Goal: Task Accomplishment & Management: Use online tool/utility

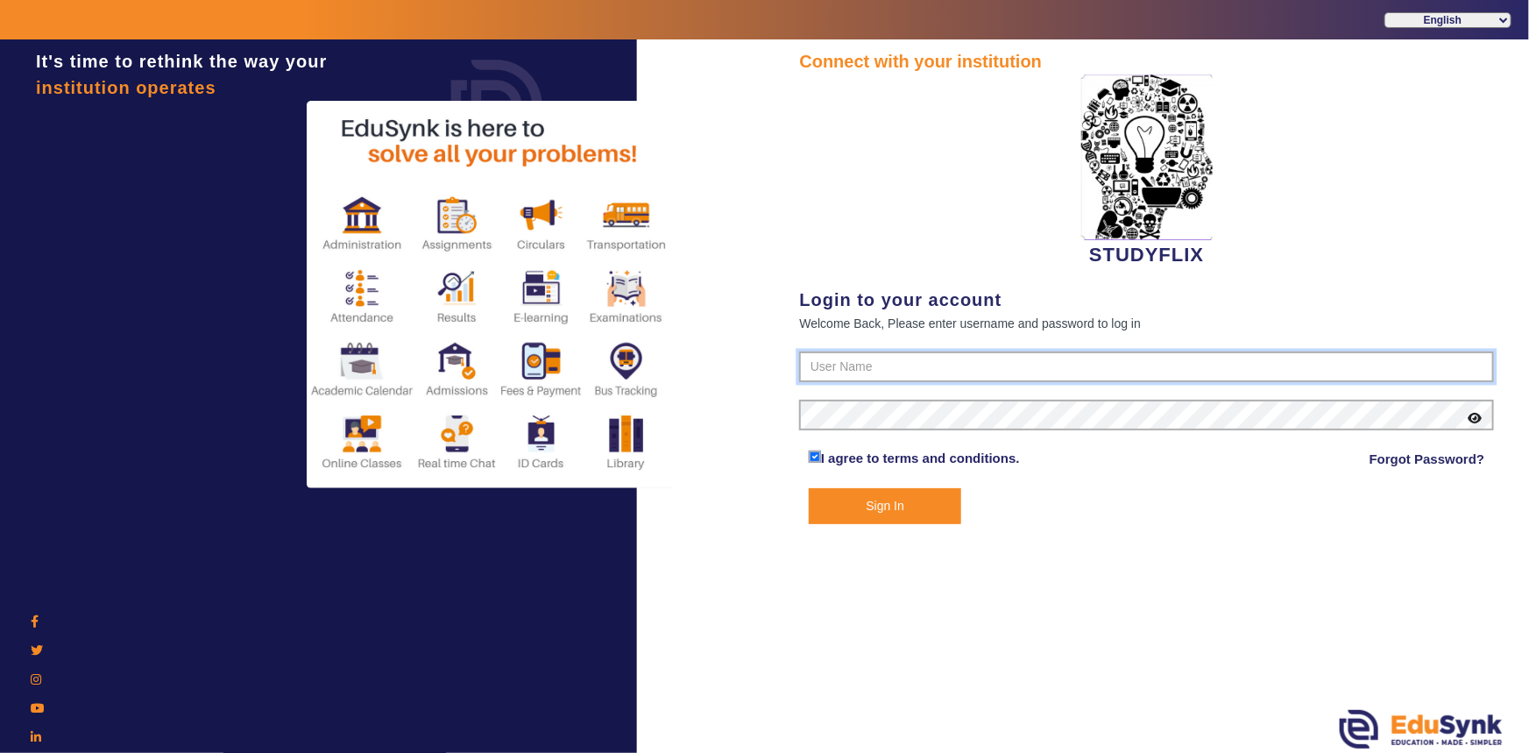
type input "6354922771"
click at [854, 499] on button "Sign In" at bounding box center [885, 506] width 153 height 36
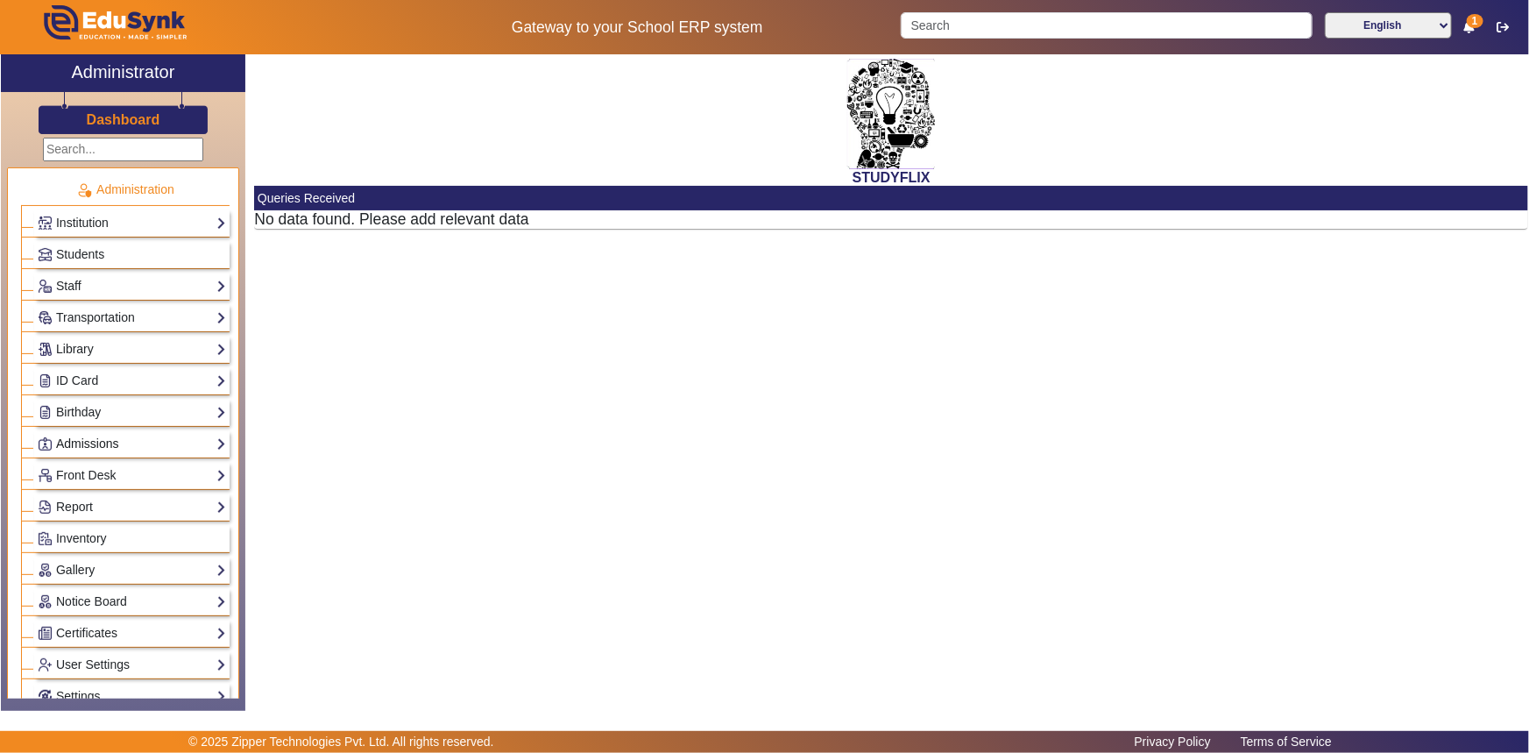
click at [96, 443] on link "Admissions" at bounding box center [132, 444] width 188 height 20
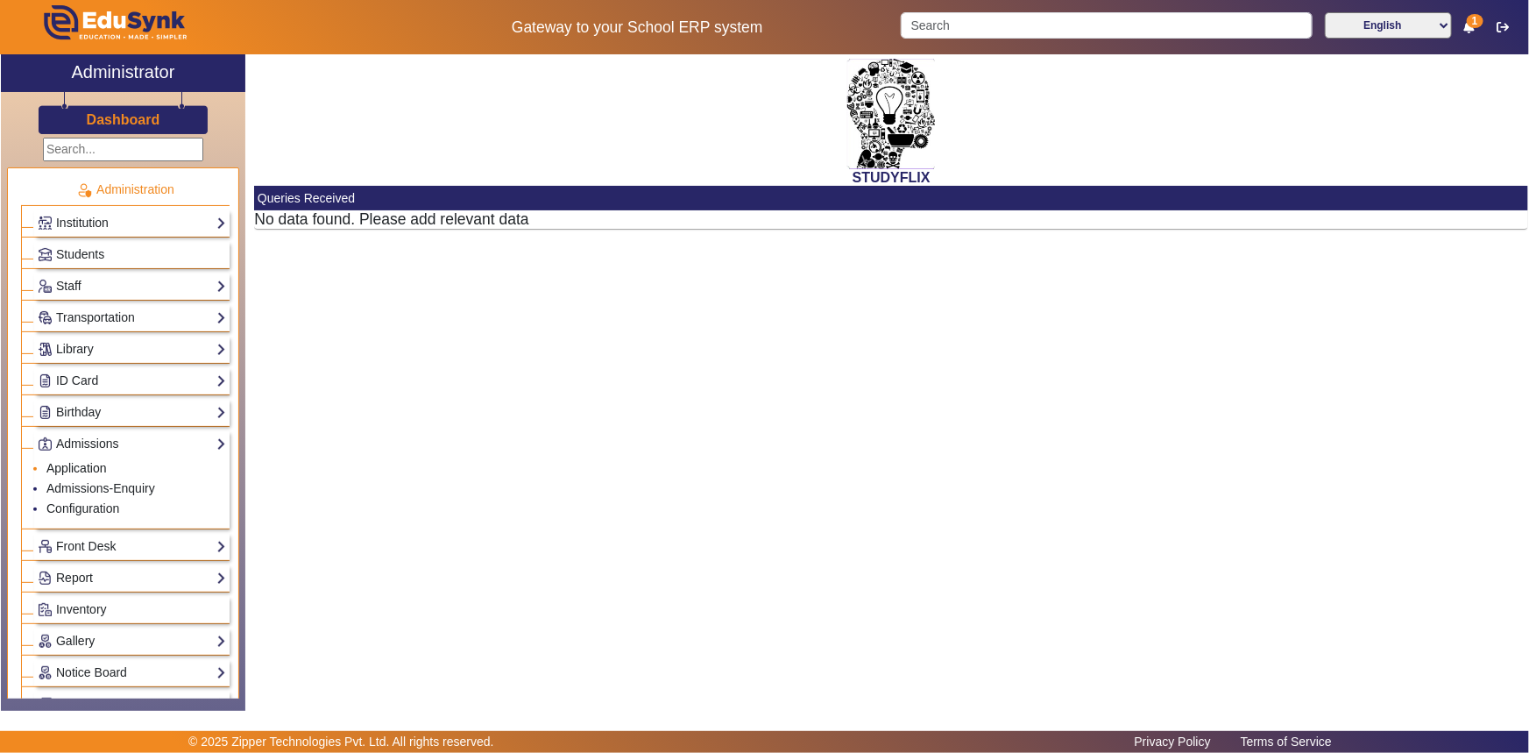
click at [76, 464] on link "Application" at bounding box center [76, 468] width 60 height 14
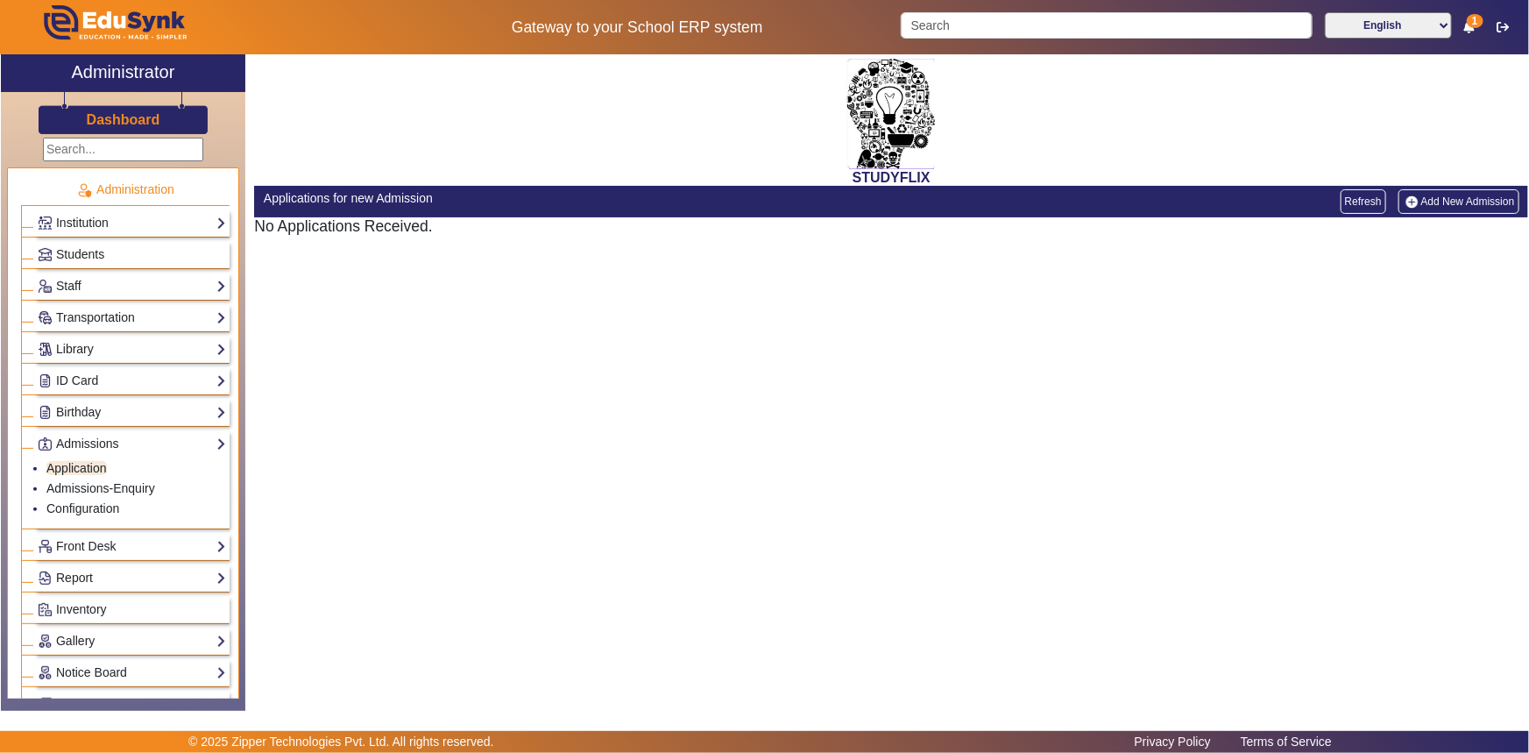
click at [1425, 202] on link "Add New Admission" at bounding box center [1459, 201] width 121 height 25
click at [112, 490] on link "Admissions-Enquiry" at bounding box center [100, 488] width 109 height 14
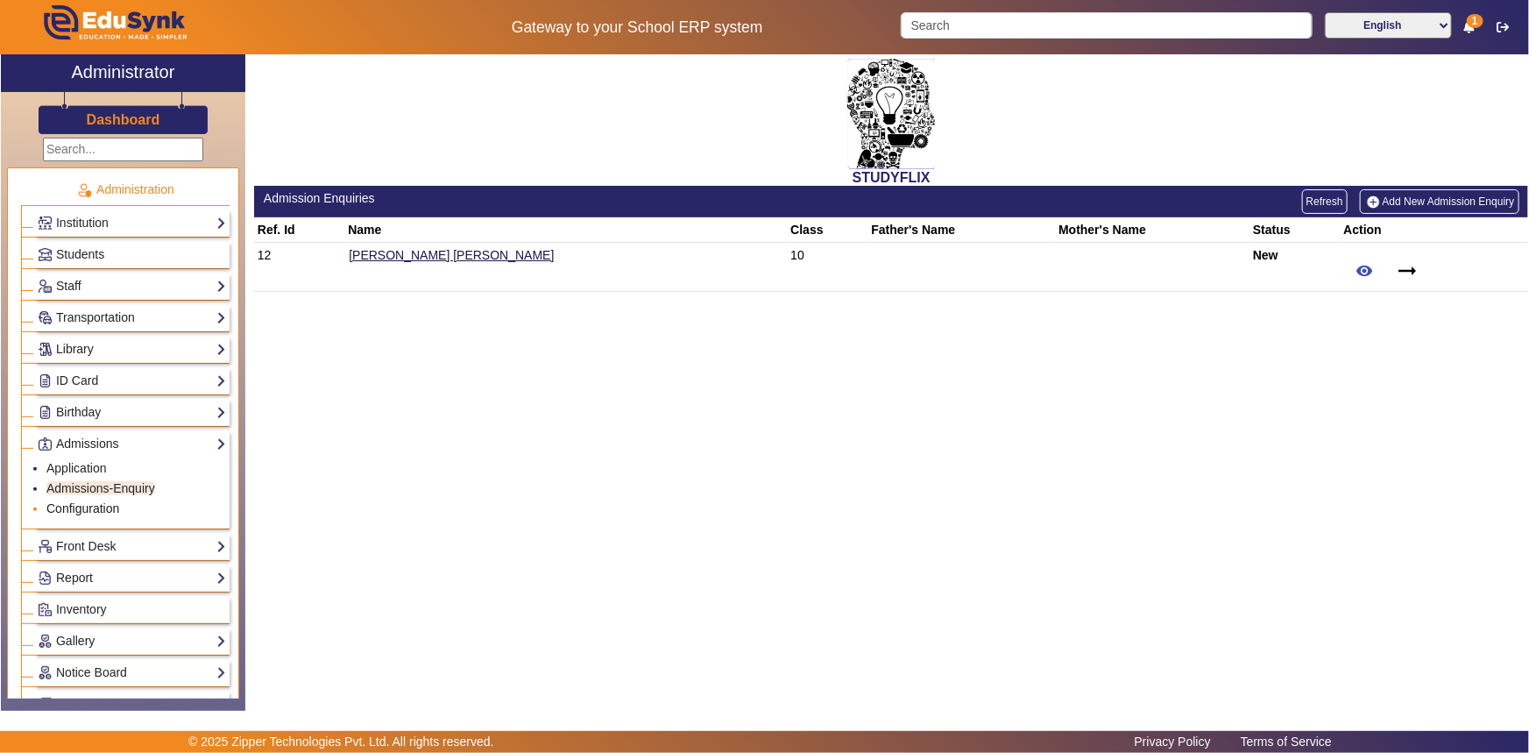
click at [102, 505] on link "Configuration" at bounding box center [82, 508] width 73 height 14
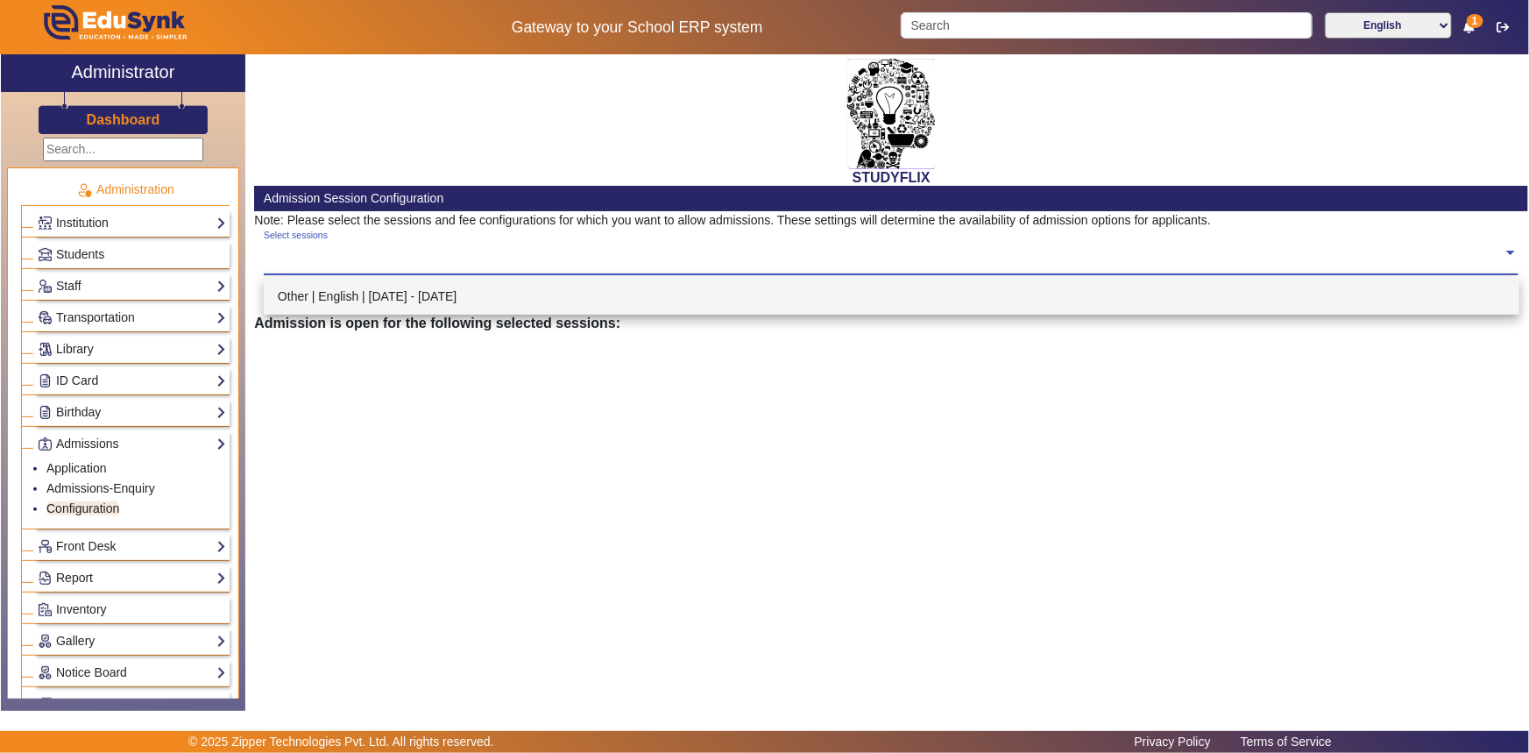
click at [301, 261] on input "text" at bounding box center [884, 253] width 1240 height 17
click at [322, 310] on div "Other | English | [DATE] - [DATE]" at bounding box center [892, 296] width 1256 height 37
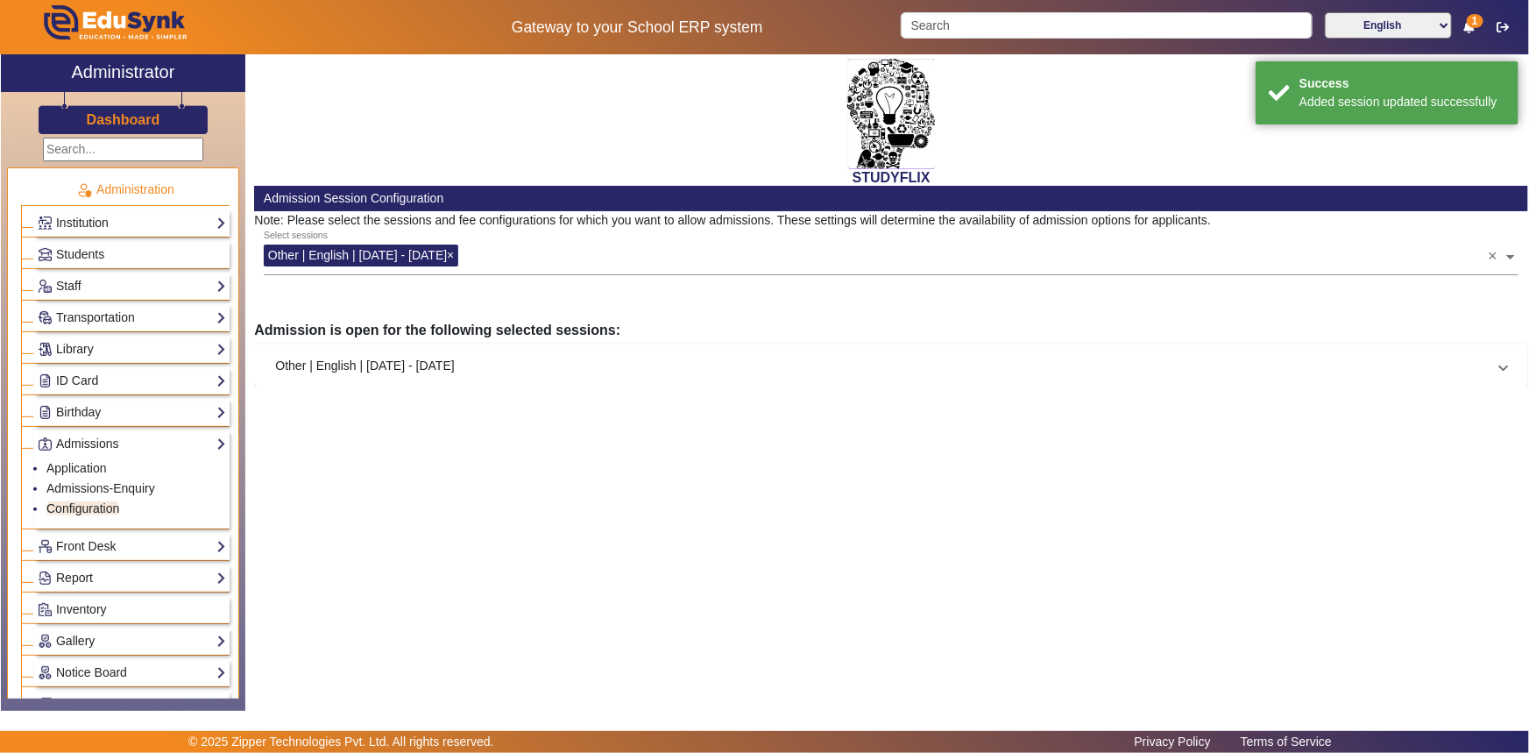
click at [503, 279] on div "Select sessions Other | English | [DATE] - [DATE] × ×" at bounding box center [891, 257] width 1274 height 55
click at [514, 255] on input "text" at bounding box center [976, 253] width 1024 height 17
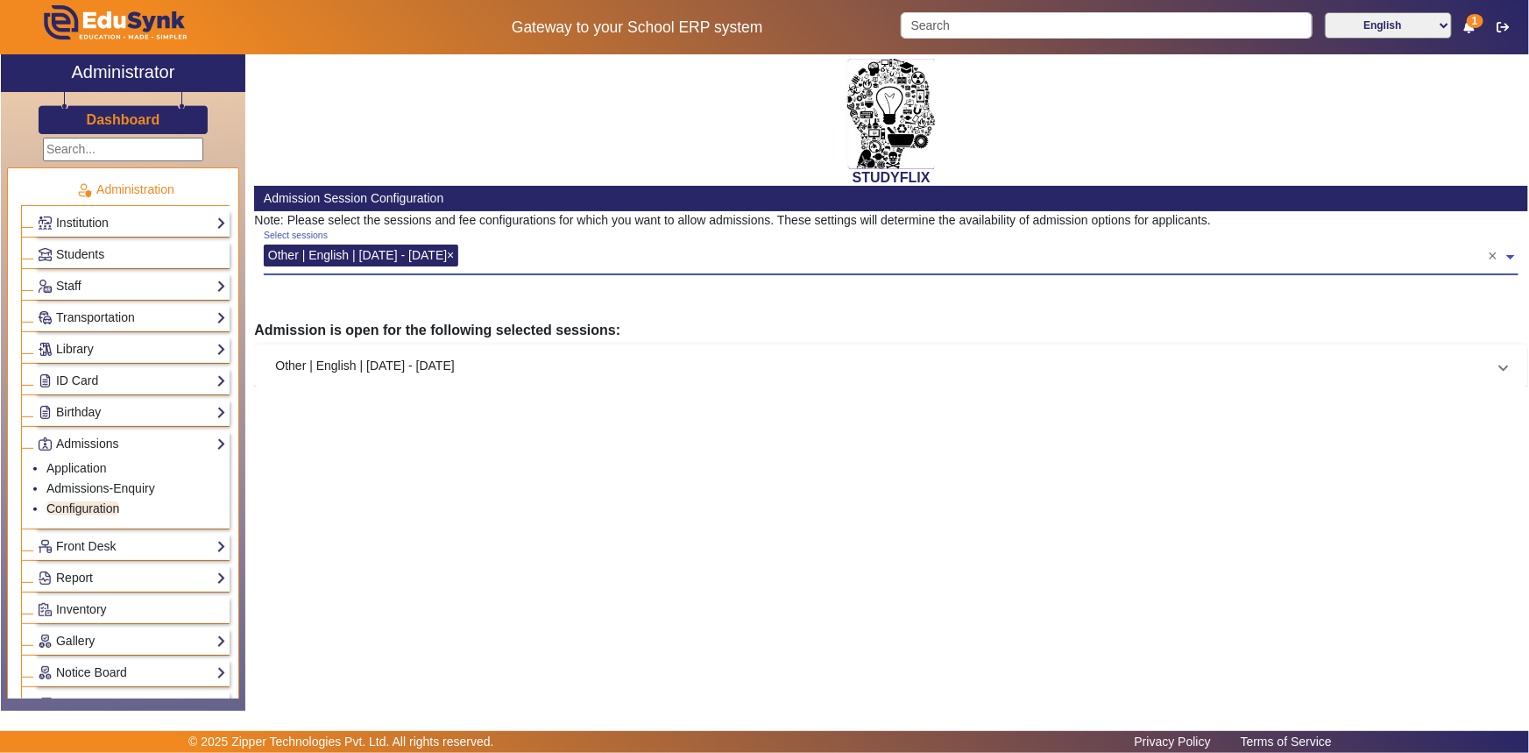
click at [1511, 256] on span at bounding box center [1511, 251] width 16 height 28
click at [1500, 370] on span at bounding box center [1503, 366] width 7 height 18
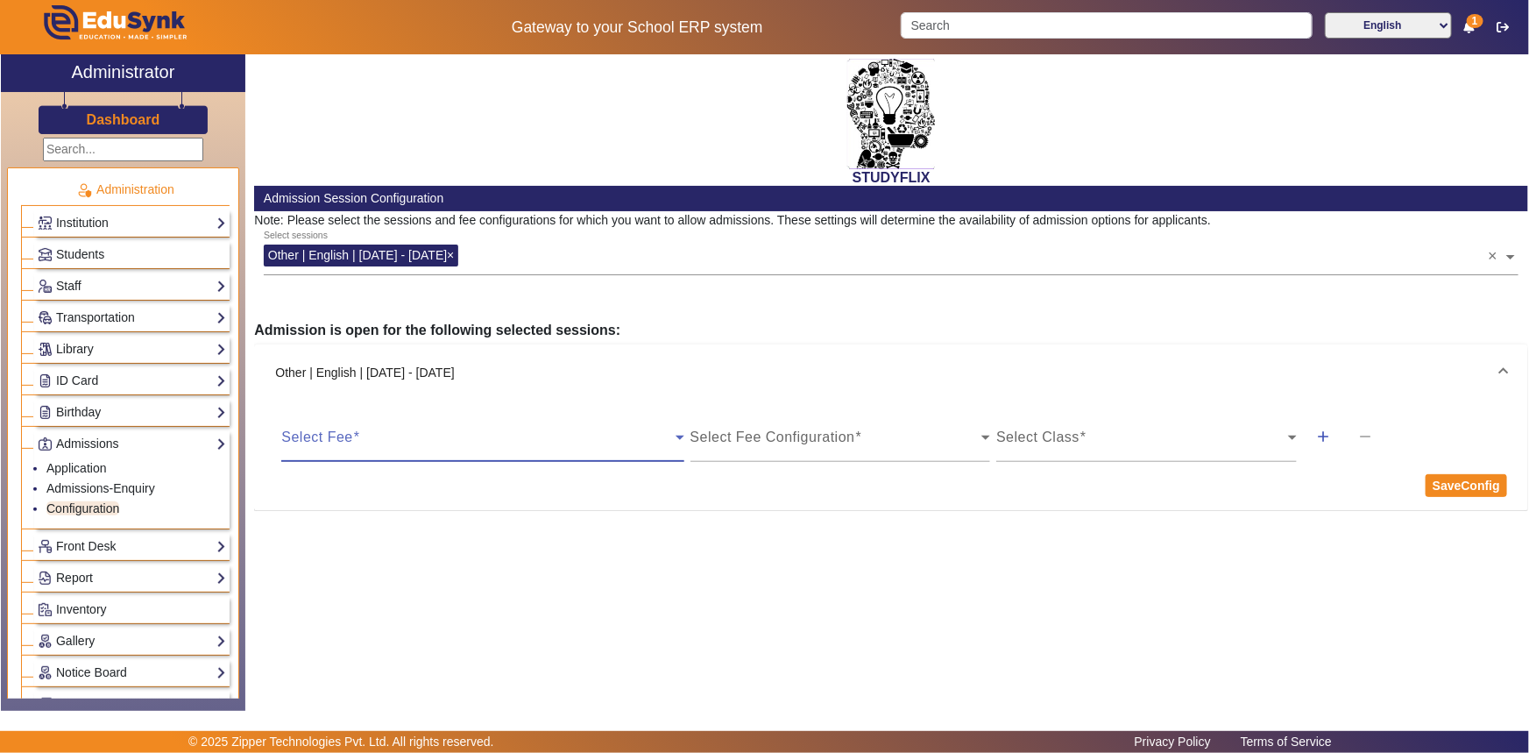
click at [340, 435] on span at bounding box center [477, 444] width 393 height 21
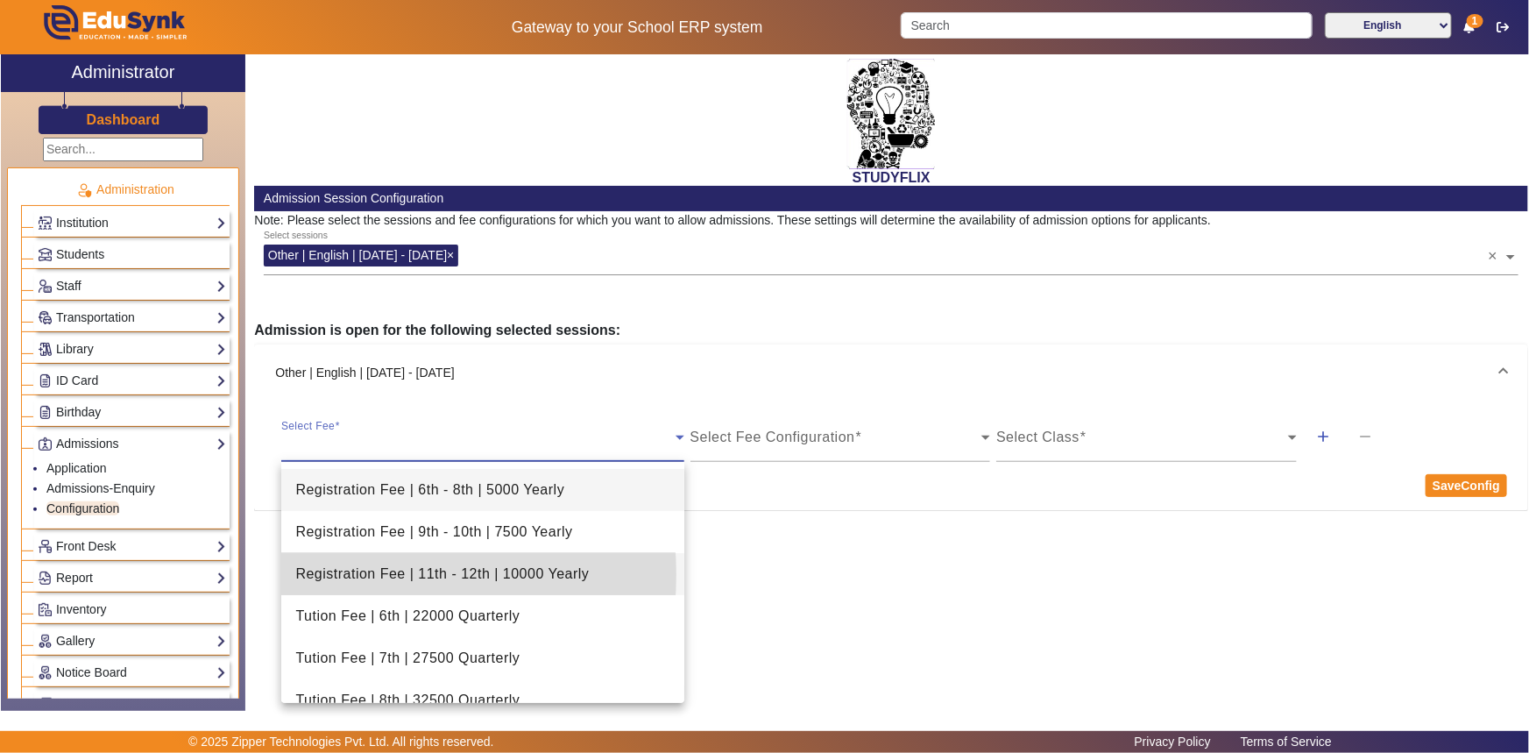
click at [368, 574] on span "Registration Fee | 11th - 12th | 10000 Yearly" at bounding box center [442, 573] width 294 height 21
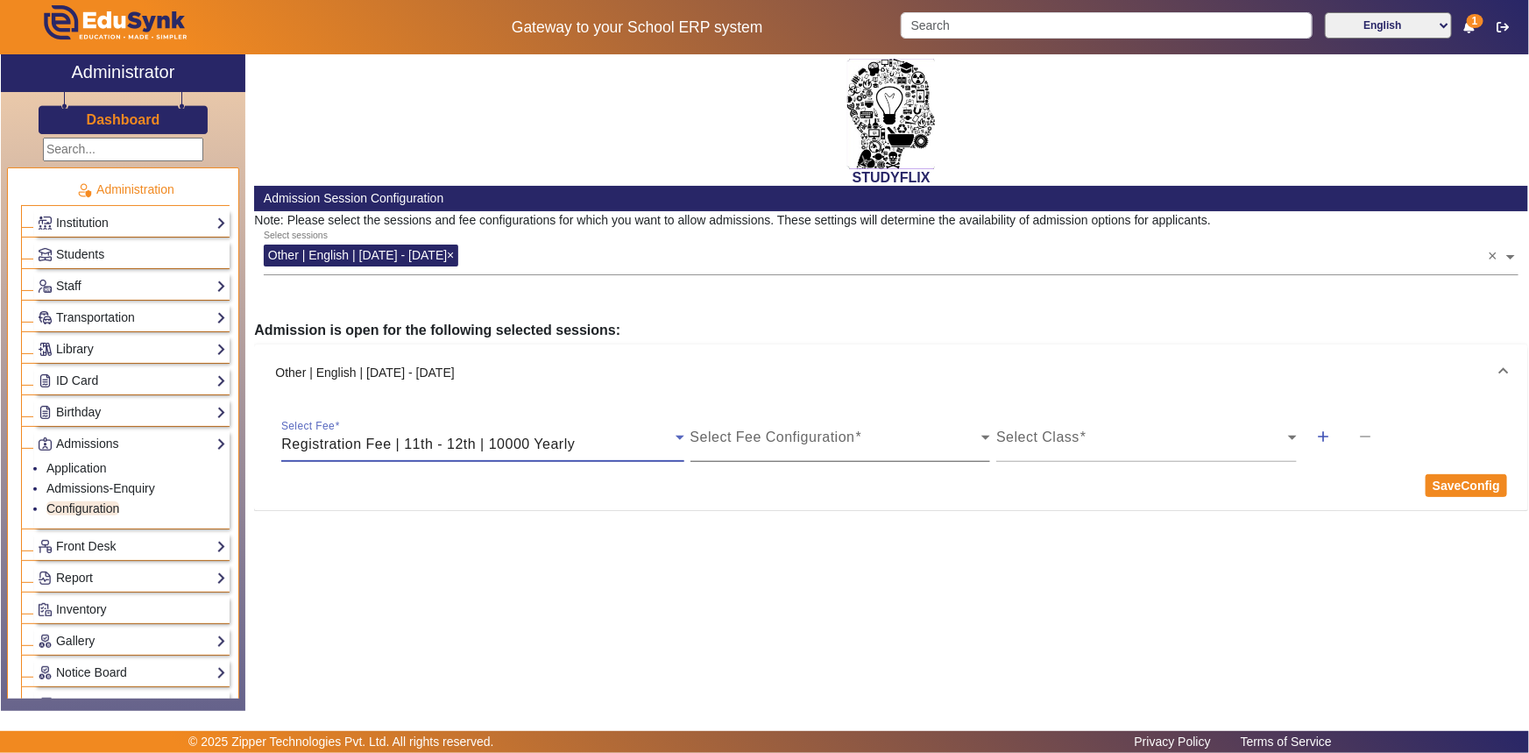
click at [738, 457] on div "Select Fee Configuration" at bounding box center [841, 437] width 301 height 49
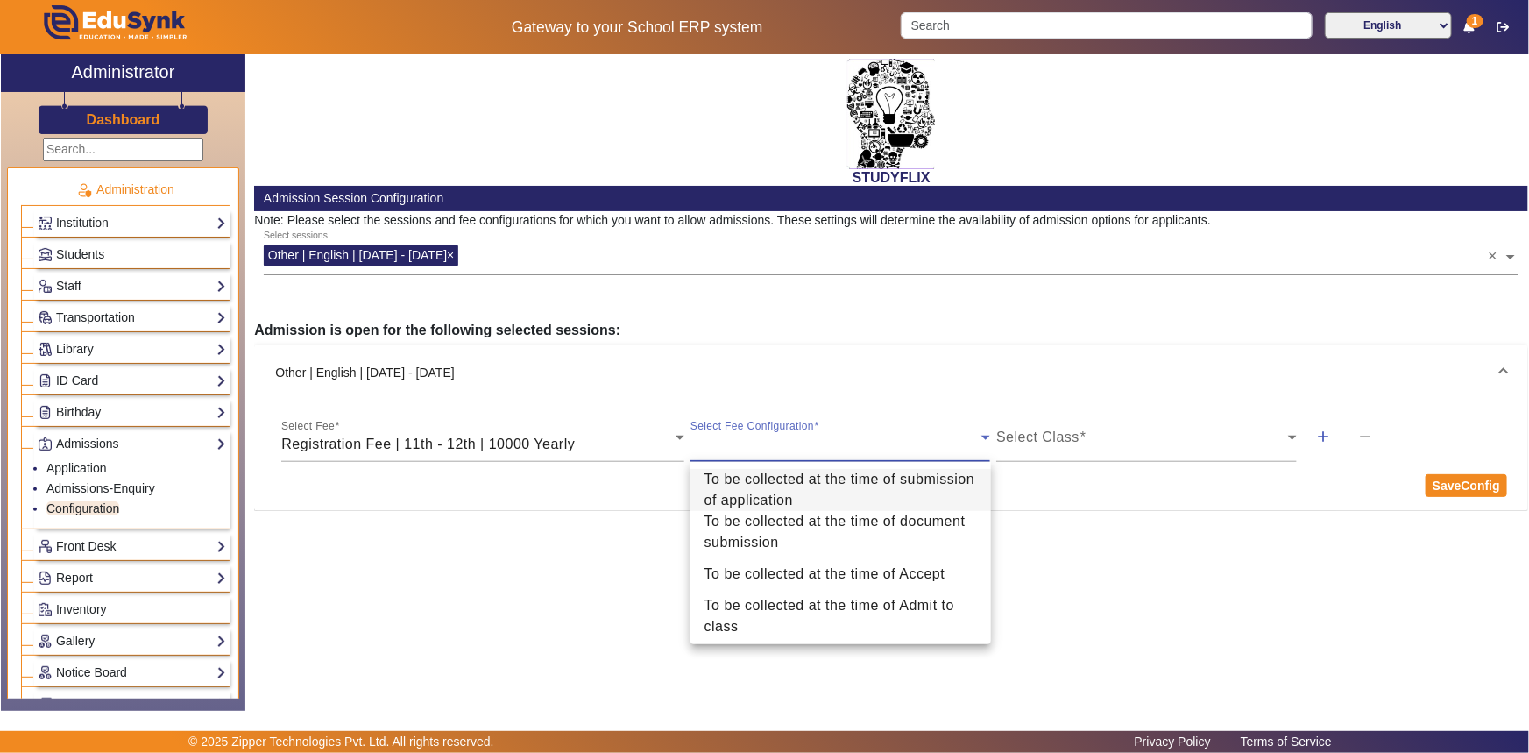
click at [812, 488] on span "To be collected at the time of submission of application" at bounding box center [841, 490] width 273 height 42
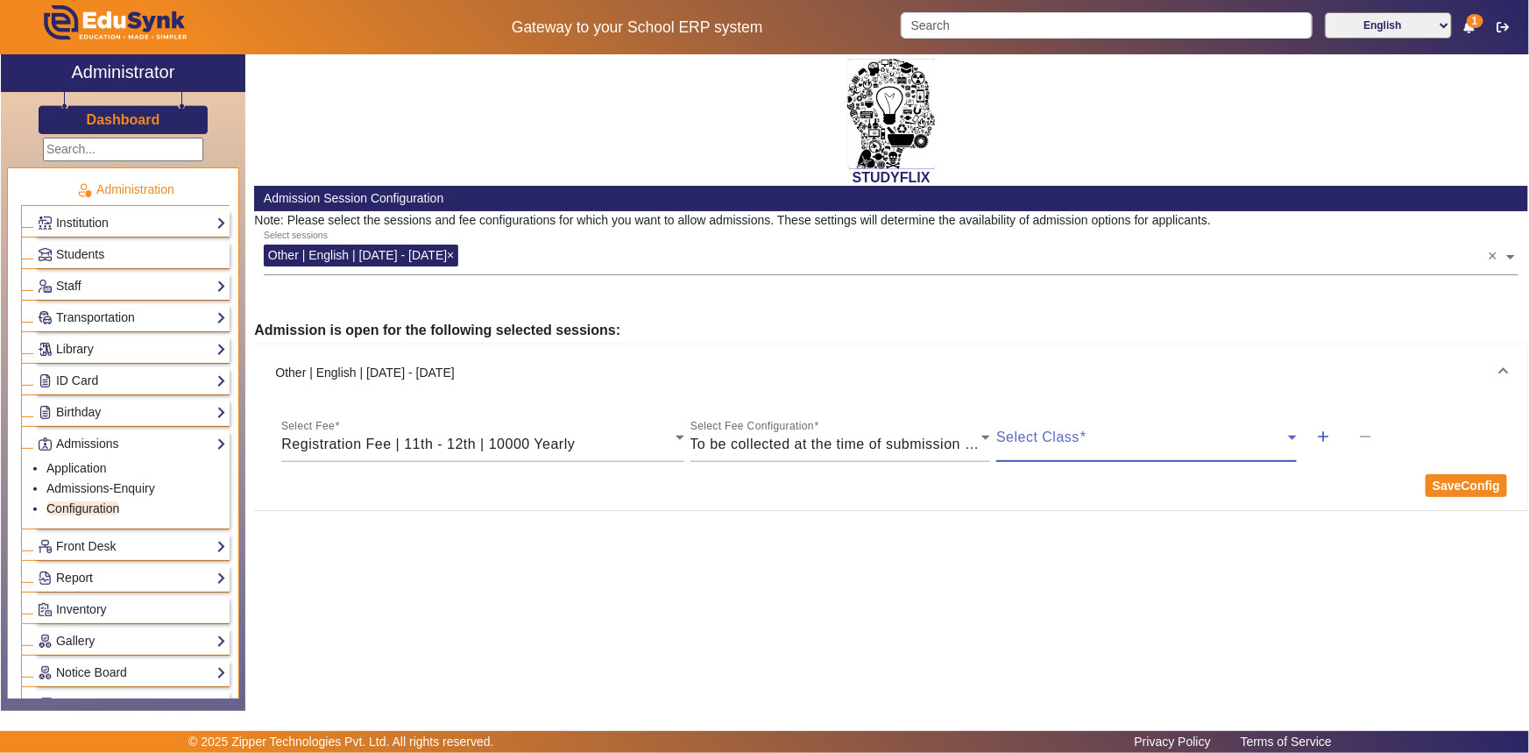
click at [1035, 449] on span at bounding box center [1142, 444] width 292 height 21
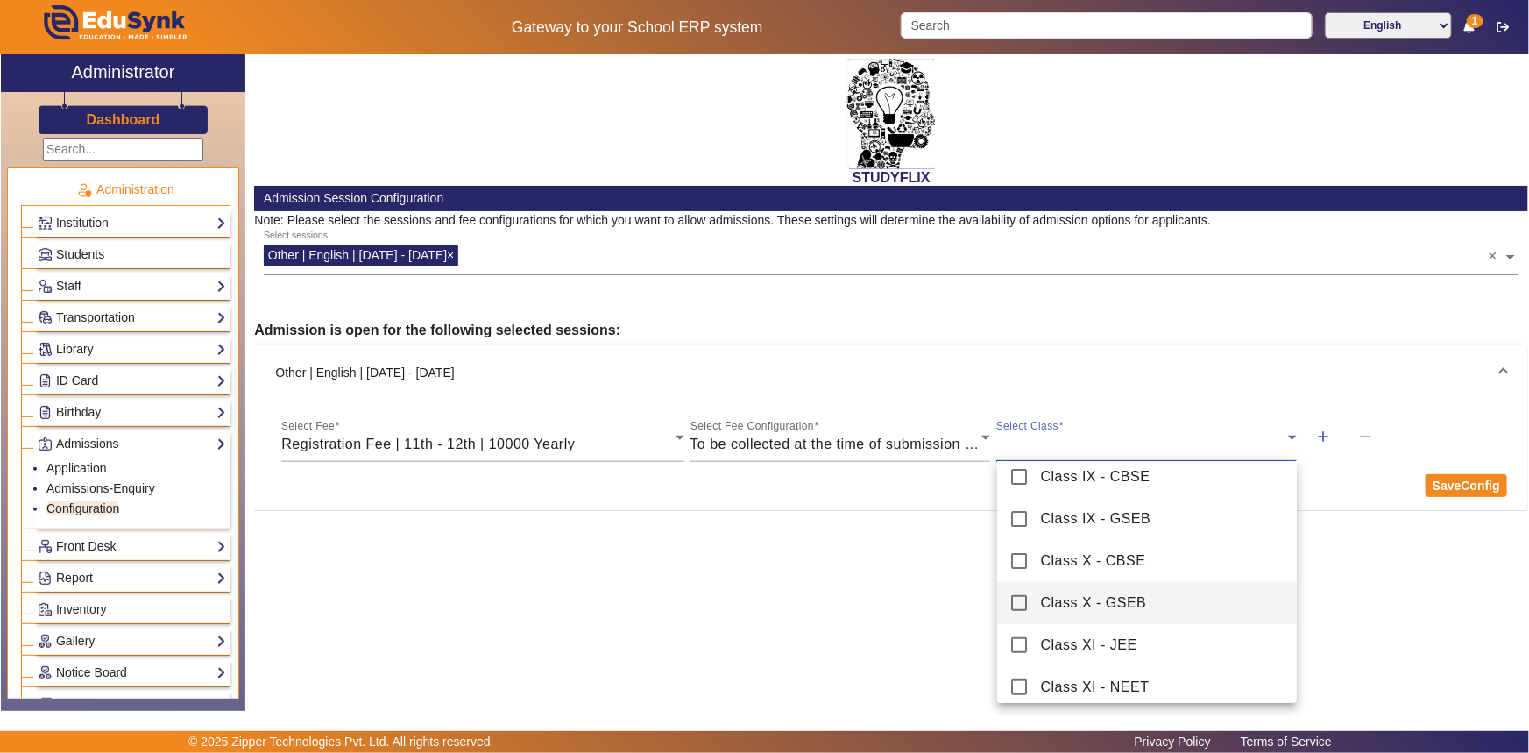
scroll to position [318, 0]
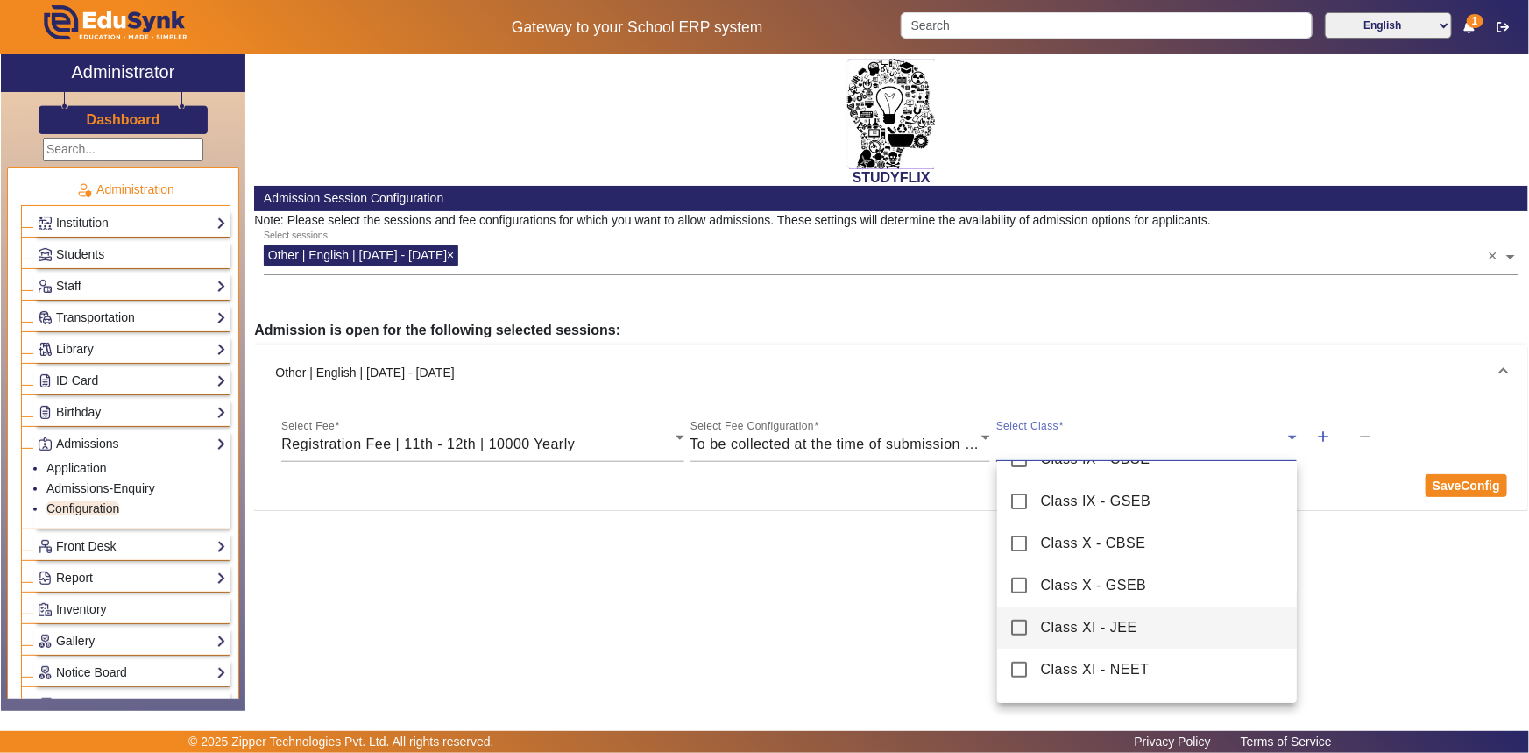
click at [1058, 623] on span "Class XI - JEE" at bounding box center [1089, 627] width 96 height 21
click at [1321, 471] on div at bounding box center [764, 376] width 1529 height 753
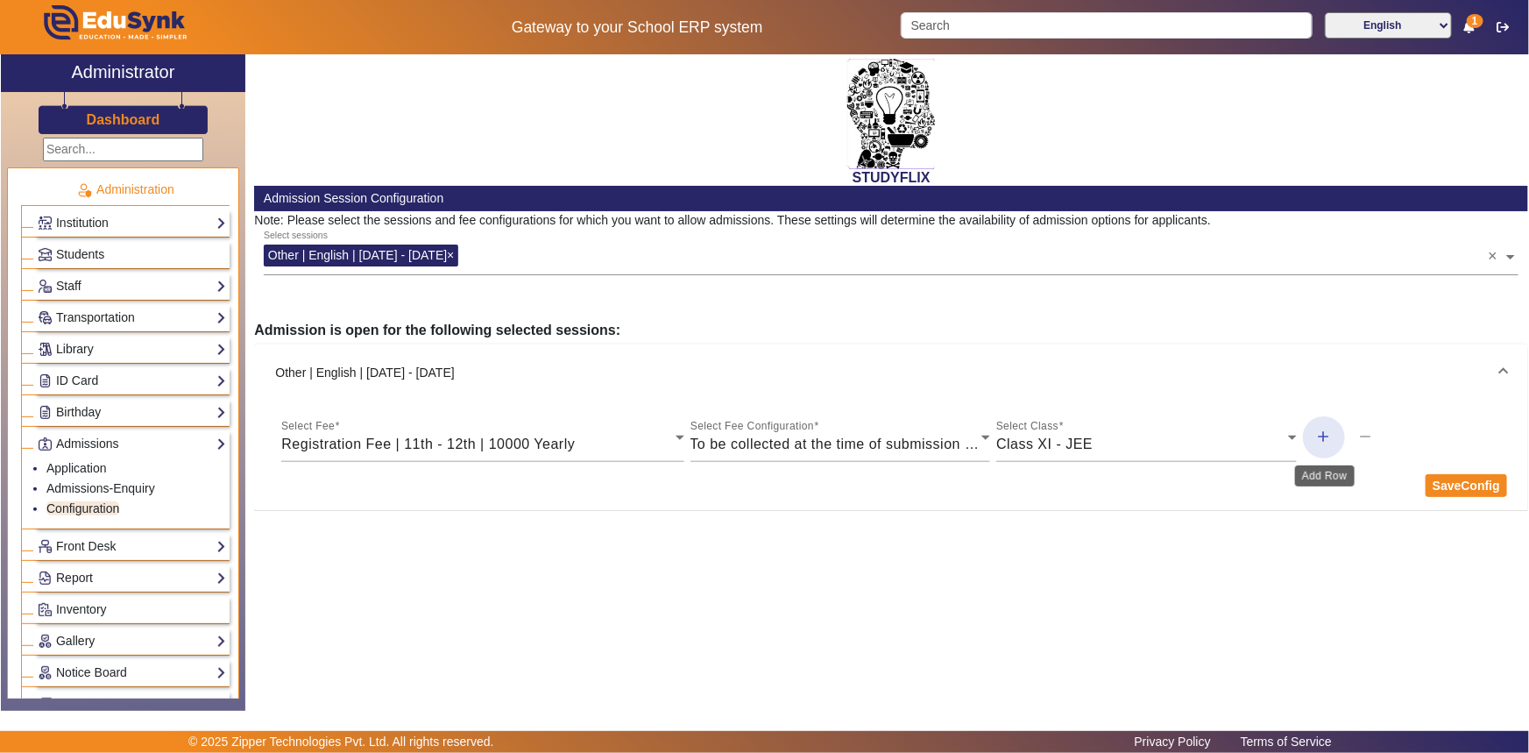
click at [1321, 434] on mat-icon "add" at bounding box center [1324, 437] width 18 height 18
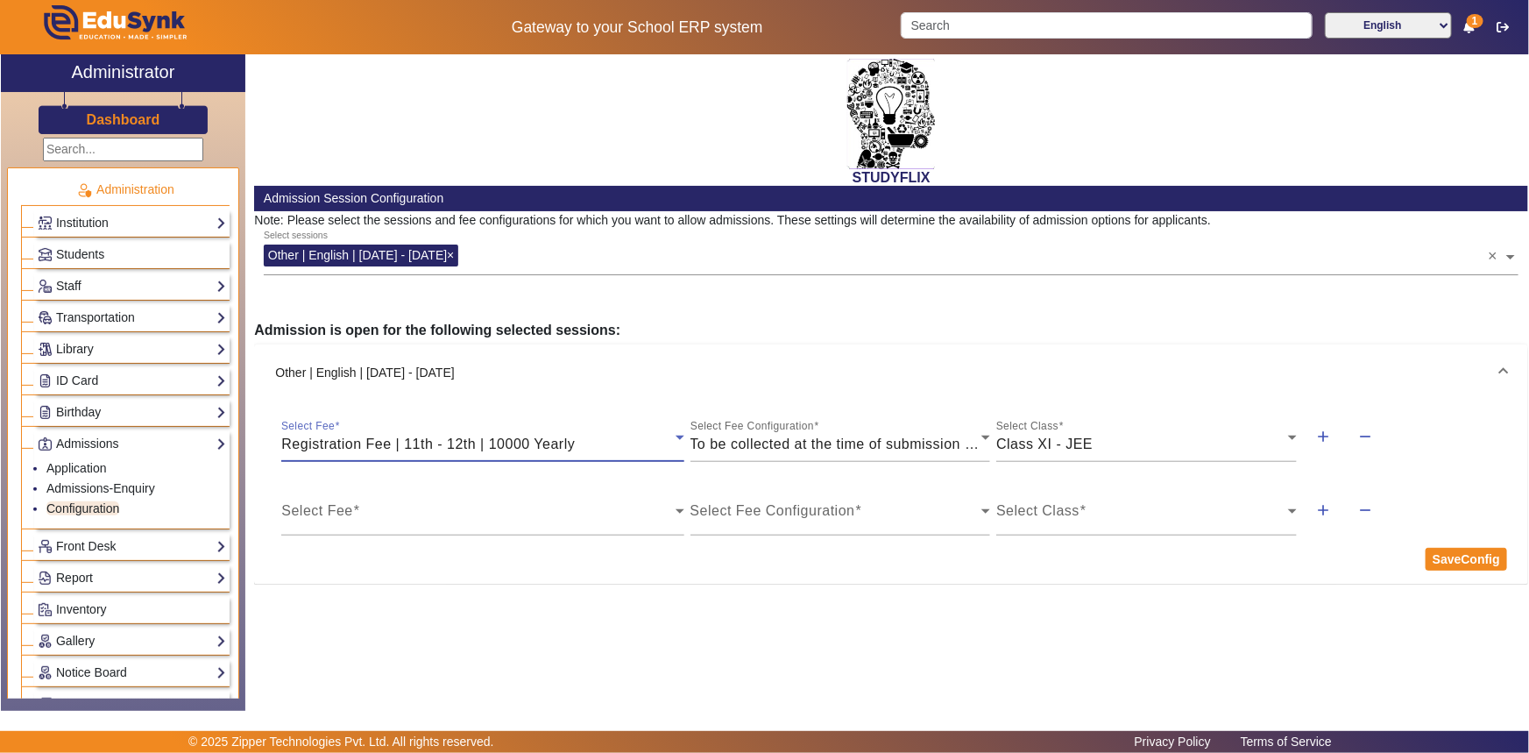
click at [472, 442] on span "Registration Fee | 11th - 12th | 10000 Yearly" at bounding box center [428, 443] width 294 height 15
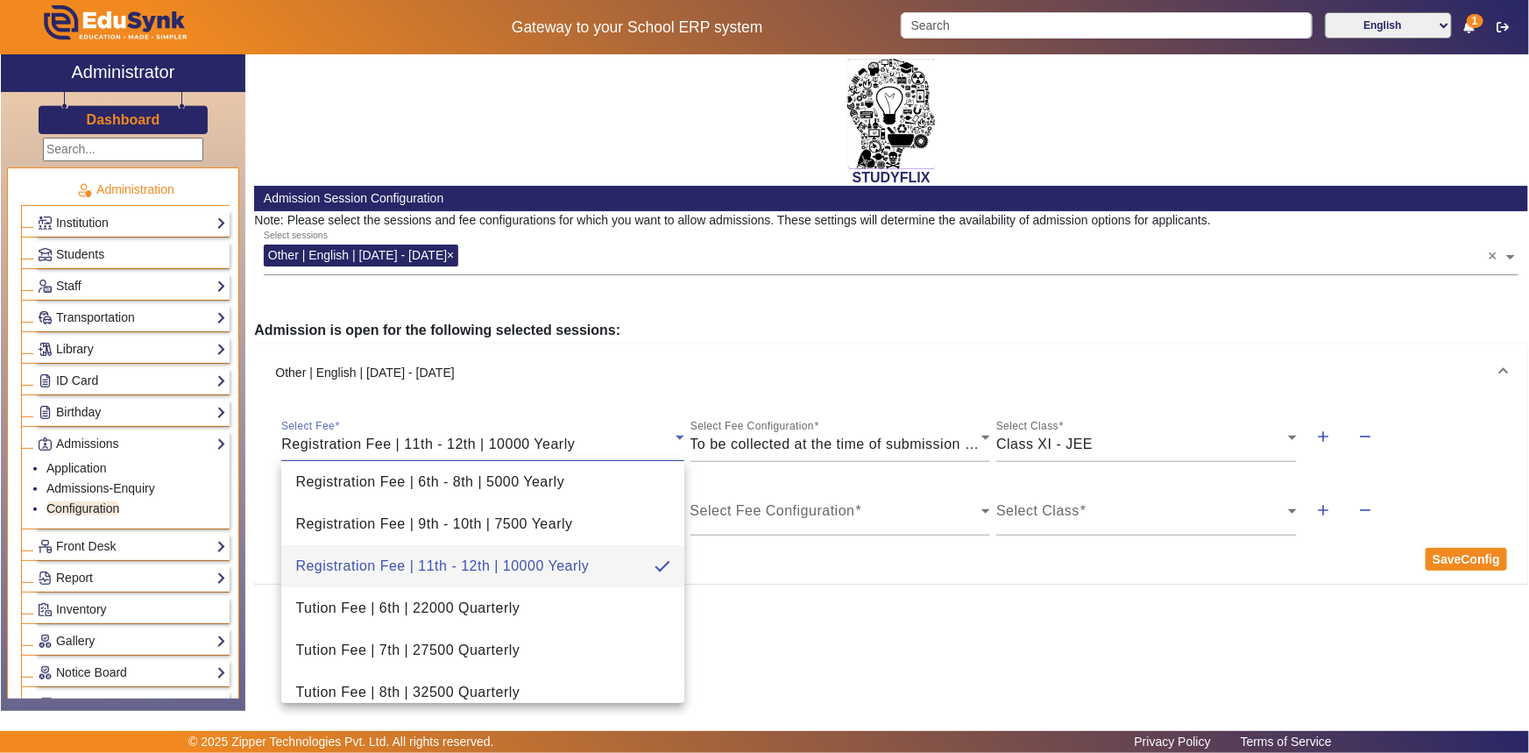
scroll to position [0, 0]
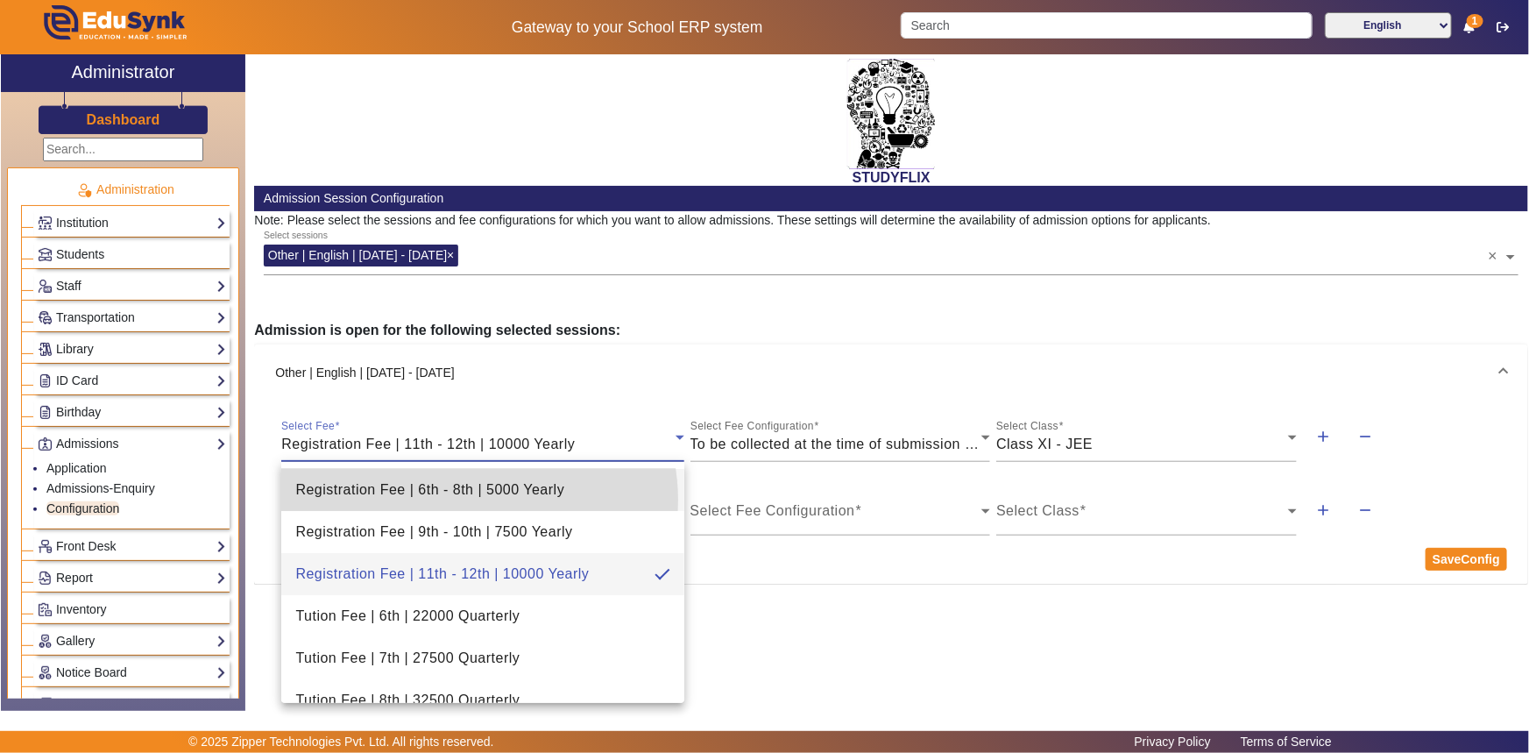
click at [478, 500] on span "Registration Fee | 6th - 8th | 5000 Yearly" at bounding box center [429, 489] width 269 height 21
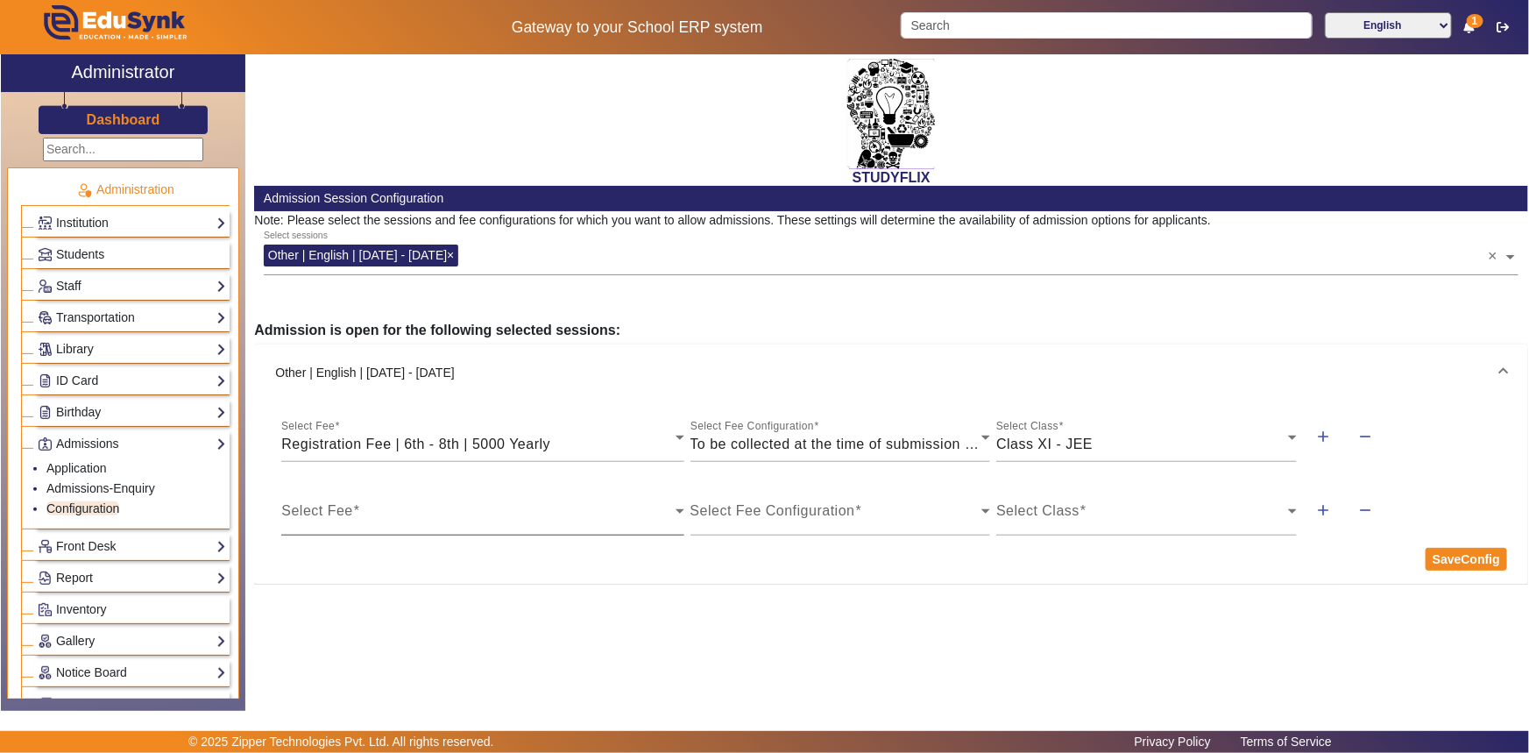
click at [477, 505] on div "Select Fee" at bounding box center [482, 510] width 402 height 49
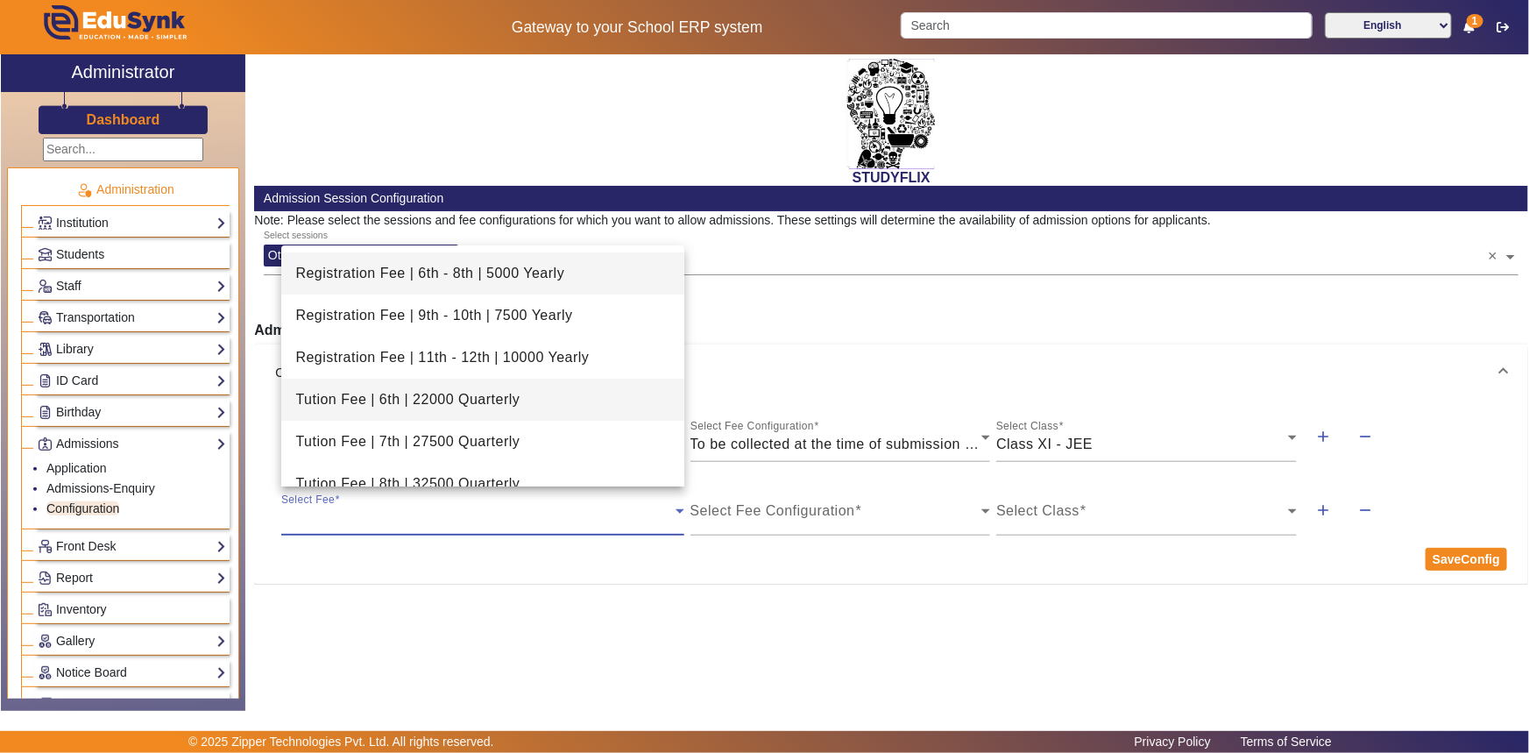
click at [481, 402] on span "Tution Fee | 6th | 22000 Quarterly" at bounding box center [407, 399] width 224 height 21
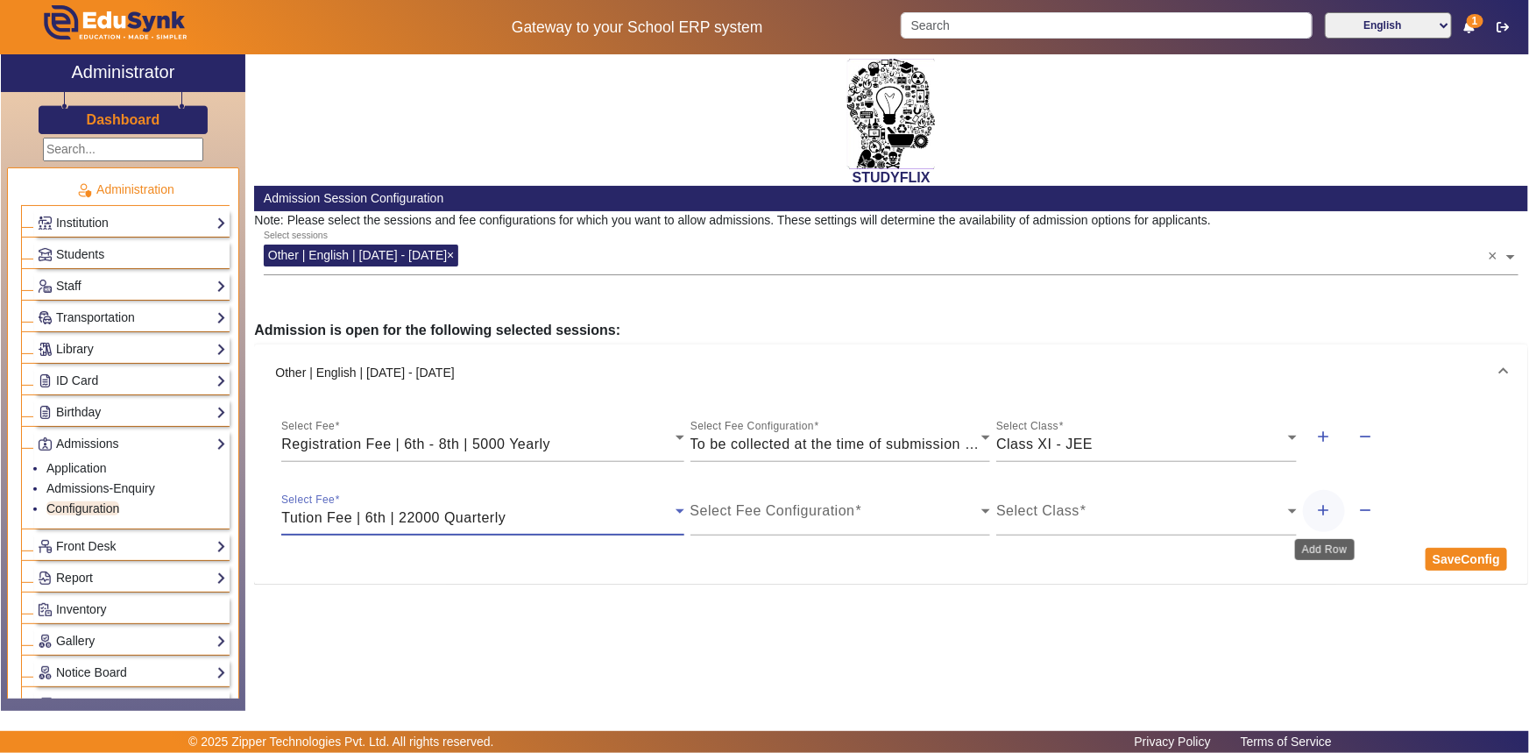
click at [1324, 514] on mat-icon "add" at bounding box center [1324, 510] width 18 height 18
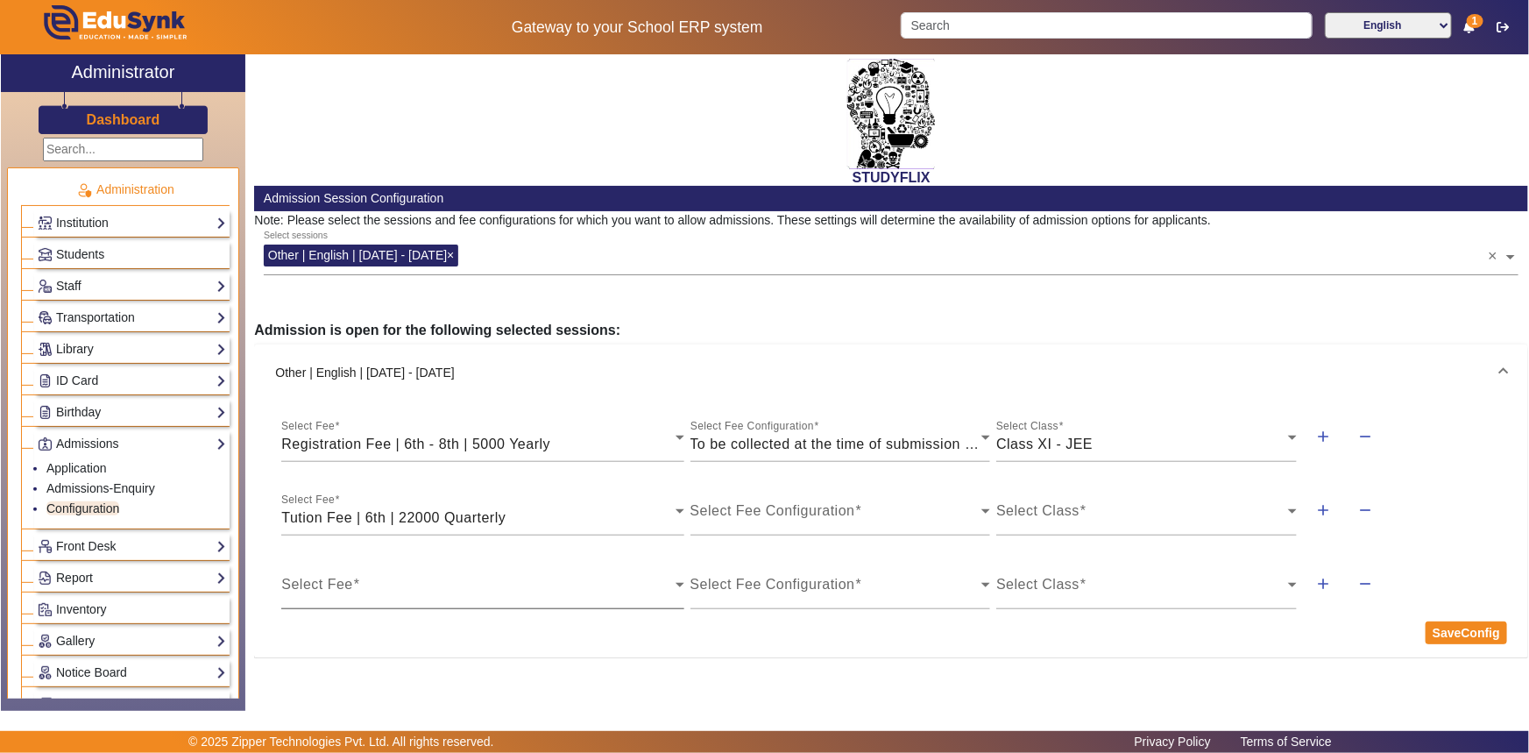
click at [562, 584] on span at bounding box center [477, 591] width 393 height 21
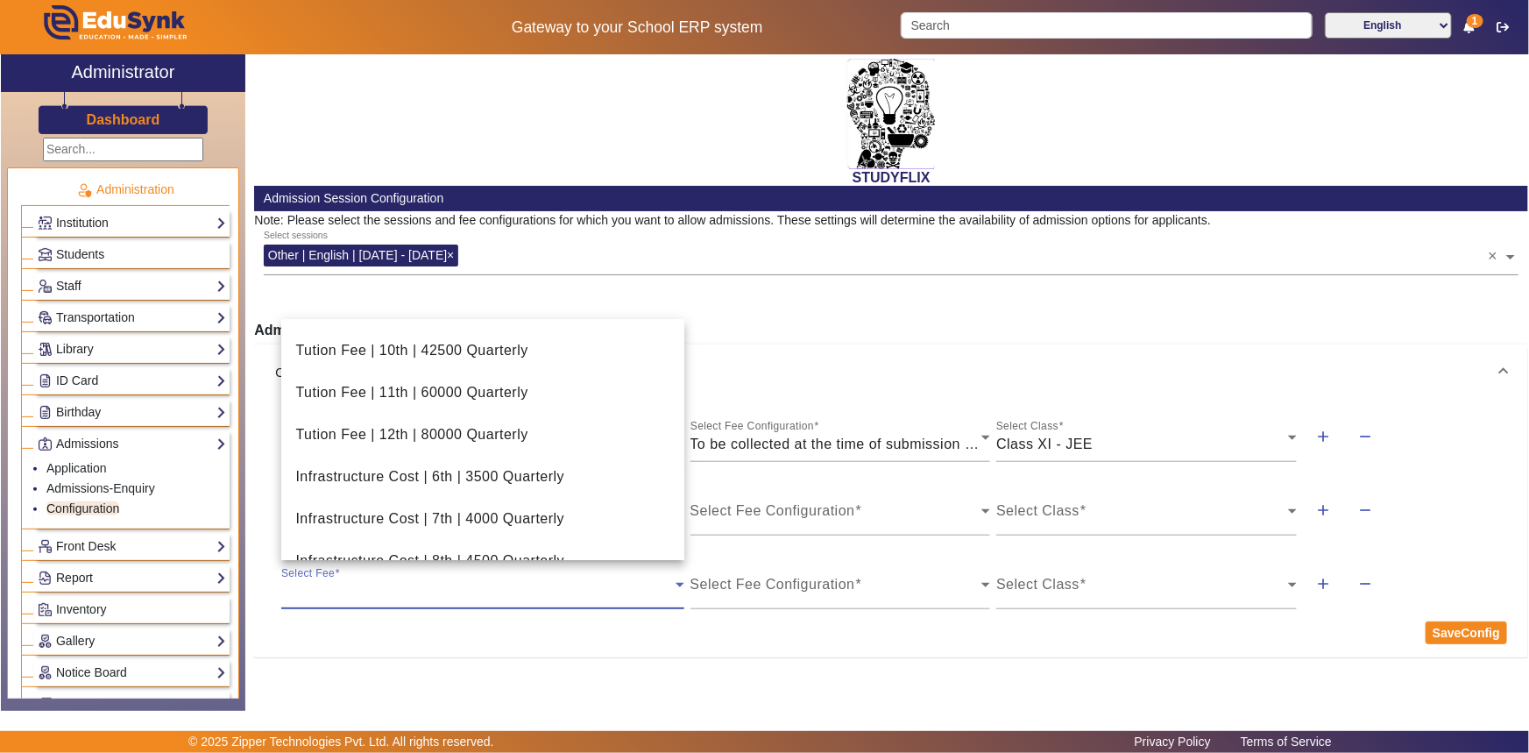
scroll to position [318, 0]
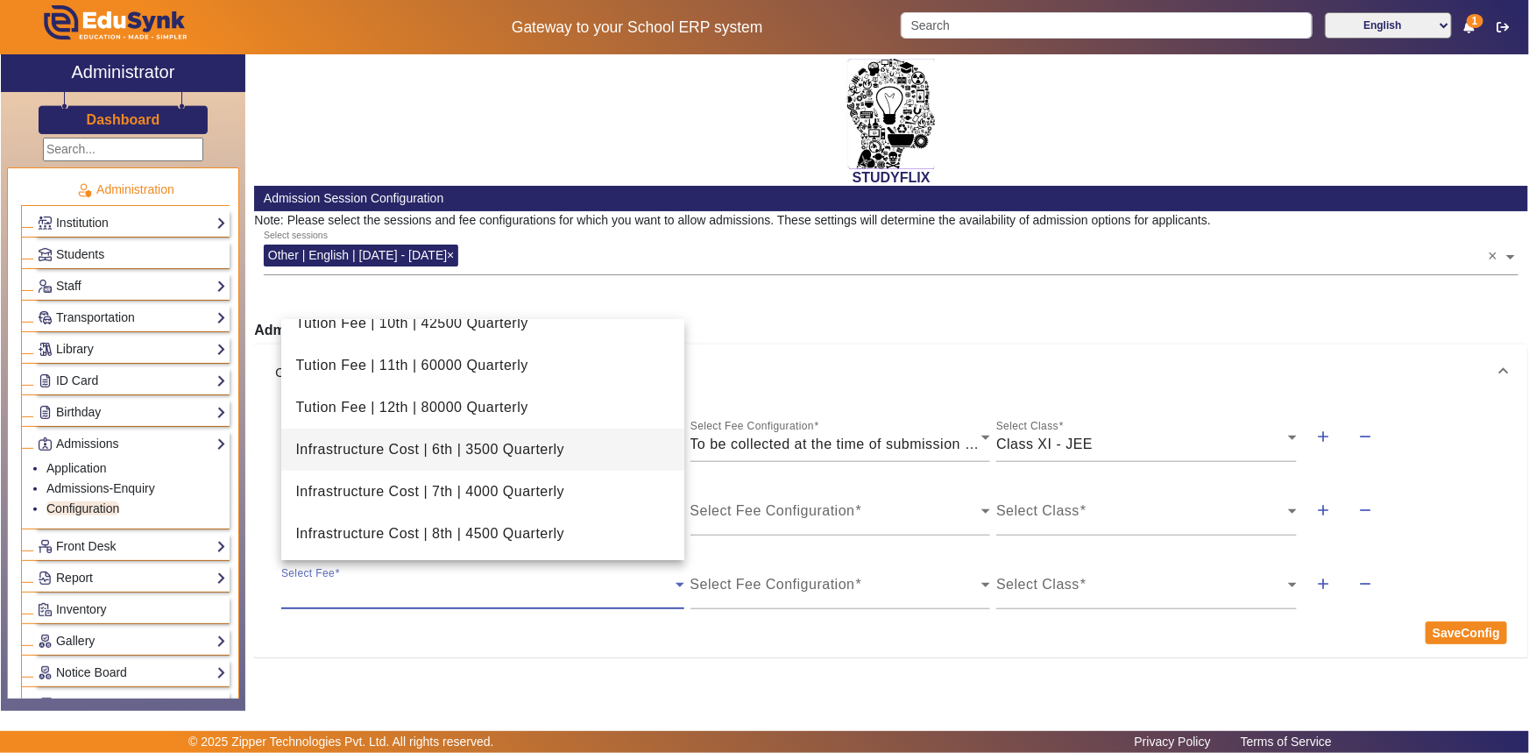
click at [487, 457] on span "Infrastructure Cost | 6th | 3500 Quarterly" at bounding box center [429, 449] width 269 height 21
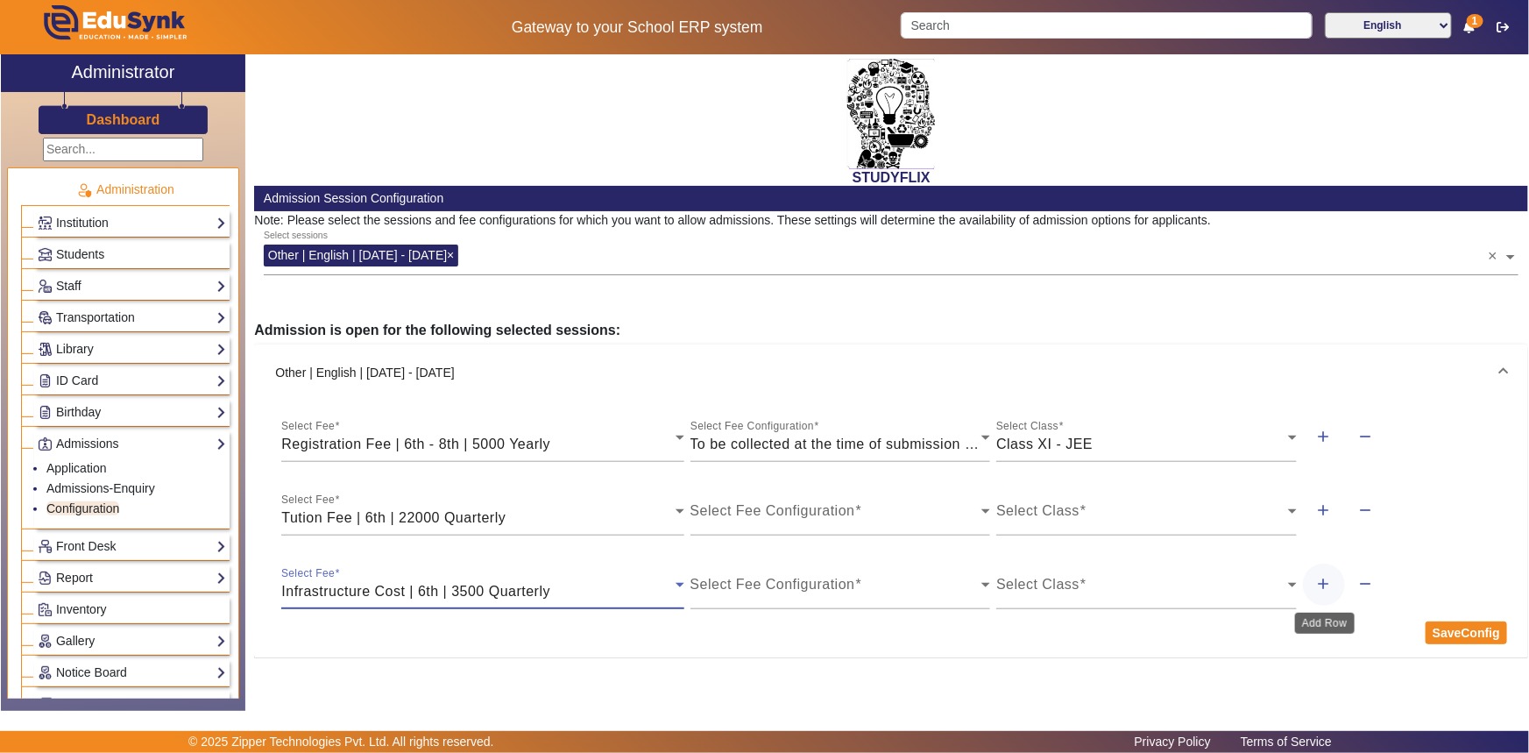
click at [1324, 580] on mat-icon "add" at bounding box center [1324, 584] width 18 height 18
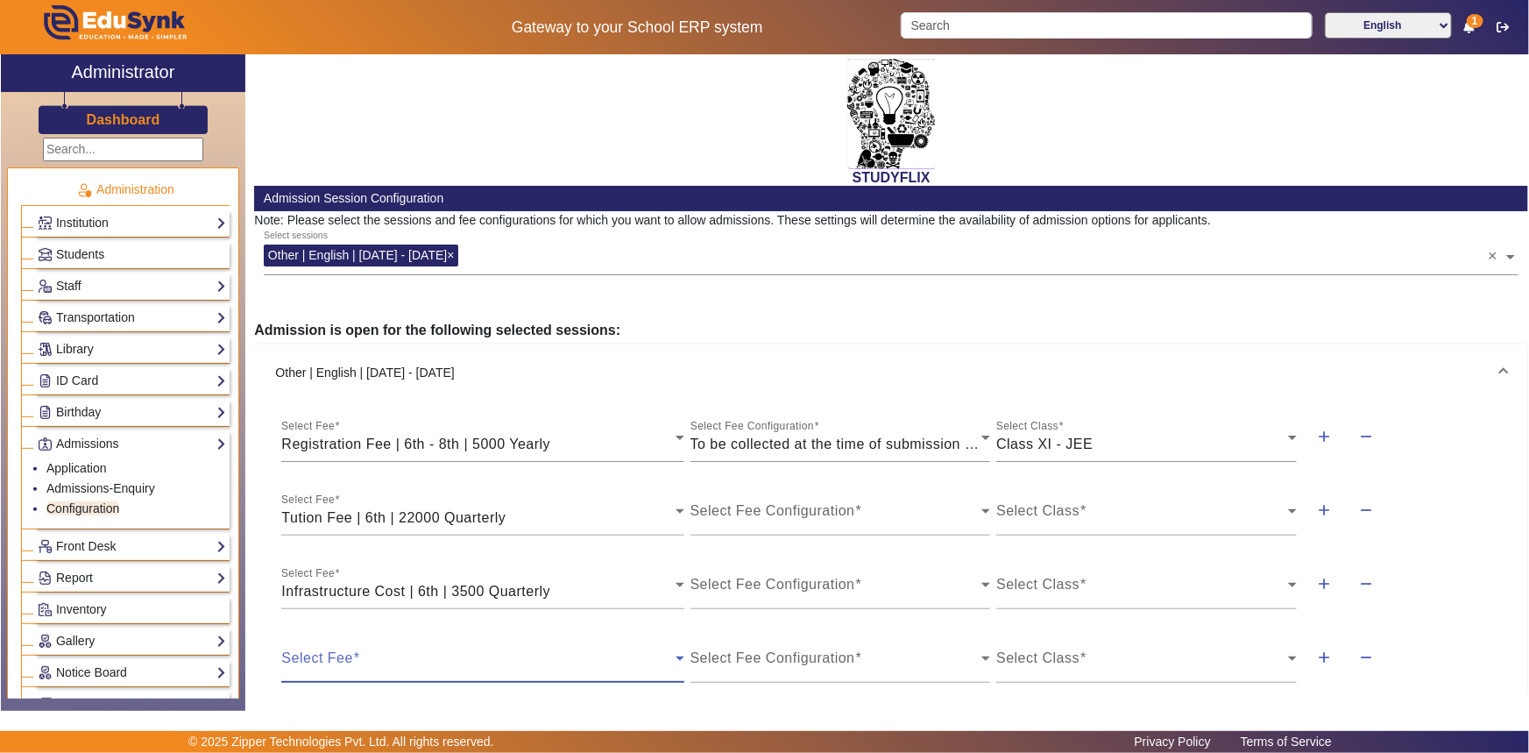
click at [519, 656] on span at bounding box center [477, 665] width 393 height 21
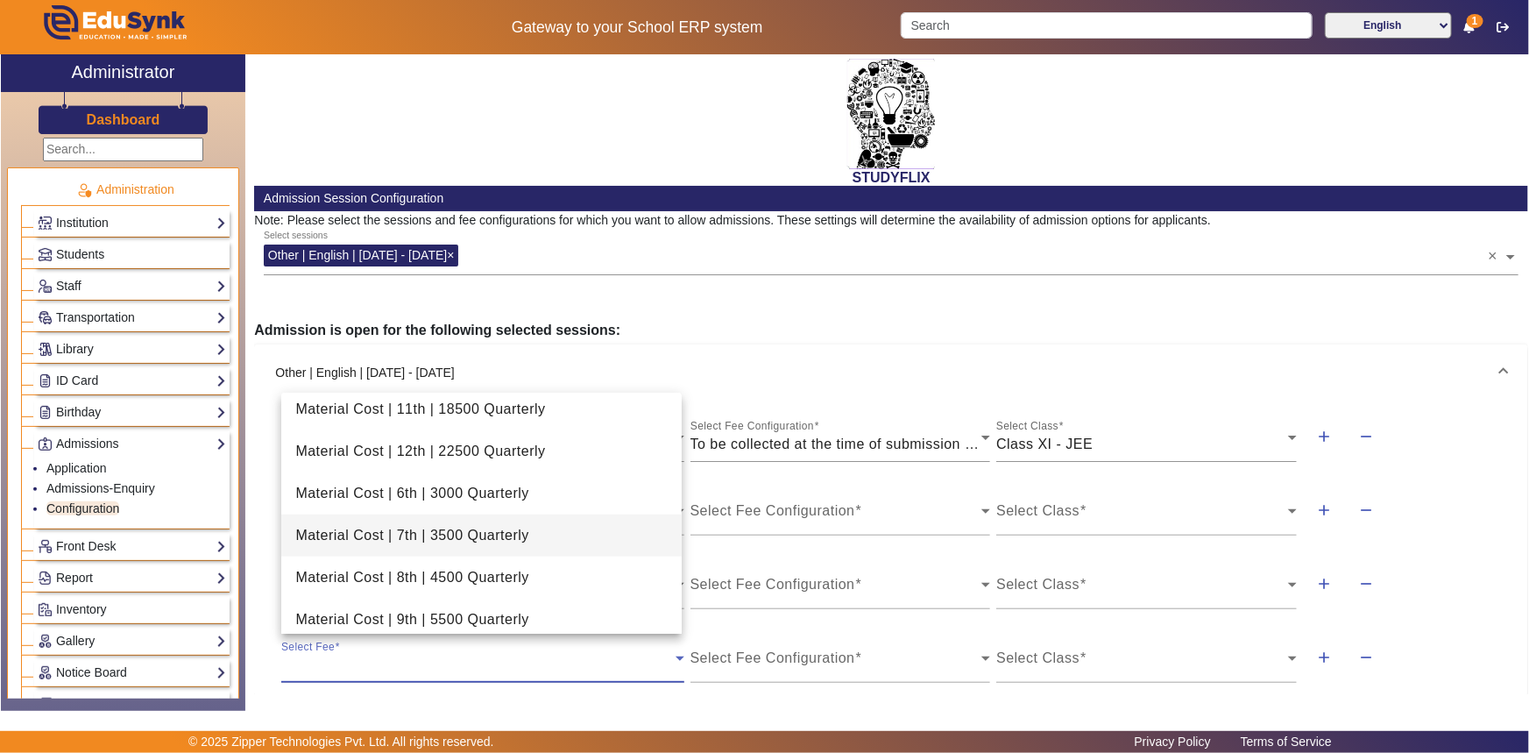
scroll to position [797, 0]
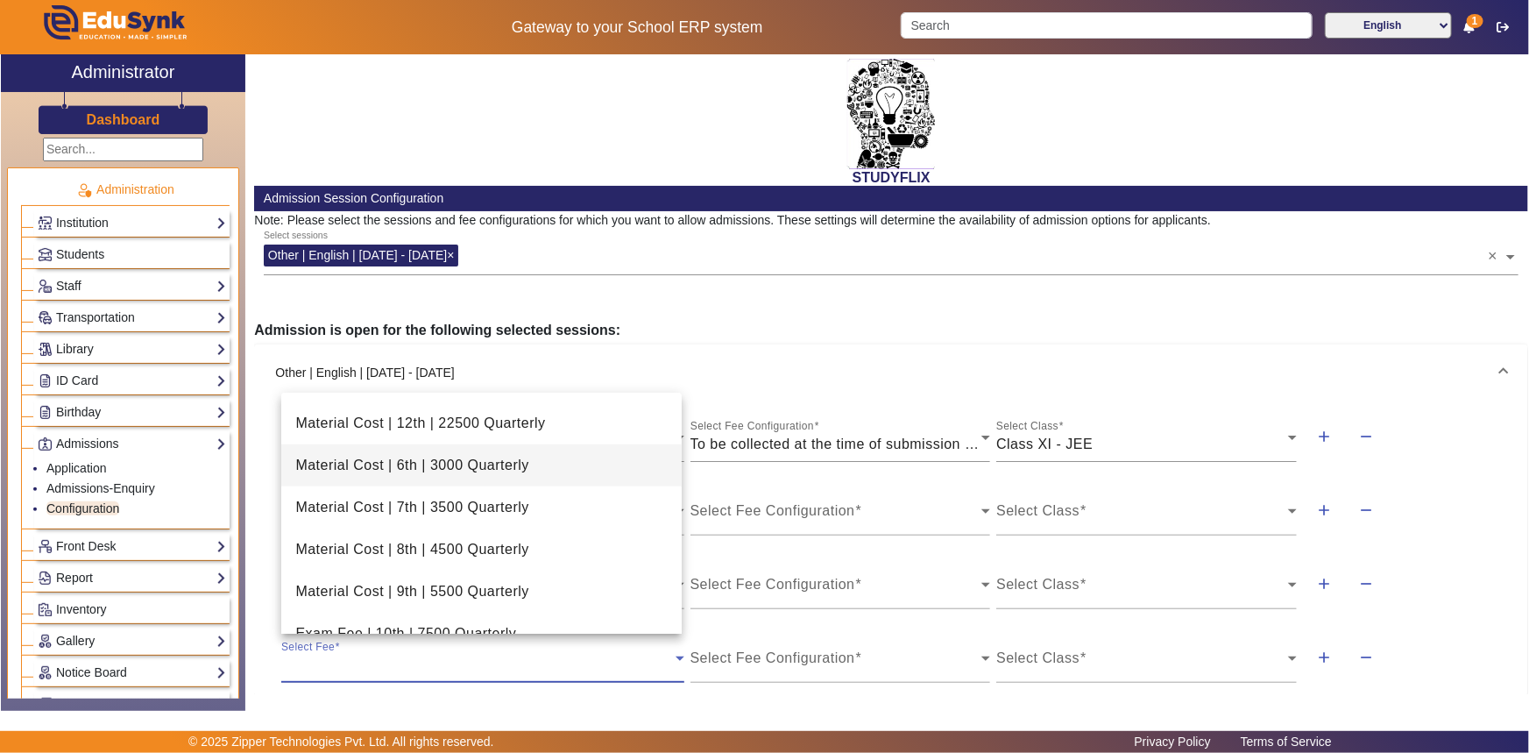
click at [495, 471] on span "Material Cost | 6th | 3000 Quarterly" at bounding box center [411, 465] width 233 height 21
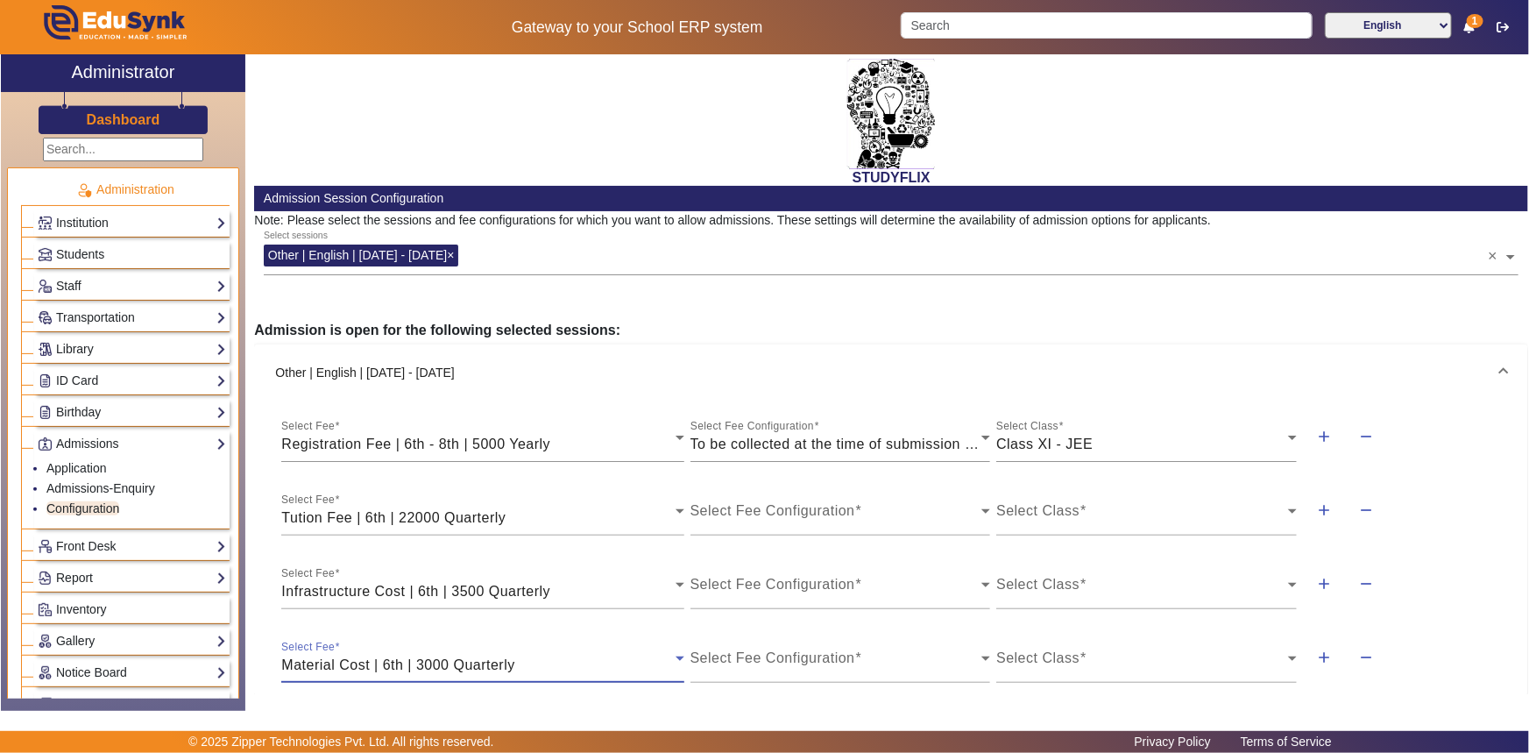
scroll to position [37, 0]
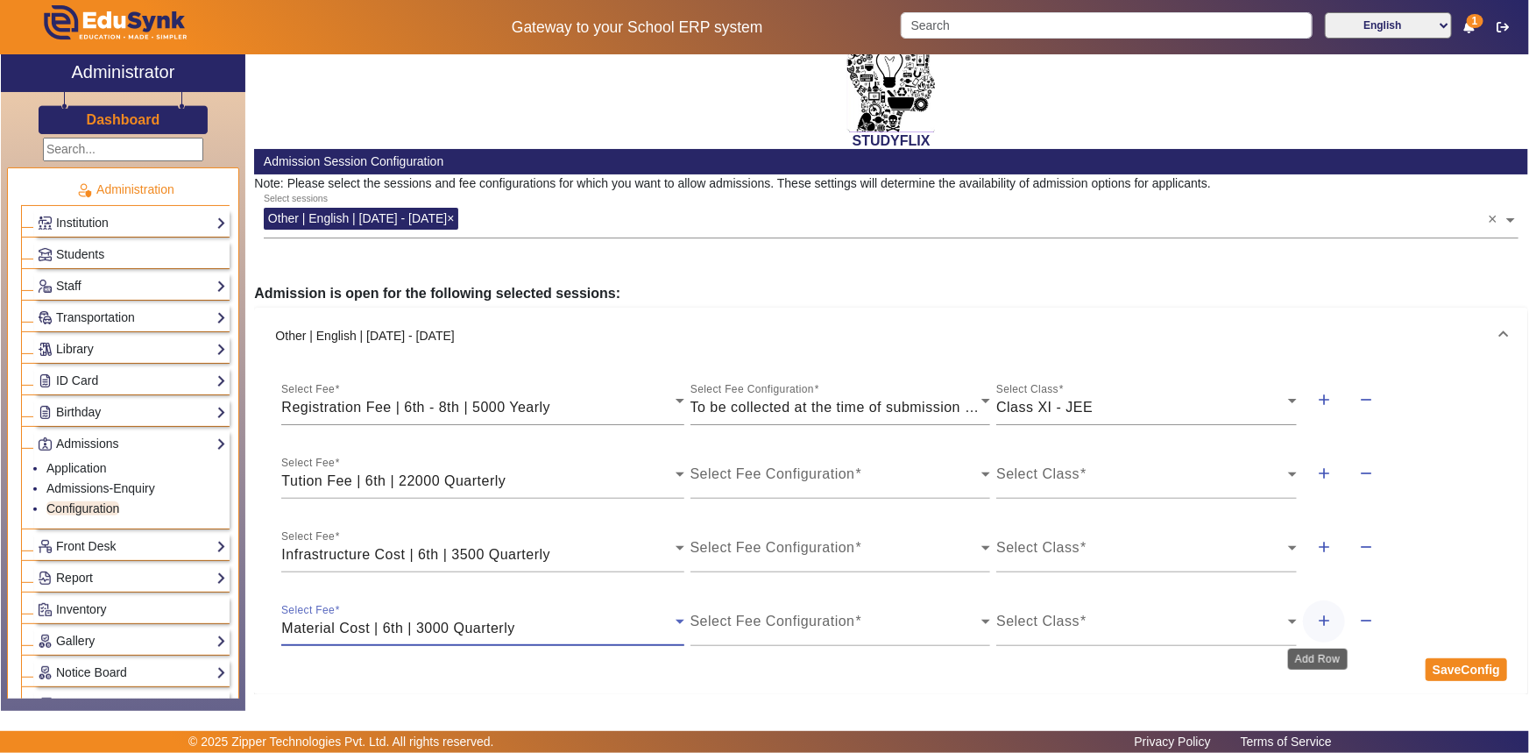
click at [1315, 622] on mat-icon "add" at bounding box center [1324, 621] width 18 height 18
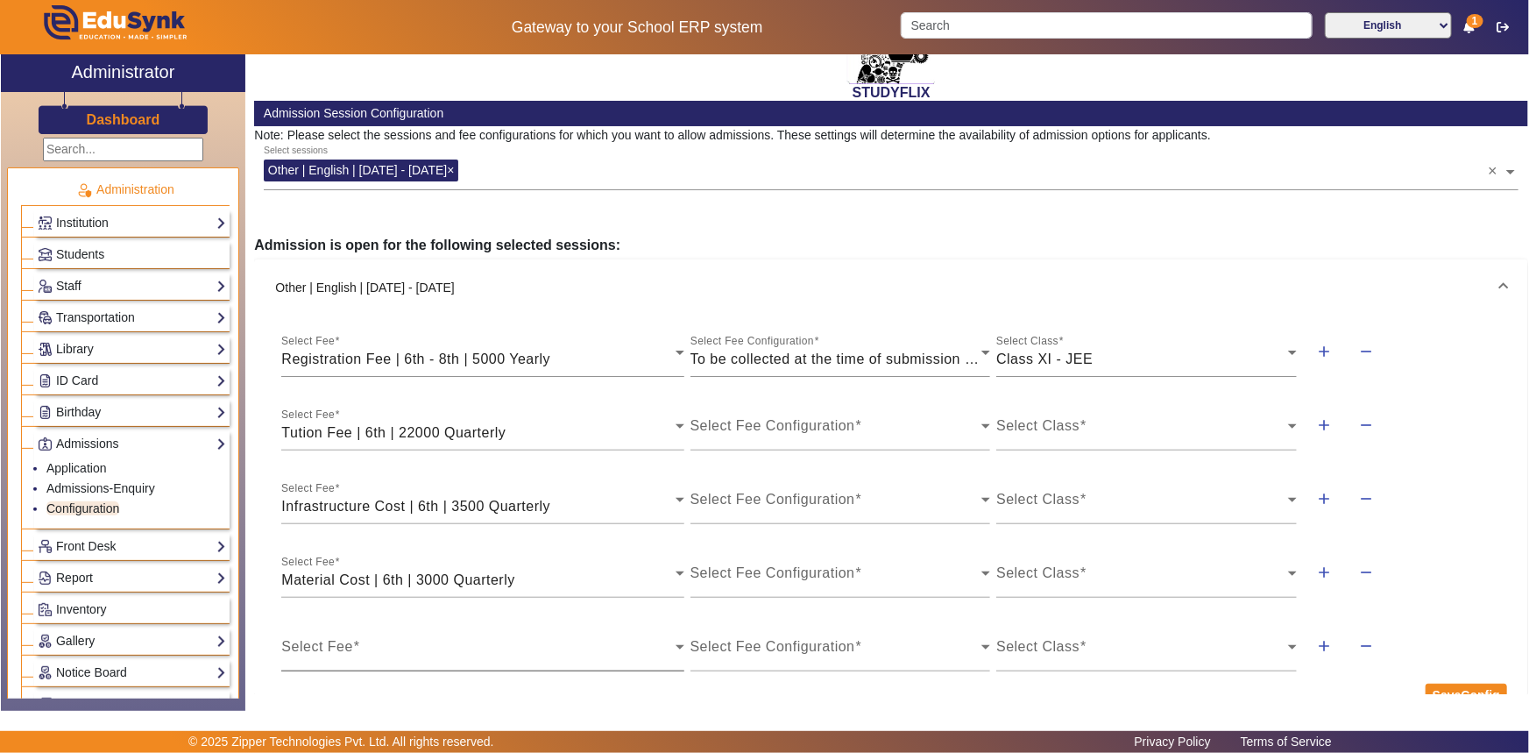
scroll to position [111, 0]
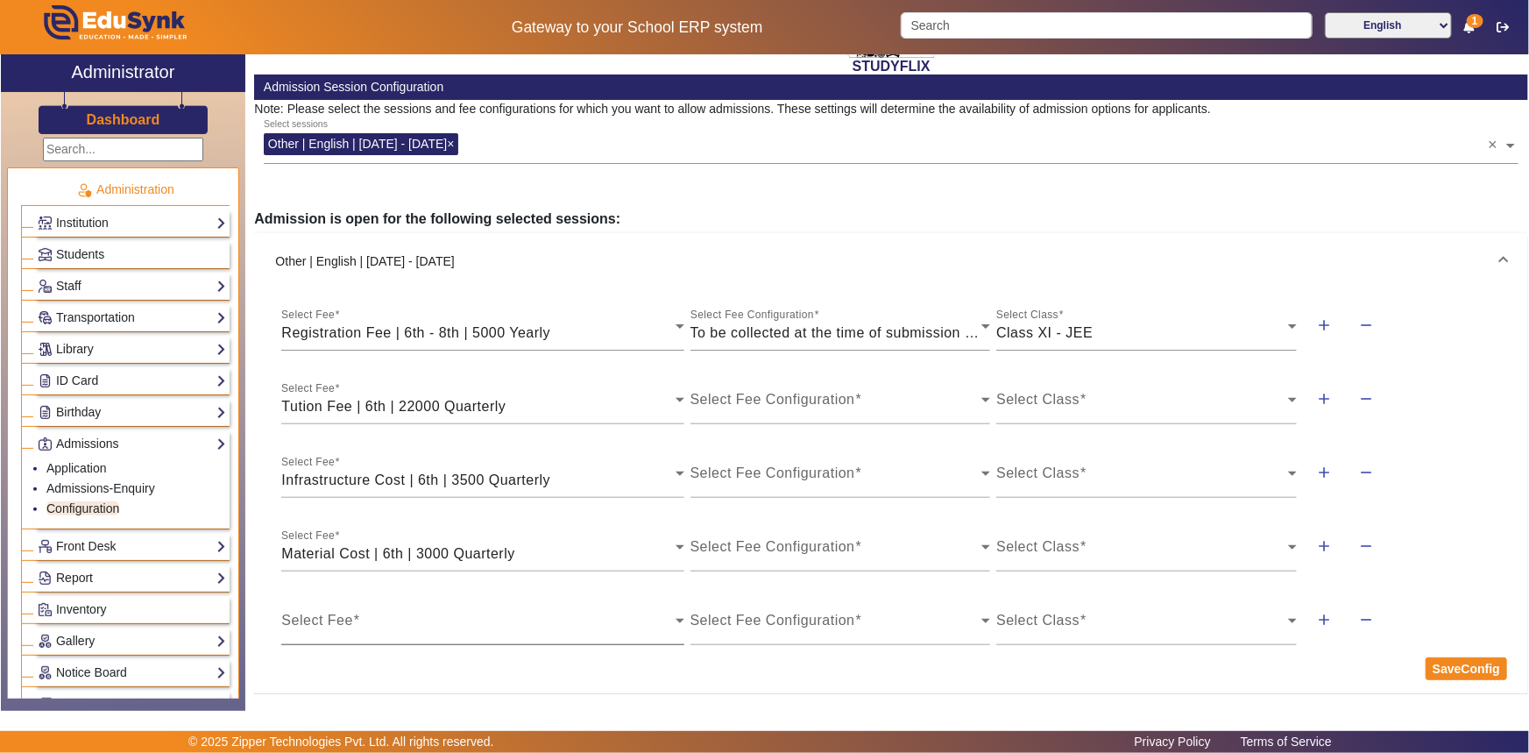
click at [428, 622] on span at bounding box center [477, 627] width 393 height 21
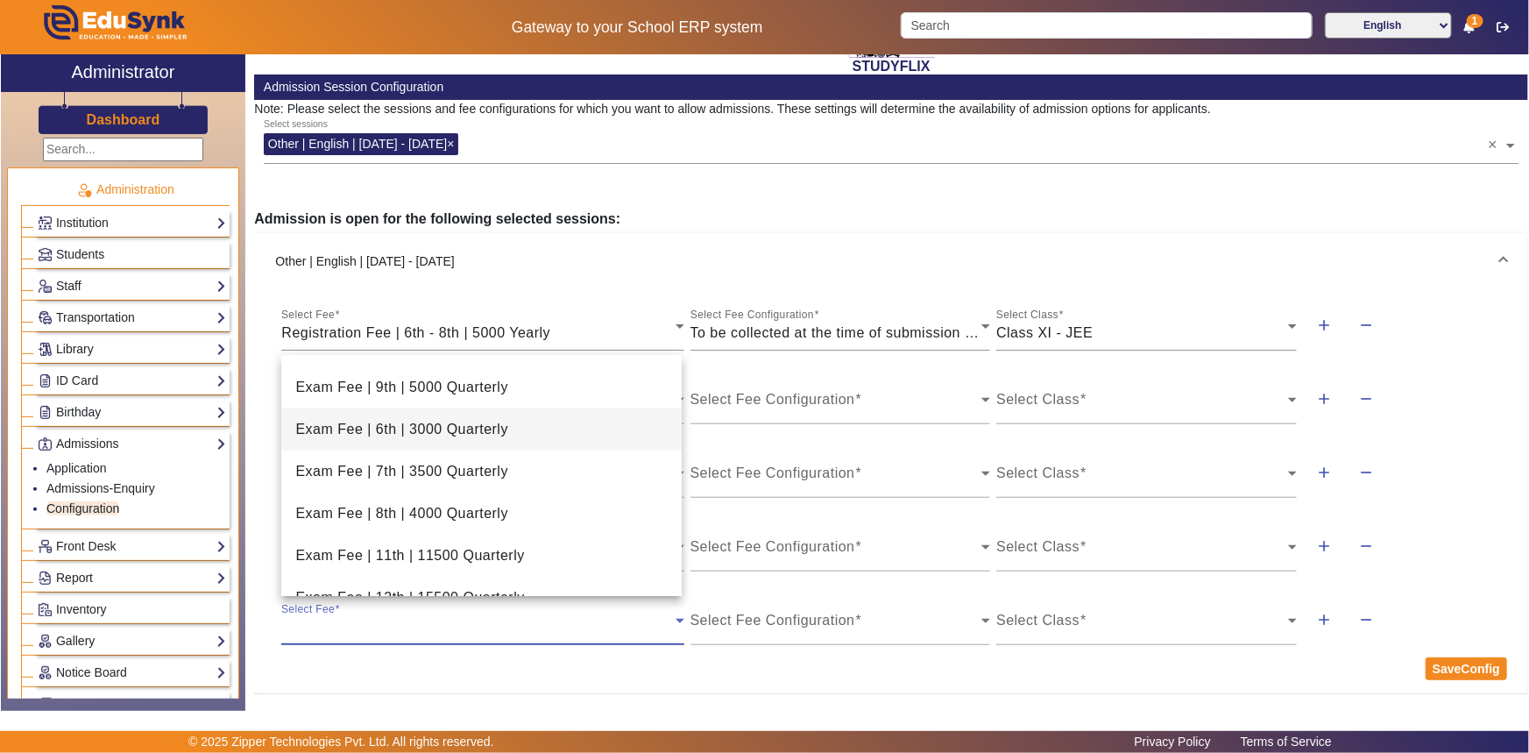
scroll to position [1076, 0]
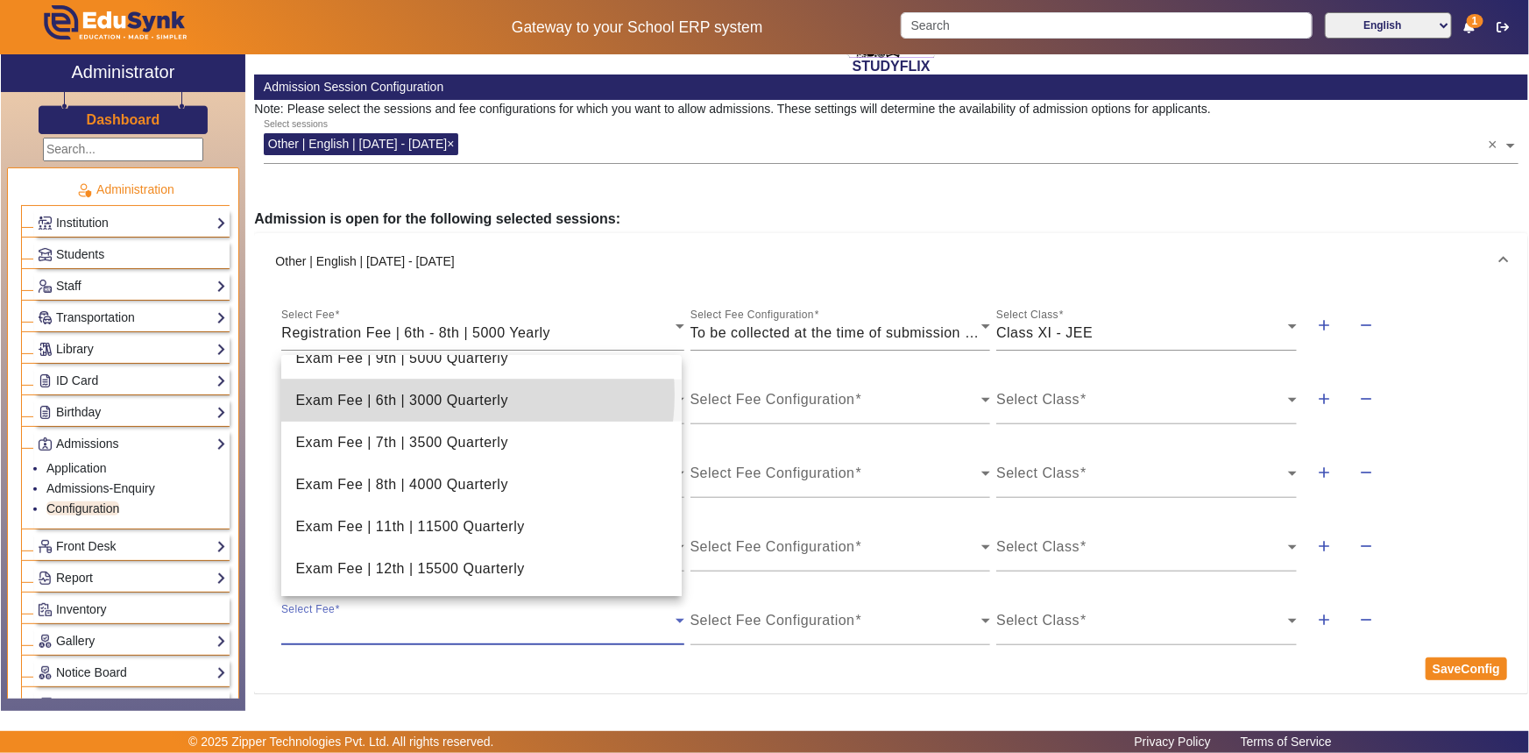
click at [450, 394] on span "Exam Fee | 6th | 3000 Quarterly" at bounding box center [401, 400] width 213 height 21
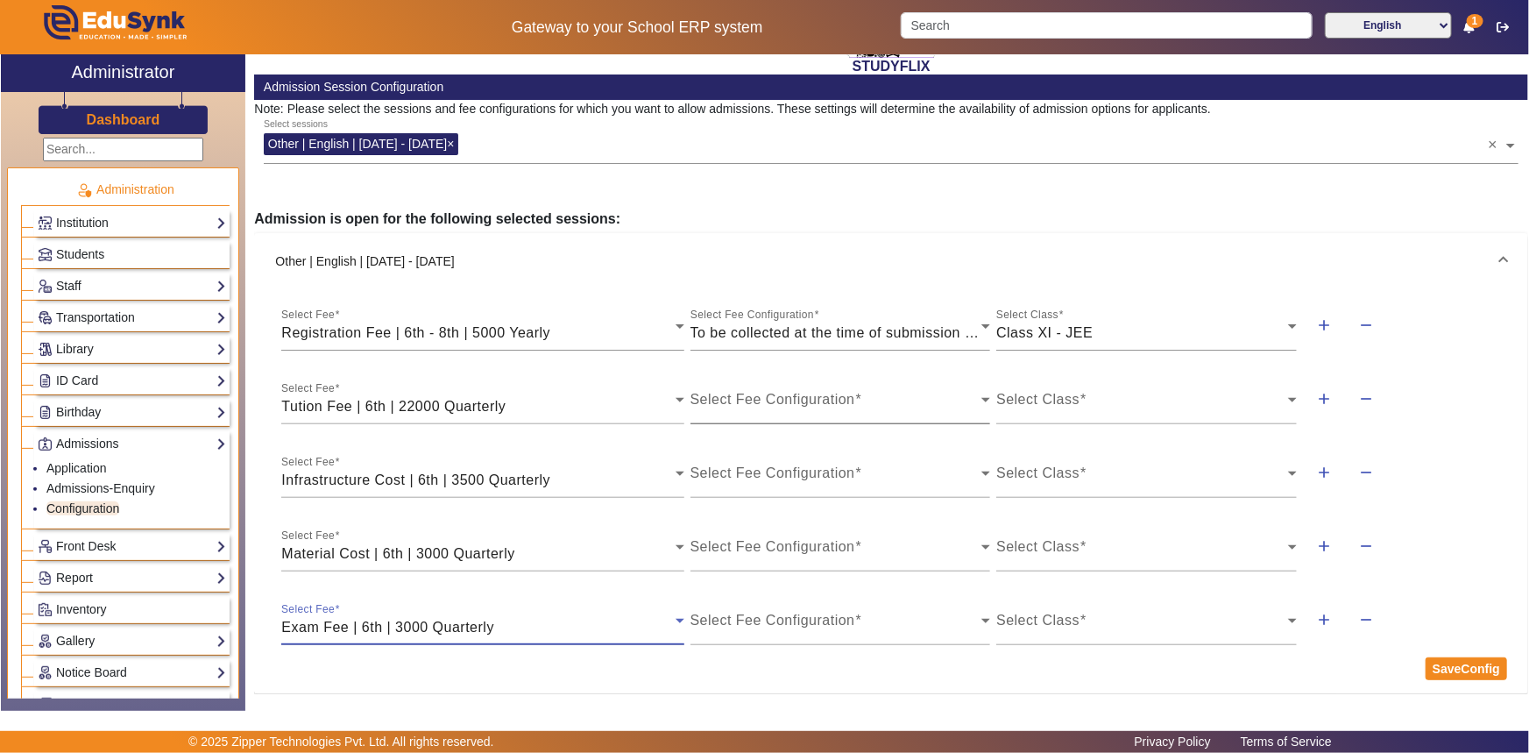
click at [773, 405] on span at bounding box center [837, 406] width 292 height 21
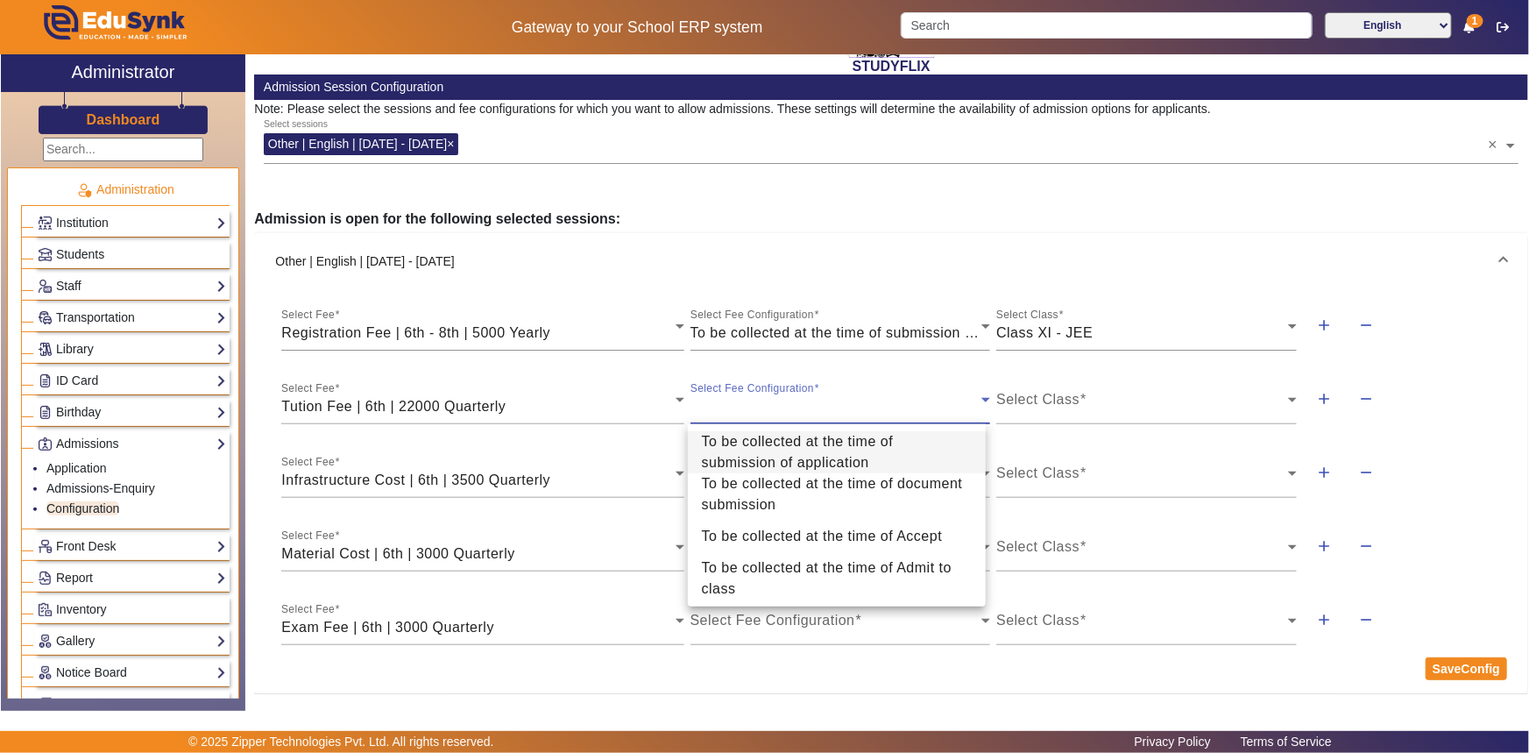
click at [790, 328] on div at bounding box center [764, 376] width 1529 height 753
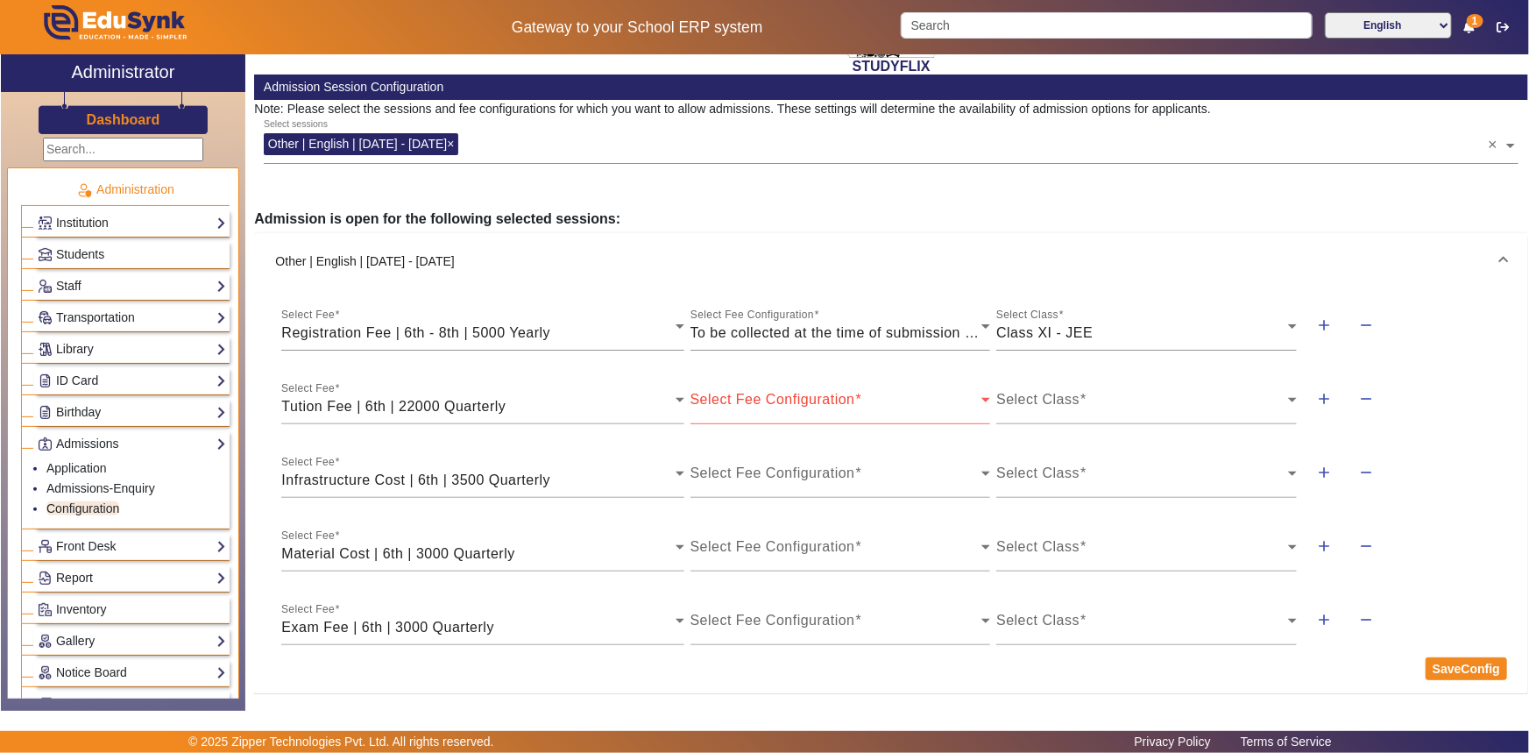
click at [781, 411] on span at bounding box center [837, 406] width 292 height 21
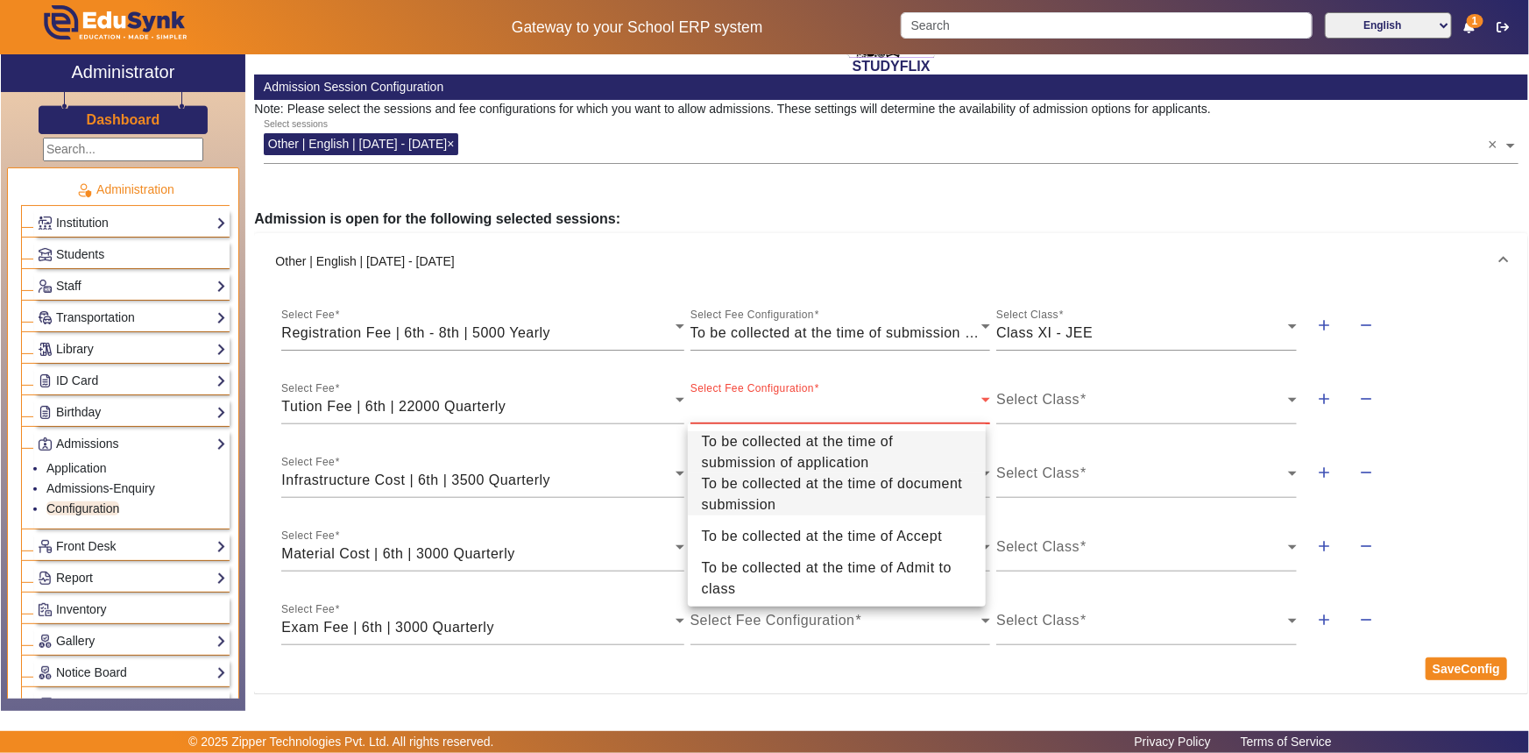
click at [792, 482] on span "To be collected at the time of document submission" at bounding box center [837, 494] width 270 height 42
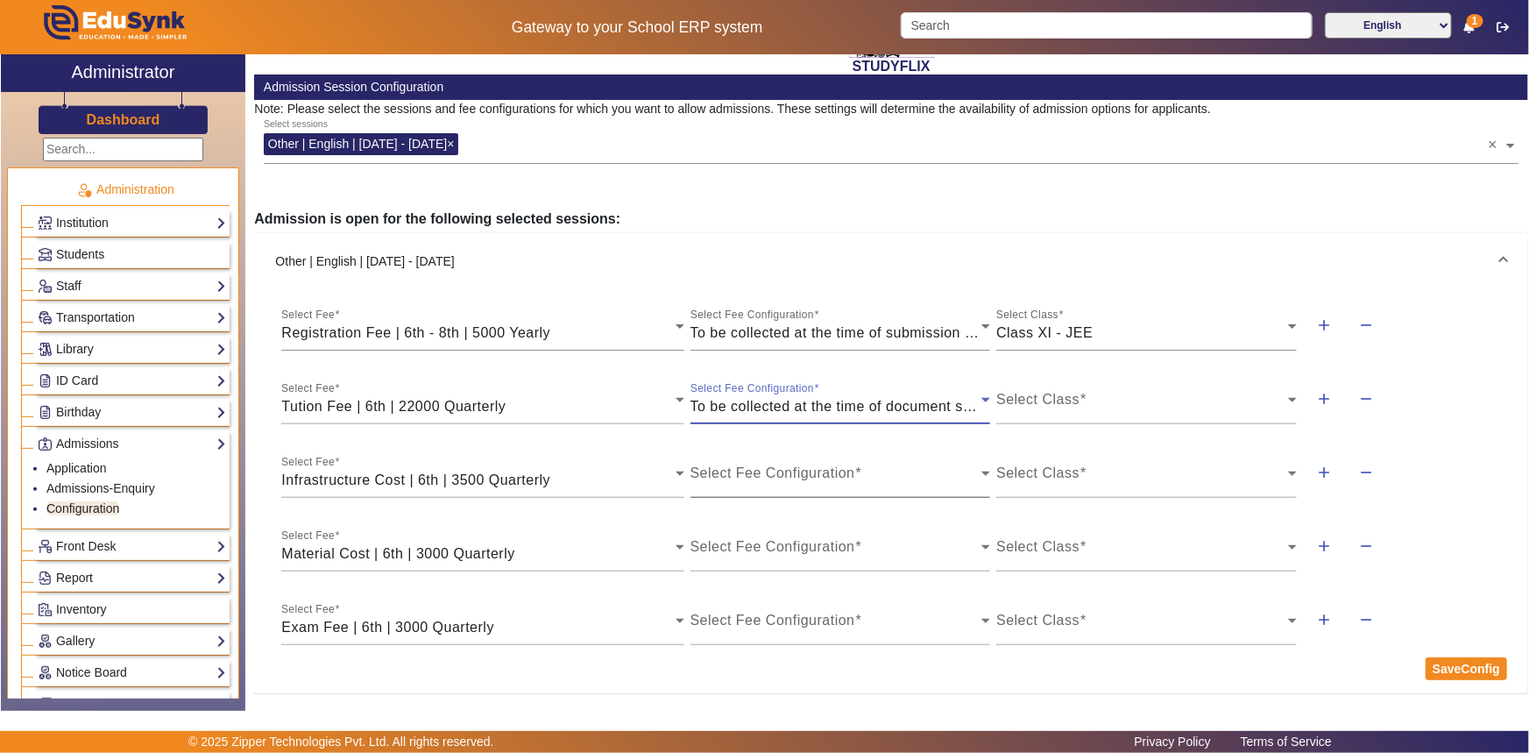
click at [805, 472] on span at bounding box center [837, 480] width 292 height 21
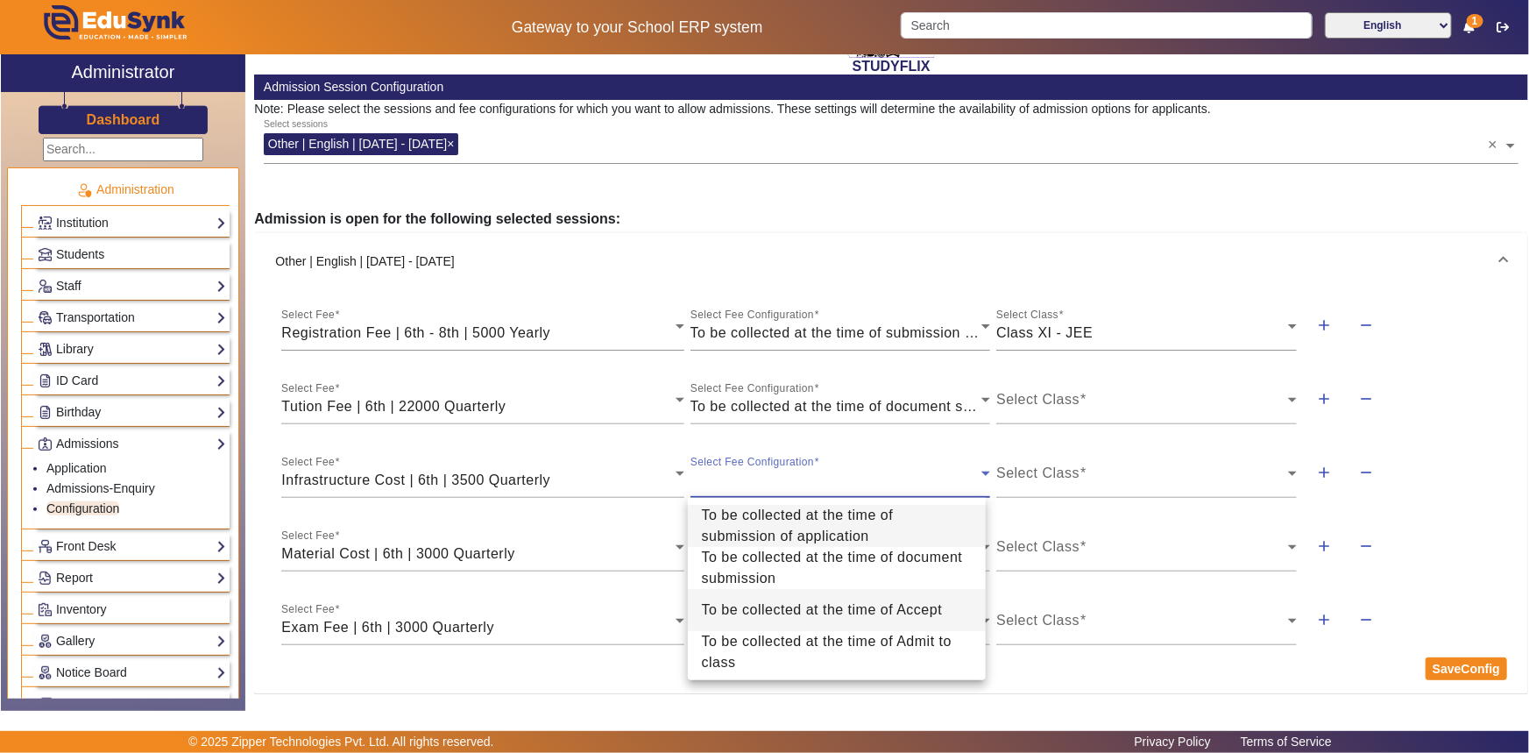
click at [754, 614] on span "To be collected at the time of Accept" at bounding box center [822, 609] width 241 height 21
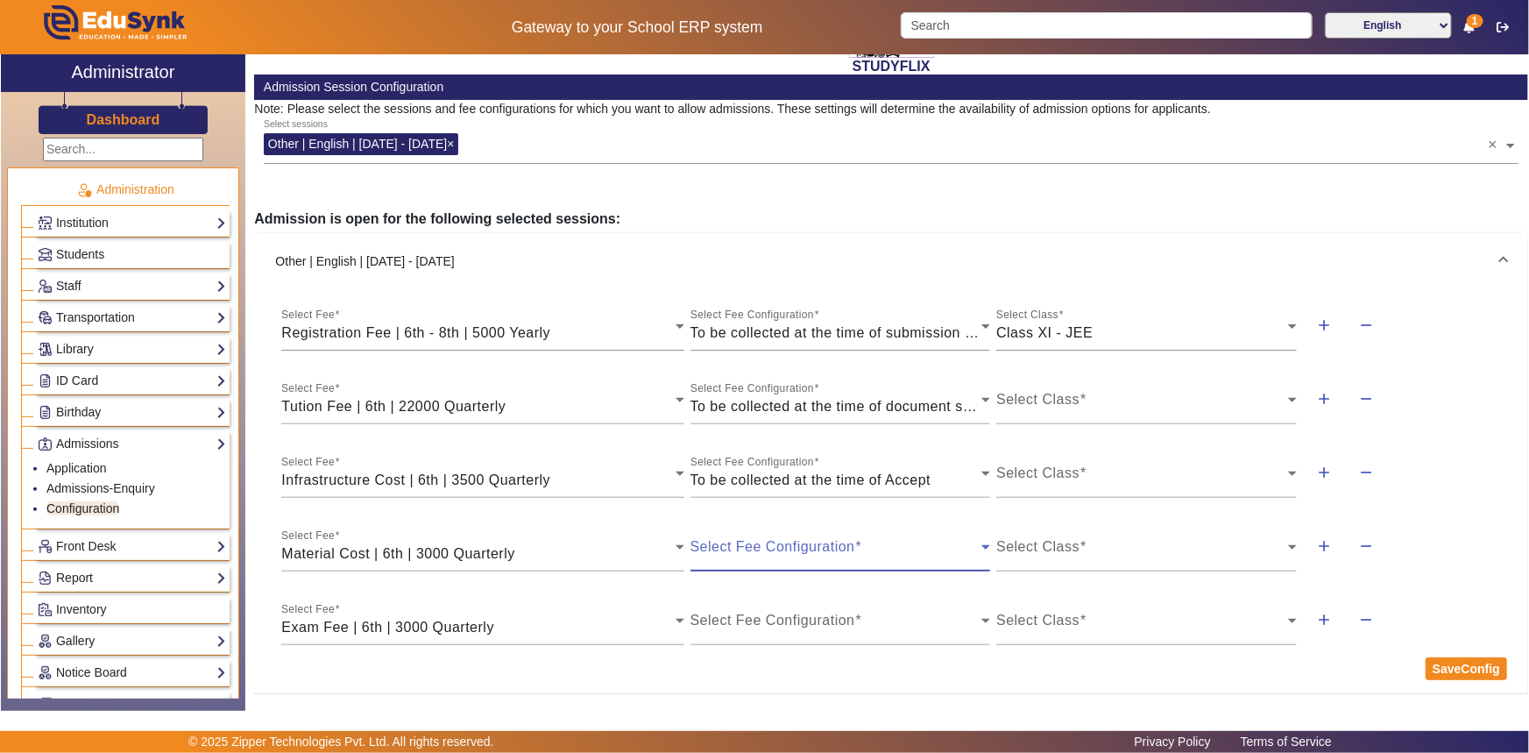
click at [756, 554] on span at bounding box center [837, 553] width 292 height 21
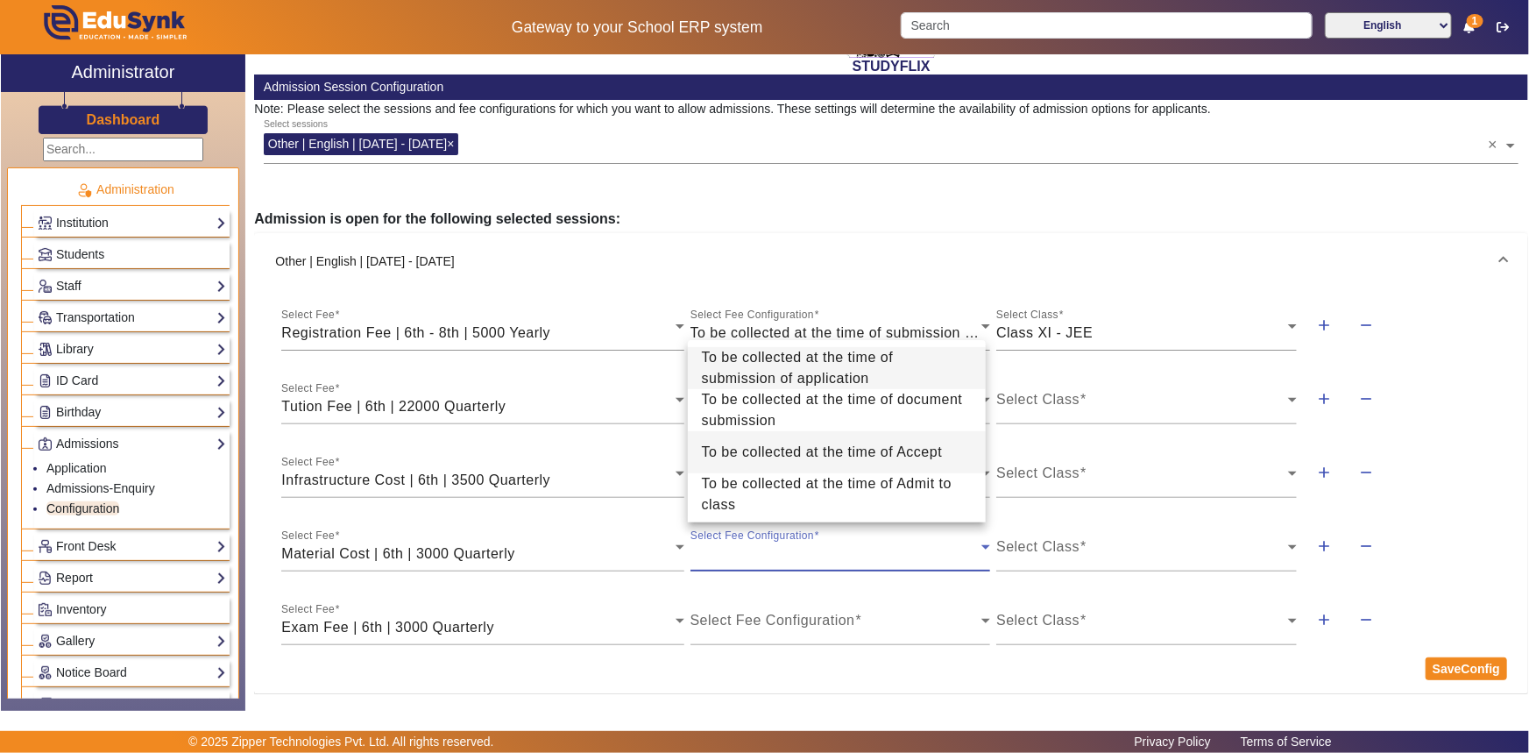
click at [779, 466] on mat-option "To be collected at the time of Accept" at bounding box center [837, 452] width 298 height 42
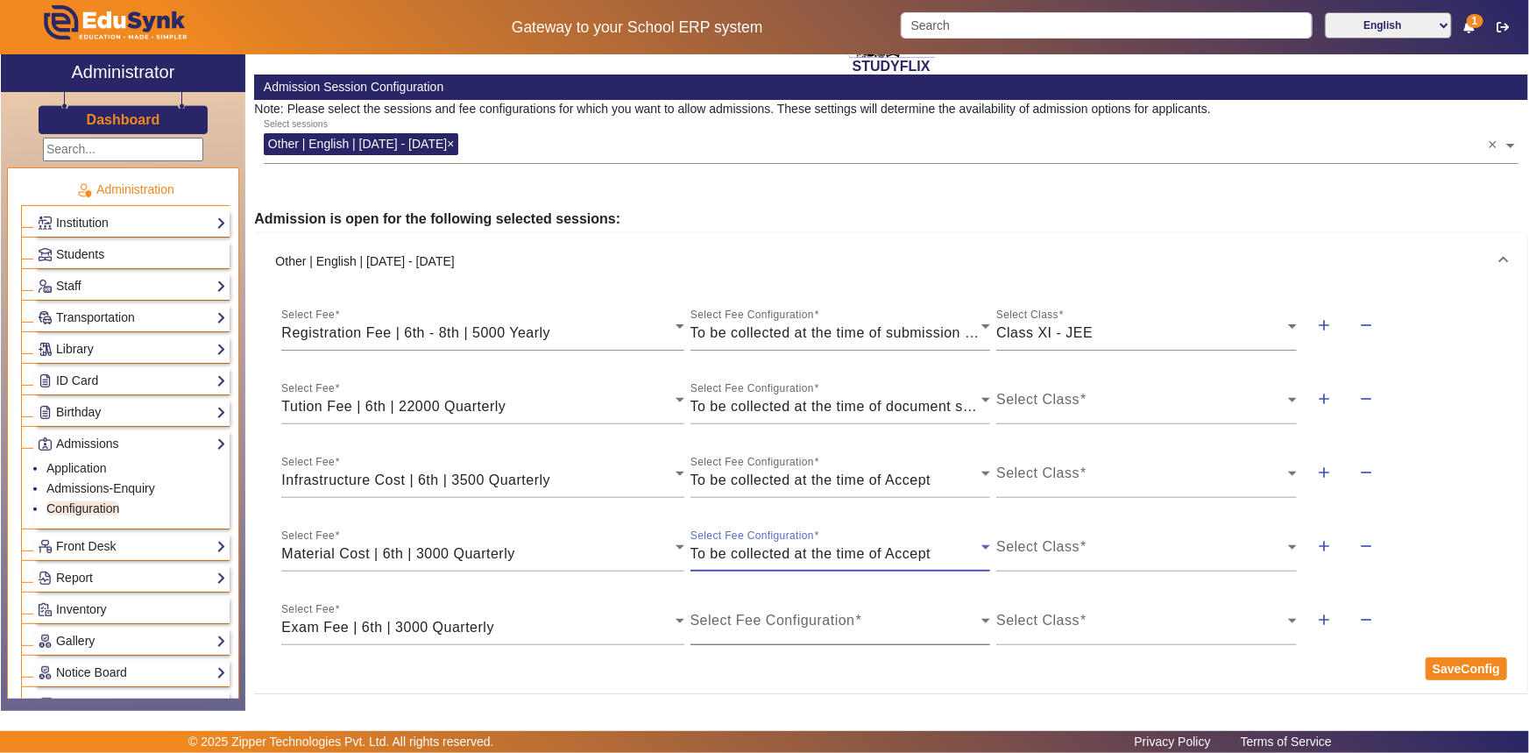
click at [757, 606] on div "Select Fee Configuration" at bounding box center [841, 620] width 301 height 49
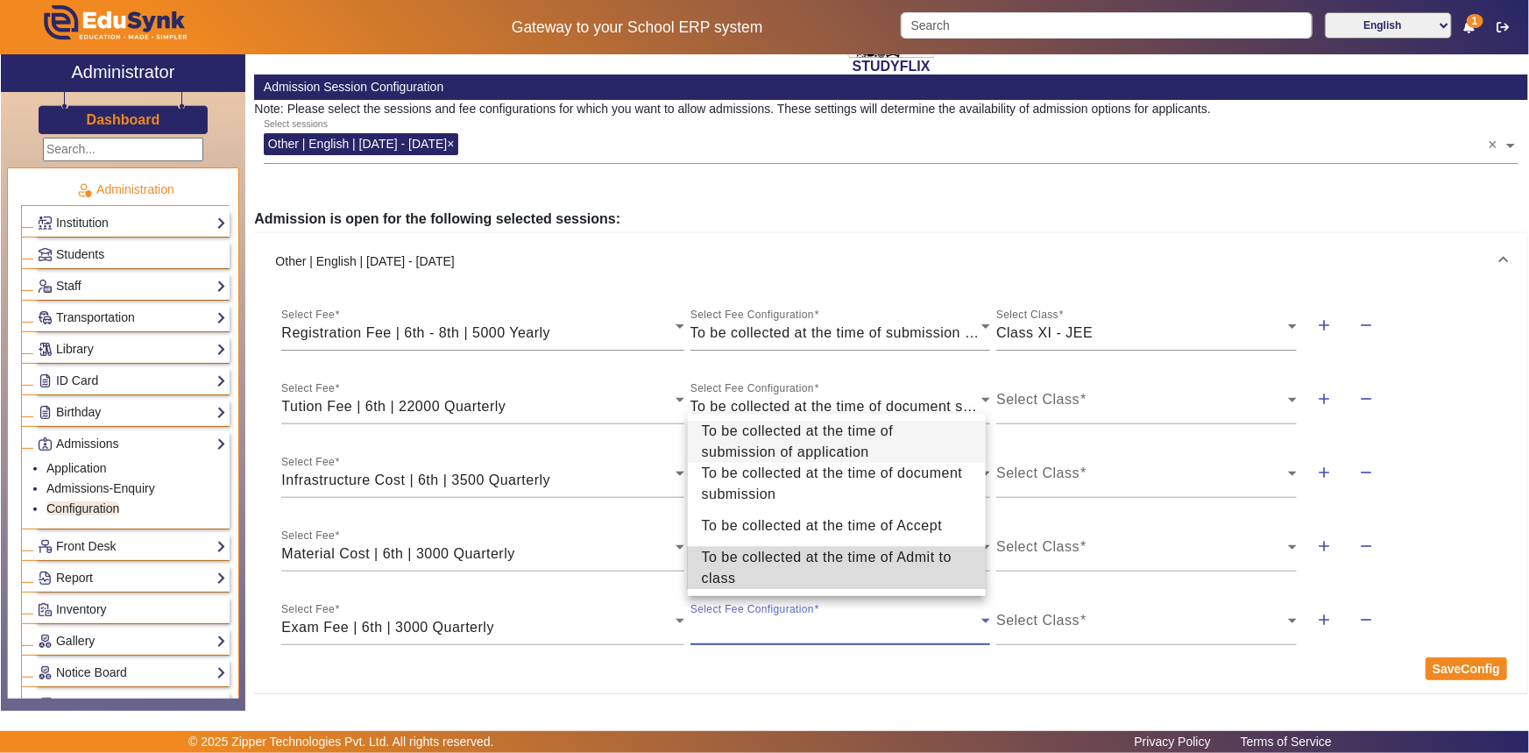
click at [771, 565] on span "To be collected at the time of Admit to class" at bounding box center [837, 568] width 270 height 42
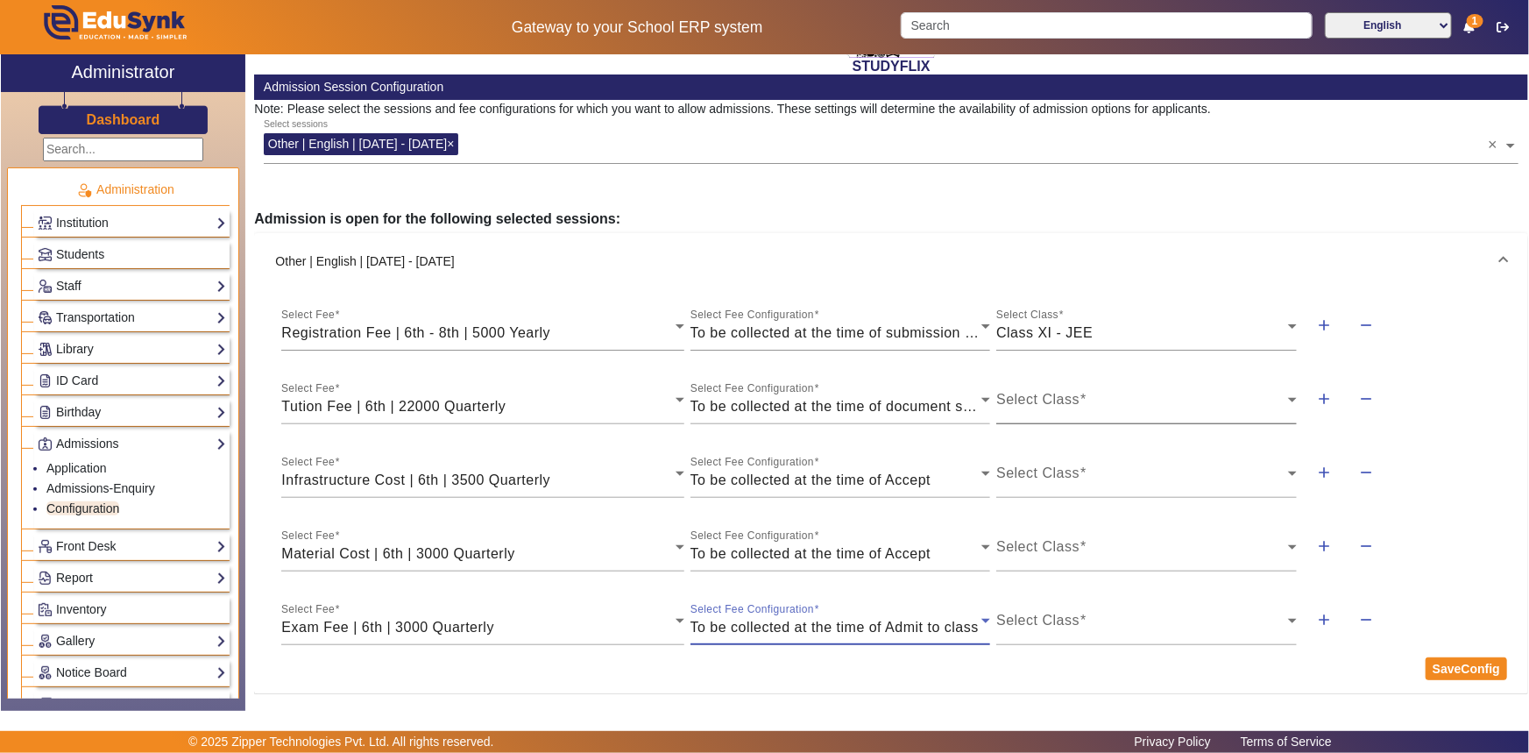
click at [1043, 400] on span at bounding box center [1142, 406] width 292 height 21
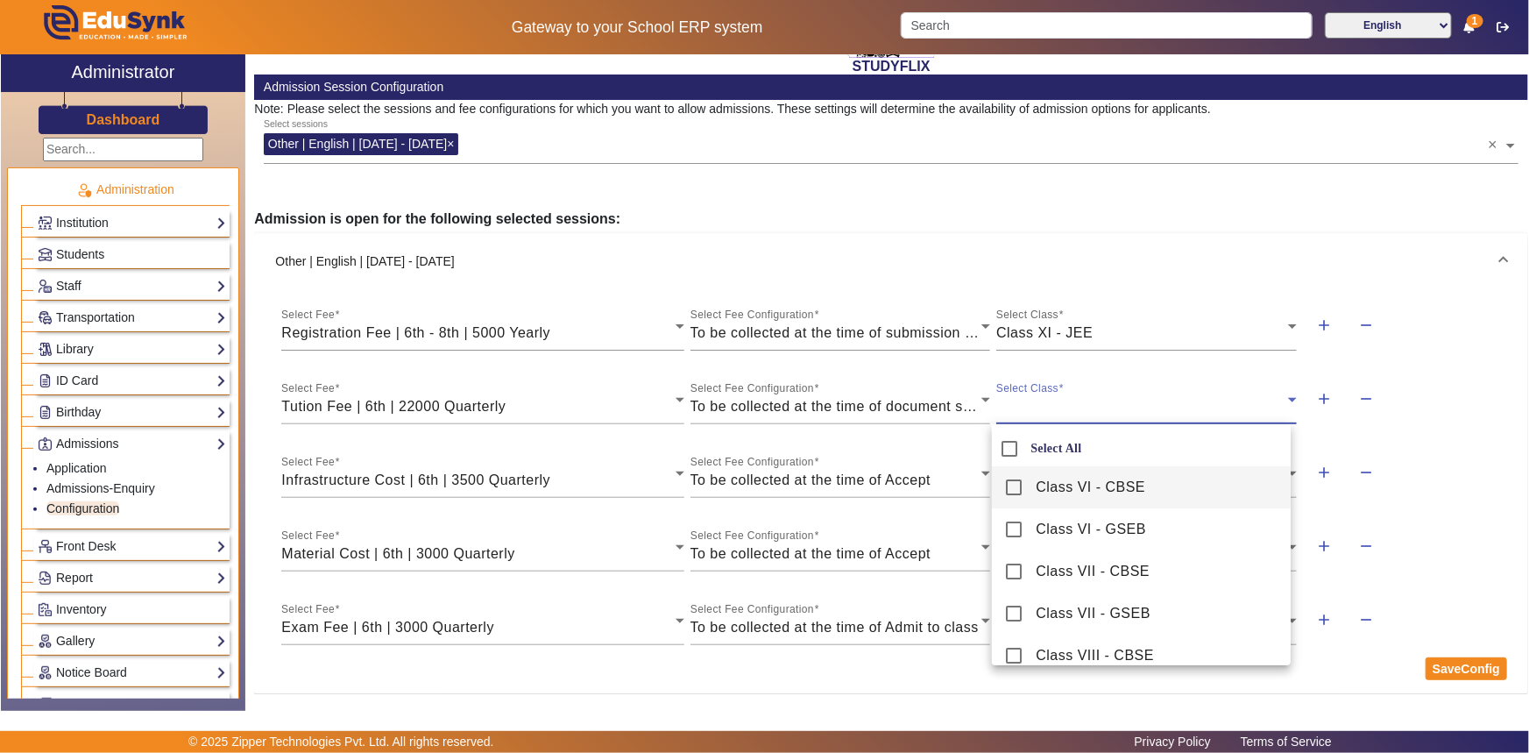
click at [1039, 478] on span "Class VI - CBSE" at bounding box center [1091, 487] width 110 height 21
click at [1036, 526] on span "Class VI - GSEB" at bounding box center [1091, 529] width 110 height 21
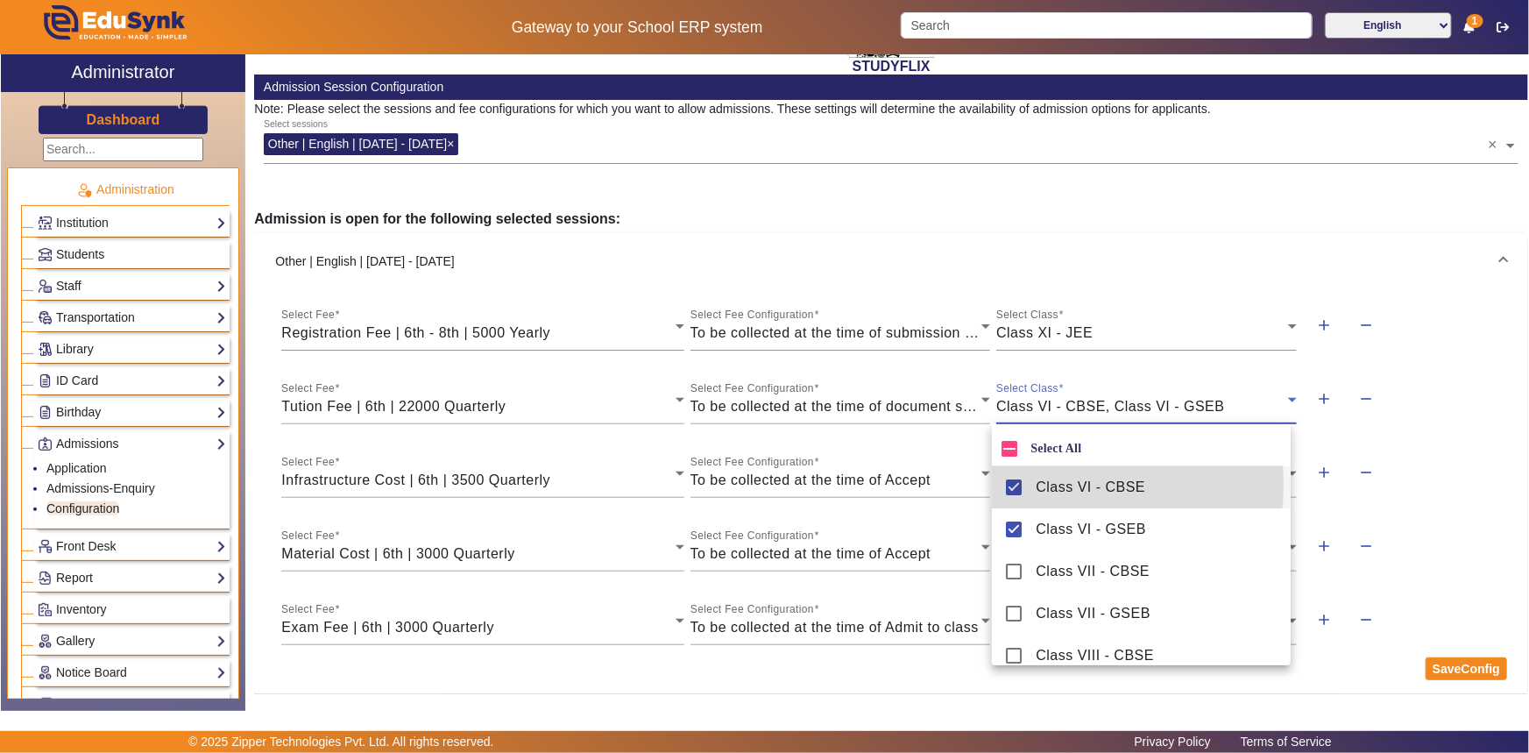
click at [1020, 484] on mat-pseudo-checkbox at bounding box center [1014, 487] width 16 height 16
click at [1379, 438] on div at bounding box center [764, 376] width 1529 height 753
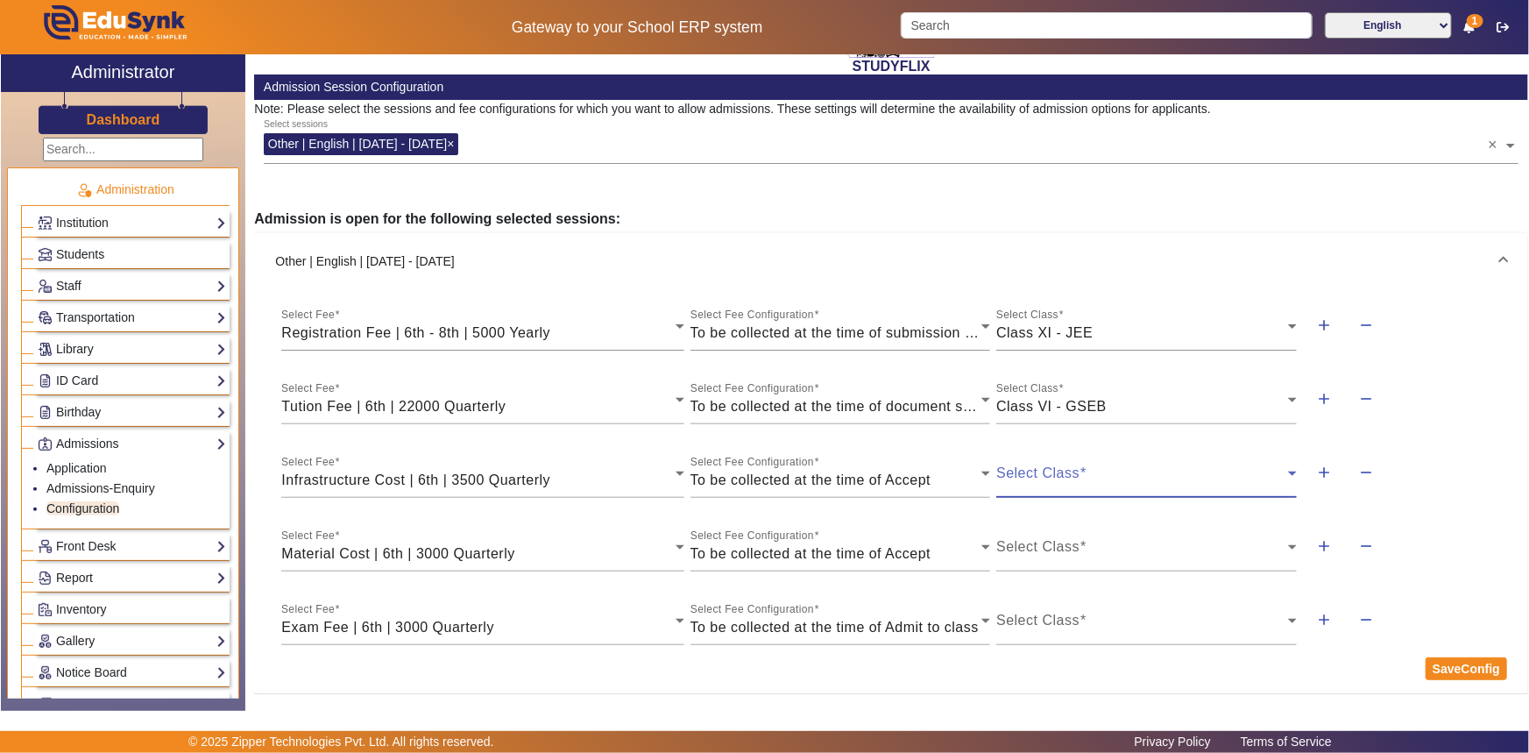
click at [1101, 482] on span at bounding box center [1142, 480] width 292 height 21
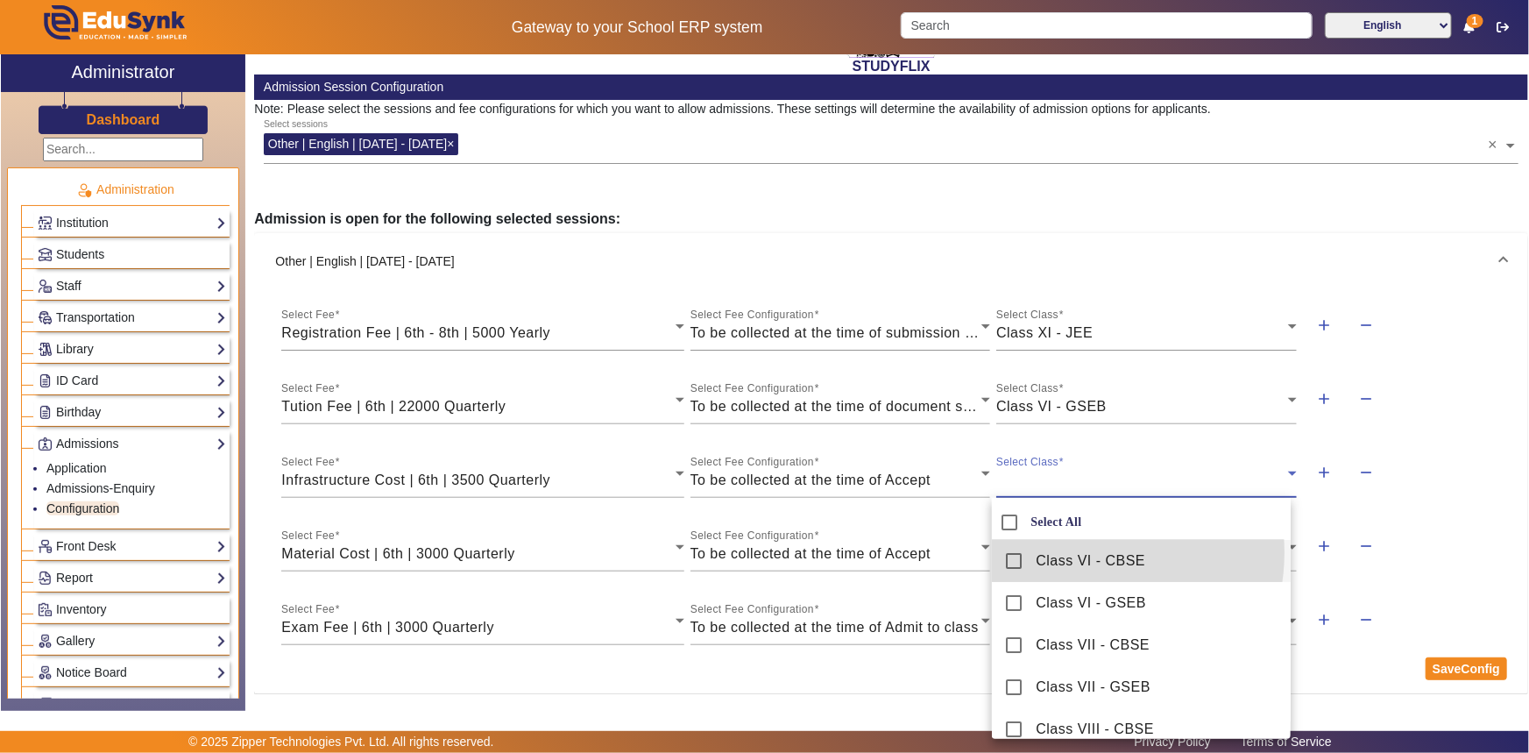
click at [1068, 556] on span "Class VI - CBSE" at bounding box center [1091, 560] width 110 height 21
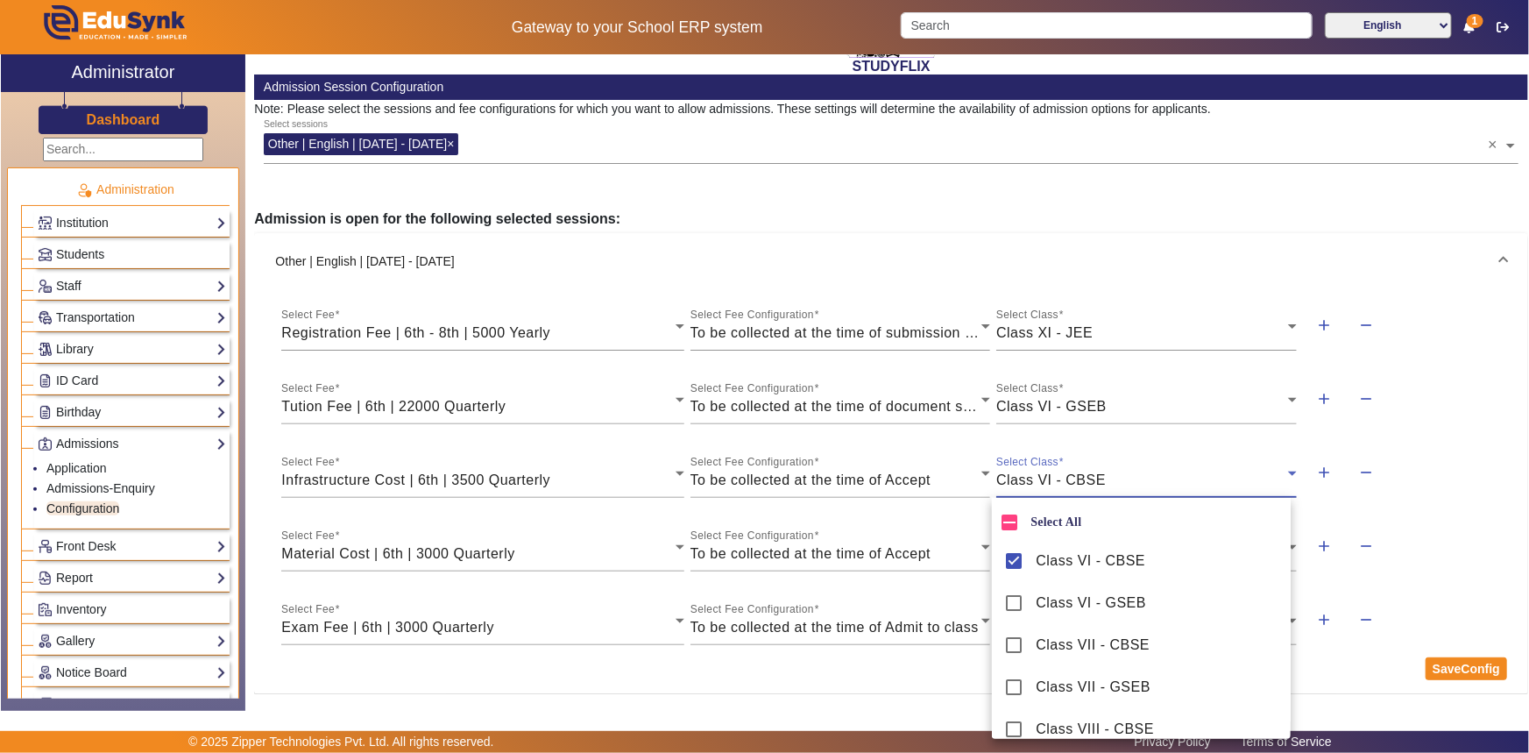
click at [1087, 333] on div at bounding box center [764, 376] width 1529 height 753
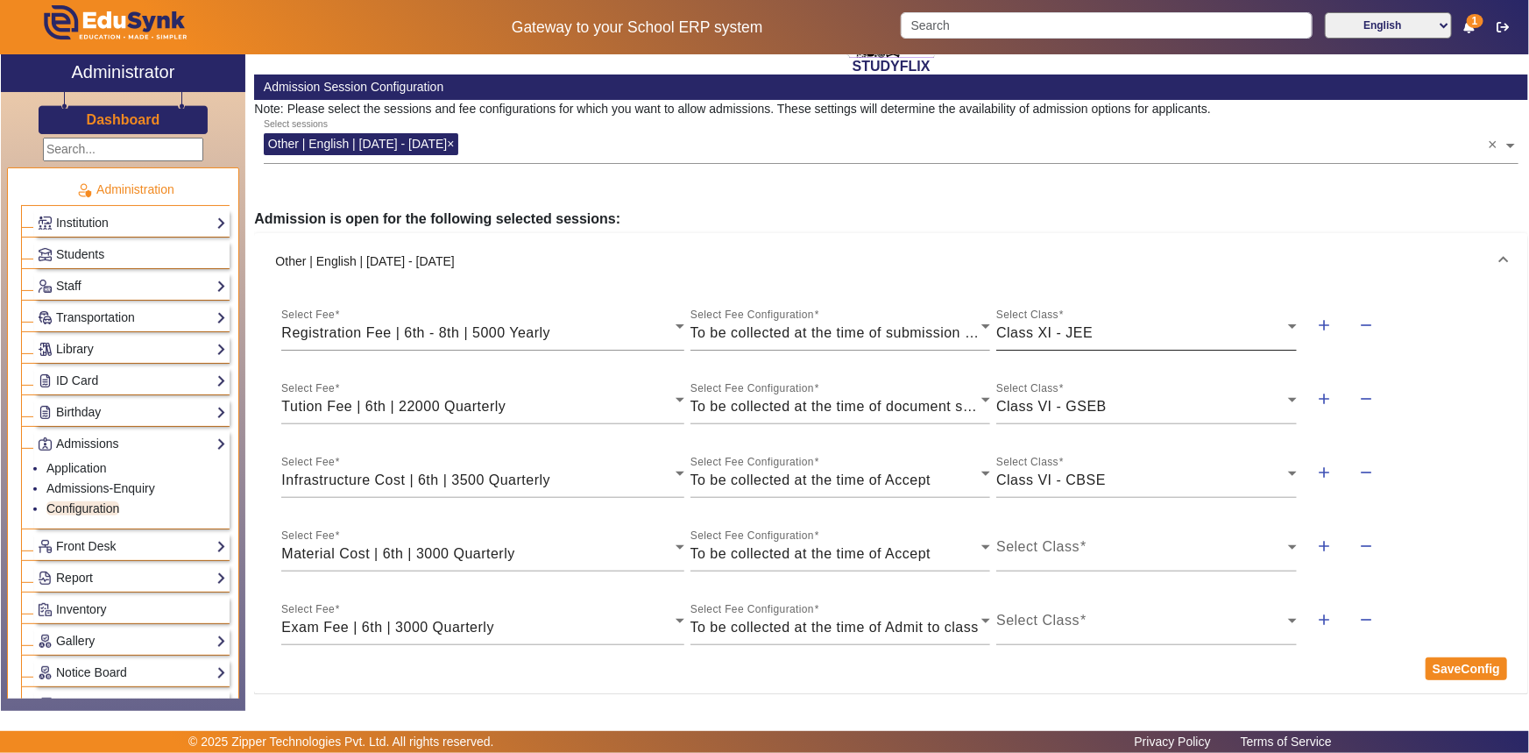
click at [1080, 334] on span "Class XI - JEE" at bounding box center [1044, 332] width 96 height 15
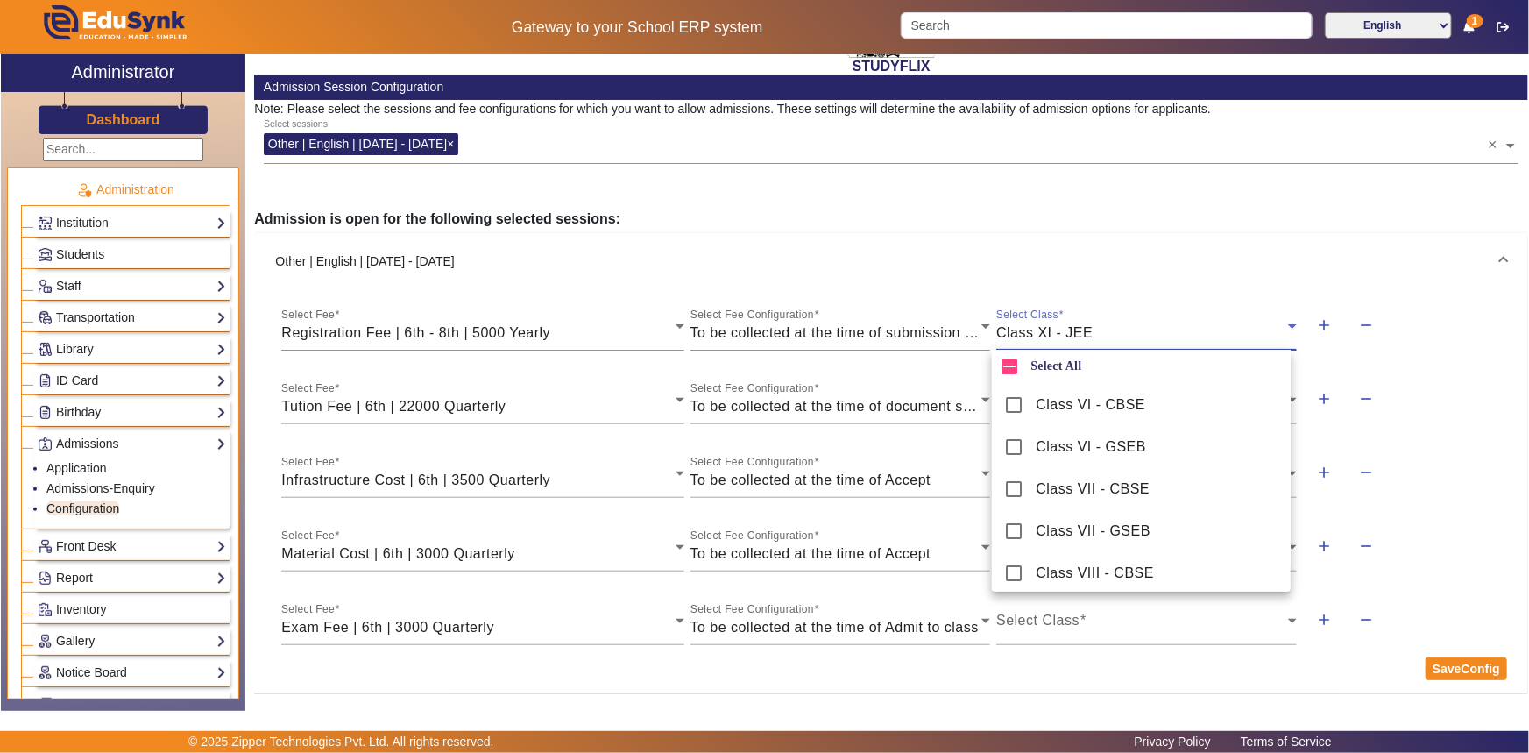
scroll to position [0, 0]
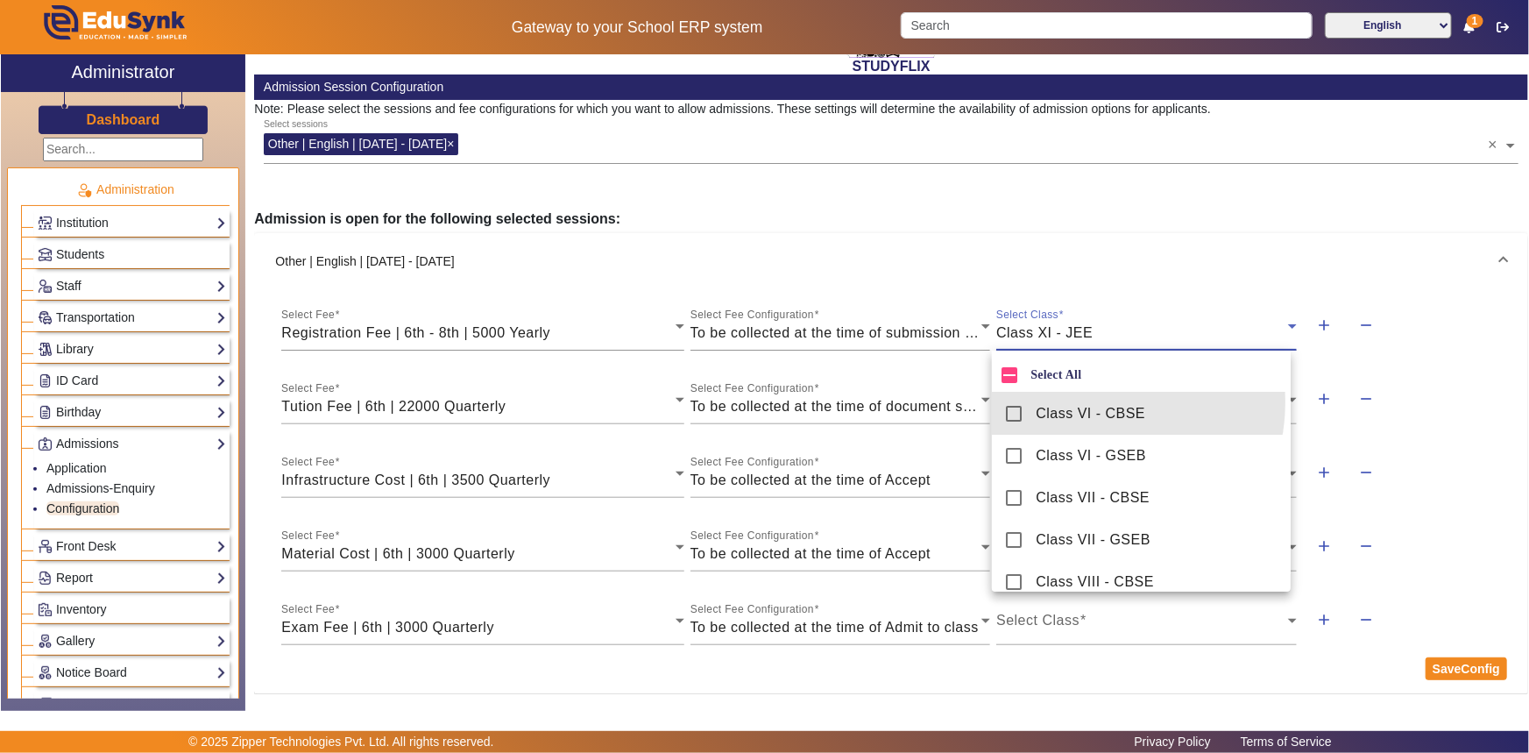
click at [1081, 401] on mat-option "Class VI - CBSE" at bounding box center [1141, 414] width 298 height 42
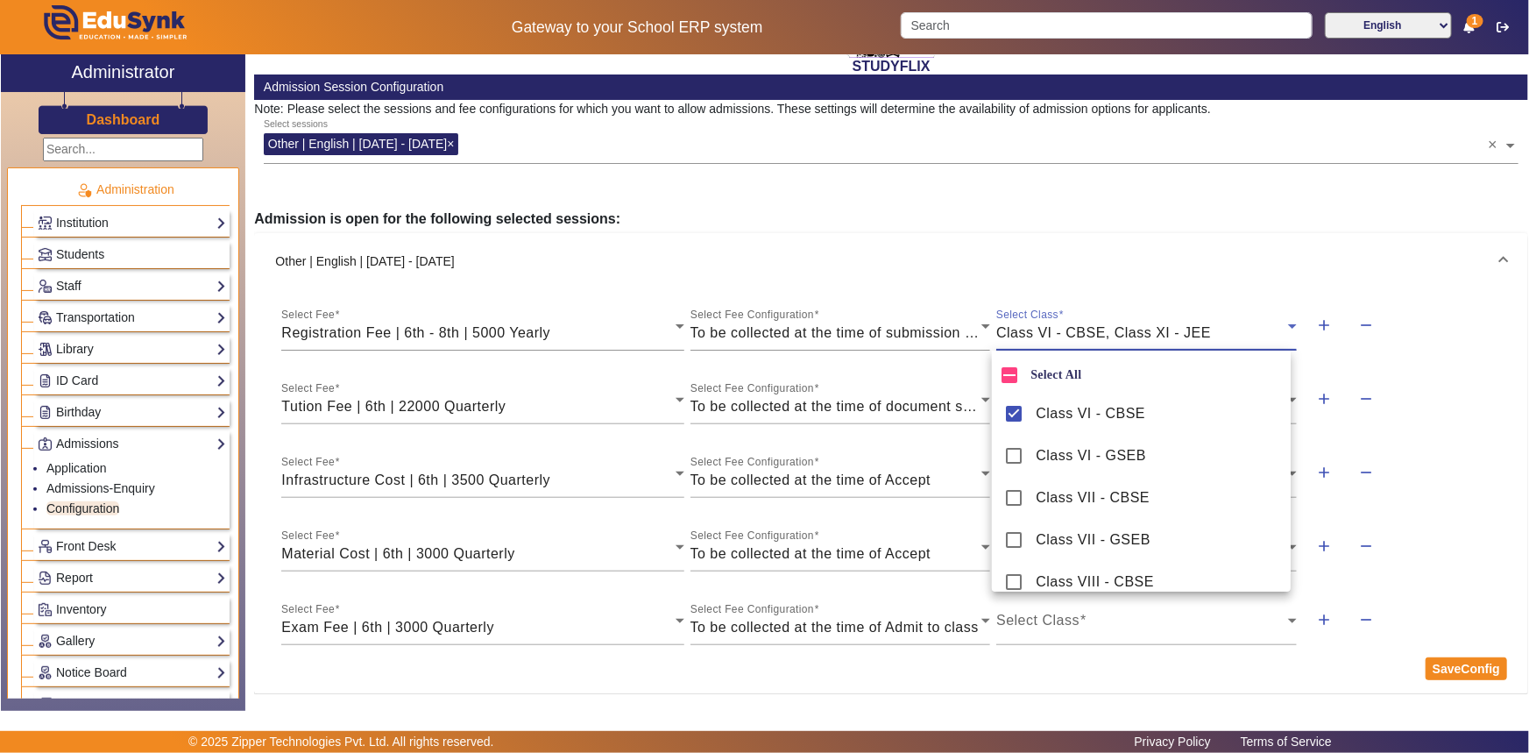
click at [1411, 376] on div at bounding box center [764, 376] width 1529 height 753
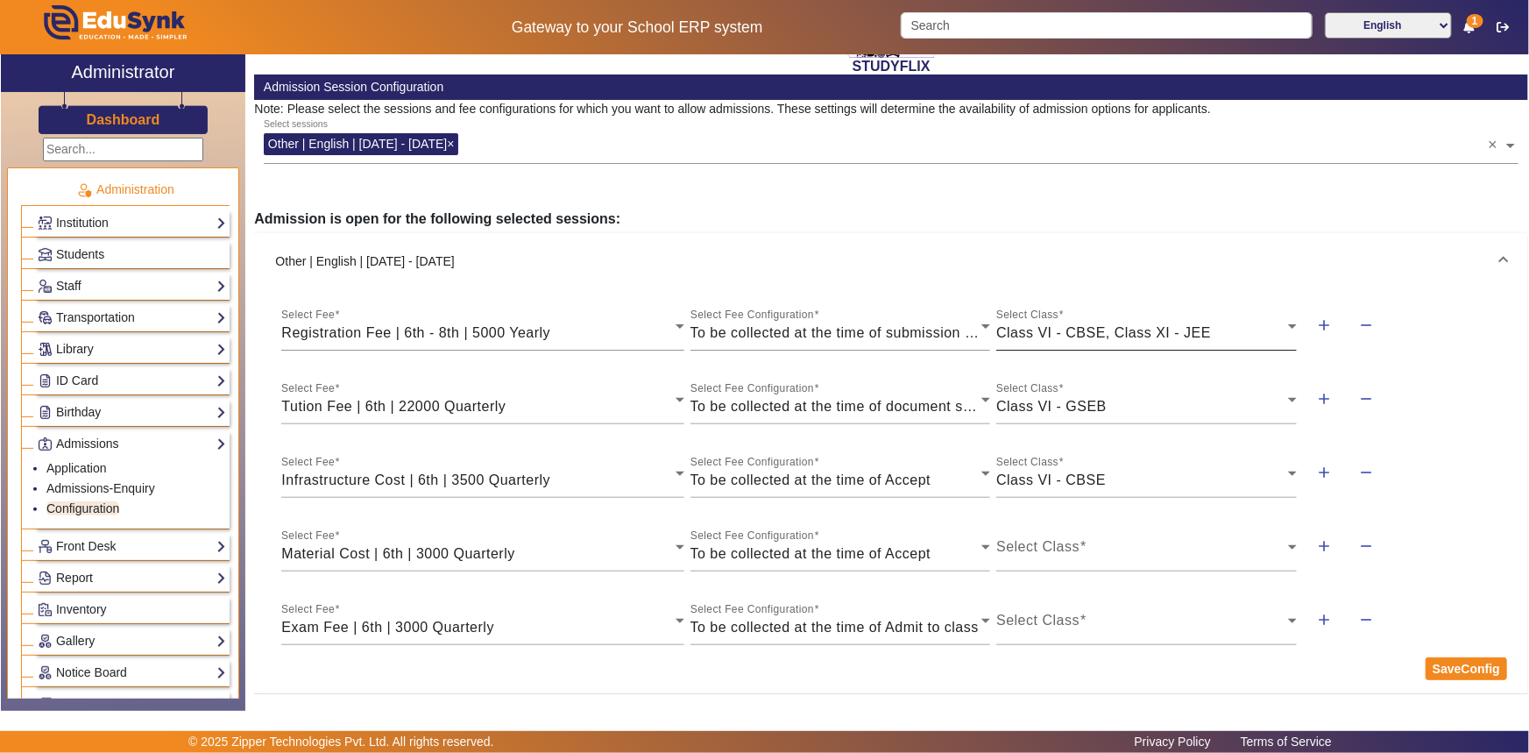
click at [1161, 329] on span "Class VI - CBSE, Class XI - JEE" at bounding box center [1103, 332] width 215 height 15
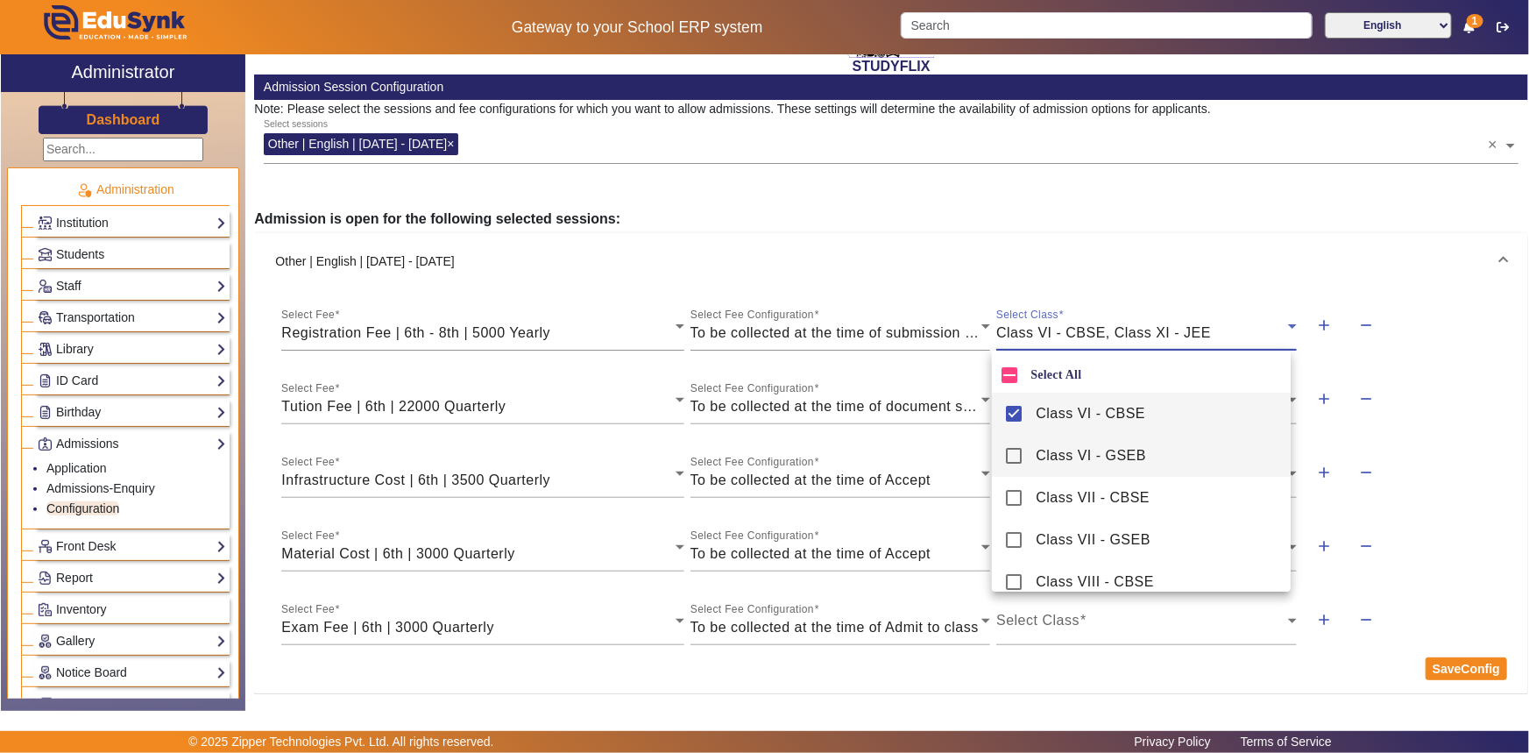
scroll to position [318, 0]
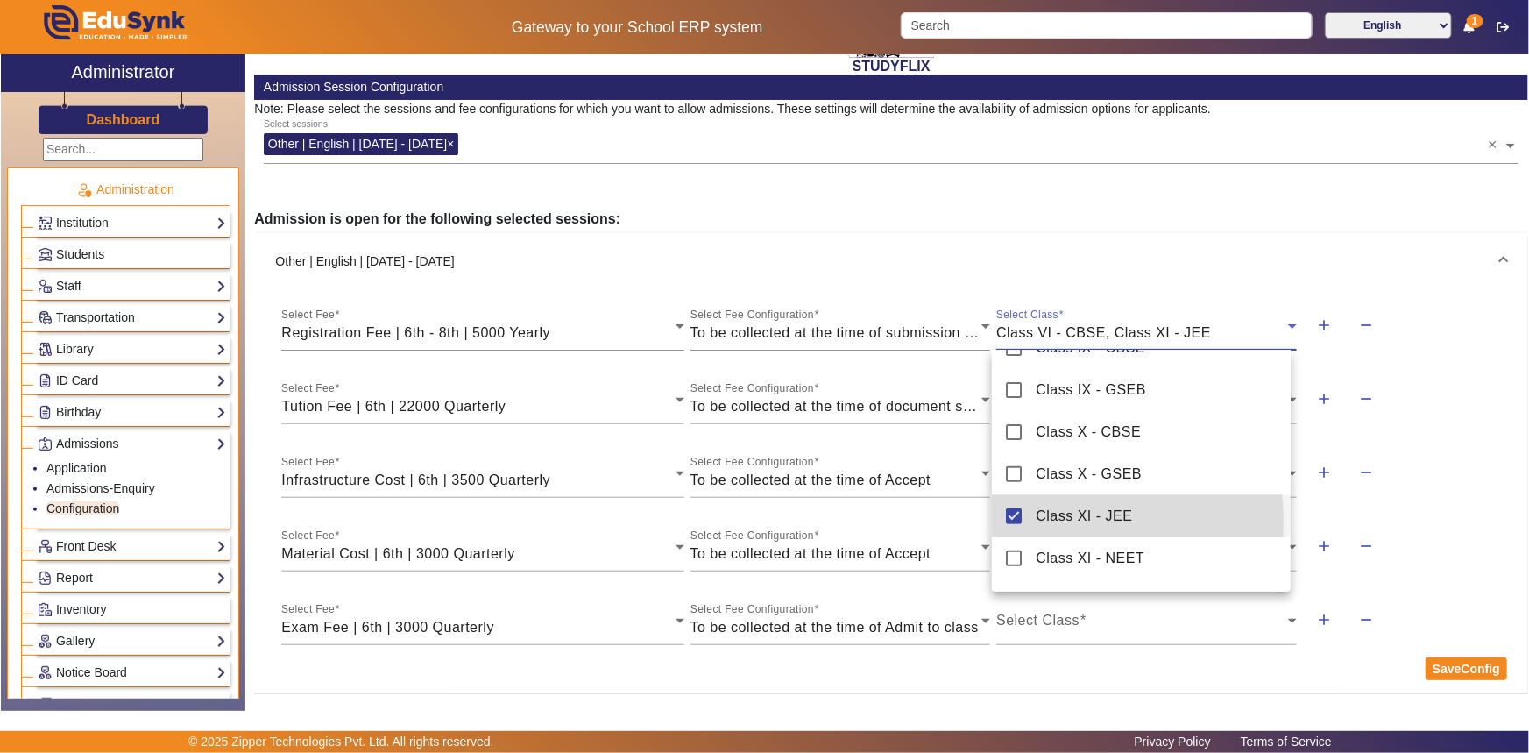
click at [1017, 521] on mat-pseudo-checkbox at bounding box center [1014, 516] width 16 height 16
click at [1442, 429] on div at bounding box center [764, 376] width 1529 height 753
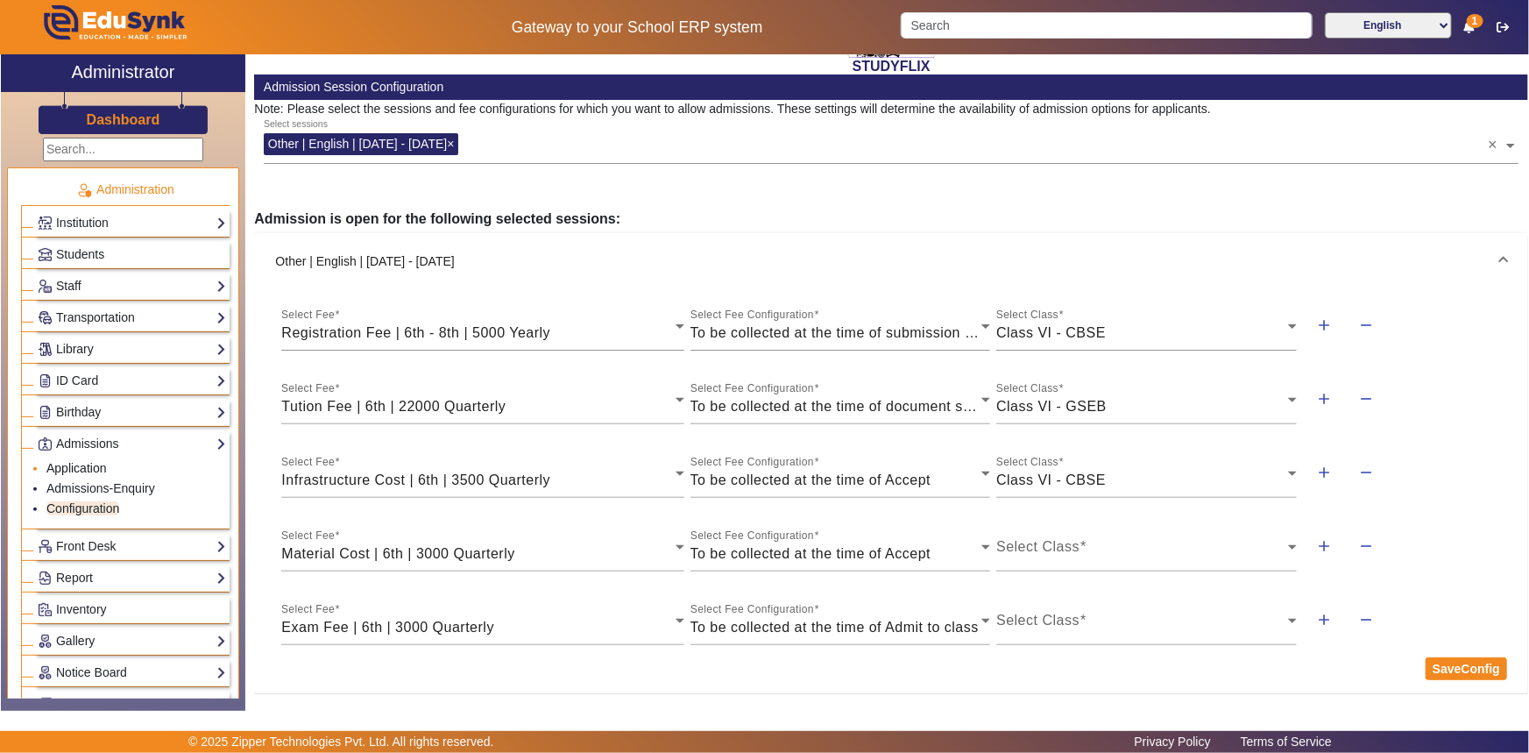
click at [84, 468] on link "Application" at bounding box center [76, 468] width 60 height 14
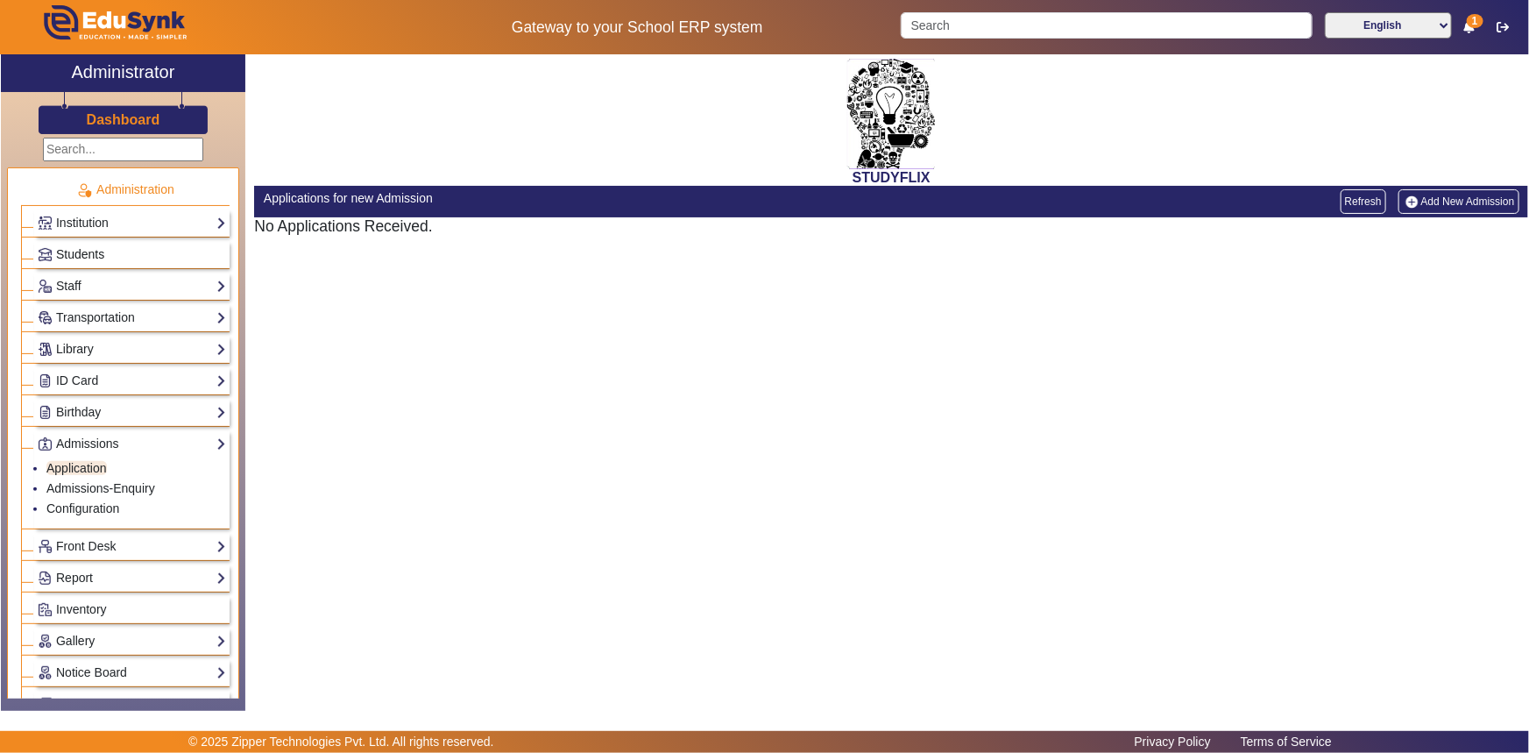
click at [93, 256] on span "Students" at bounding box center [80, 254] width 48 height 14
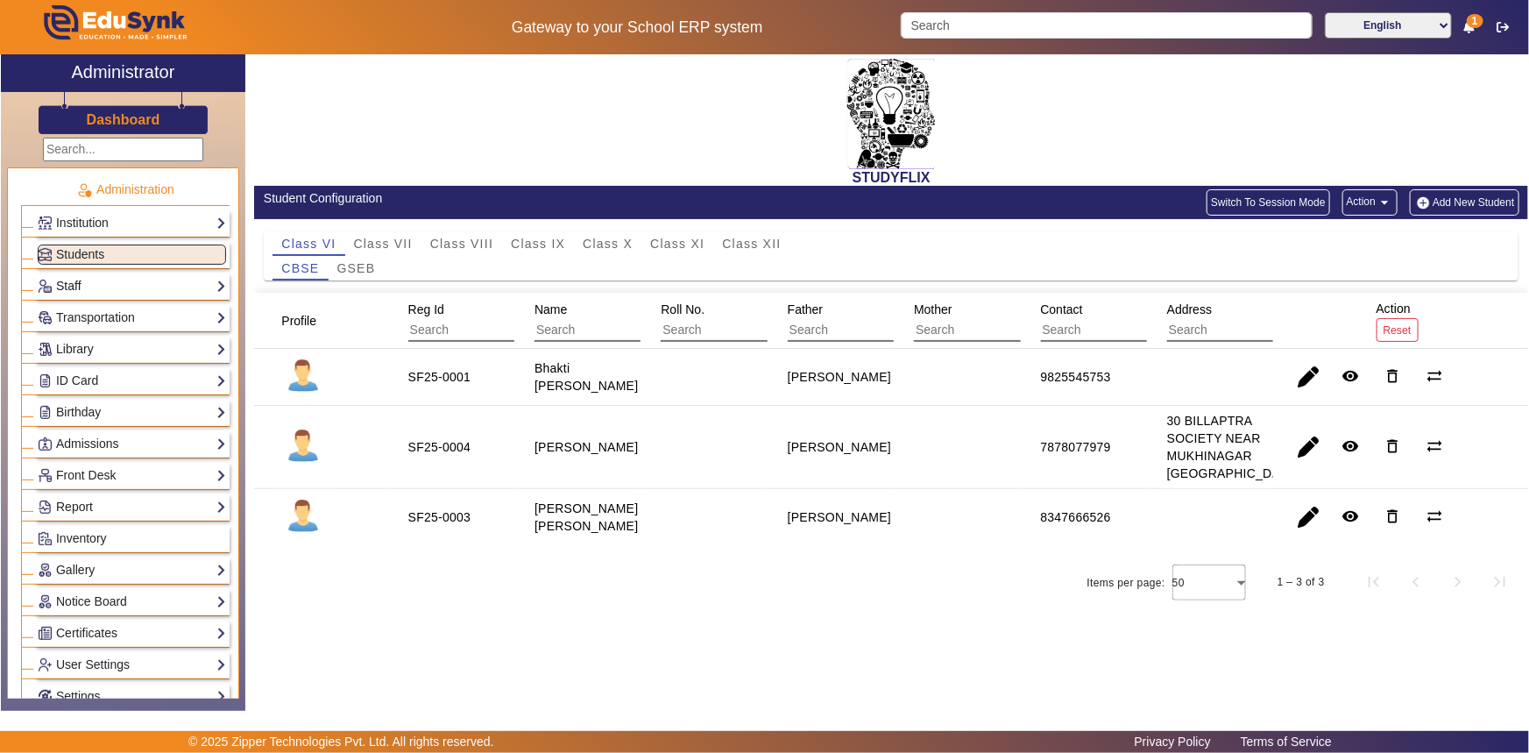
click at [83, 290] on link "Staff" at bounding box center [132, 286] width 188 height 20
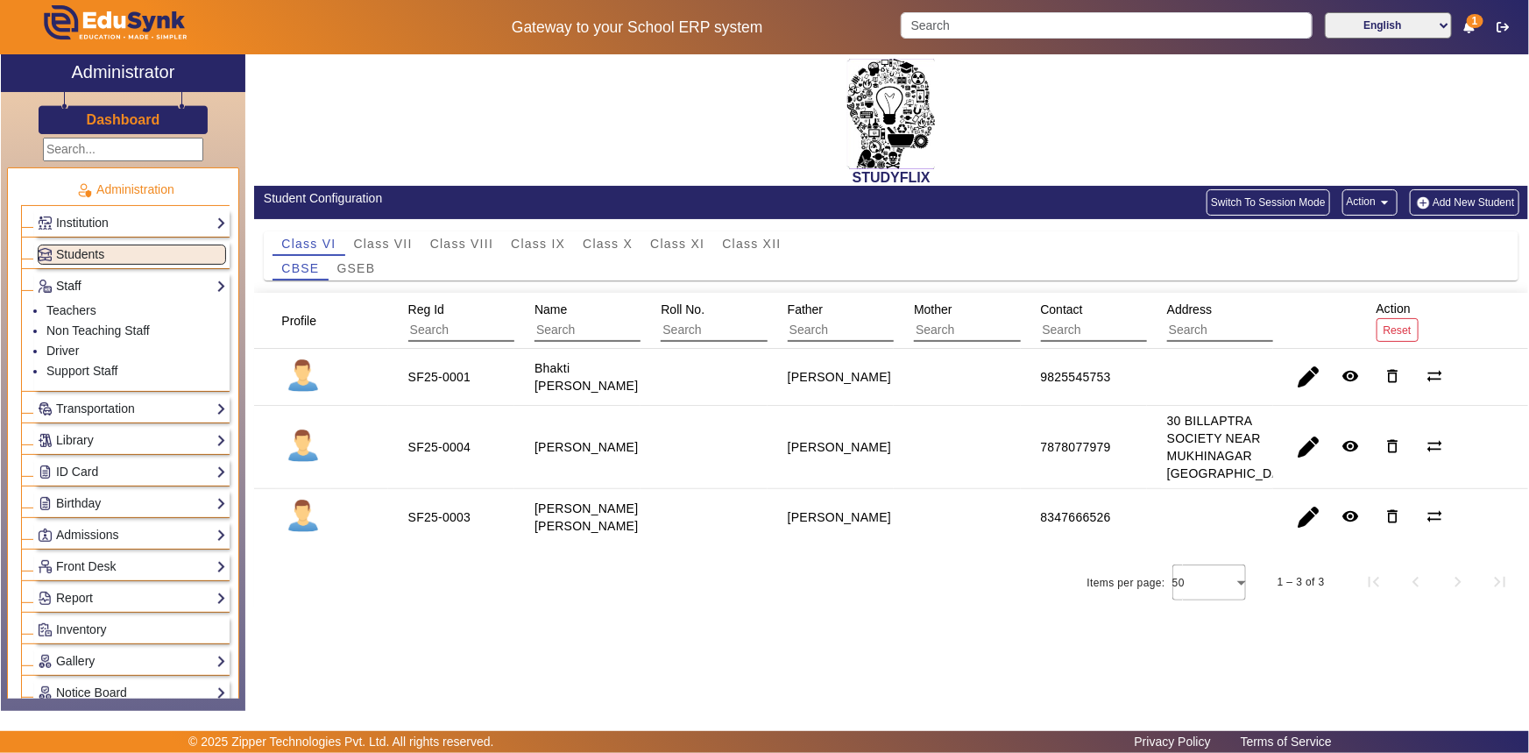
click at [83, 290] on link "Staff" at bounding box center [132, 286] width 188 height 20
click at [352, 265] on span "GSEB" at bounding box center [356, 268] width 39 height 12
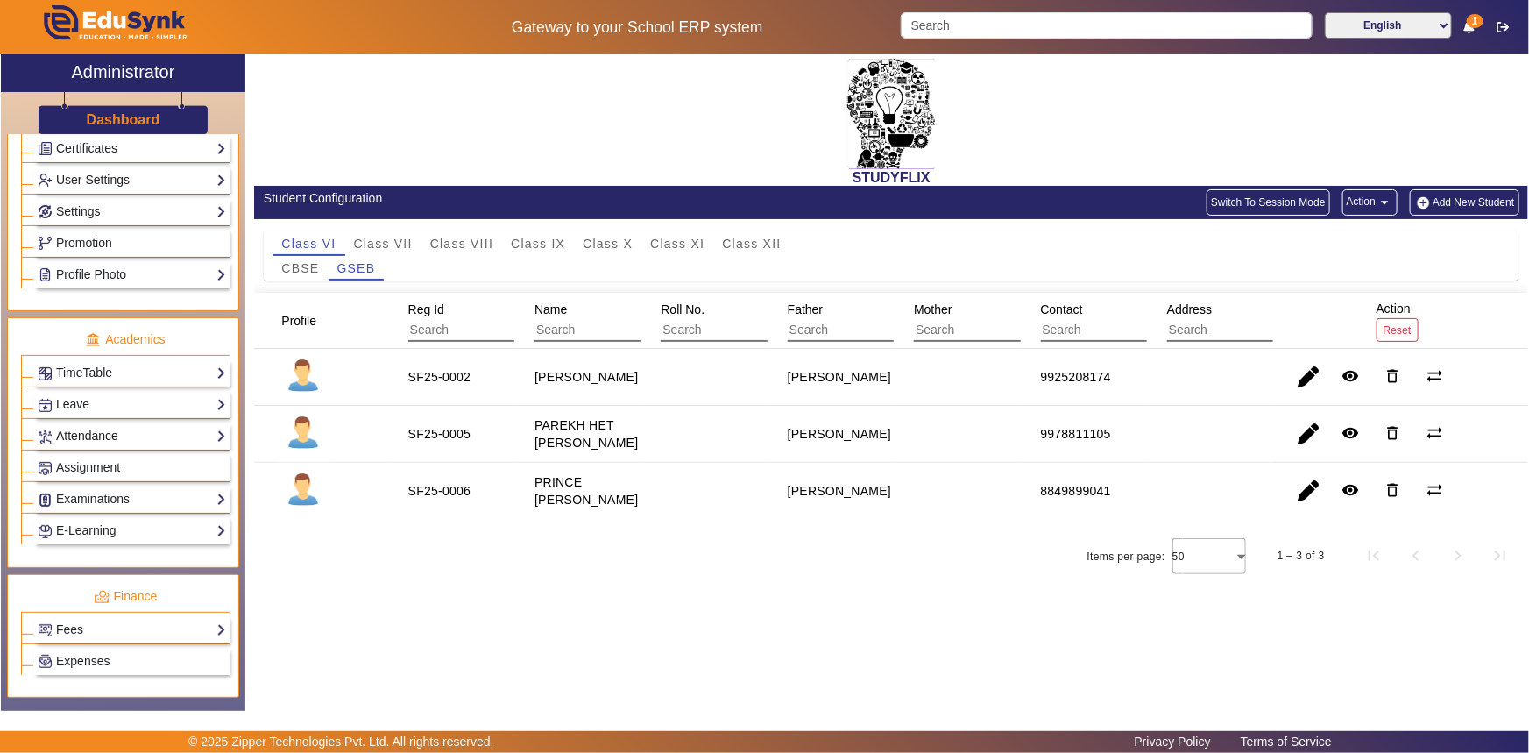
scroll to position [712, 0]
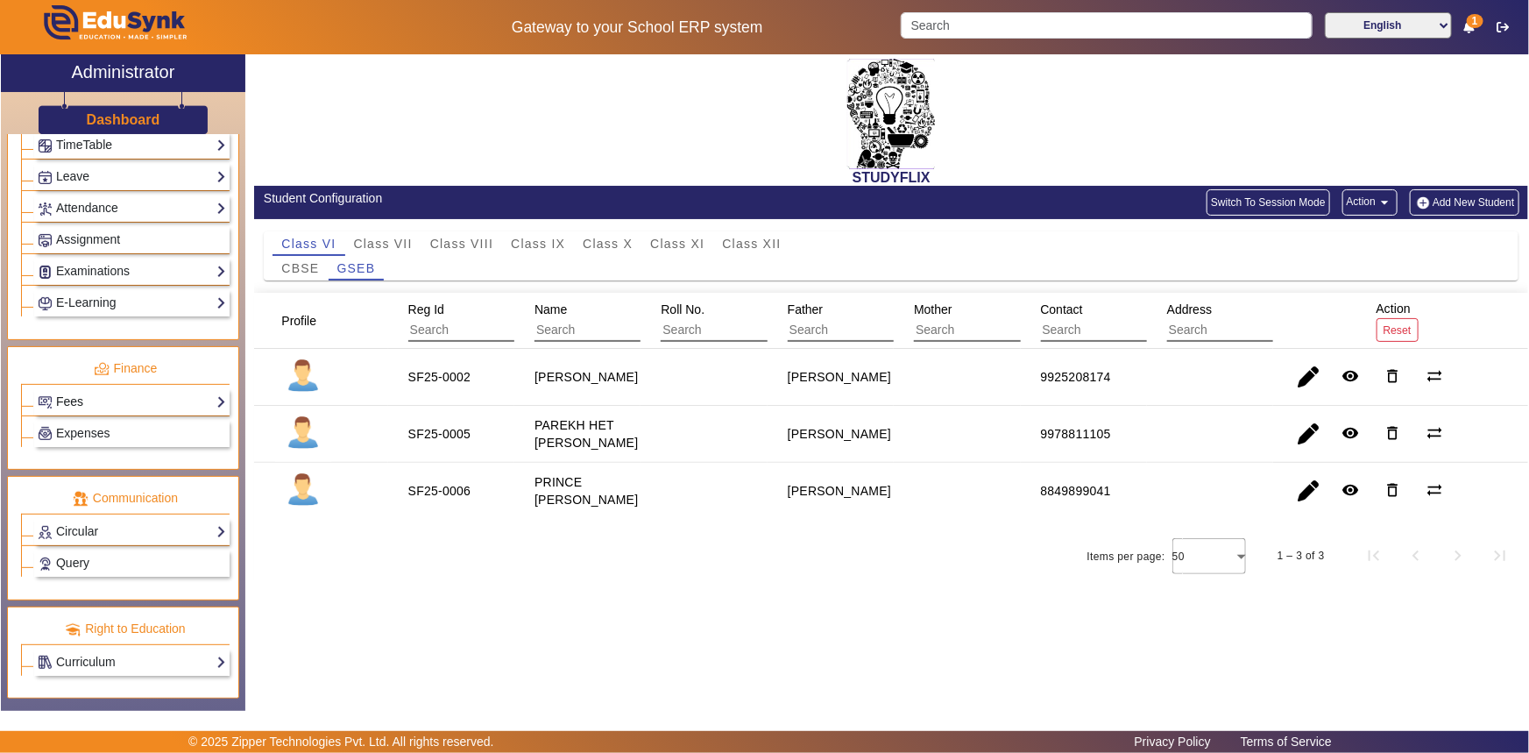
click at [87, 400] on link "Fees" at bounding box center [132, 402] width 188 height 20
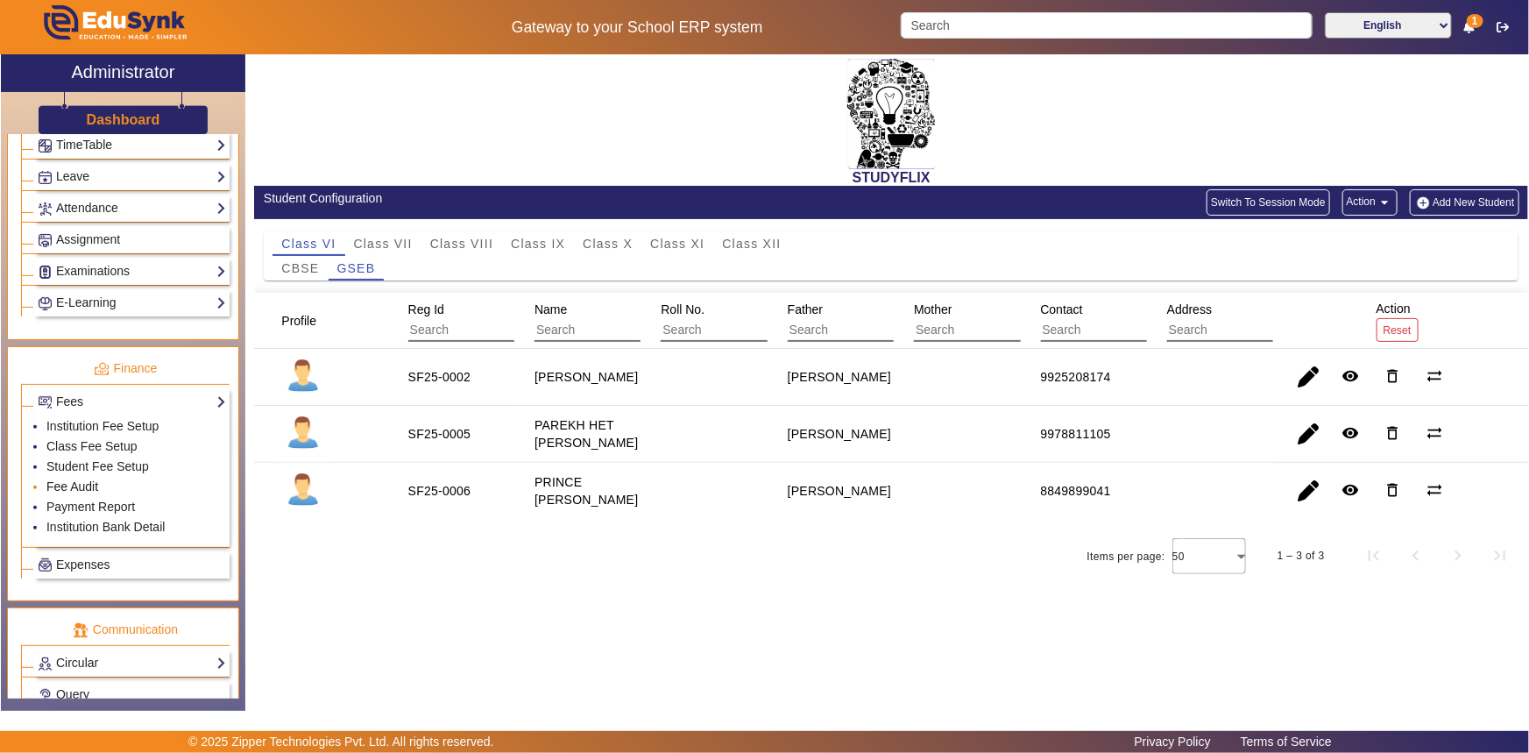
click at [56, 484] on link "Fee Audit" at bounding box center [72, 486] width 52 height 14
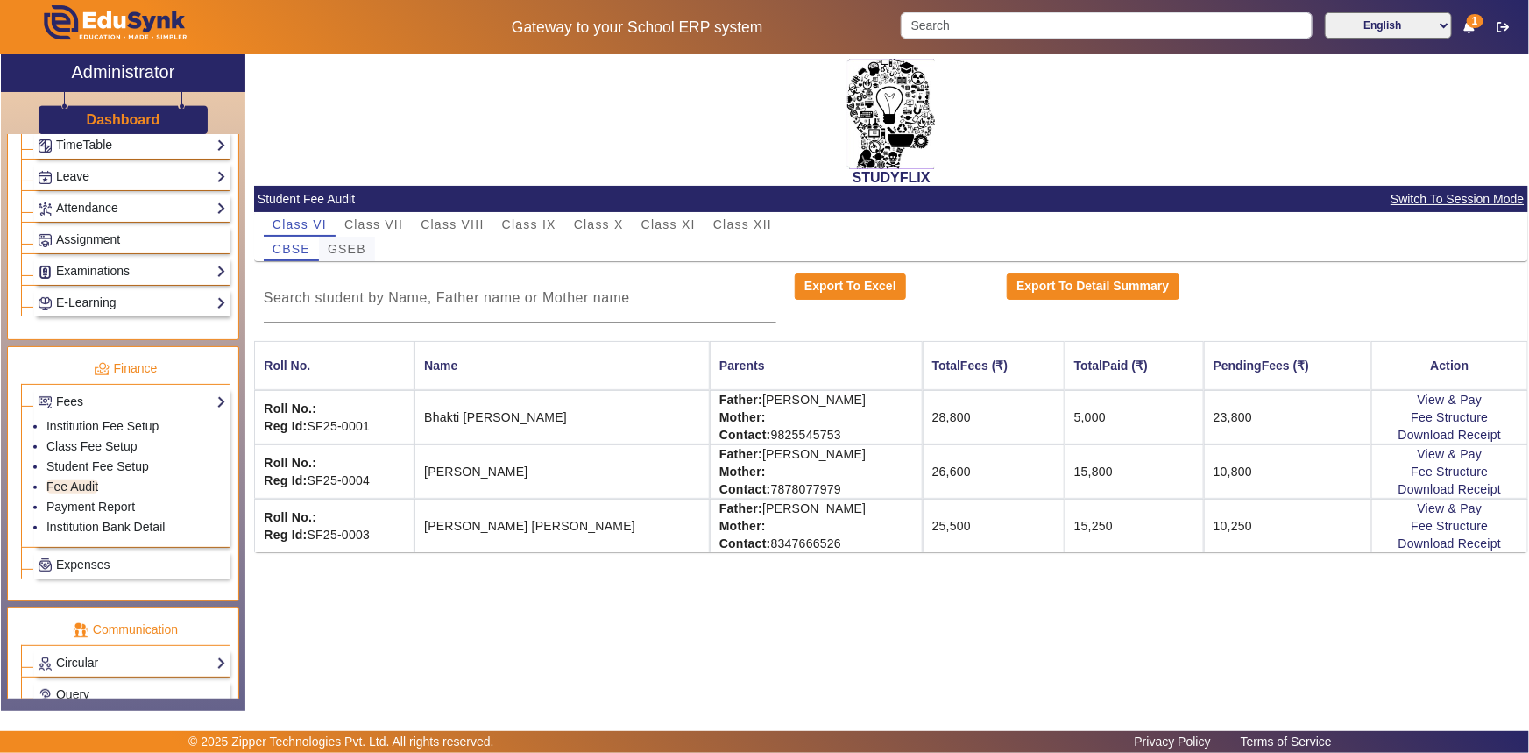
click at [354, 252] on span "GSEB" at bounding box center [347, 249] width 39 height 12
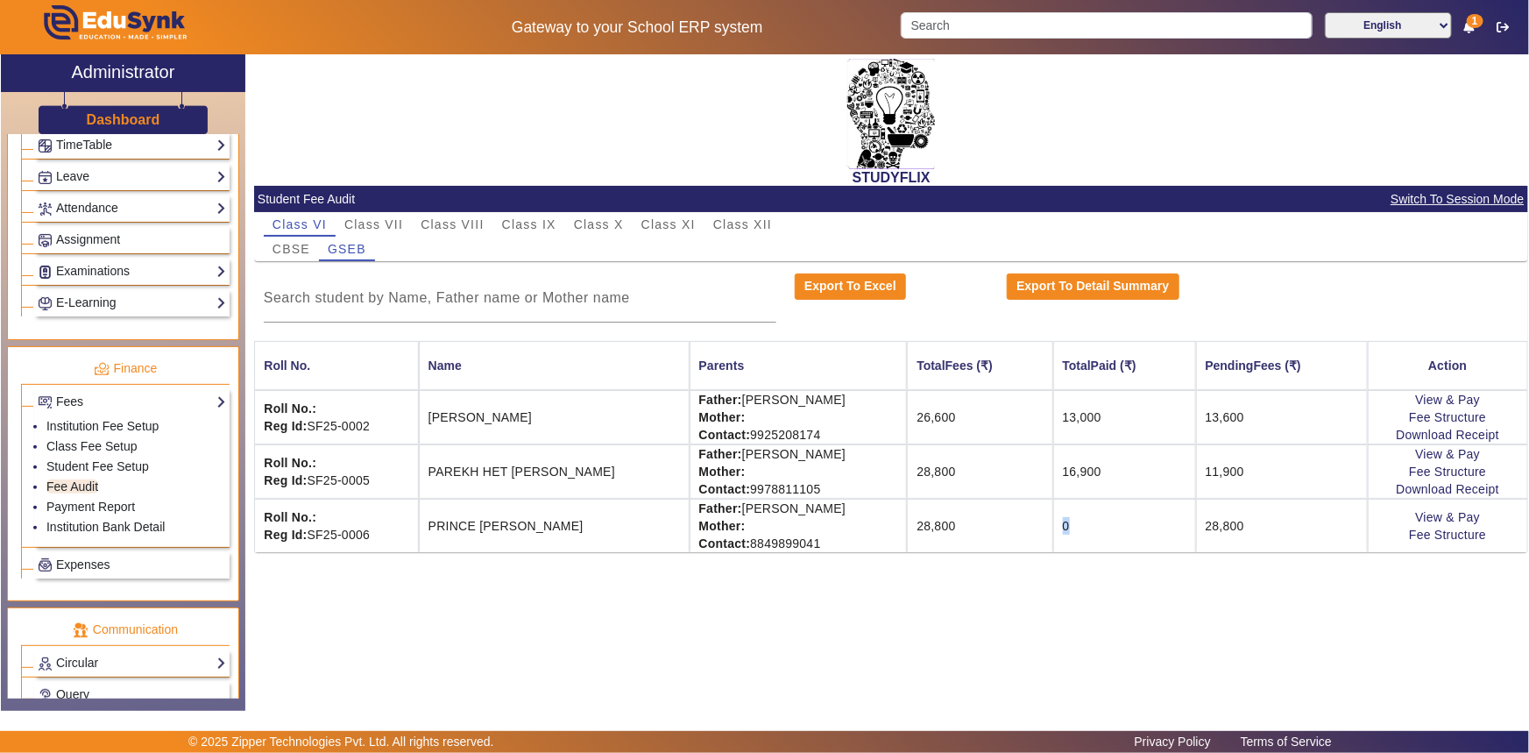
drag, startPoint x: 1074, startPoint y: 520, endPoint x: 1062, endPoint y: 523, distance: 11.9
click at [1062, 523] on td "0" at bounding box center [1124, 525] width 143 height 53
drag, startPoint x: 323, startPoint y: 87, endPoint x: 292, endPoint y: 90, distance: 31.7
click at [323, 87] on div "STUDYFLIX" at bounding box center [891, 119] width 1274 height 131
click at [530, 228] on span "Class IX" at bounding box center [529, 224] width 54 height 12
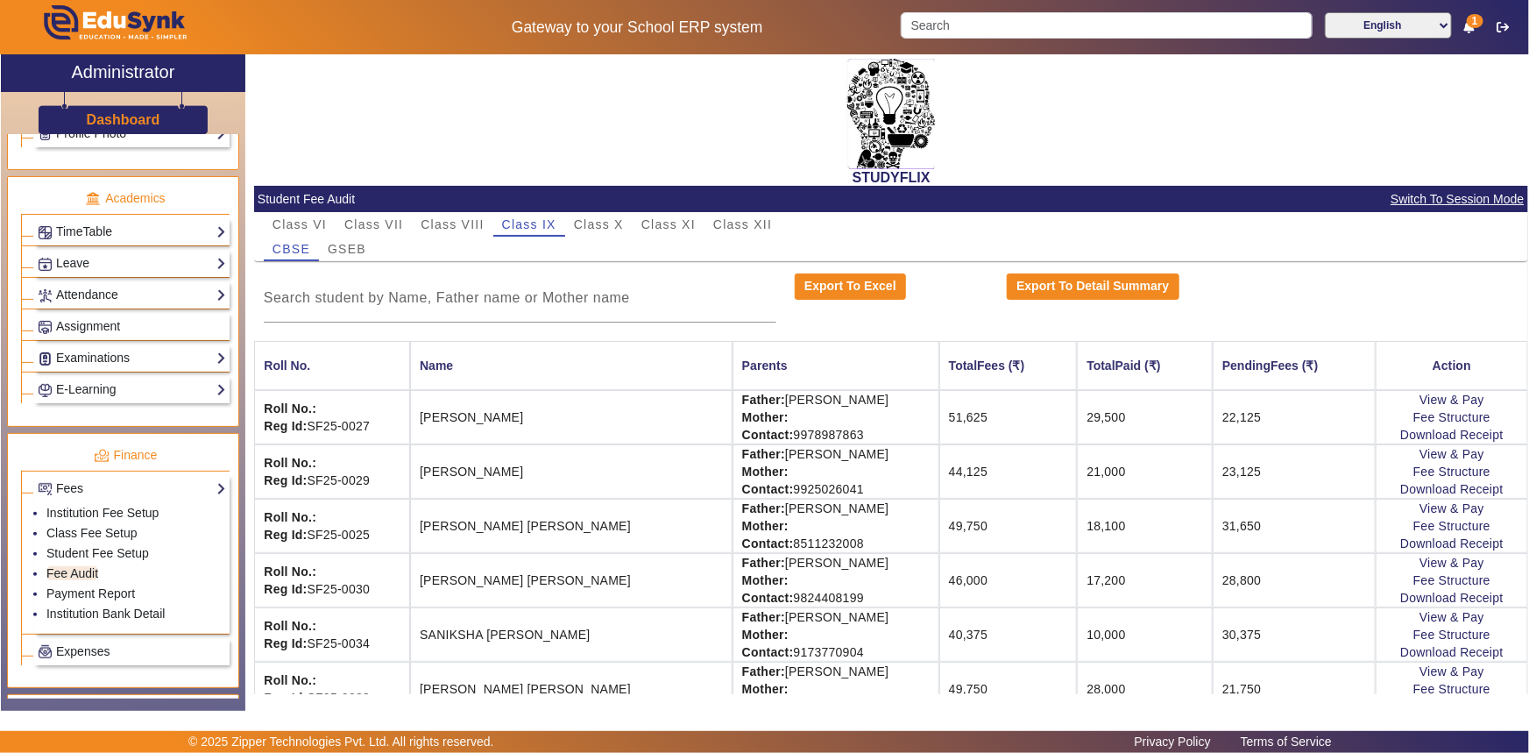
scroll to position [606, 0]
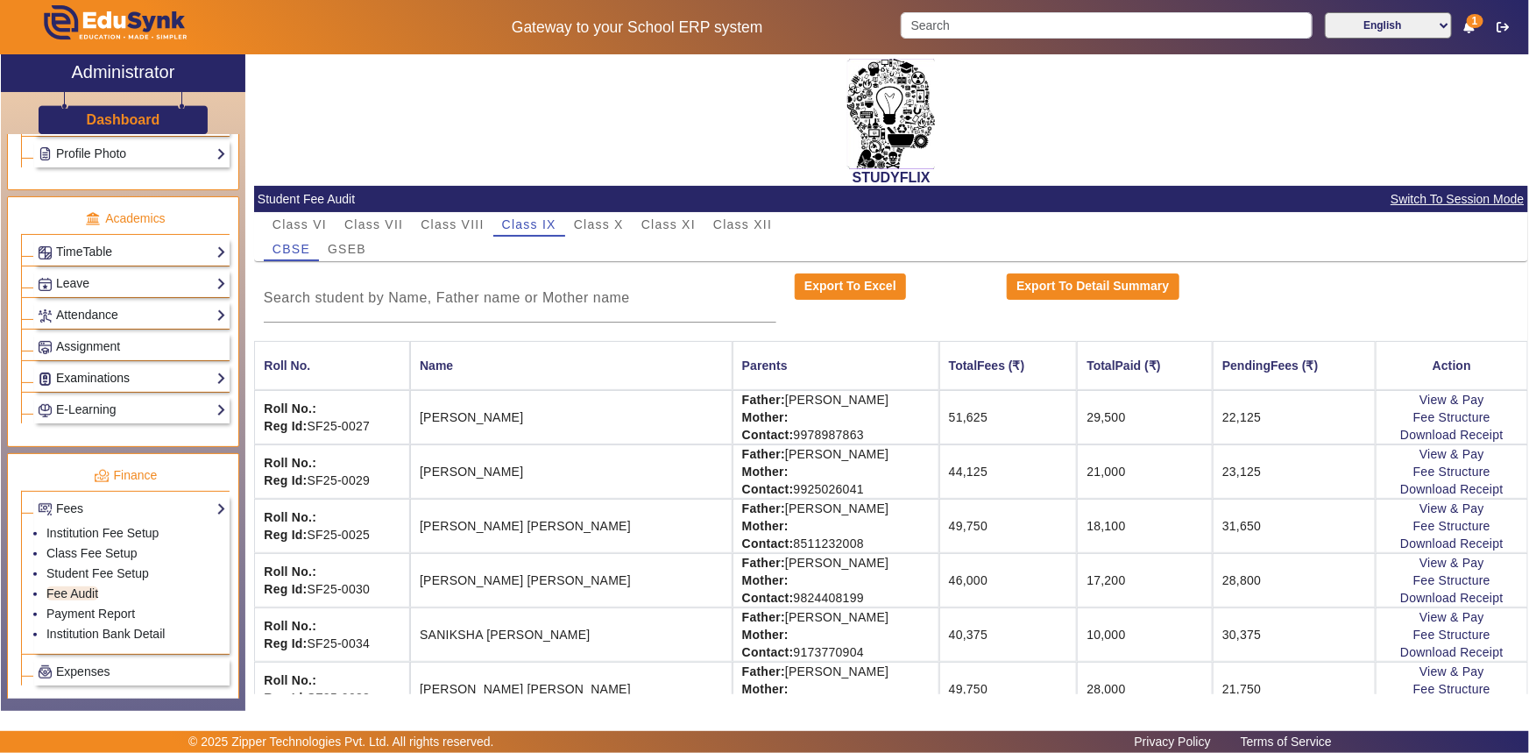
click at [89, 382] on link "Examinations" at bounding box center [132, 378] width 188 height 20
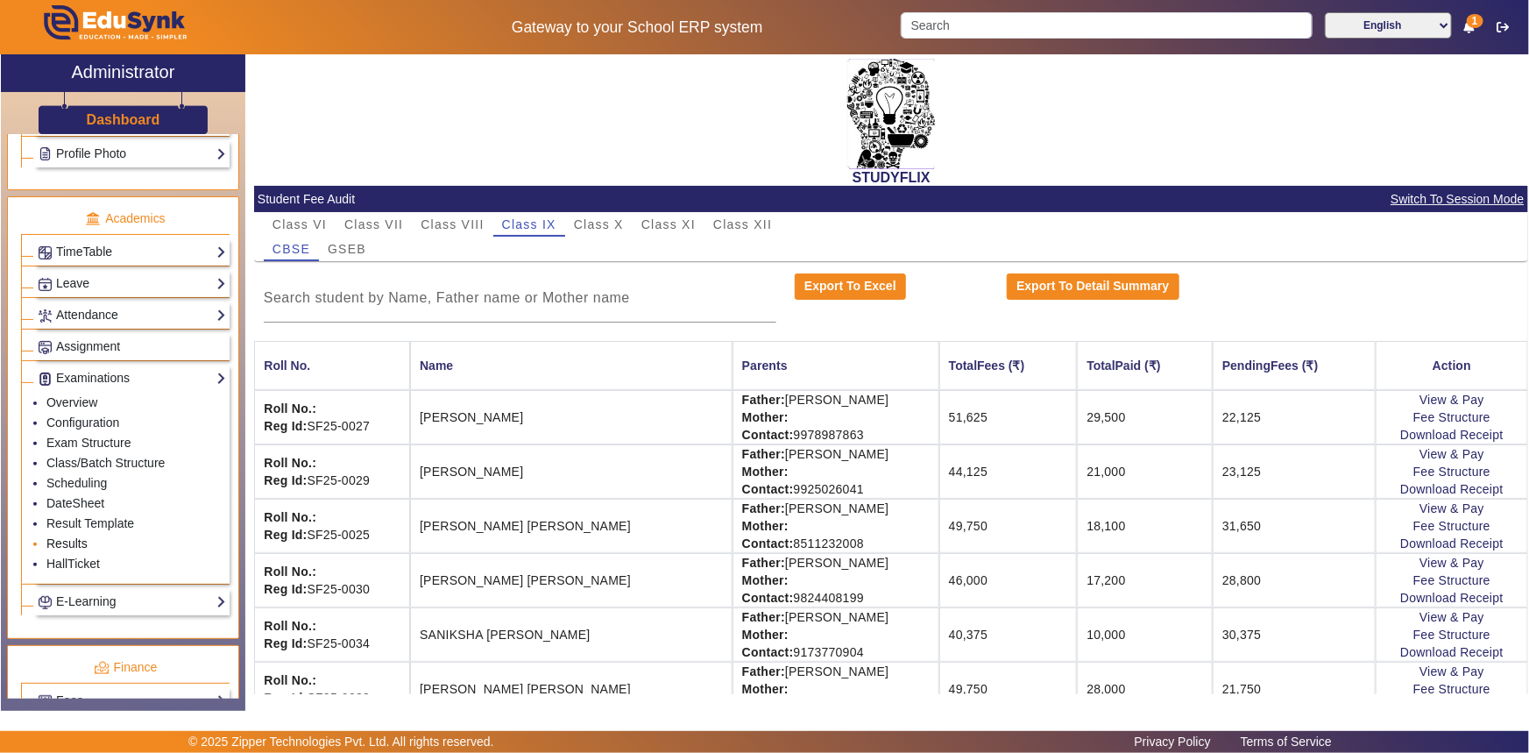
click at [62, 542] on link "Results" at bounding box center [66, 543] width 41 height 14
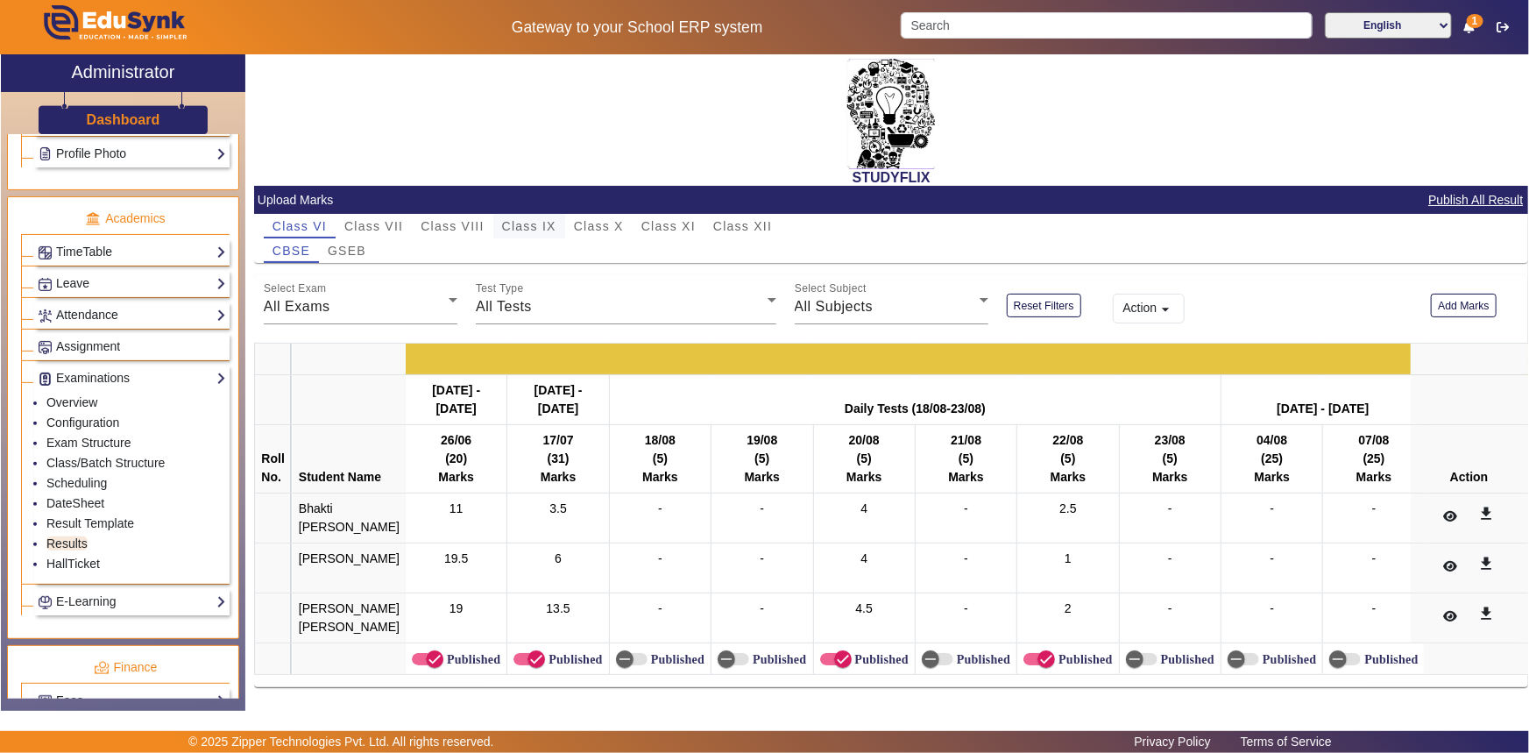
click at [536, 226] on span "Class IX" at bounding box center [529, 226] width 54 height 12
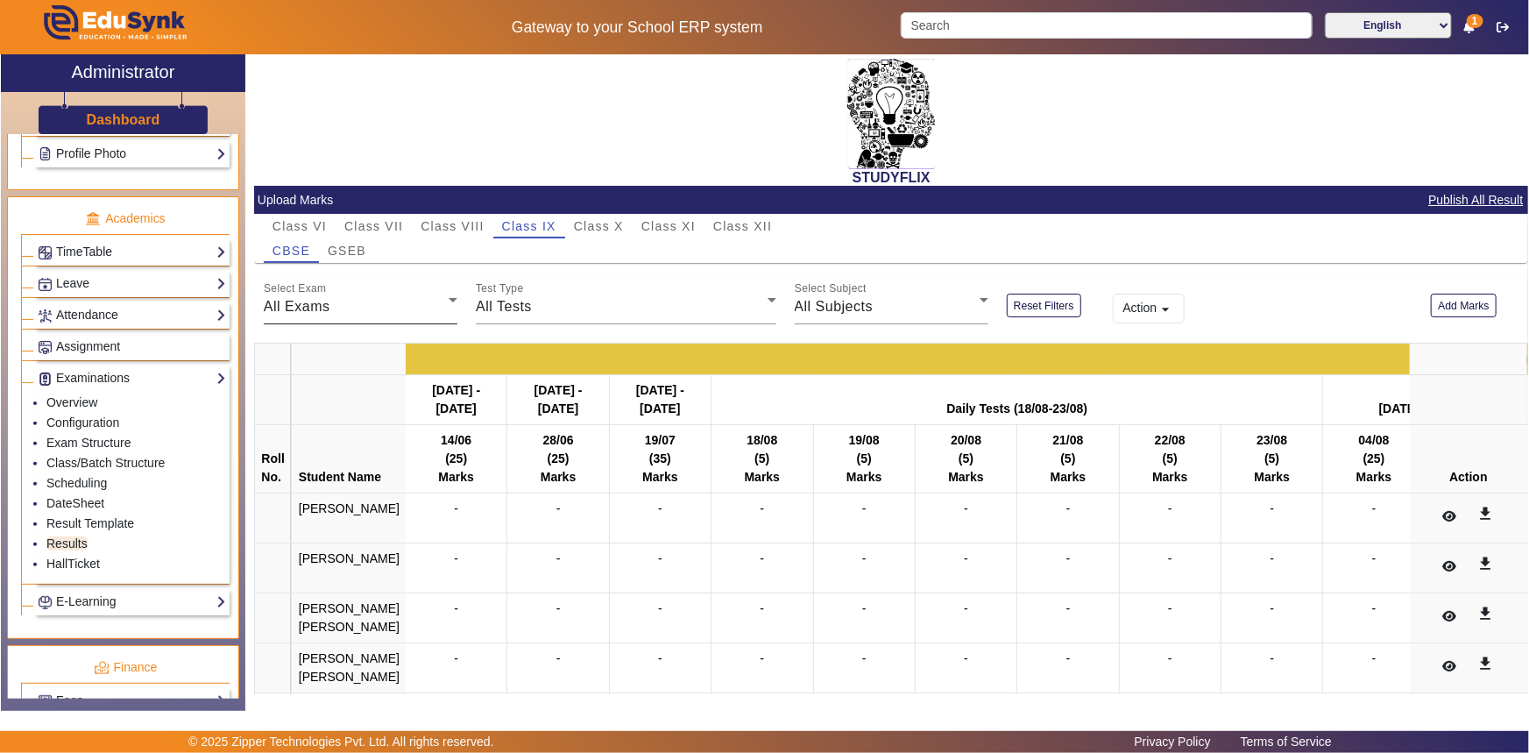
click at [339, 298] on div "All Exams" at bounding box center [356, 306] width 185 height 21
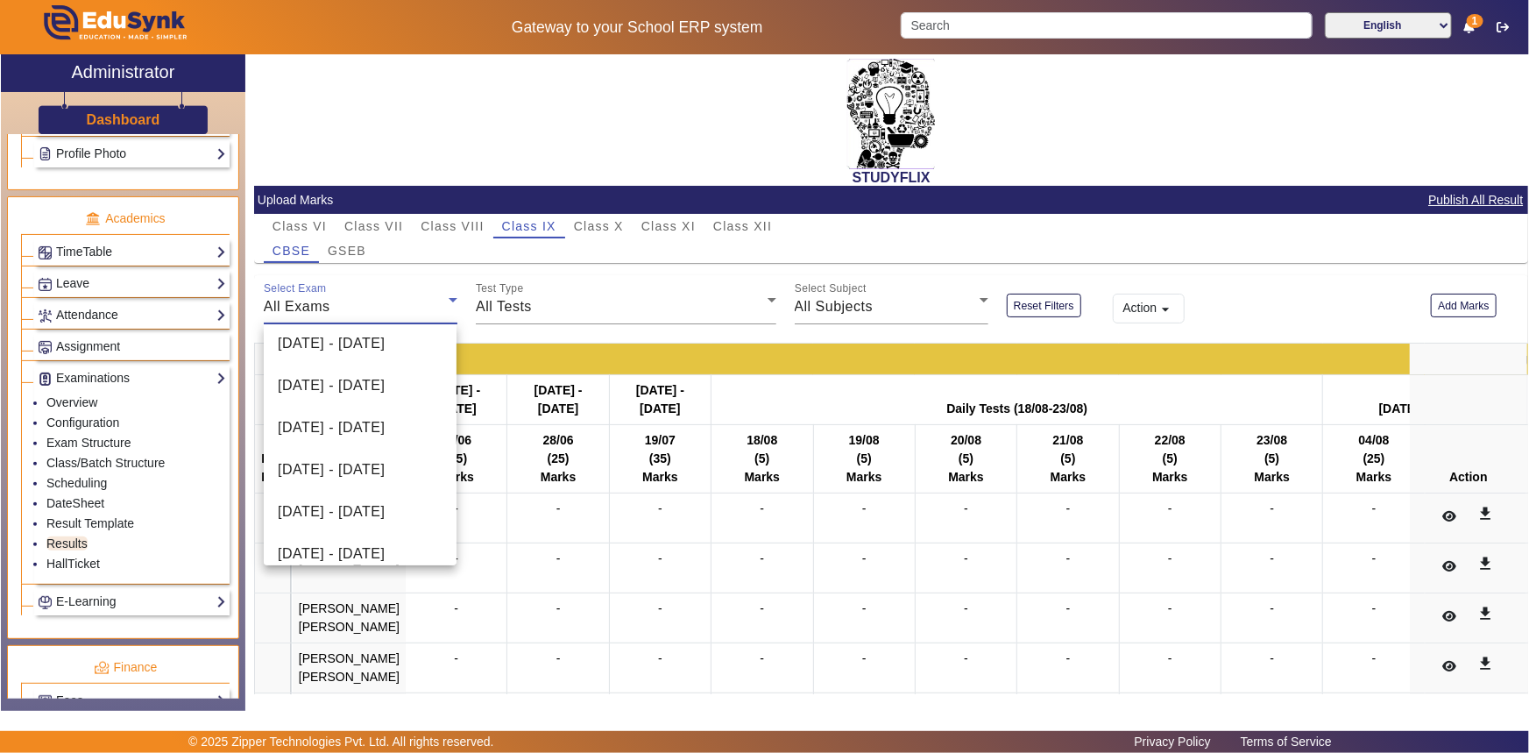
scroll to position [159, 0]
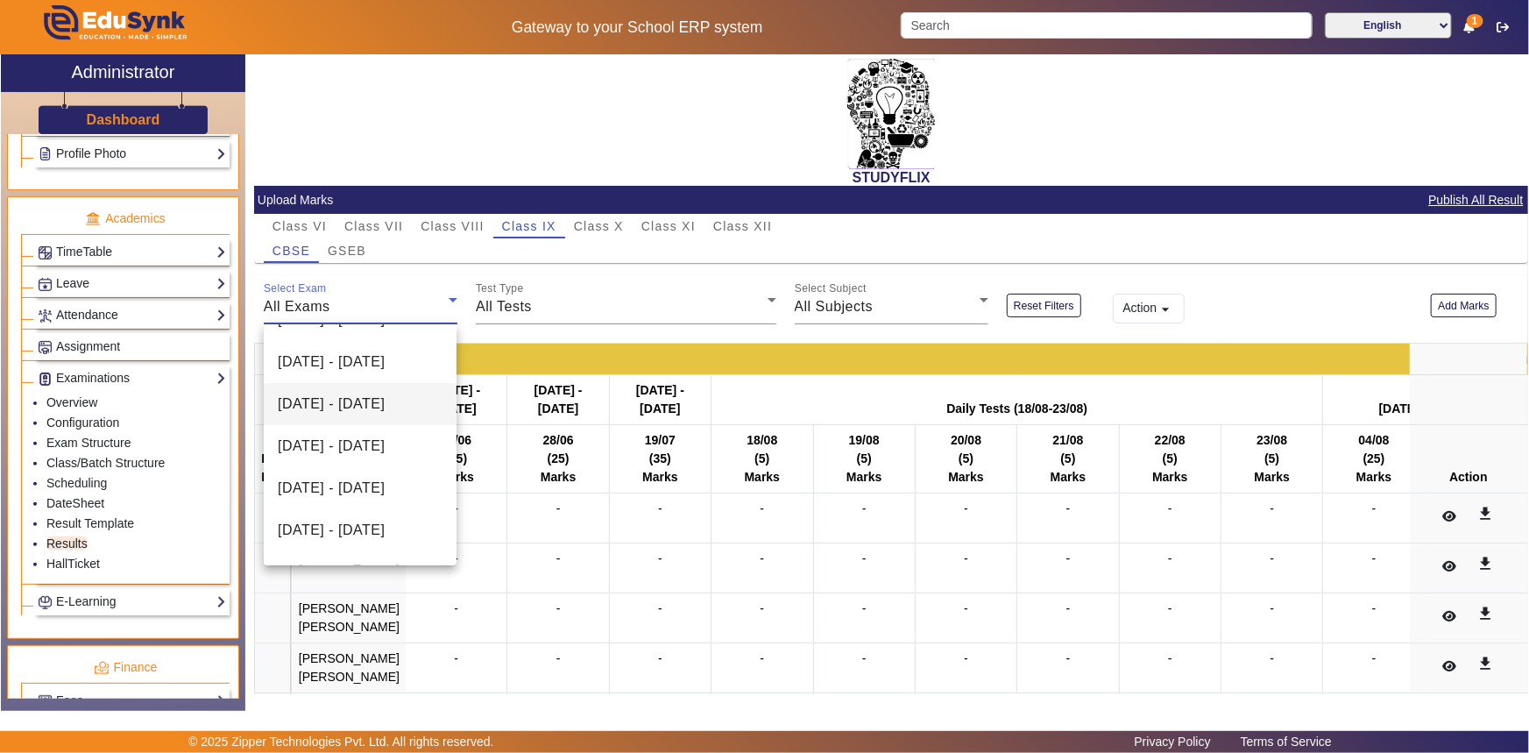
click at [329, 415] on span "[DATE] - [DATE]" at bounding box center [331, 403] width 107 height 21
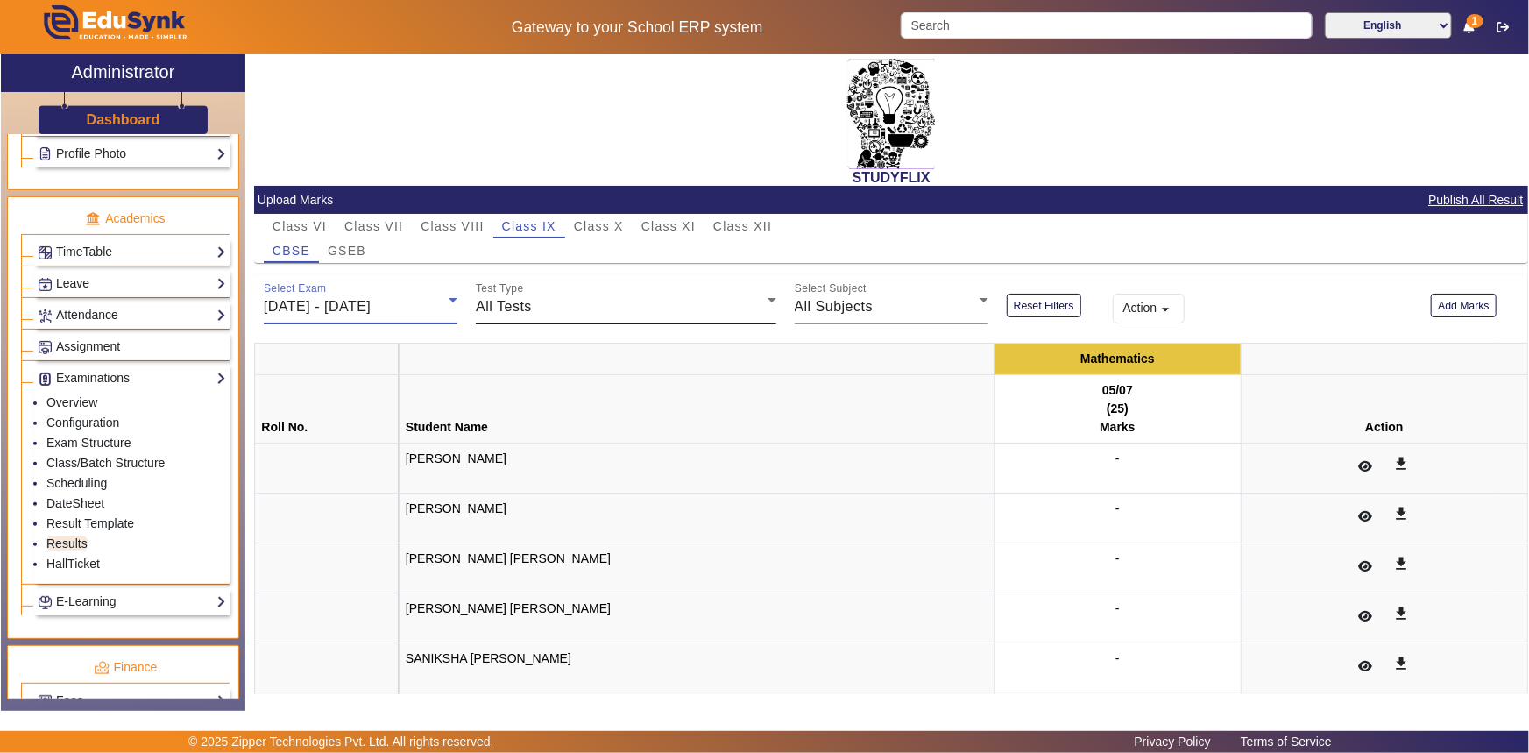
click at [504, 312] on span "All Tests" at bounding box center [504, 306] width 56 height 15
click at [500, 409] on mat-option "05/07" at bounding box center [624, 394] width 298 height 42
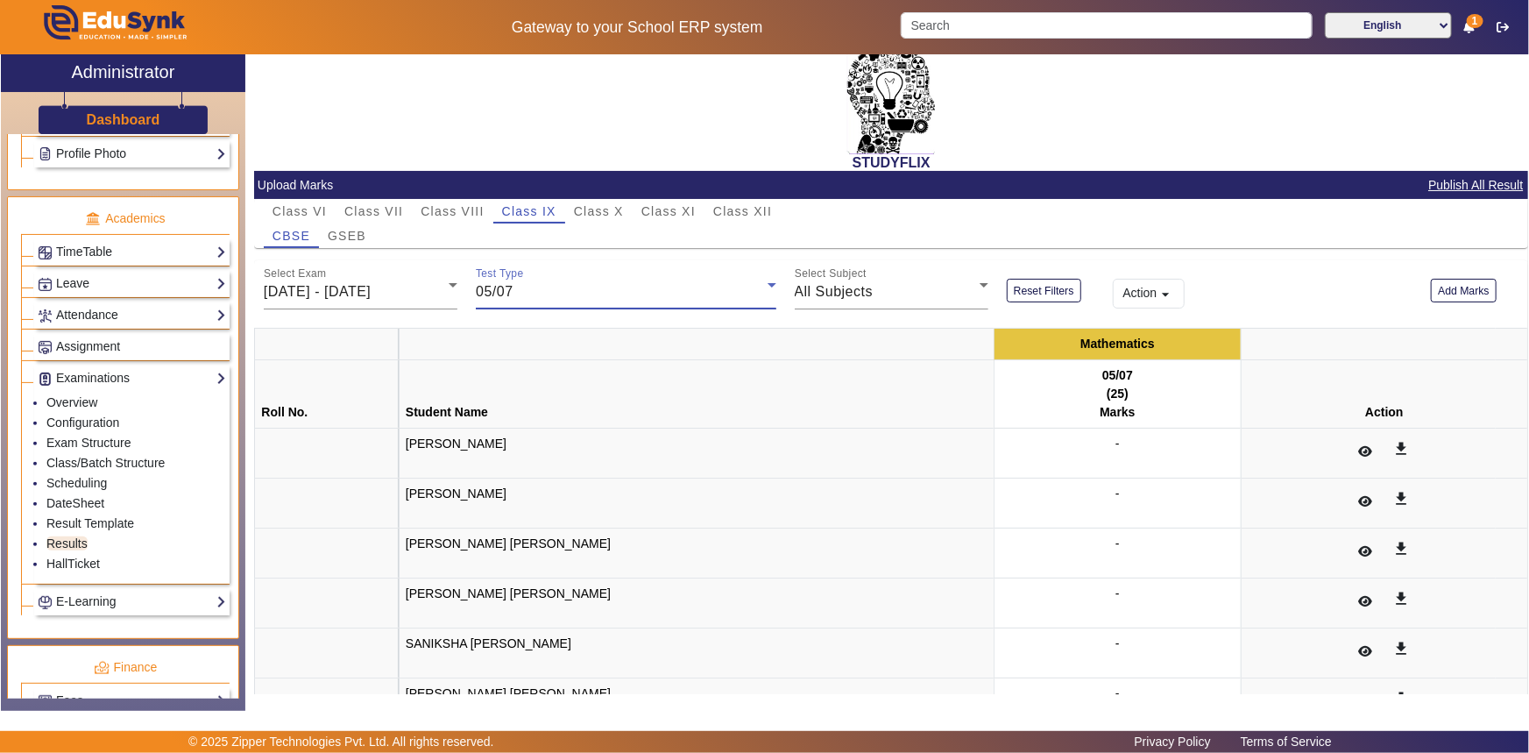
scroll to position [0, 0]
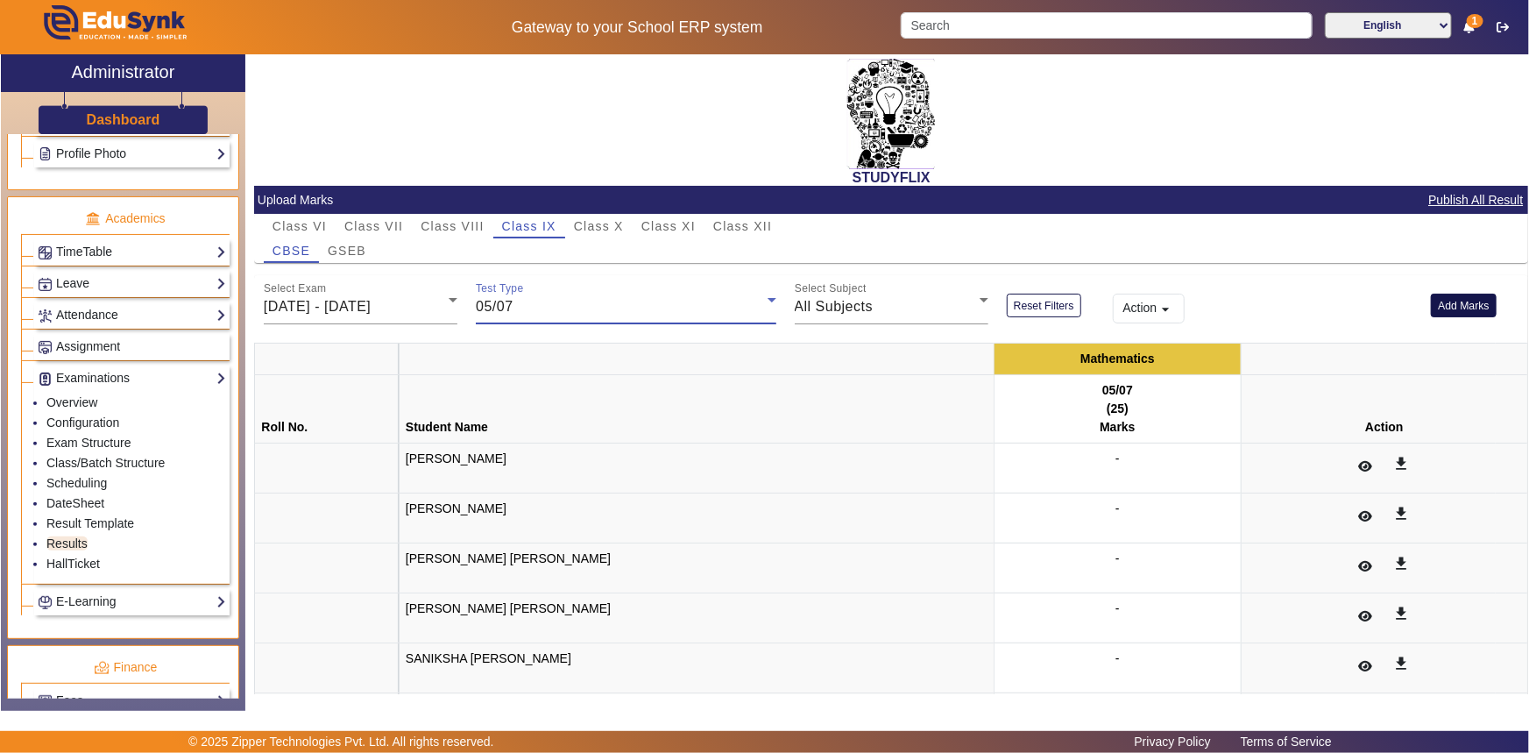
click at [1455, 298] on button "Add Marks" at bounding box center [1464, 306] width 66 height 24
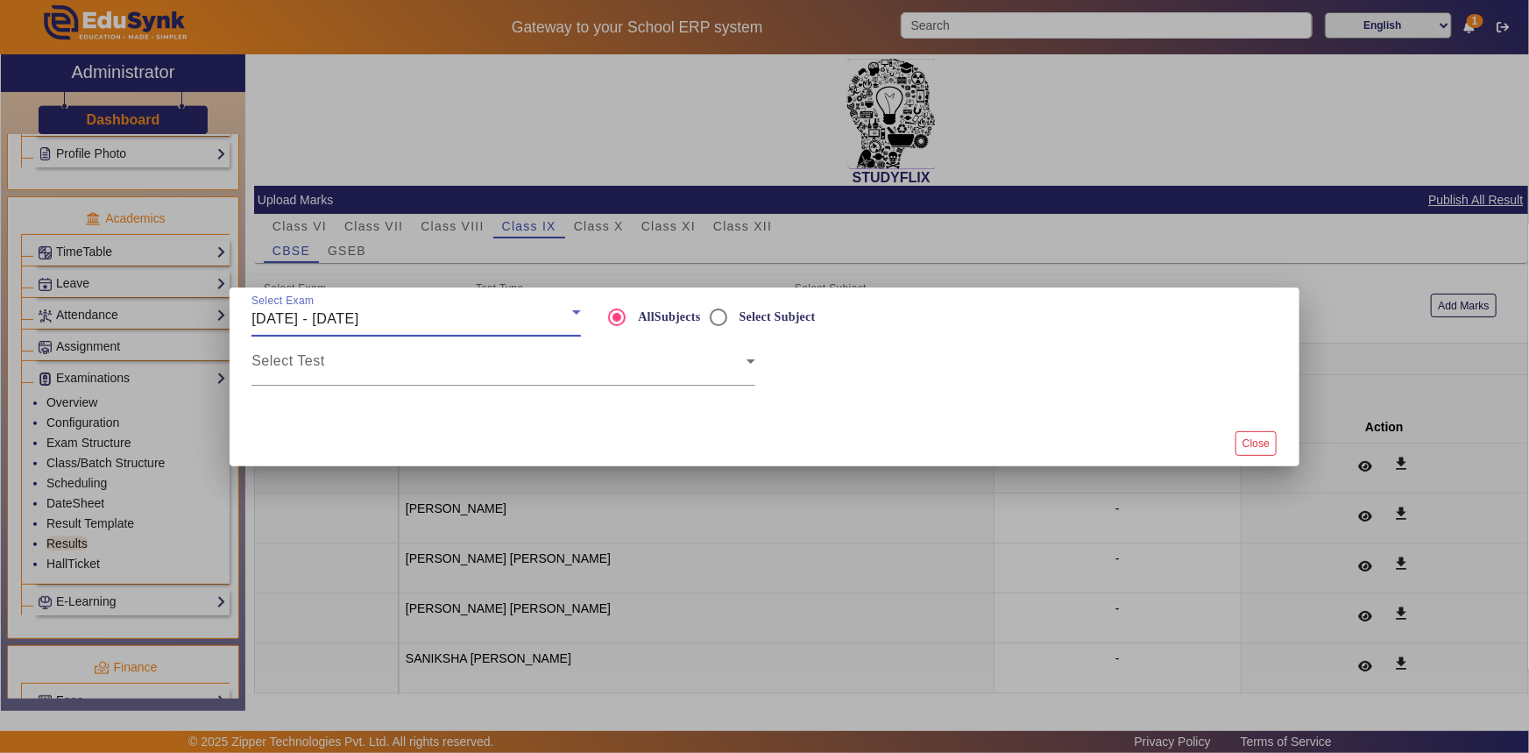
click at [358, 318] on span "[DATE] - [DATE]" at bounding box center [305, 318] width 107 height 15
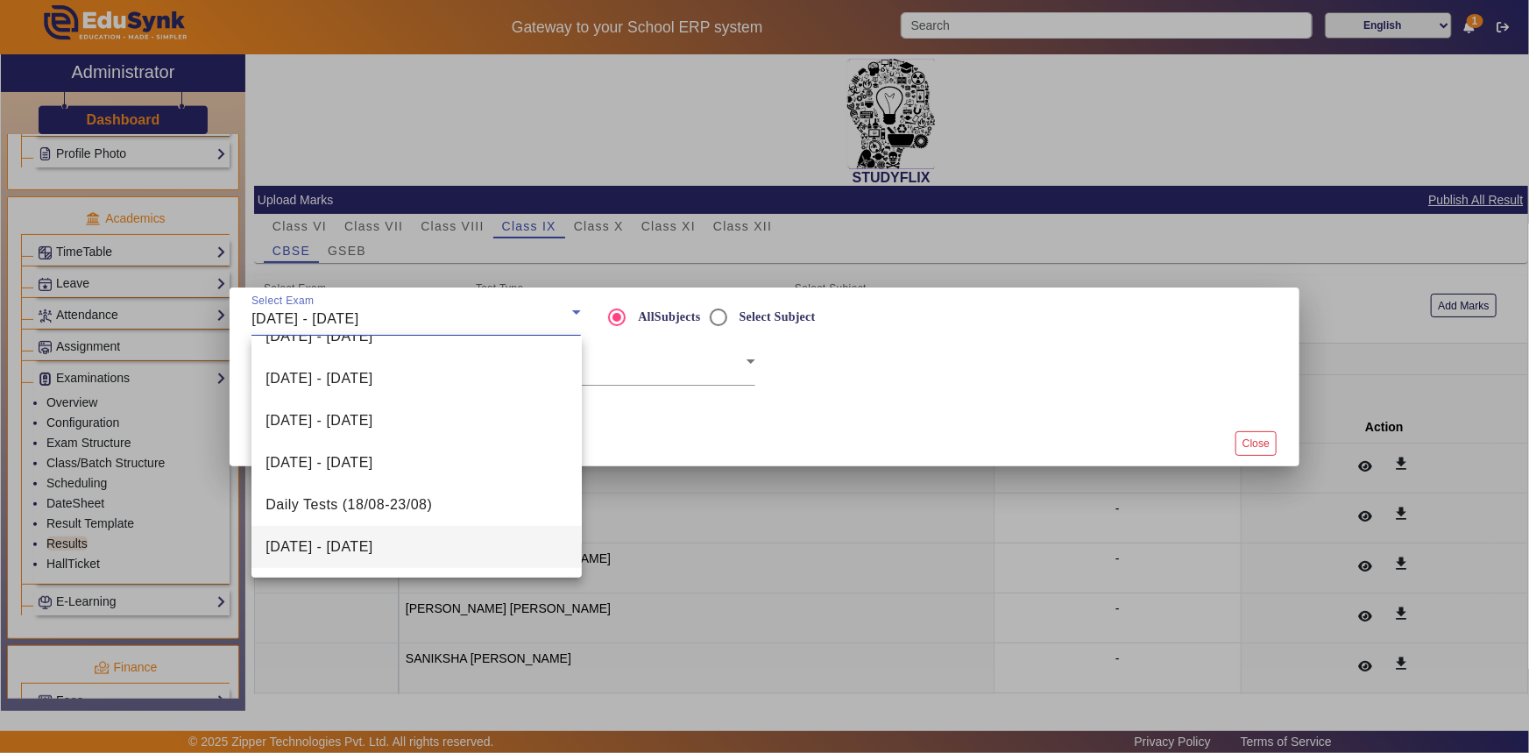
scroll to position [159, 0]
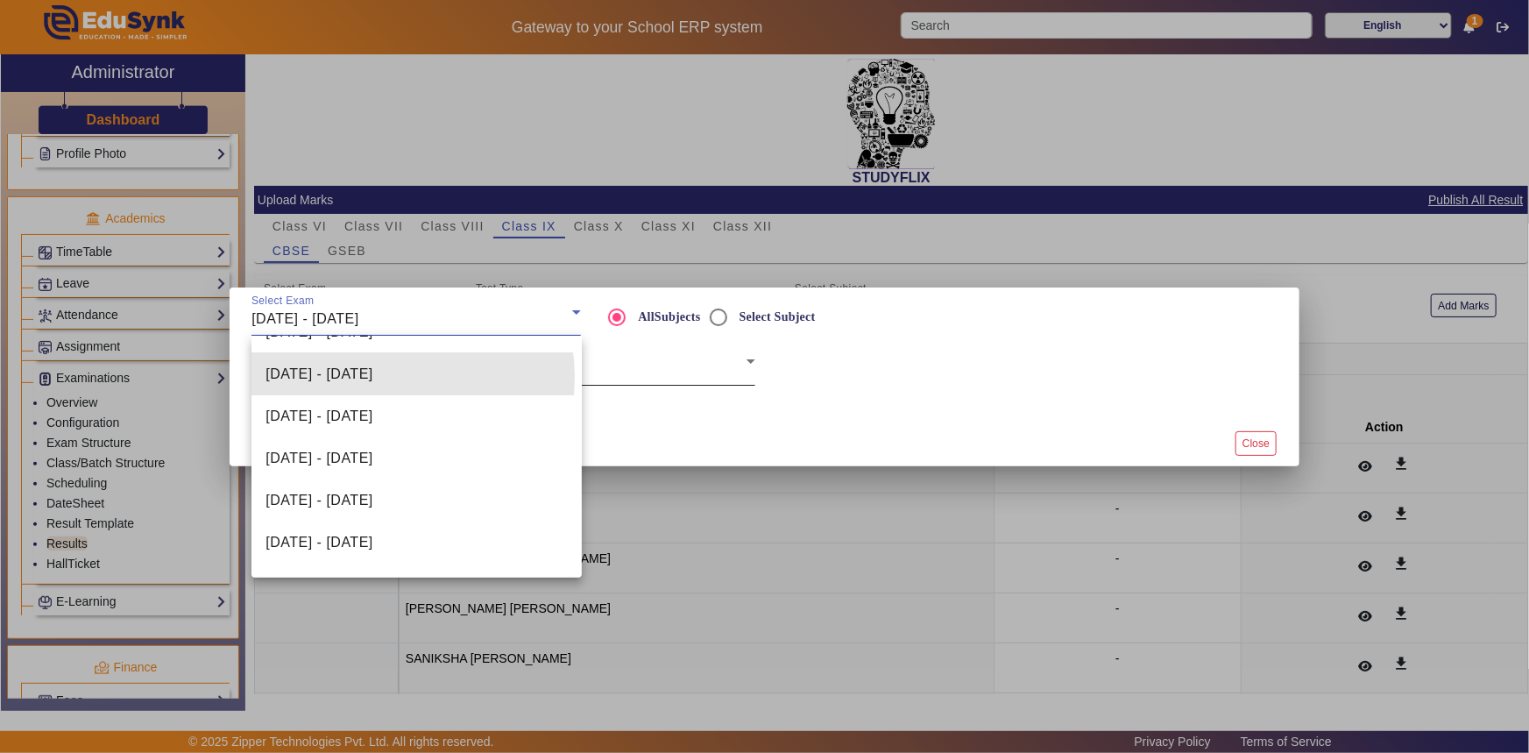
click at [372, 376] on span "[DATE] - [DATE]" at bounding box center [319, 374] width 107 height 21
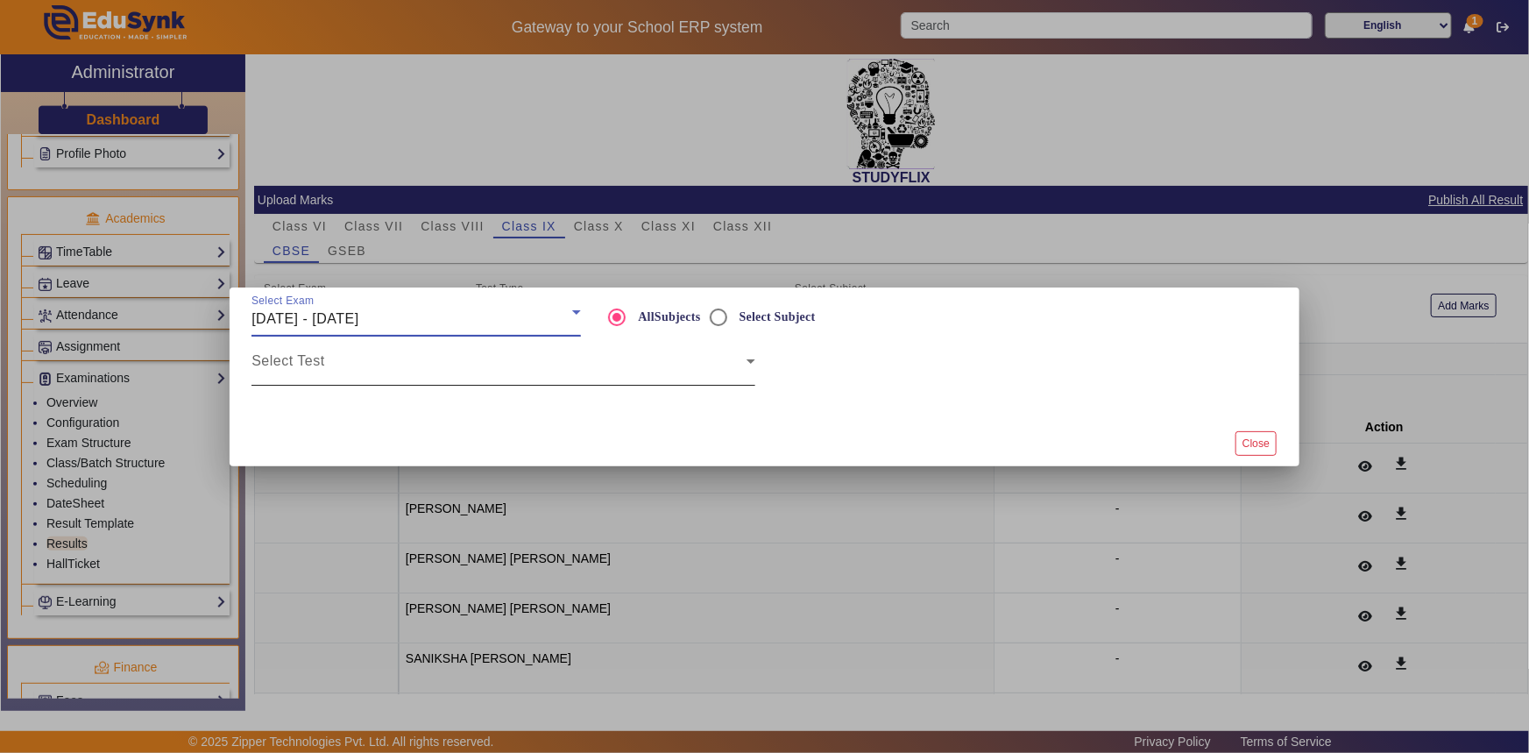
click at [385, 376] on span at bounding box center [499, 368] width 495 height 21
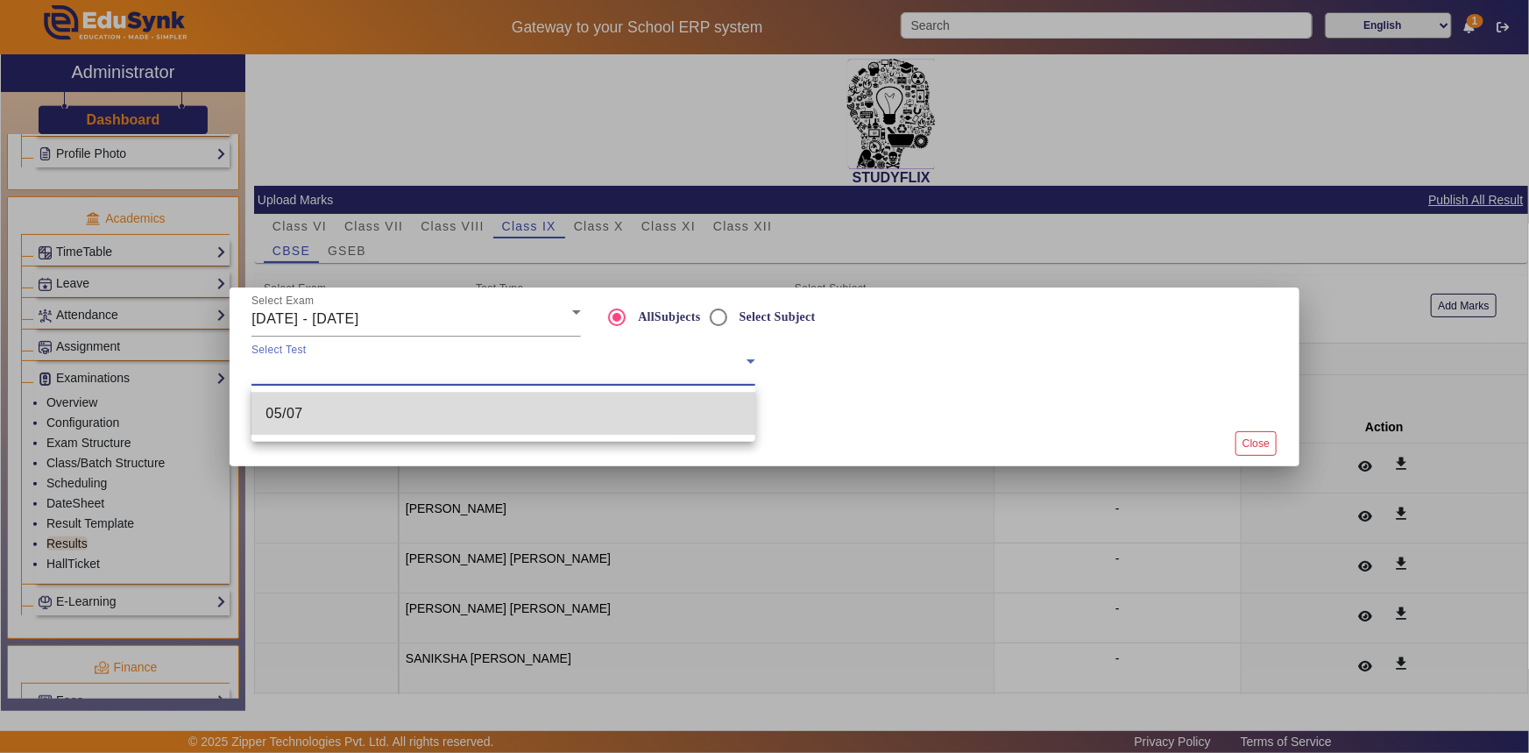
click at [380, 400] on mat-option "05/07" at bounding box center [504, 414] width 504 height 42
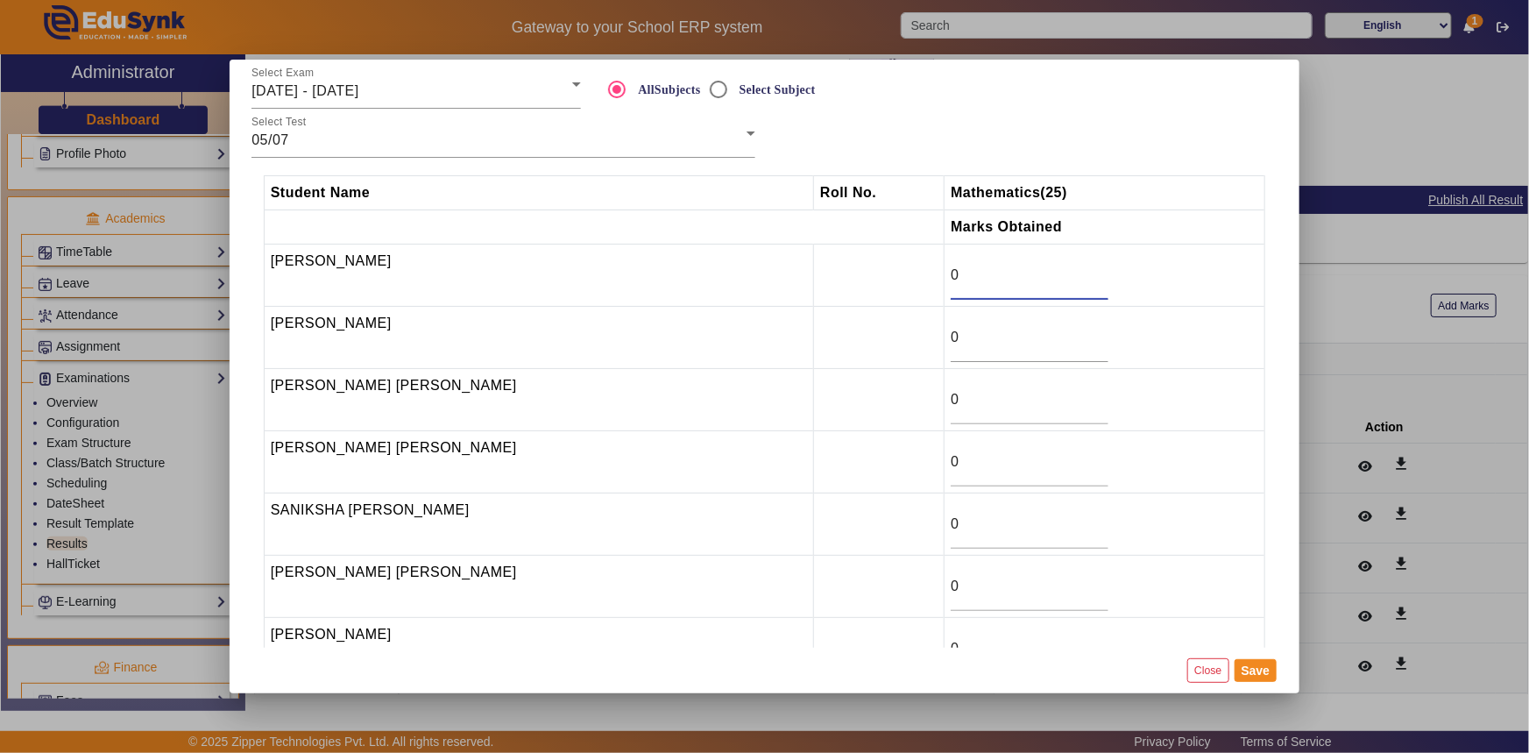
click at [962, 271] on input "0" at bounding box center [1030, 275] width 158 height 21
click at [951, 402] on input "0" at bounding box center [1030, 399] width 158 height 21
click at [945, 414] on td "35" at bounding box center [1105, 400] width 321 height 62
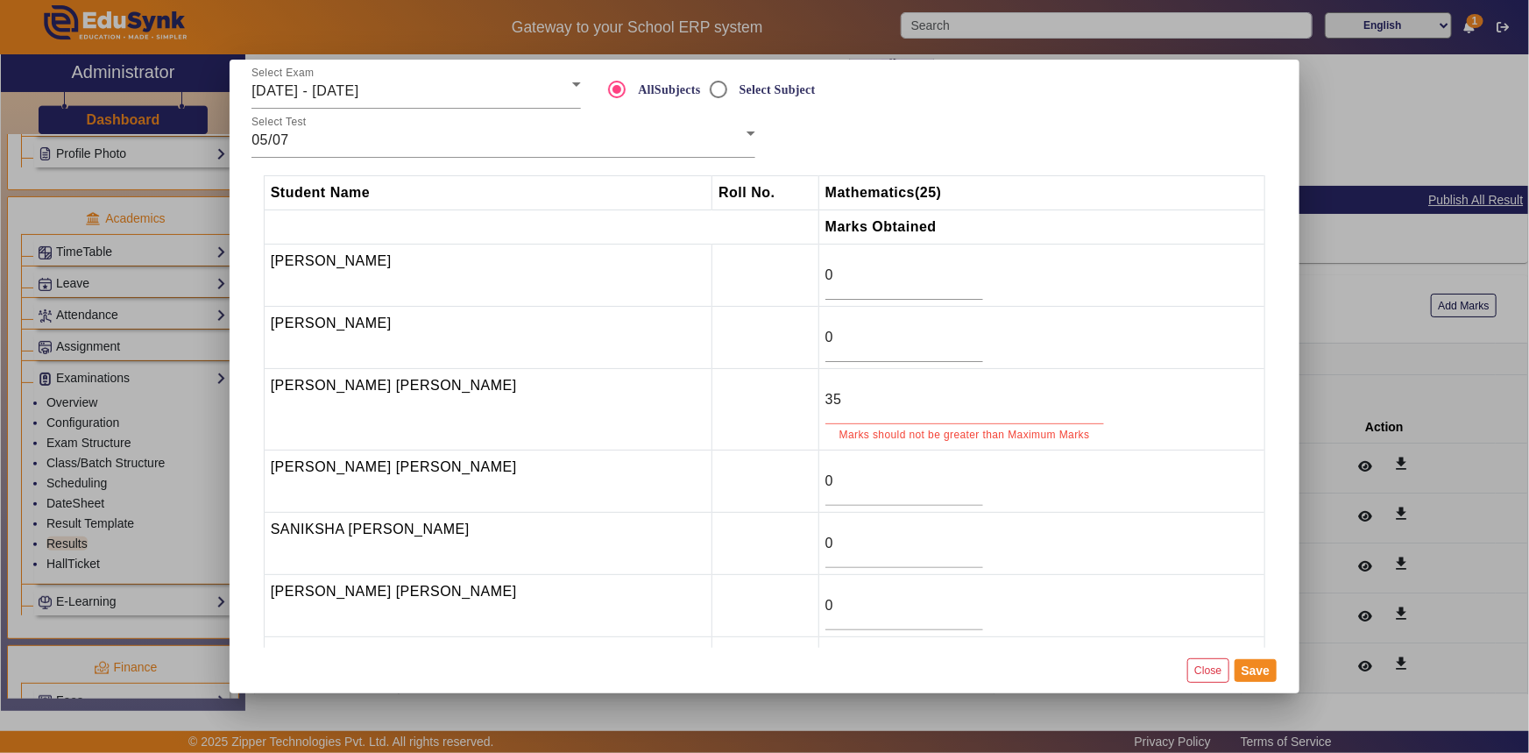
click at [864, 411] on div "35" at bounding box center [965, 399] width 279 height 49
drag, startPoint x: 807, startPoint y: 403, endPoint x: 796, endPoint y: 404, distance: 11.4
click at [826, 404] on input "35" at bounding box center [965, 399] width 279 height 21
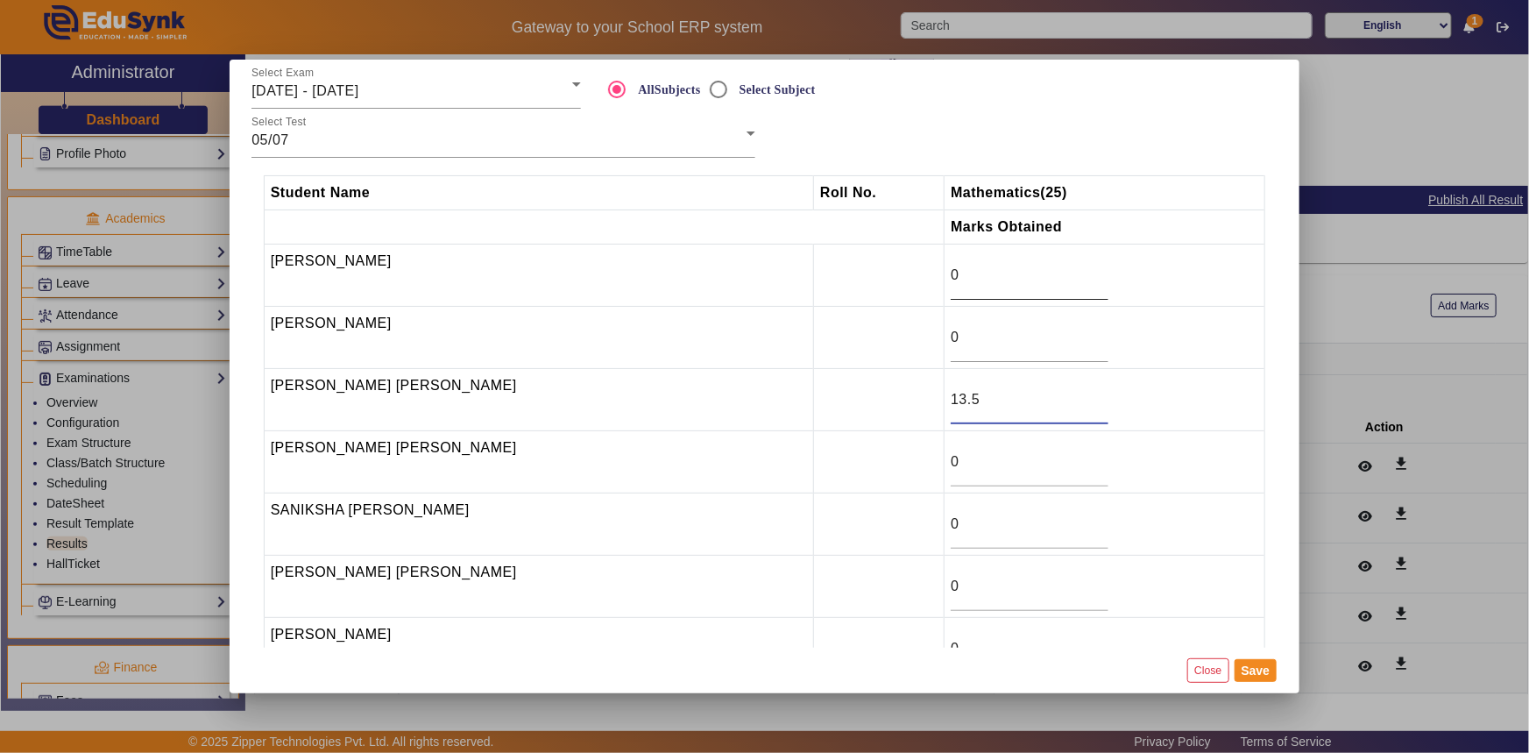
type input "13.5"
drag, startPoint x: 951, startPoint y: 273, endPoint x: 911, endPoint y: 280, distance: 40.2
click at [911, 280] on tr "[PERSON_NAME] 0" at bounding box center [765, 276] width 1002 height 62
type input "18.5"
drag, startPoint x: 946, startPoint y: 331, endPoint x: 911, endPoint y: 342, distance: 37.4
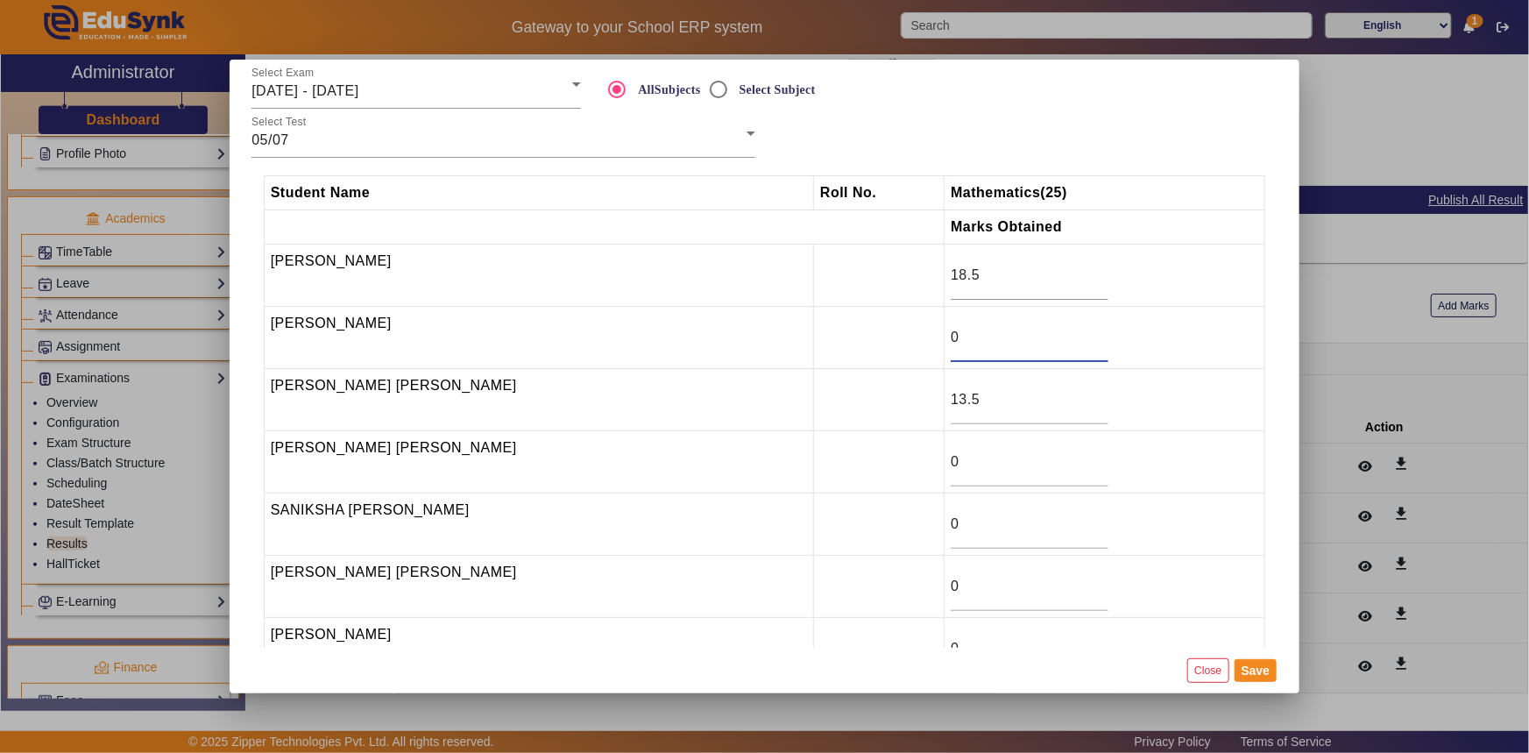
click at [911, 342] on tr "[PERSON_NAME] 0" at bounding box center [765, 338] width 1002 height 62
type input "21.5"
click at [889, 369] on td at bounding box center [879, 400] width 131 height 62
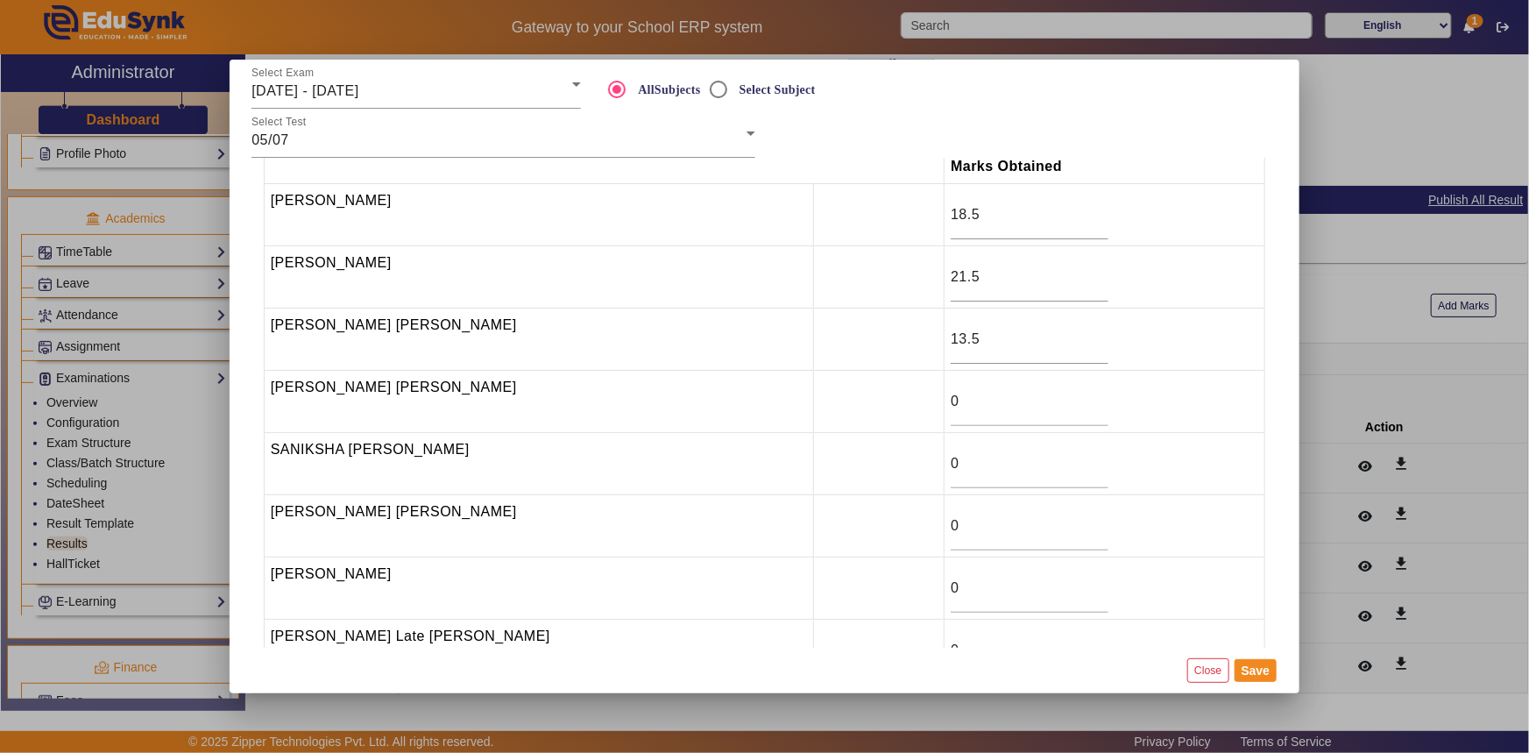
scroll to position [174, 0]
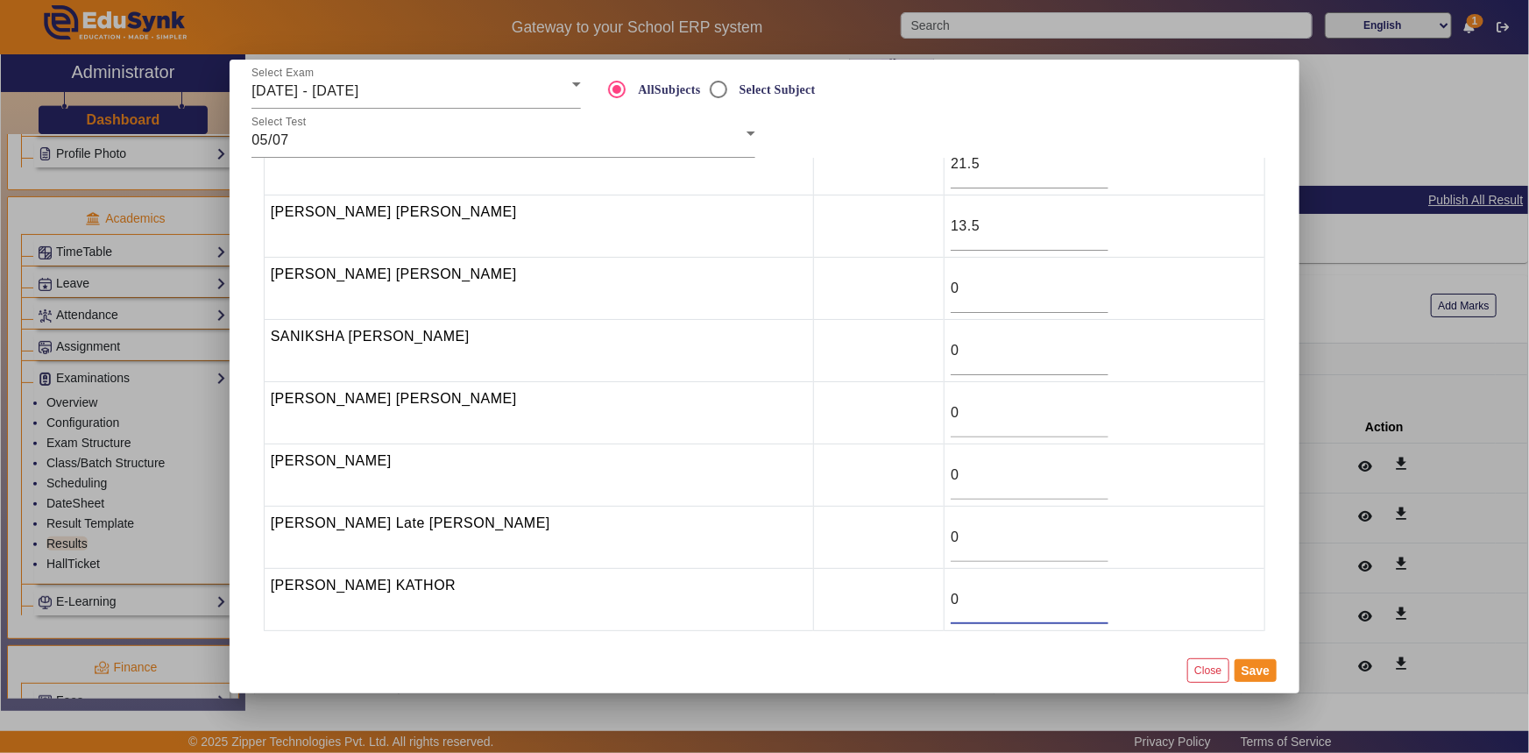
drag, startPoint x: 947, startPoint y: 599, endPoint x: 920, endPoint y: 599, distance: 27.2
click at [945, 599] on td "0" at bounding box center [1105, 600] width 321 height 62
type input "14"
click at [1242, 670] on button "Save" at bounding box center [1256, 670] width 43 height 23
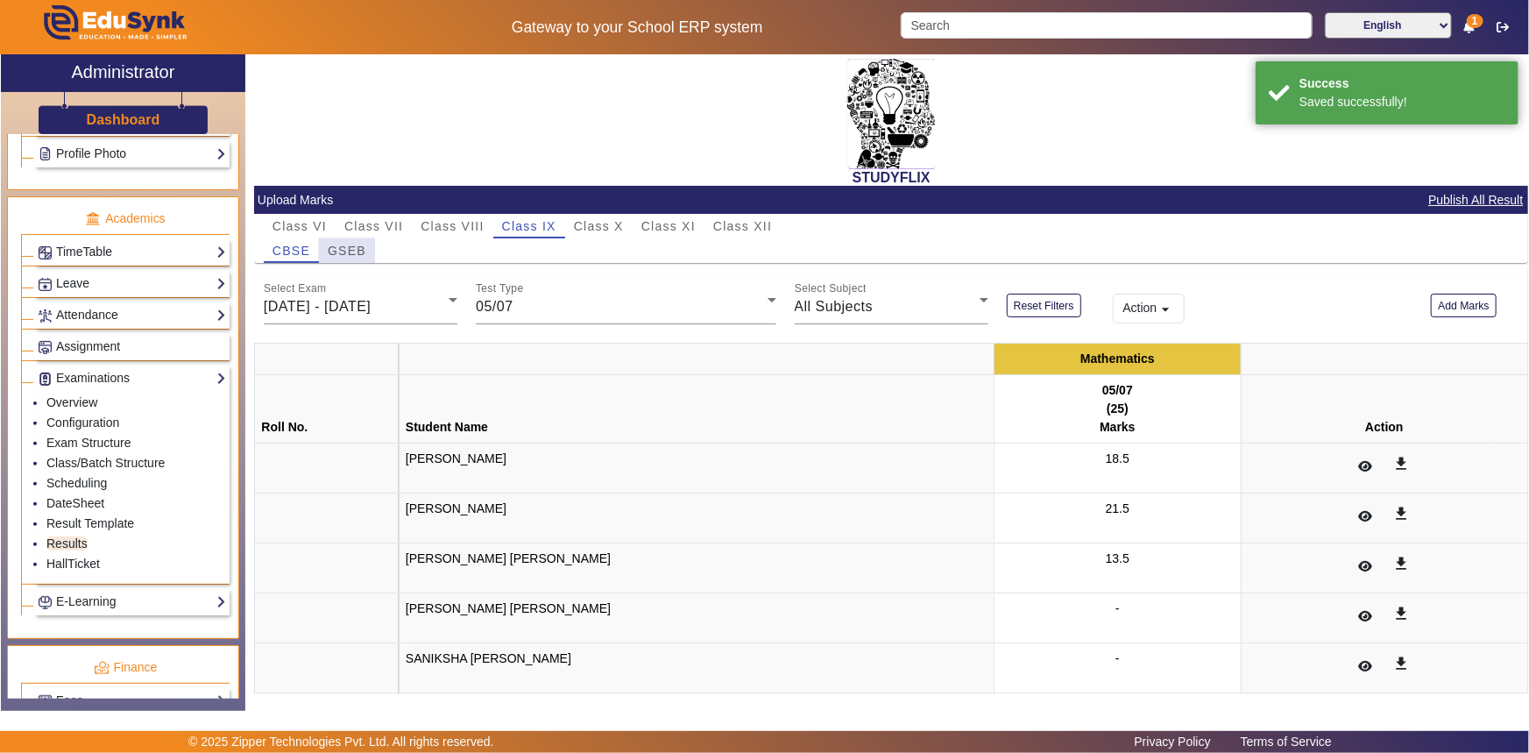
click at [368, 249] on div "GSEB" at bounding box center [347, 250] width 56 height 25
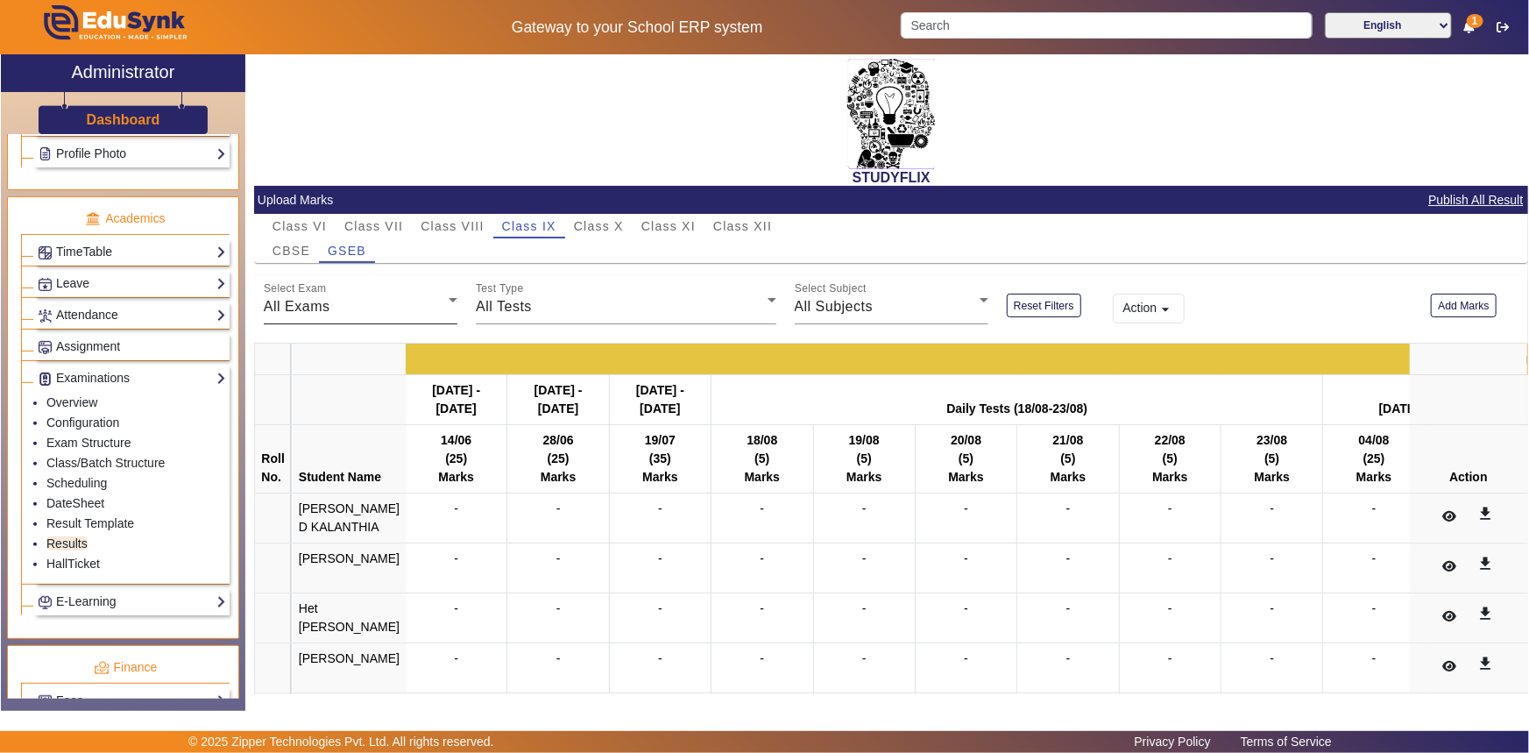
click at [305, 296] on div "All Exams" at bounding box center [356, 306] width 185 height 21
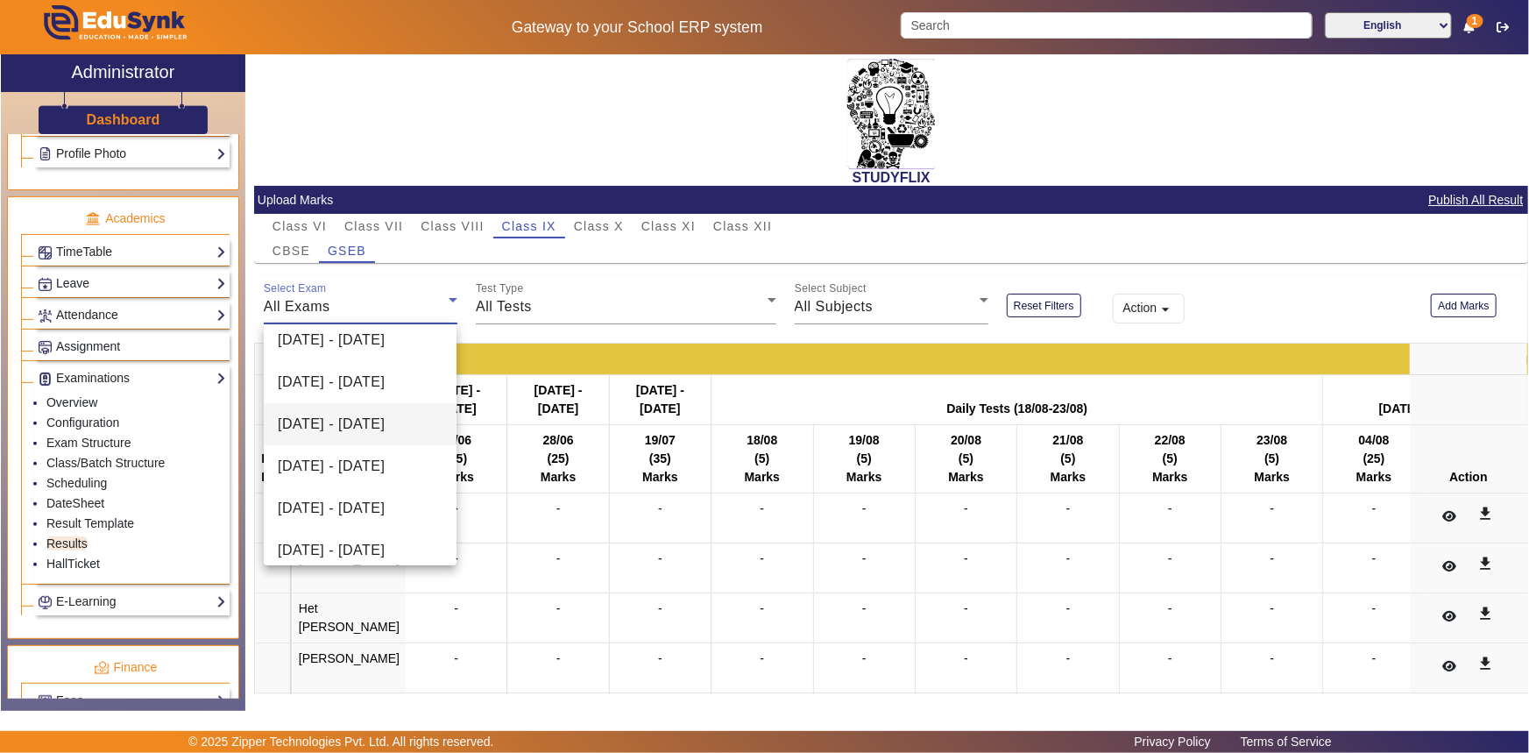
scroll to position [79, 0]
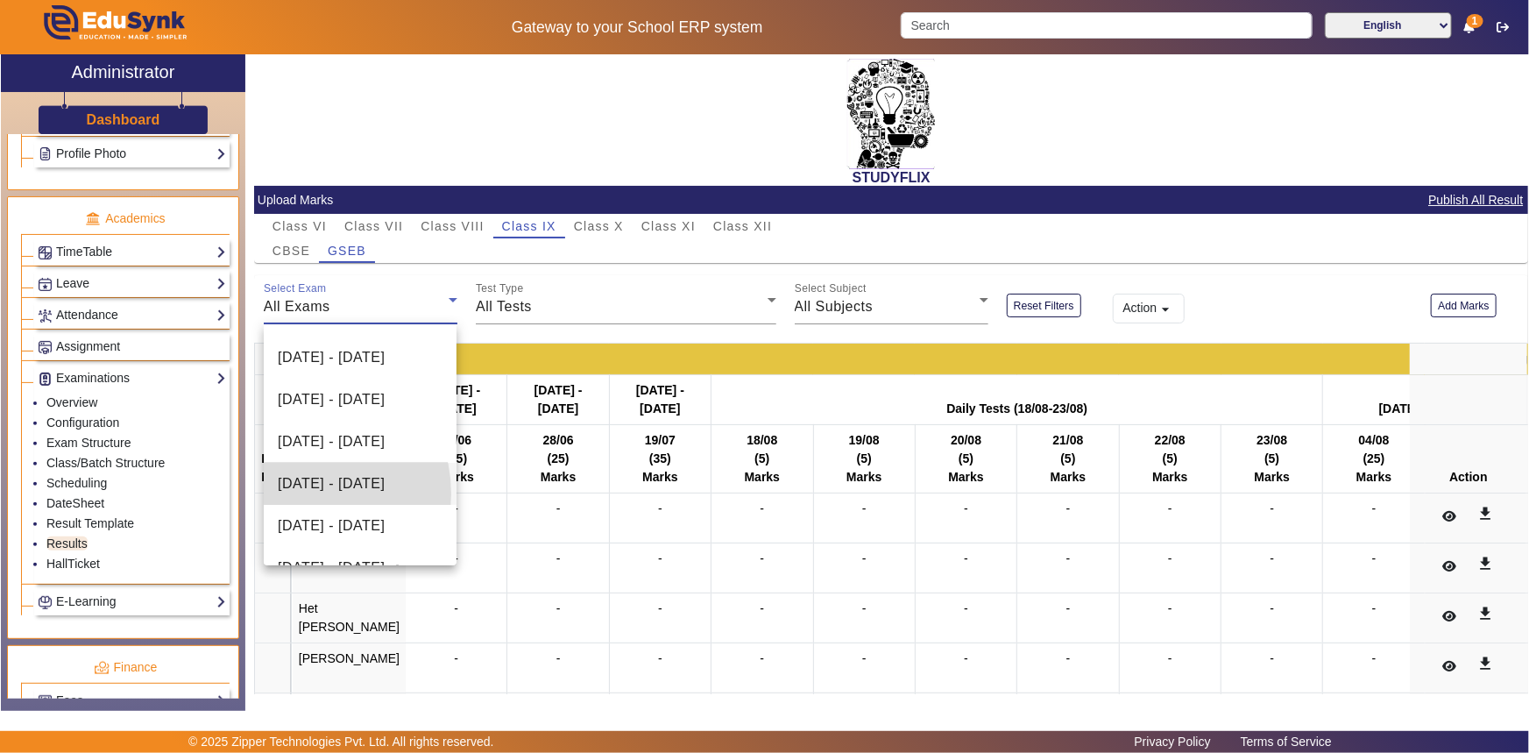
click at [301, 493] on span "[DATE] - [DATE]" at bounding box center [331, 483] width 107 height 21
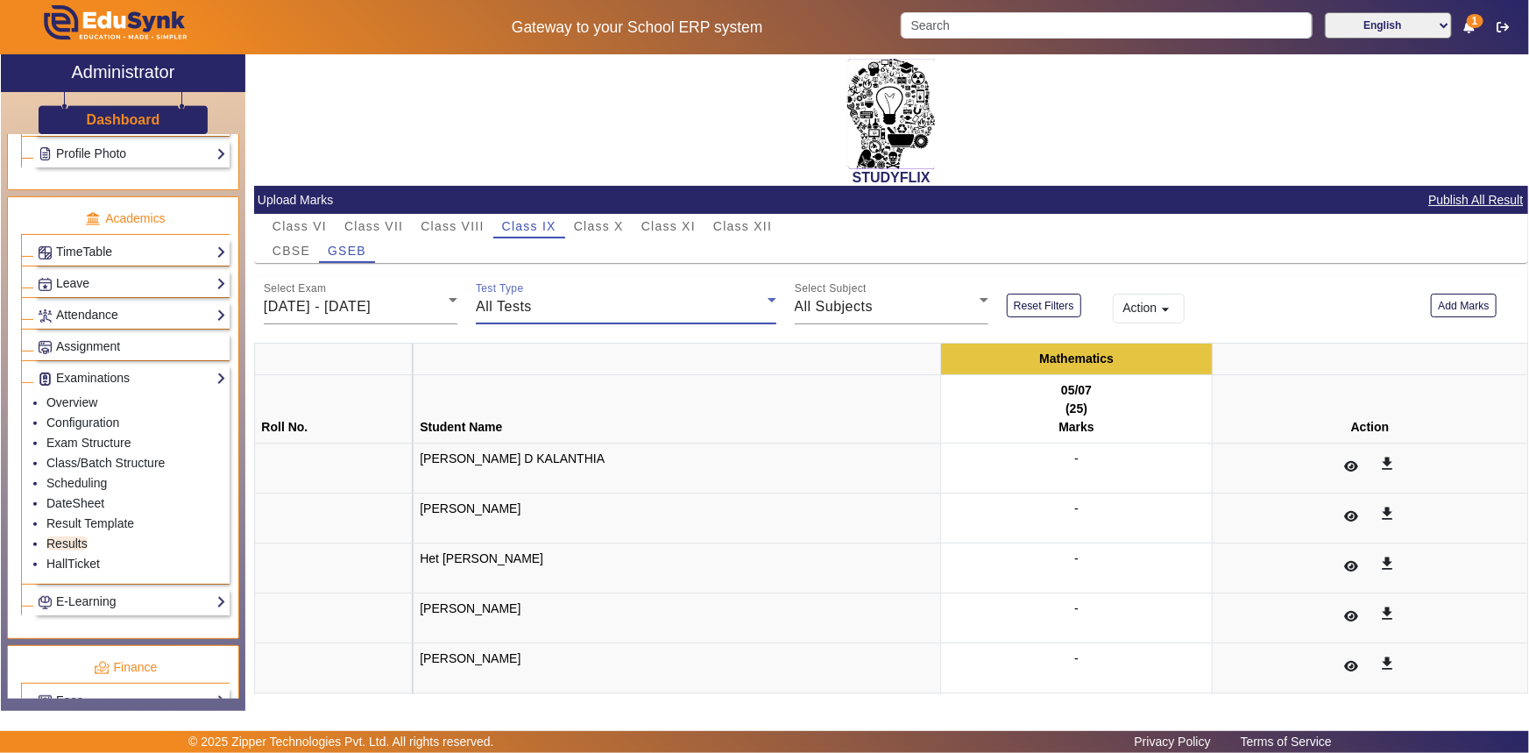
click at [585, 315] on div "All Tests" at bounding box center [621, 306] width 291 height 21
click at [545, 388] on mat-option "05/07" at bounding box center [624, 394] width 298 height 42
click at [1468, 313] on button "Add Marks" at bounding box center [1464, 306] width 66 height 24
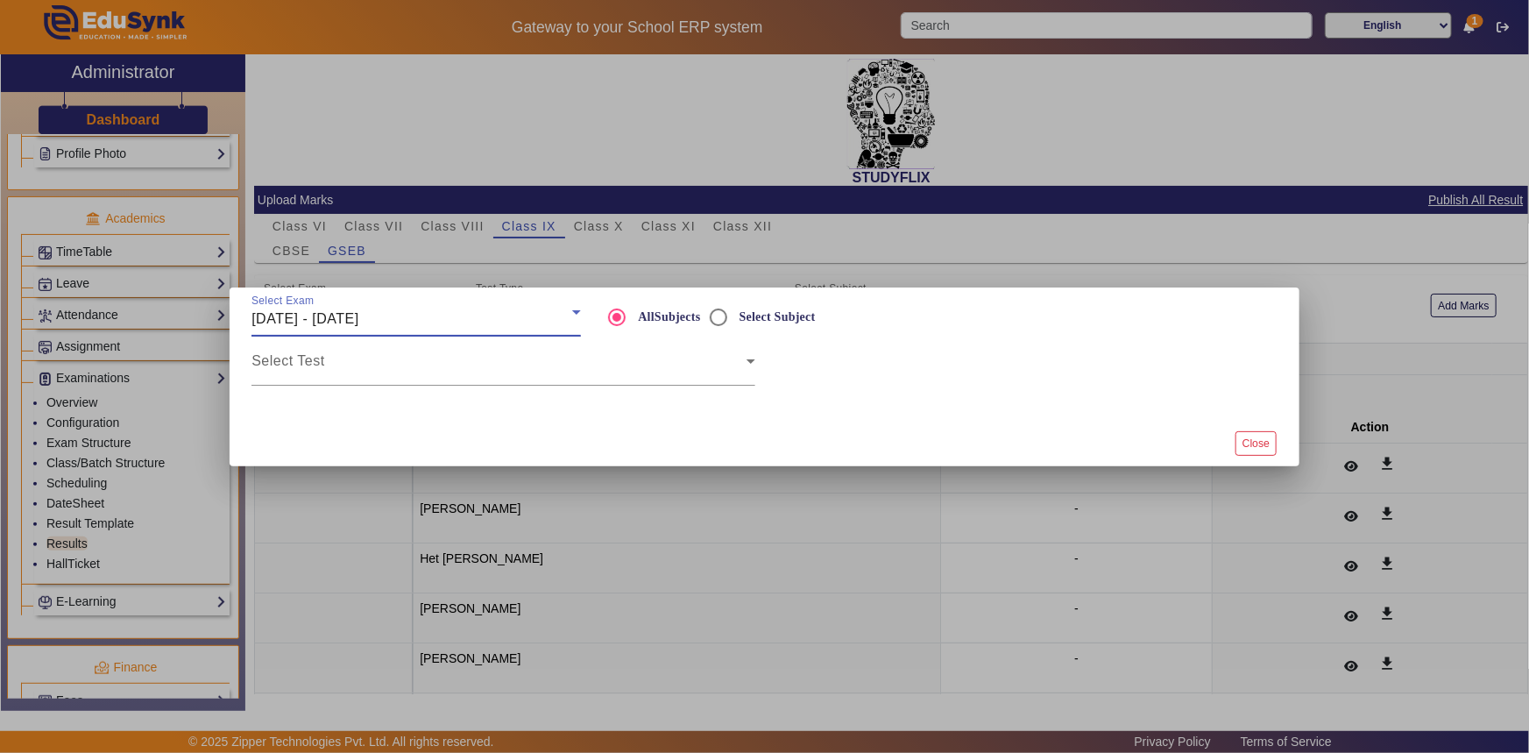
click at [358, 325] on span "[DATE] - [DATE]" at bounding box center [305, 318] width 107 height 15
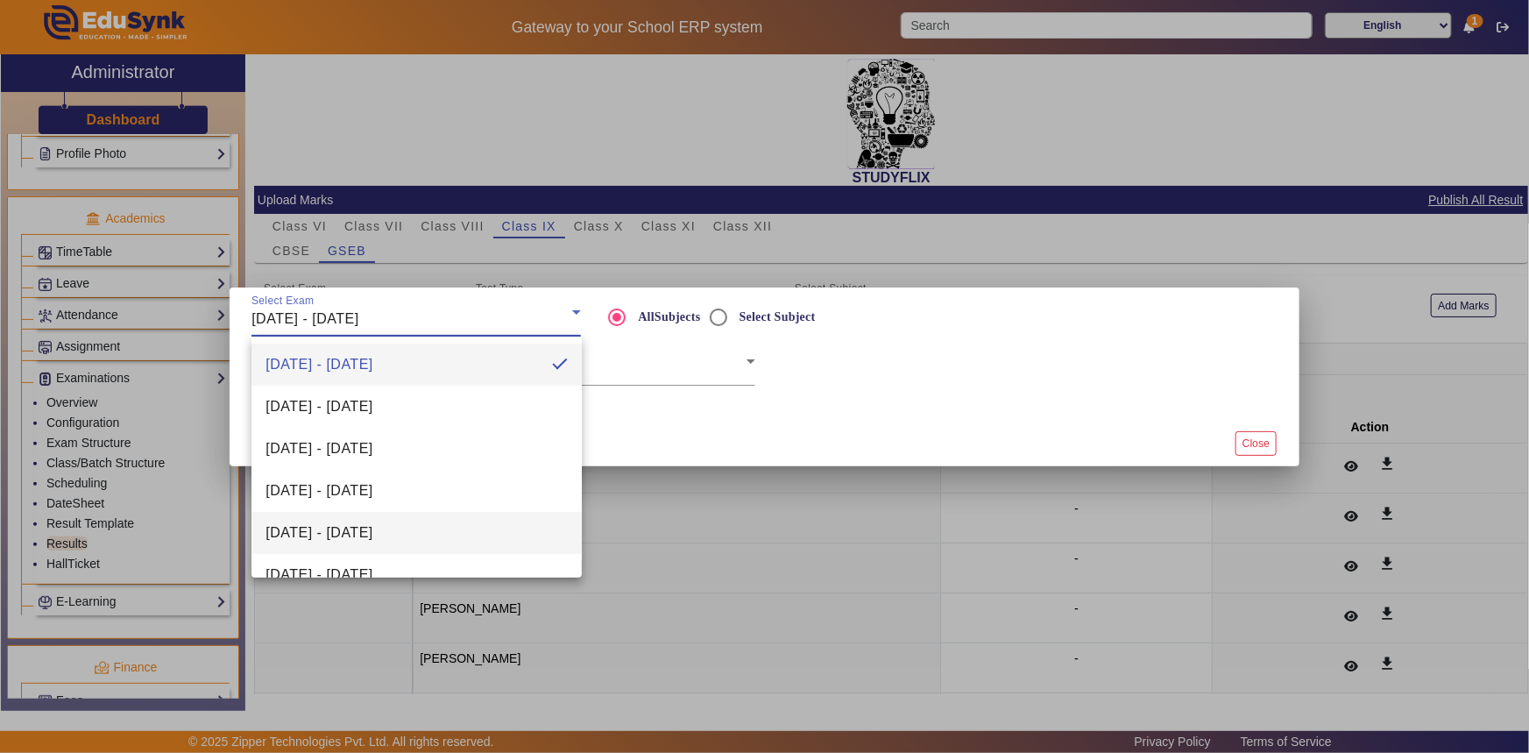
click at [372, 527] on span "[DATE] - [DATE]" at bounding box center [319, 532] width 107 height 21
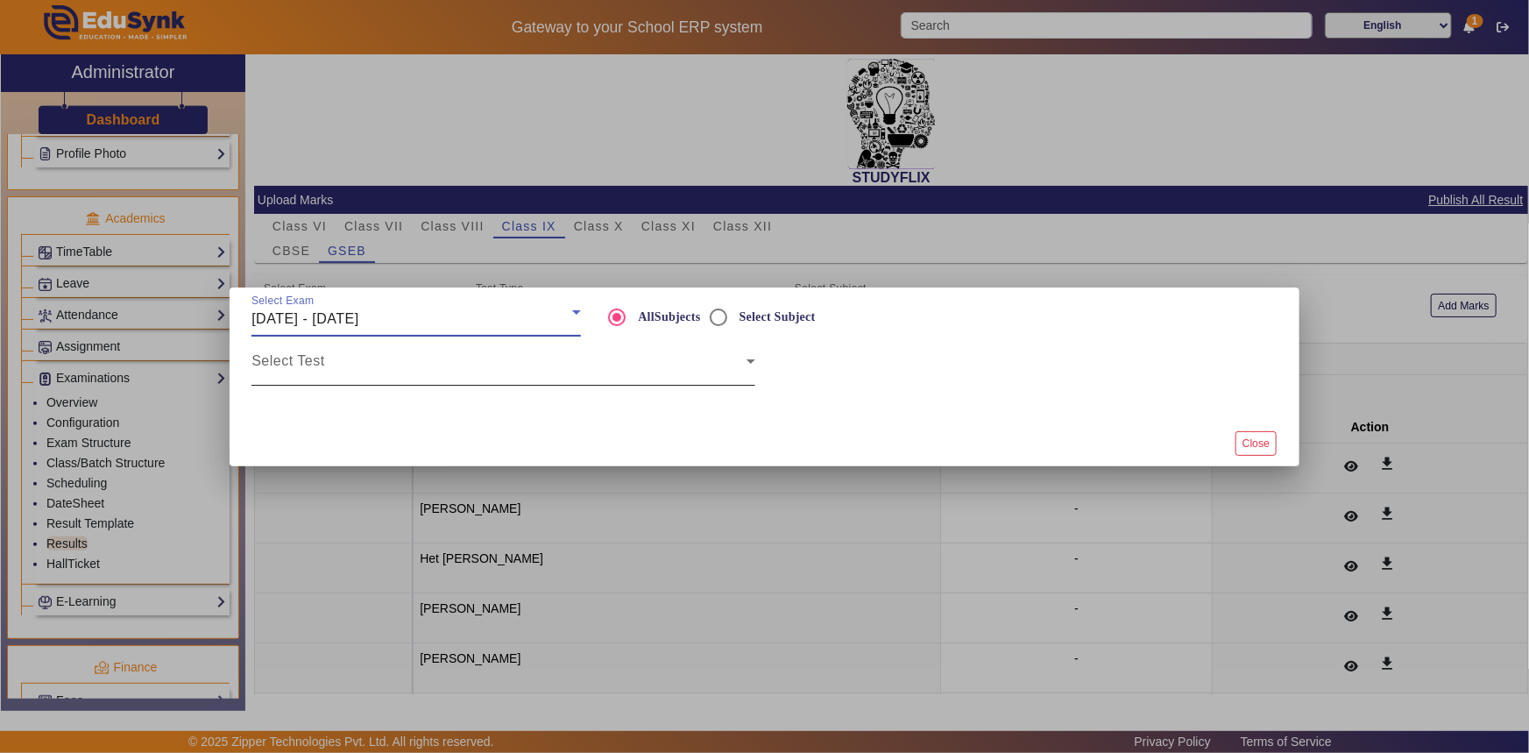
click at [359, 364] on span at bounding box center [499, 368] width 495 height 21
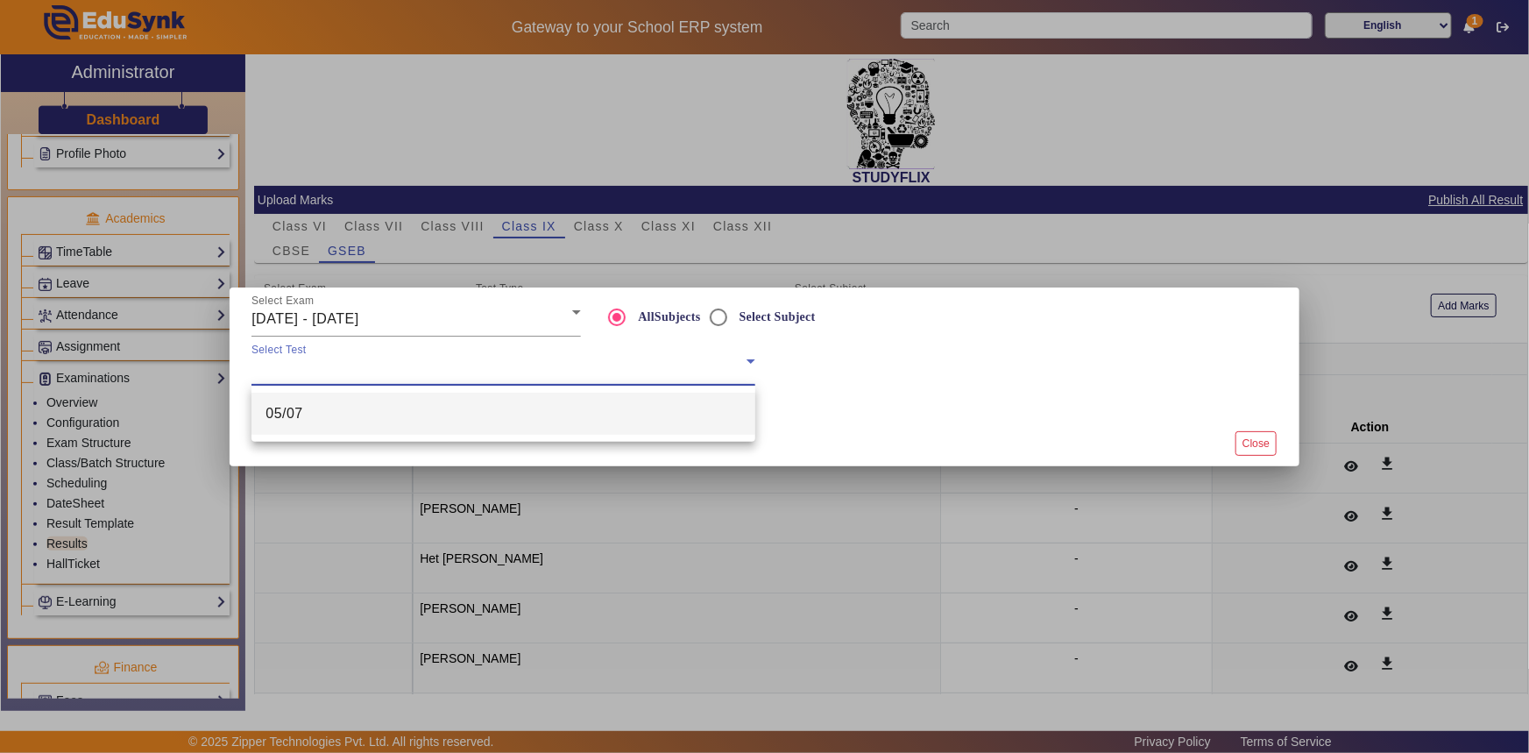
click at [358, 409] on mat-option "05/07" at bounding box center [504, 414] width 504 height 42
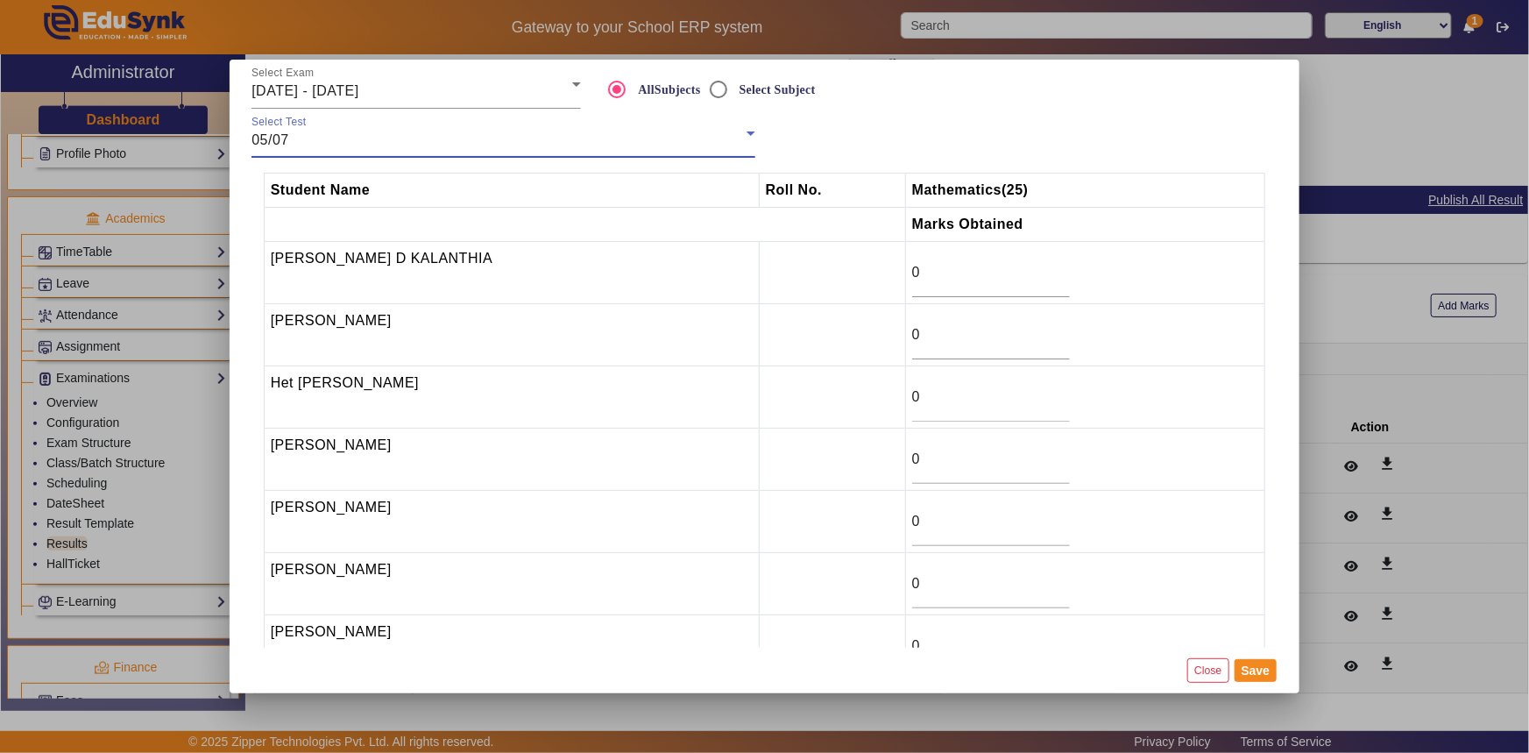
scroll to position [0, 0]
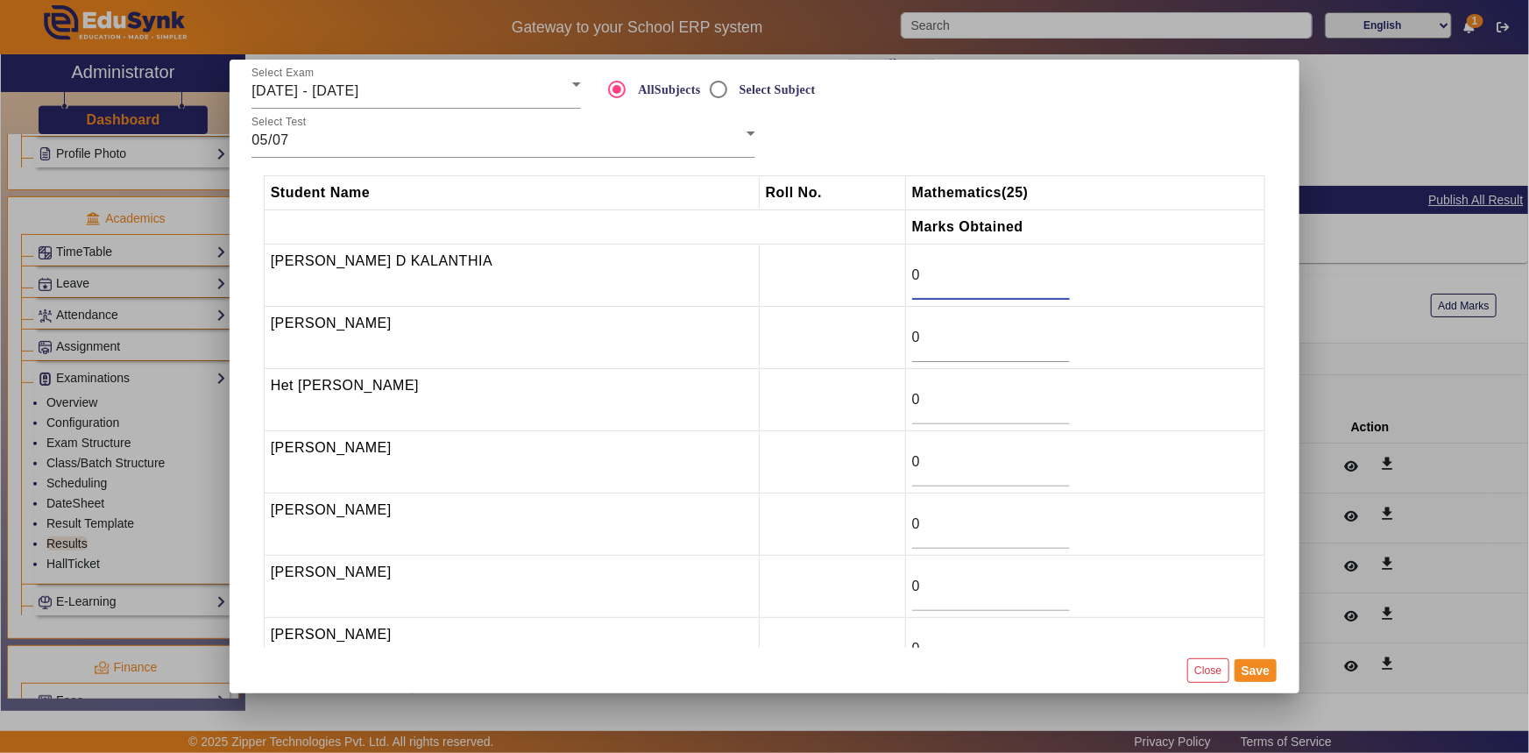
click at [912, 273] on input "0" at bounding box center [991, 275] width 158 height 21
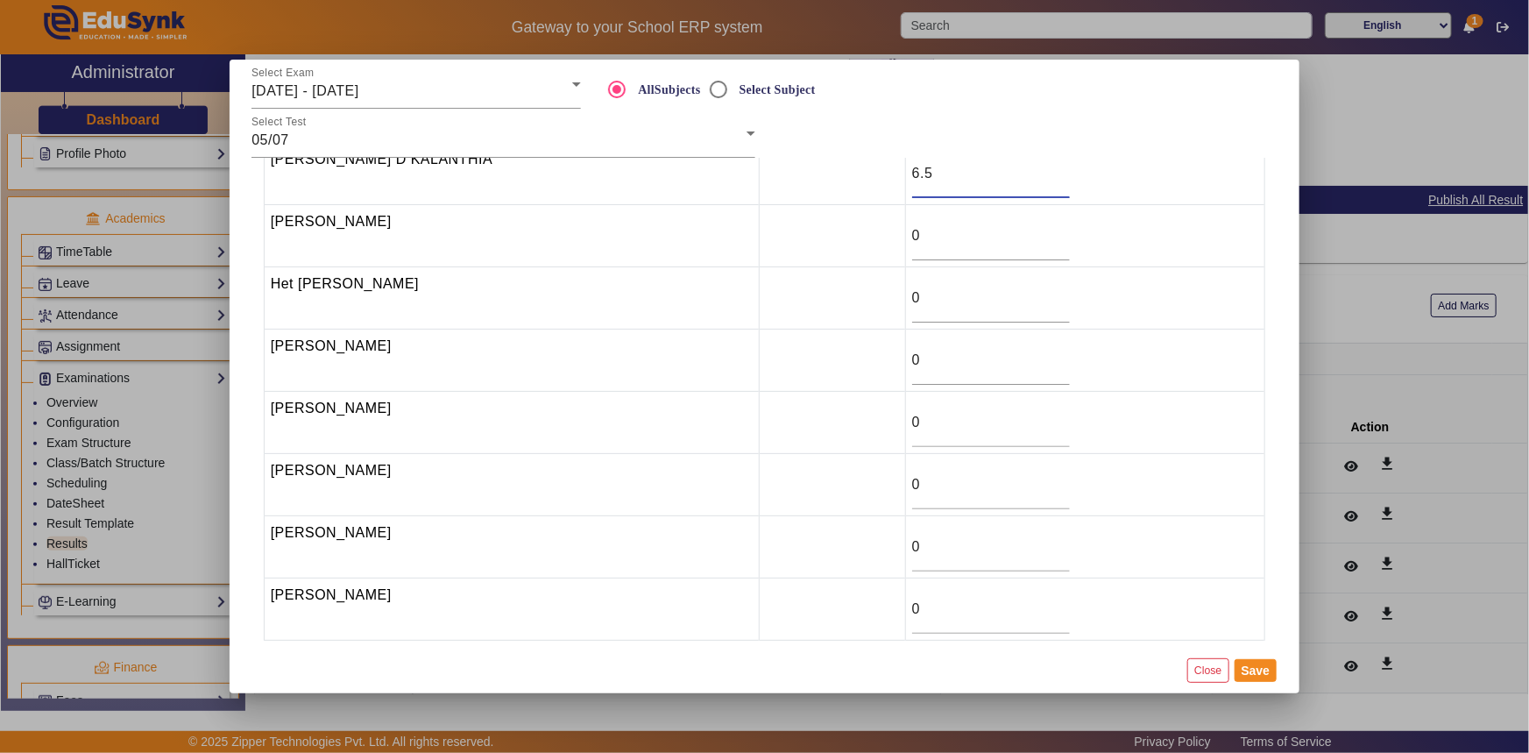
scroll to position [111, 0]
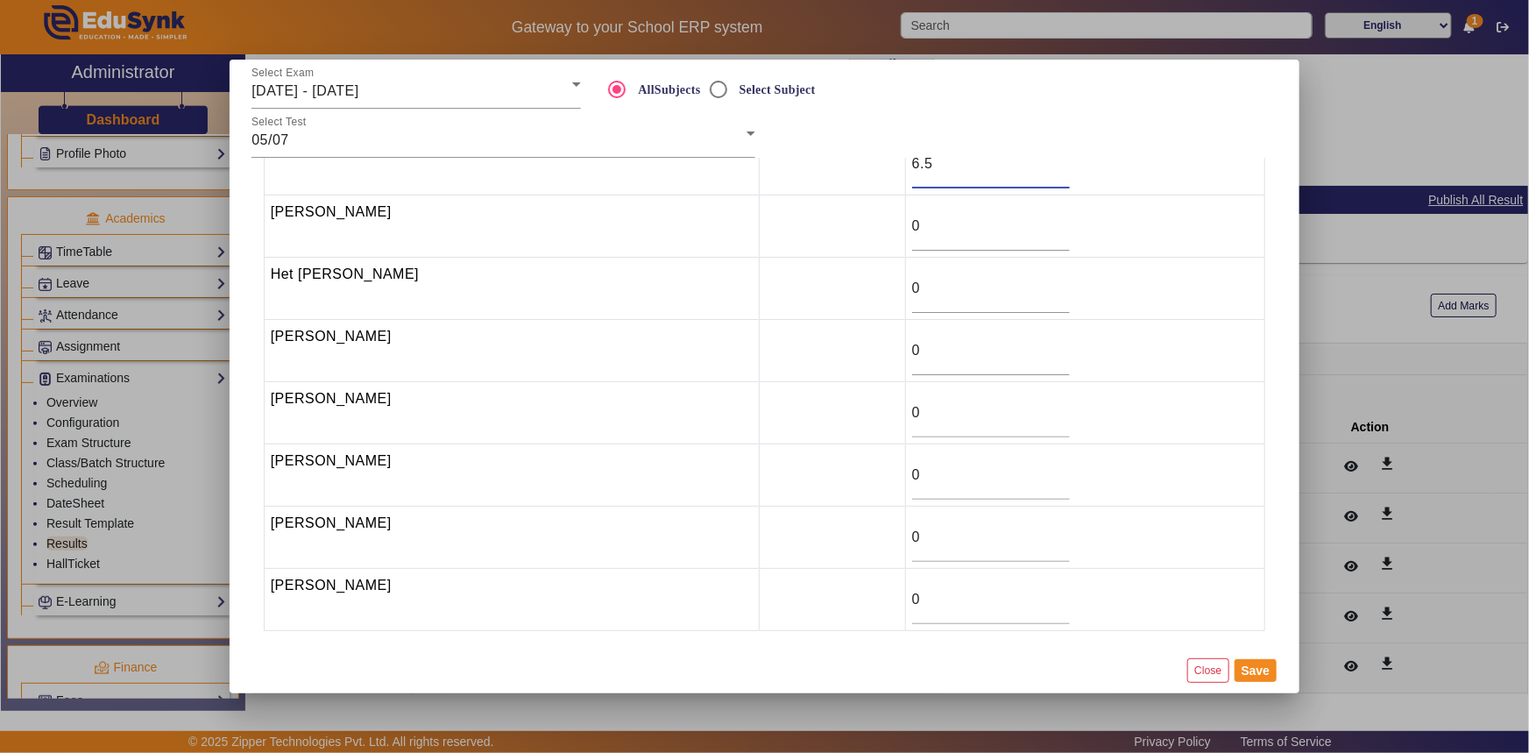
type input "6.5"
click at [759, 288] on td at bounding box center [832, 289] width 146 height 62
click at [759, 225] on td at bounding box center [832, 226] width 146 height 62
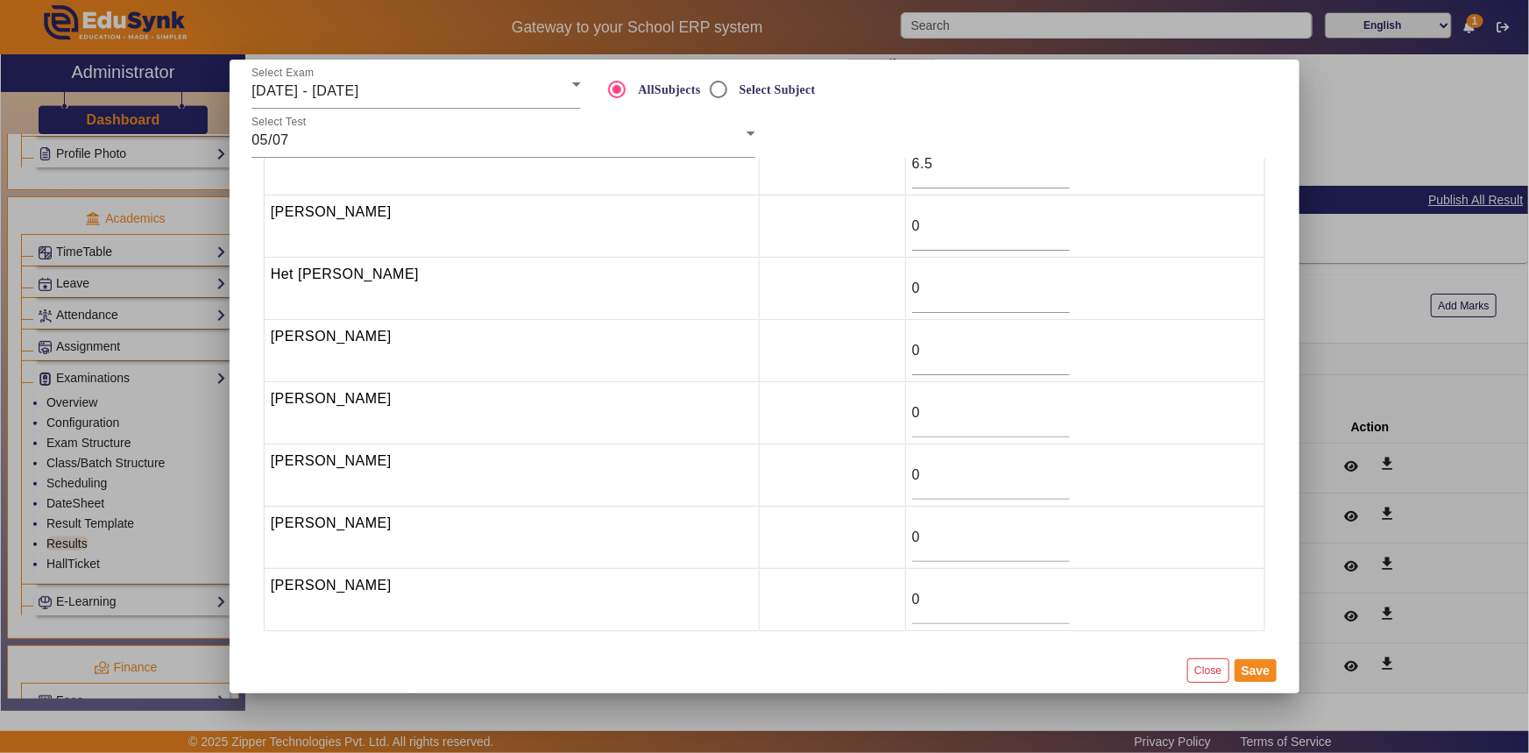
click at [770, 138] on div at bounding box center [1026, 133] width 522 height 49
click at [1252, 675] on button "Save" at bounding box center [1256, 670] width 43 height 23
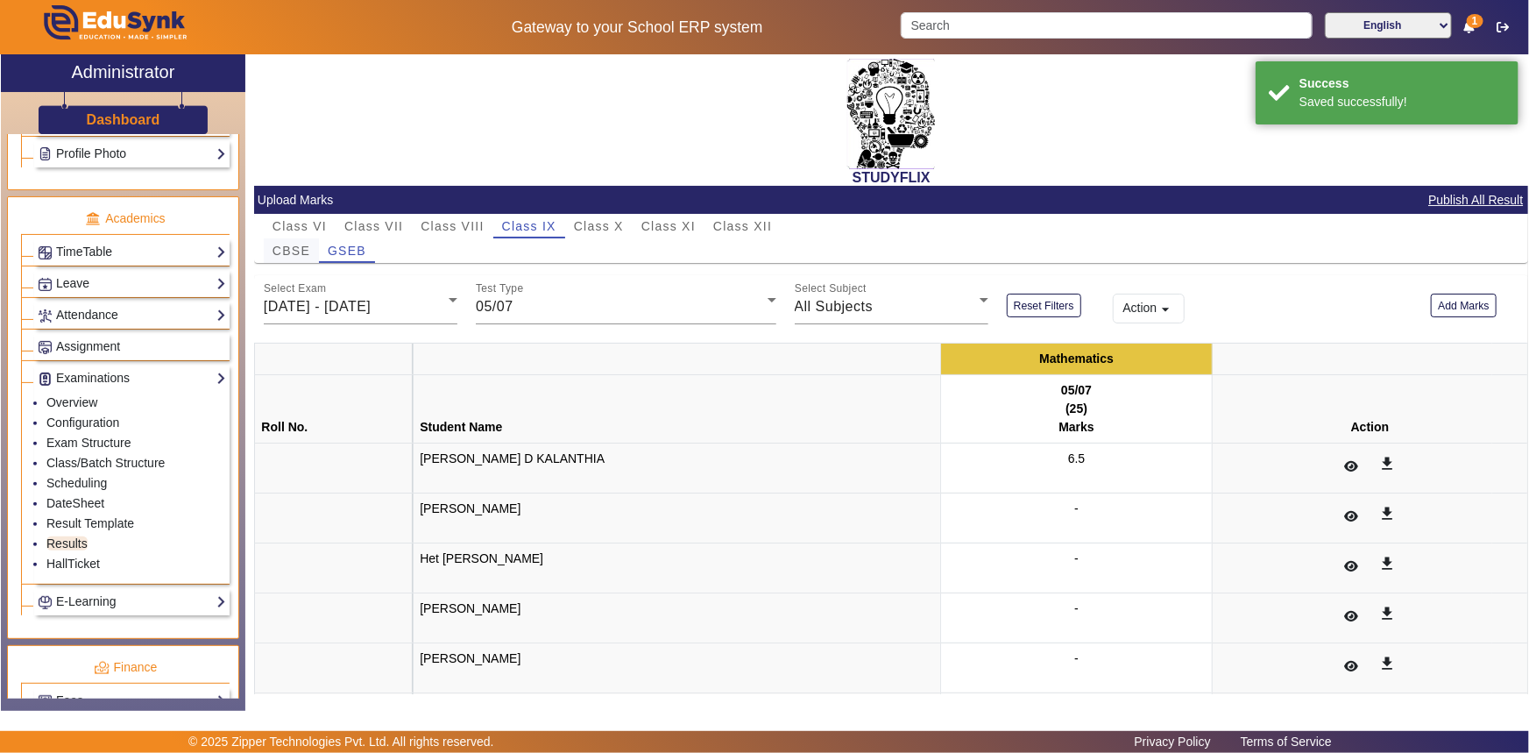
click at [280, 248] on span "CBSE" at bounding box center [292, 251] width 38 height 12
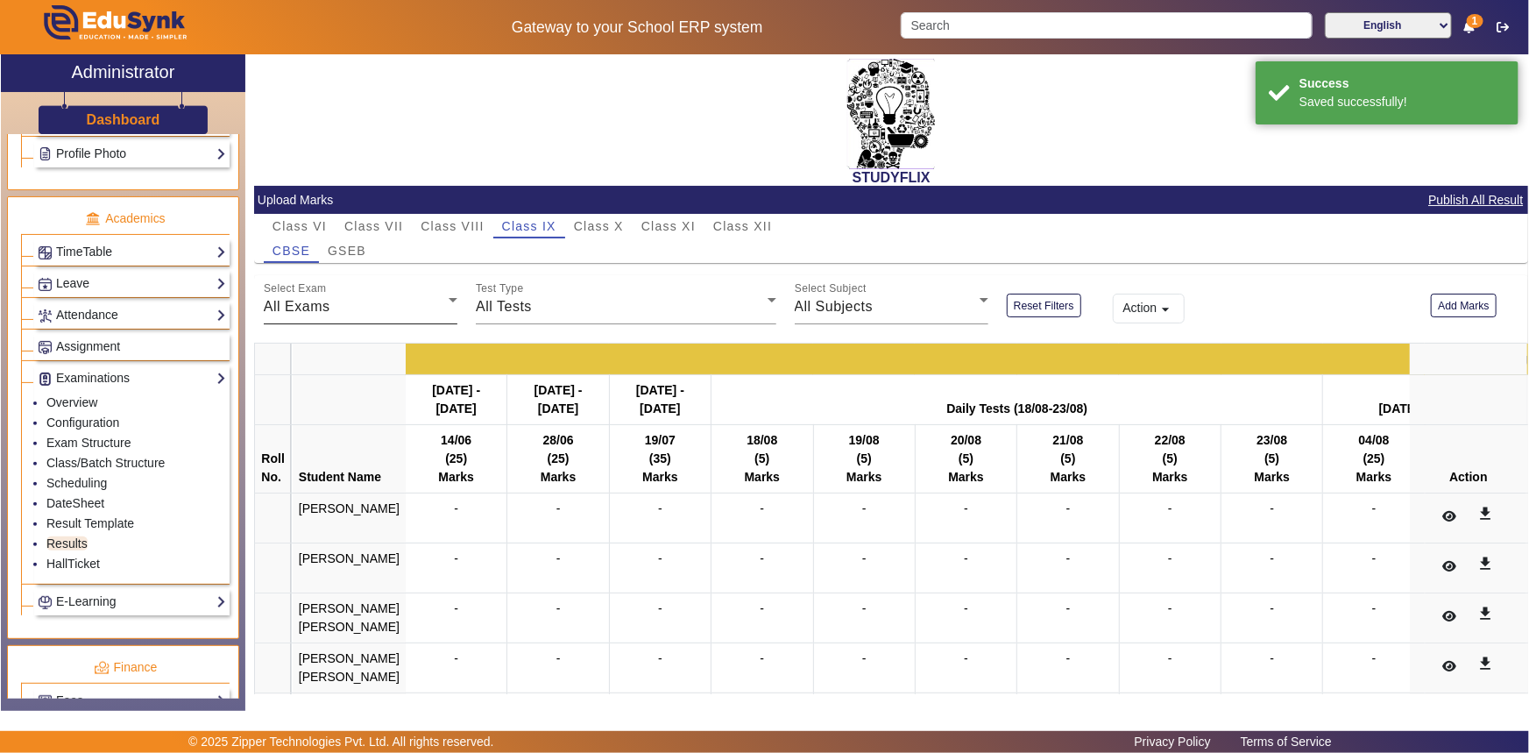
click at [344, 305] on div "All Exams" at bounding box center [356, 306] width 185 height 21
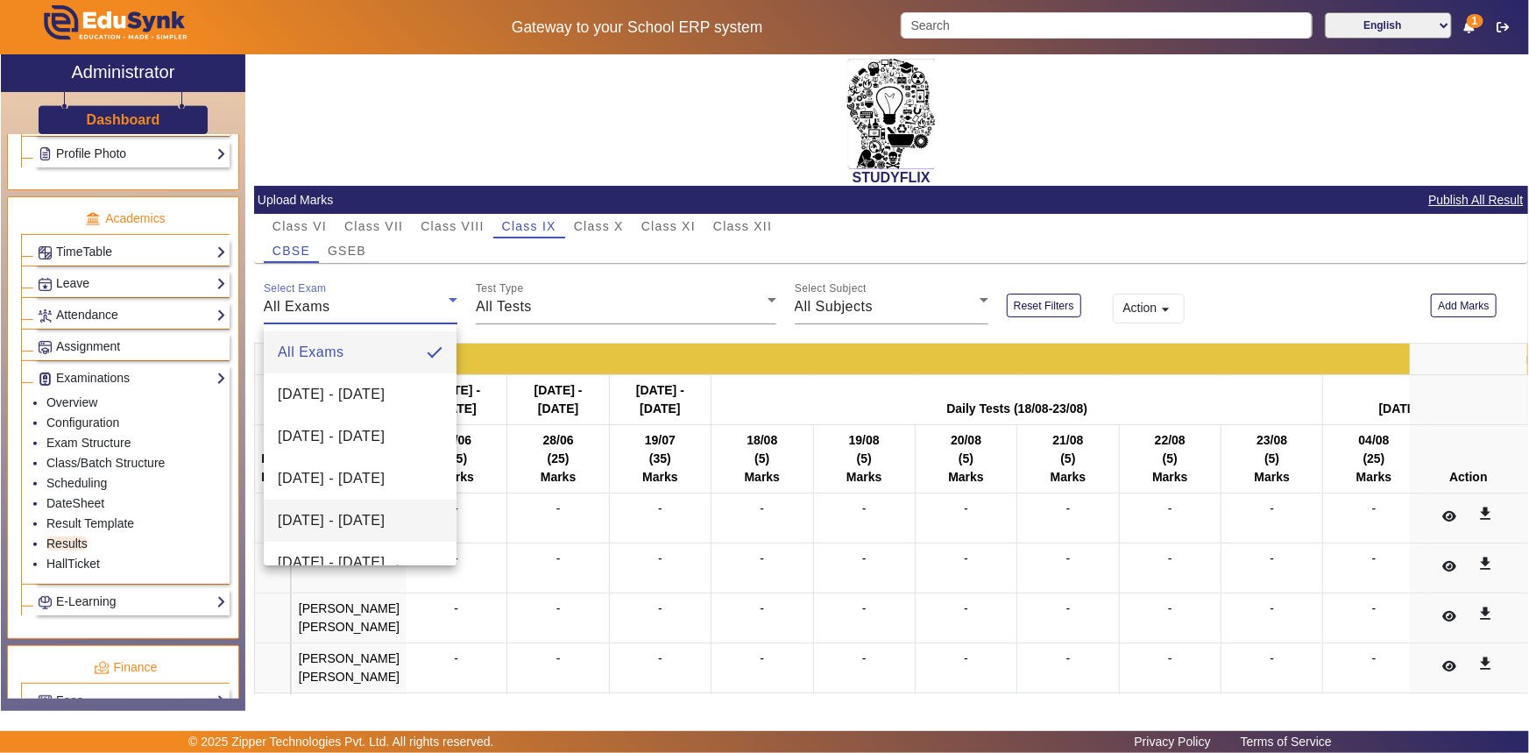
scroll to position [79, 0]
click at [324, 490] on span "[DATE] - [DATE]" at bounding box center [331, 483] width 107 height 21
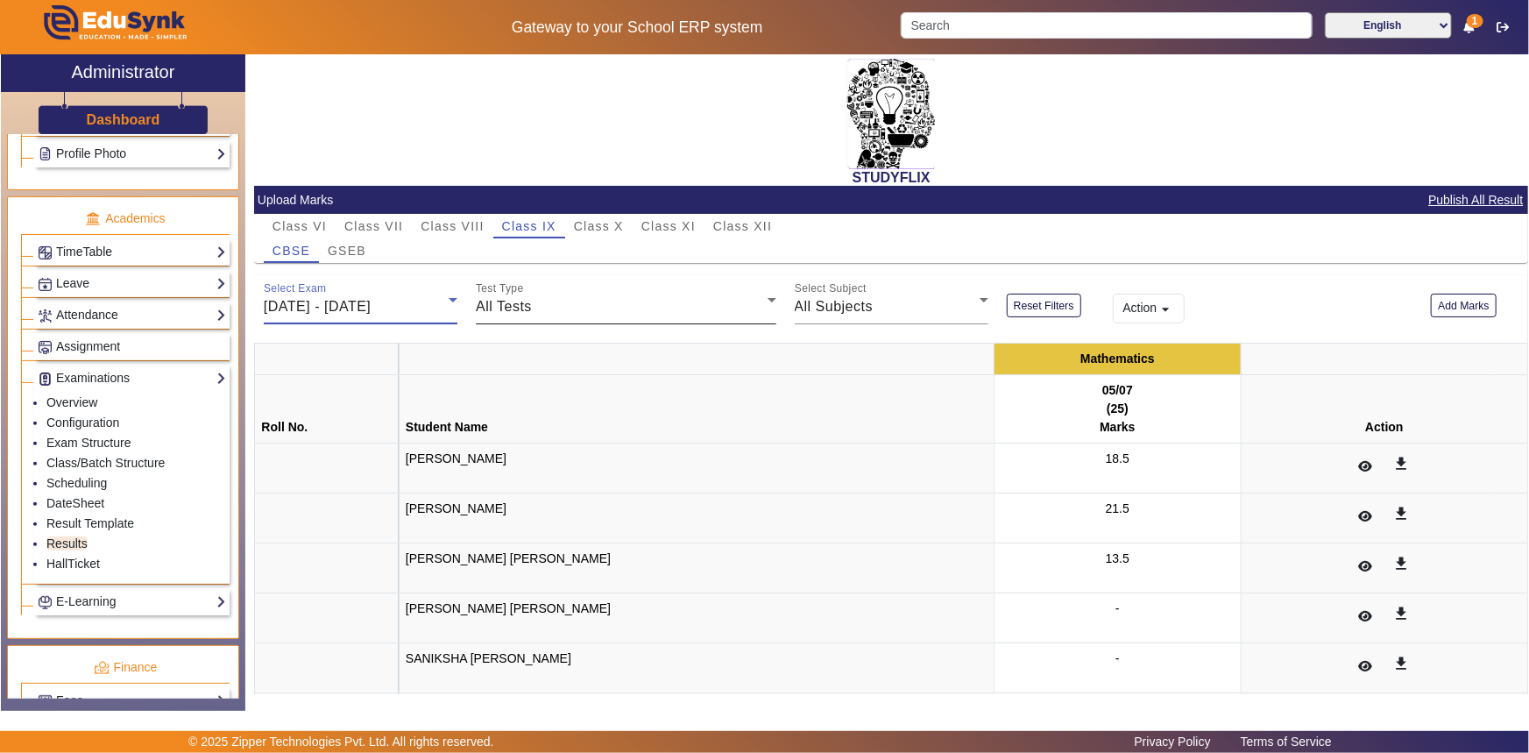
click at [490, 312] on span "All Tests" at bounding box center [504, 306] width 56 height 15
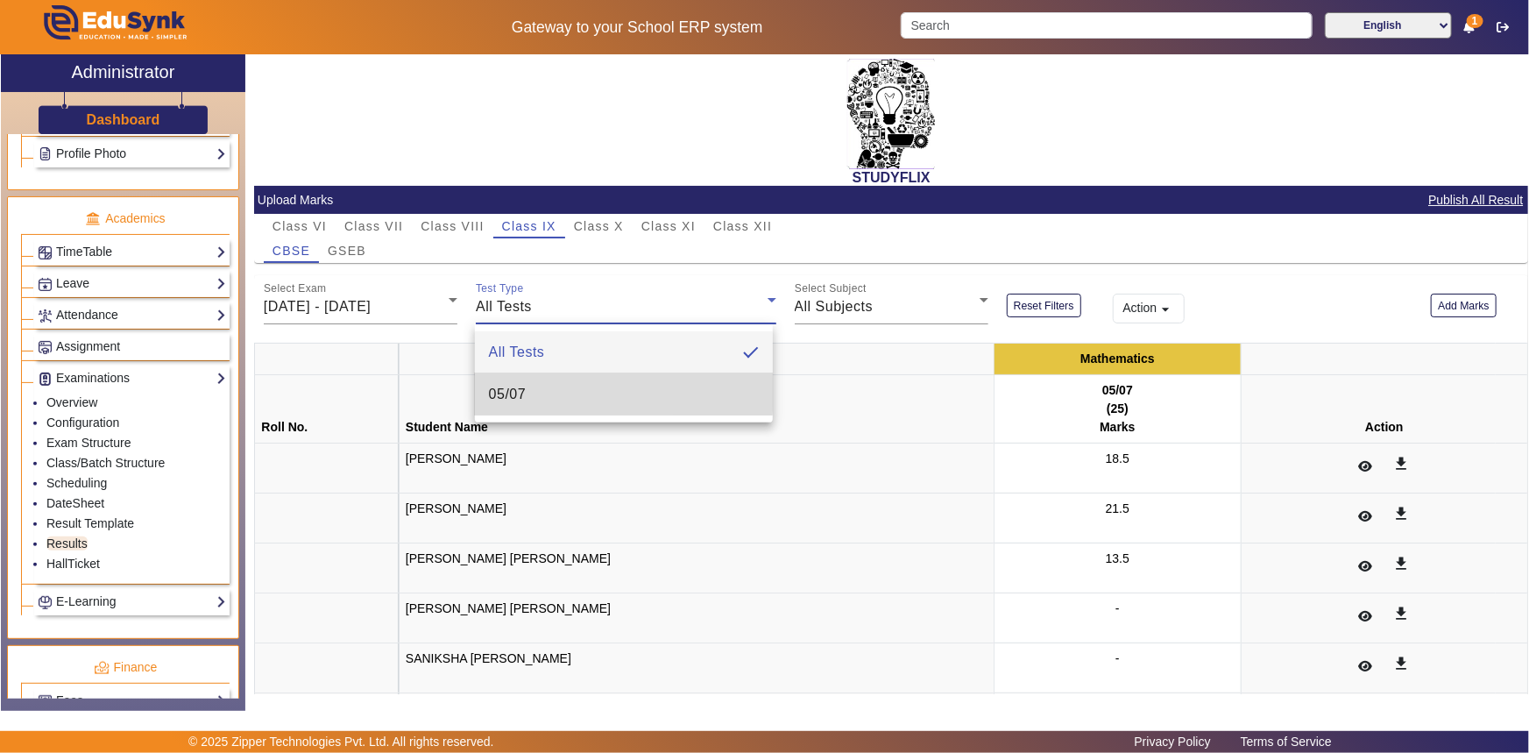
click at [500, 393] on span "05/07" at bounding box center [508, 394] width 38 height 21
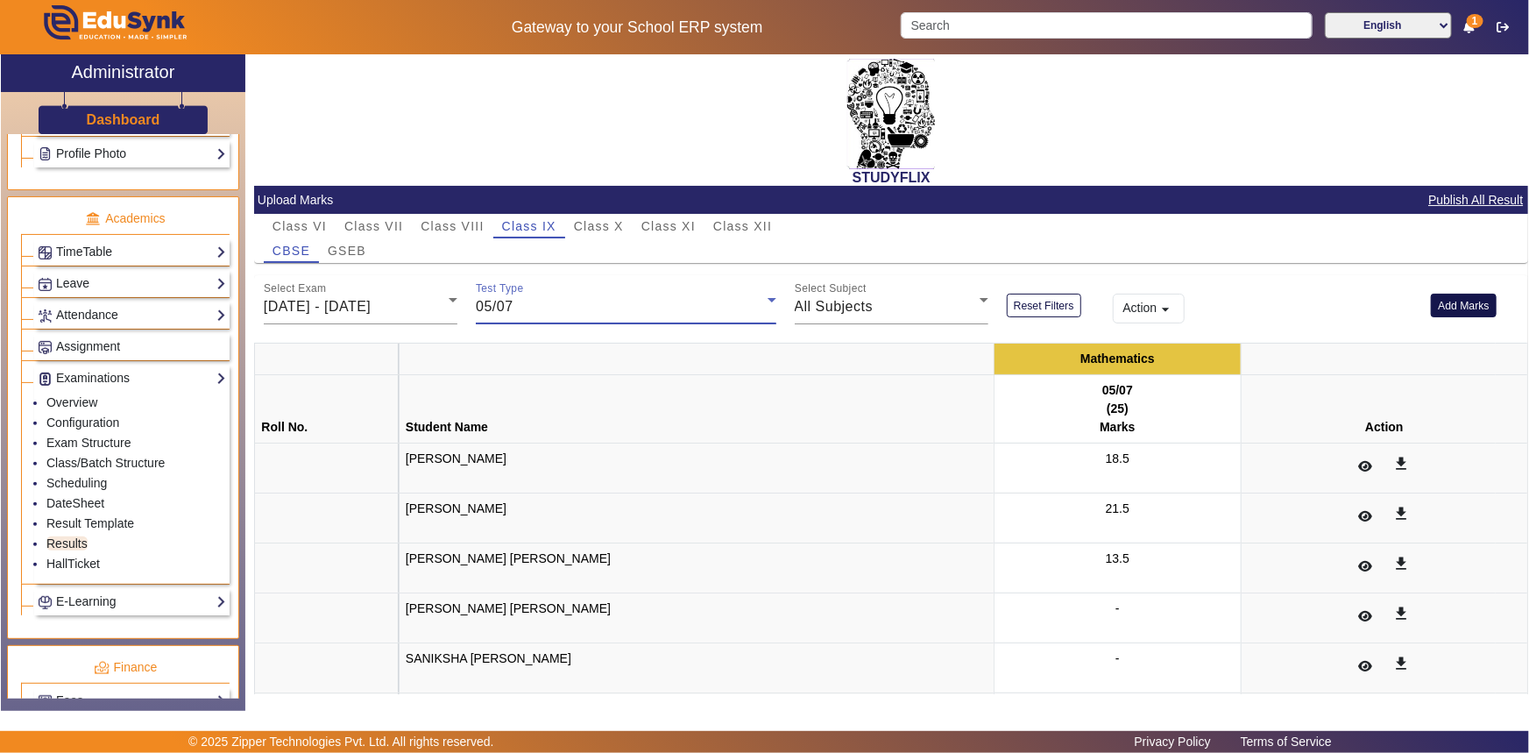
click at [1457, 311] on button "Add Marks" at bounding box center [1464, 306] width 66 height 24
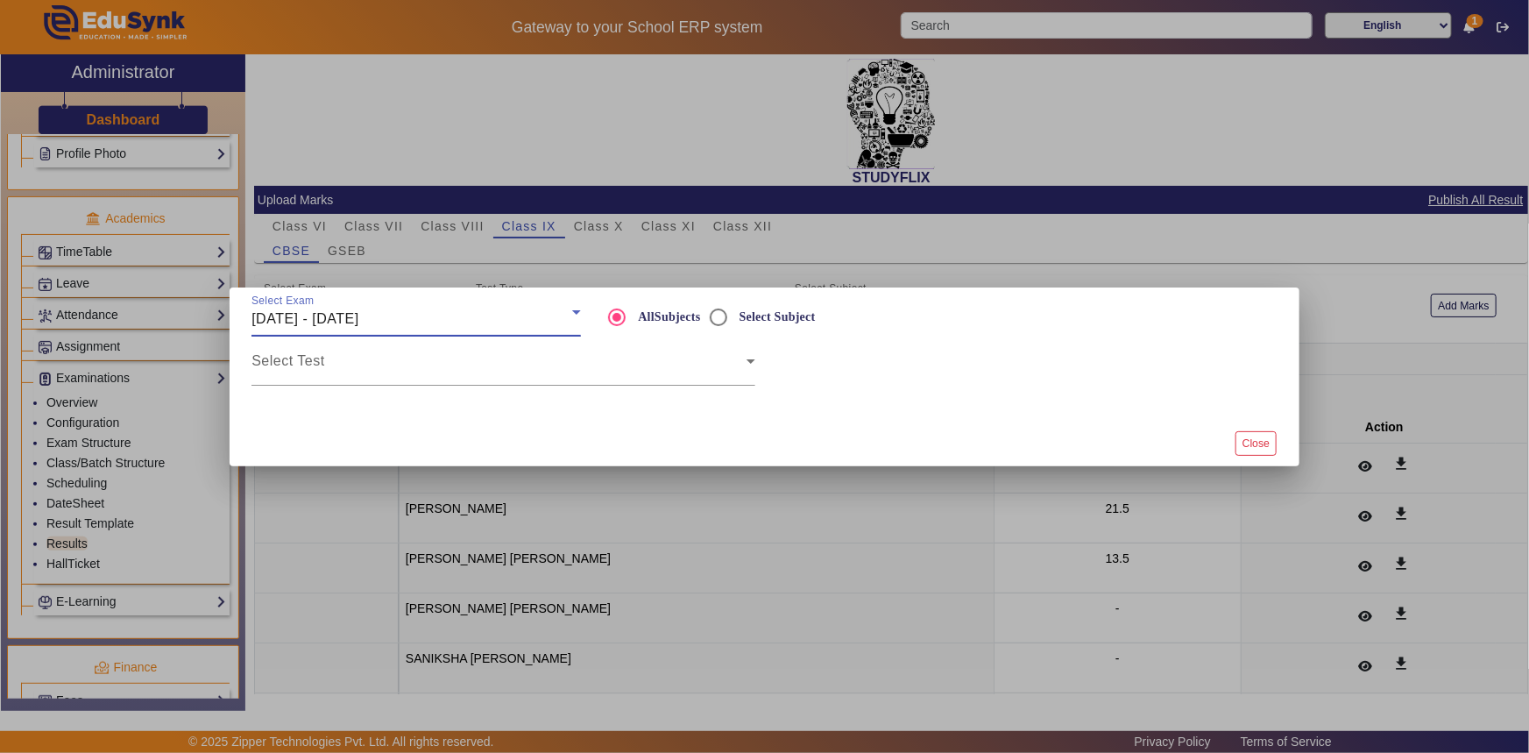
click at [358, 323] on span "[DATE] - [DATE]" at bounding box center [305, 318] width 107 height 15
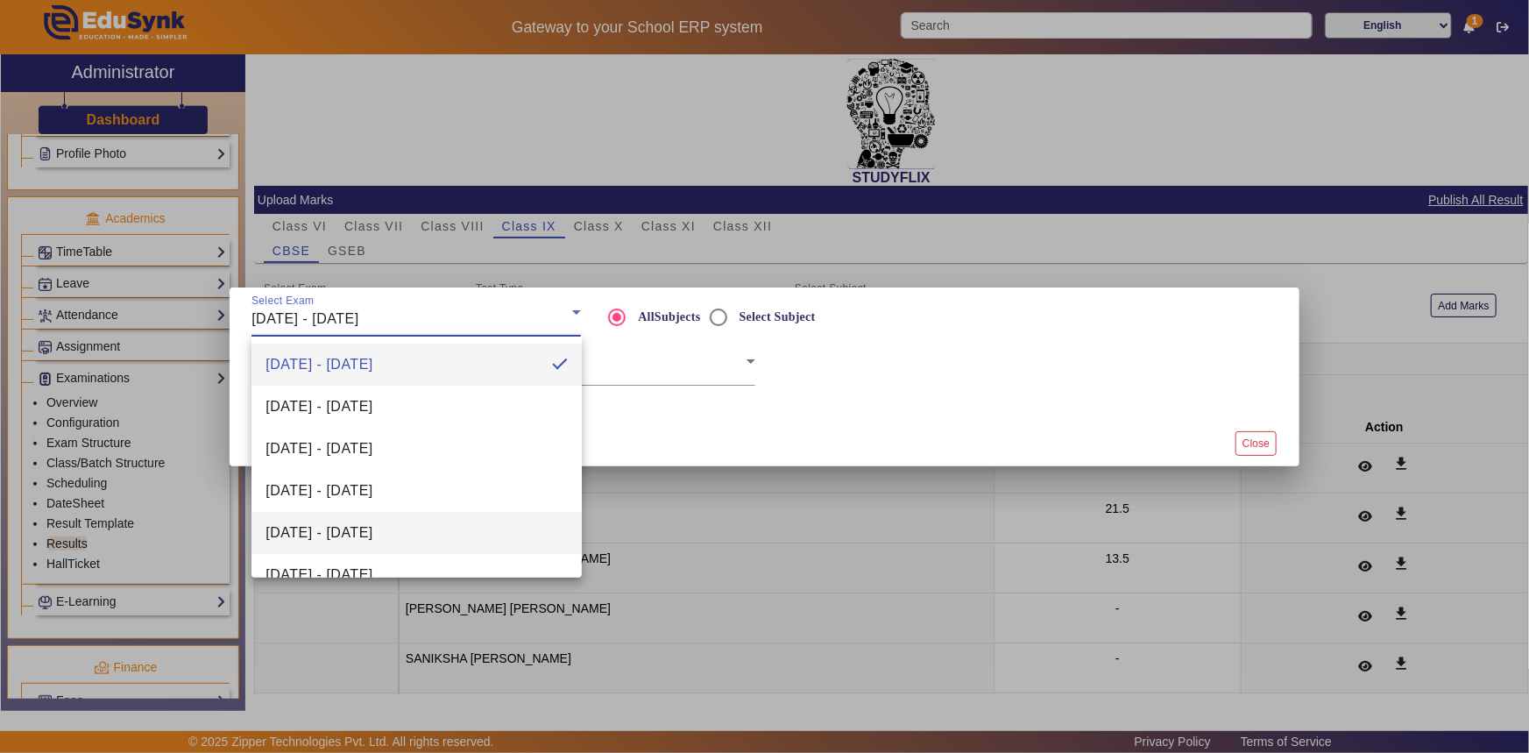
click at [327, 520] on mat-option "[DATE] - [DATE]" at bounding box center [417, 533] width 330 height 42
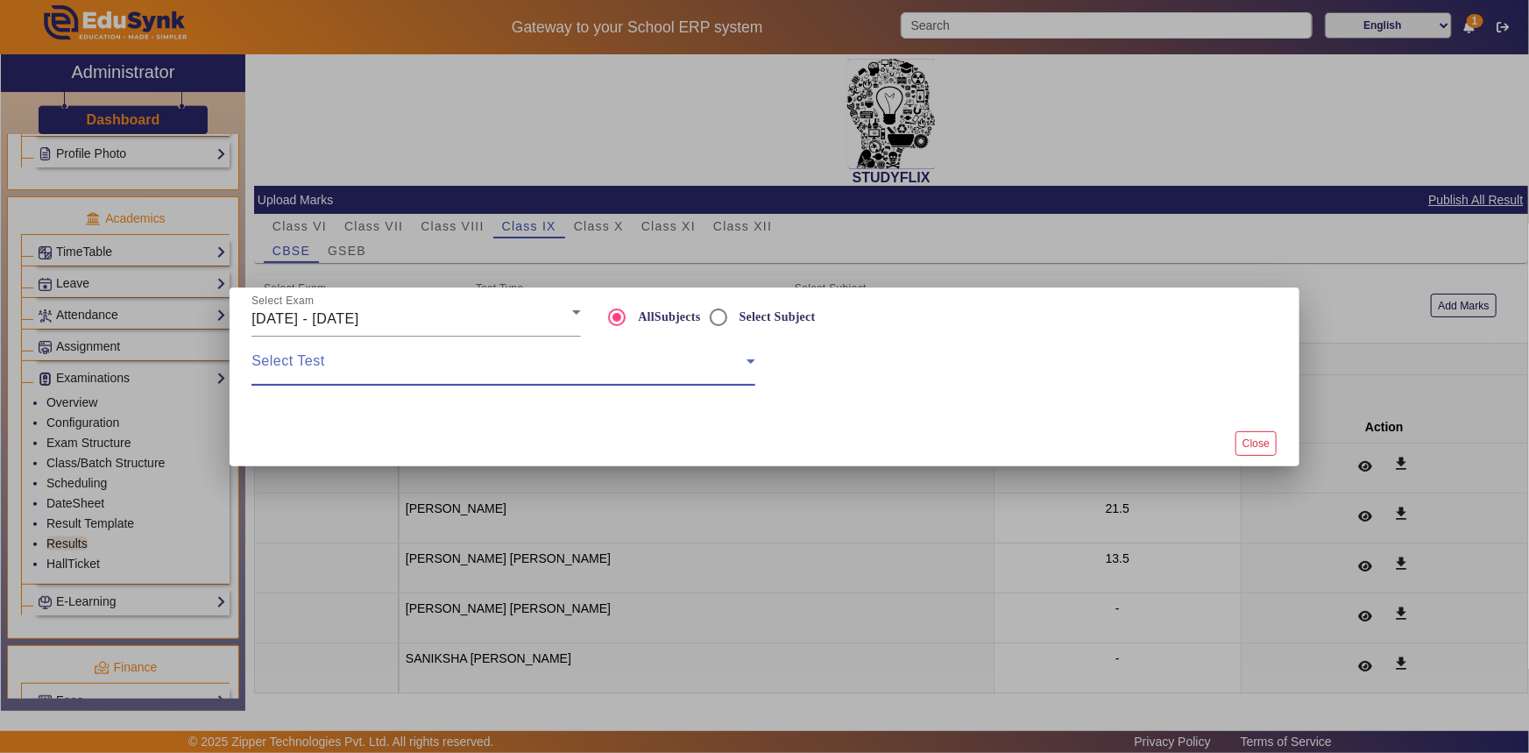
click at [337, 368] on span at bounding box center [499, 368] width 495 height 21
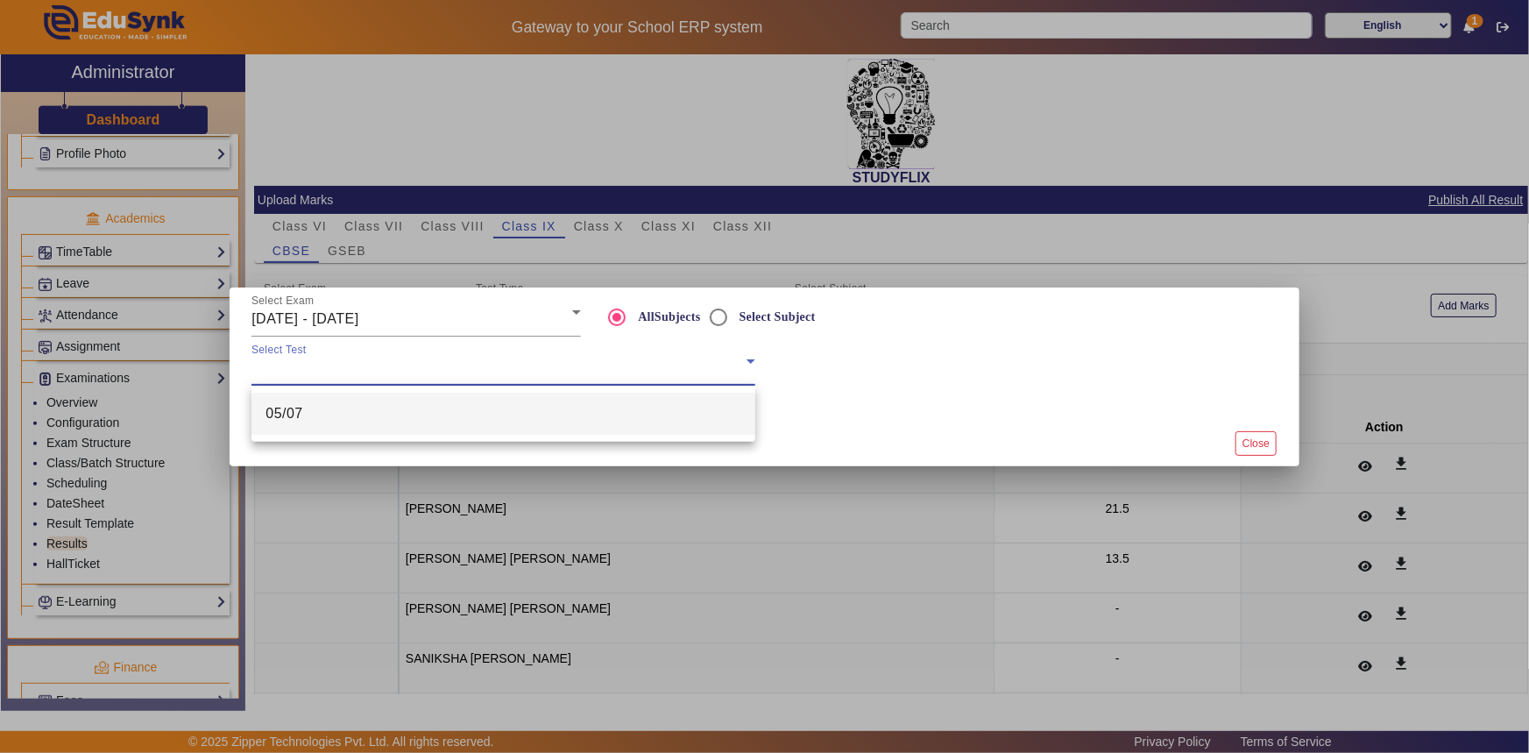
click at [335, 419] on mat-option "05/07" at bounding box center [504, 414] width 504 height 42
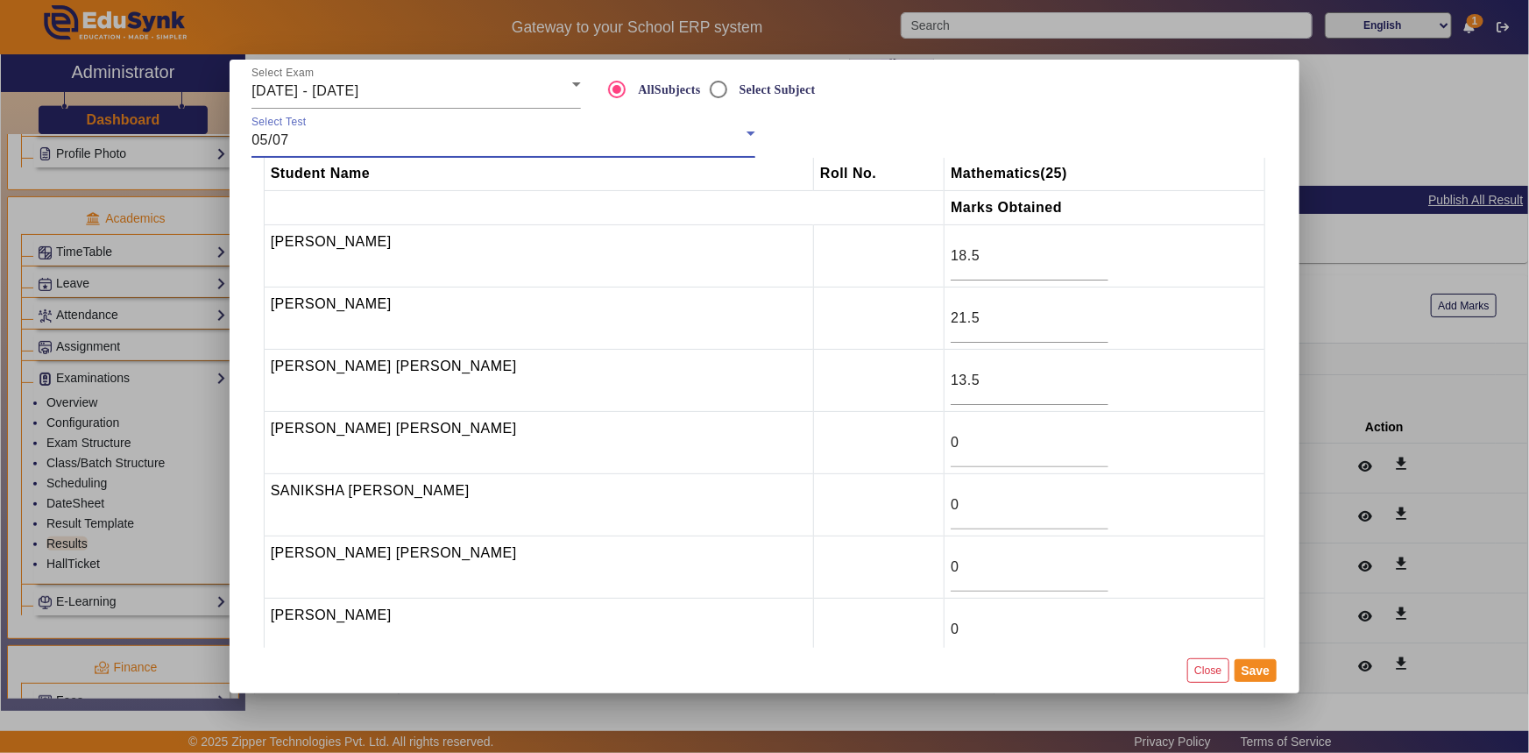
scroll to position [0, 0]
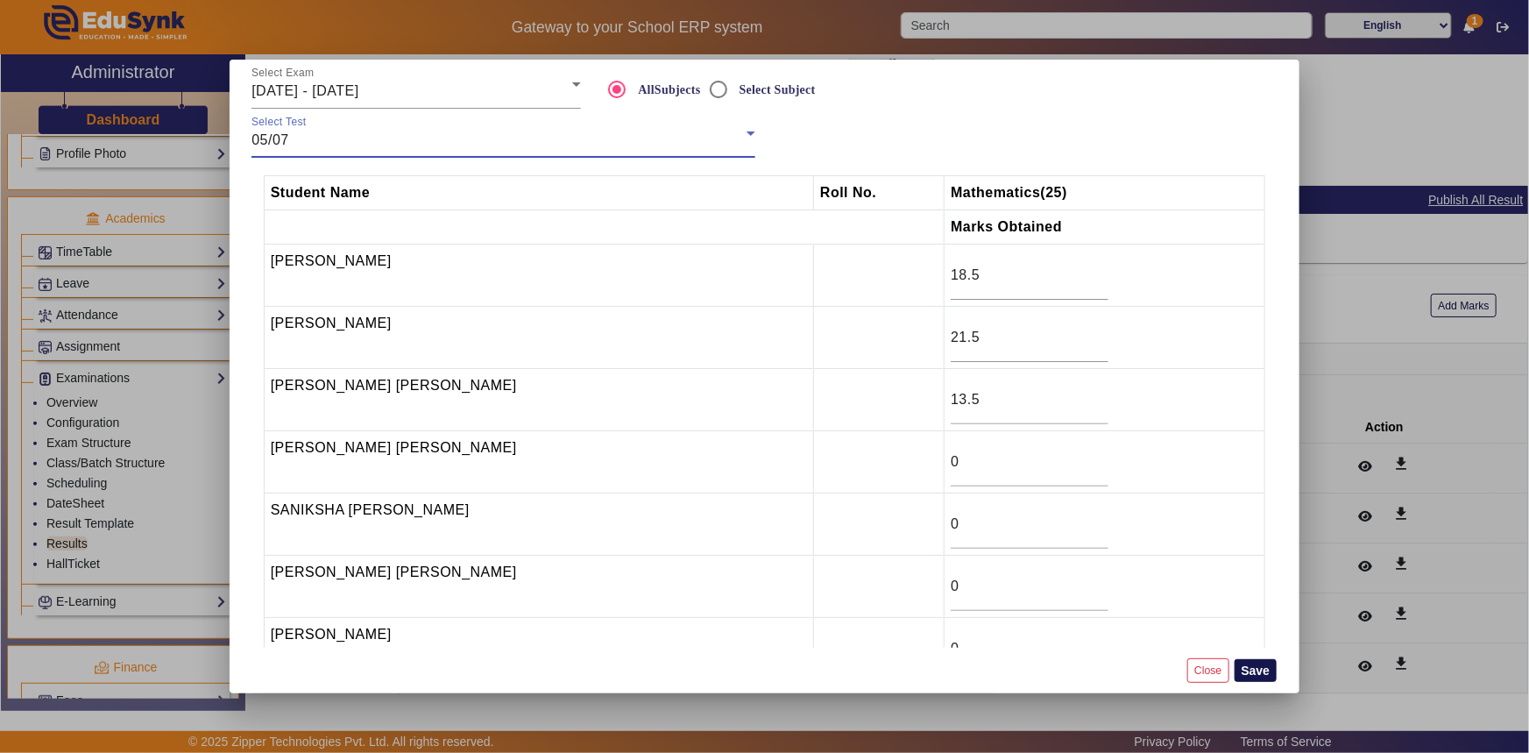
click at [1255, 675] on button "Save" at bounding box center [1256, 670] width 43 height 23
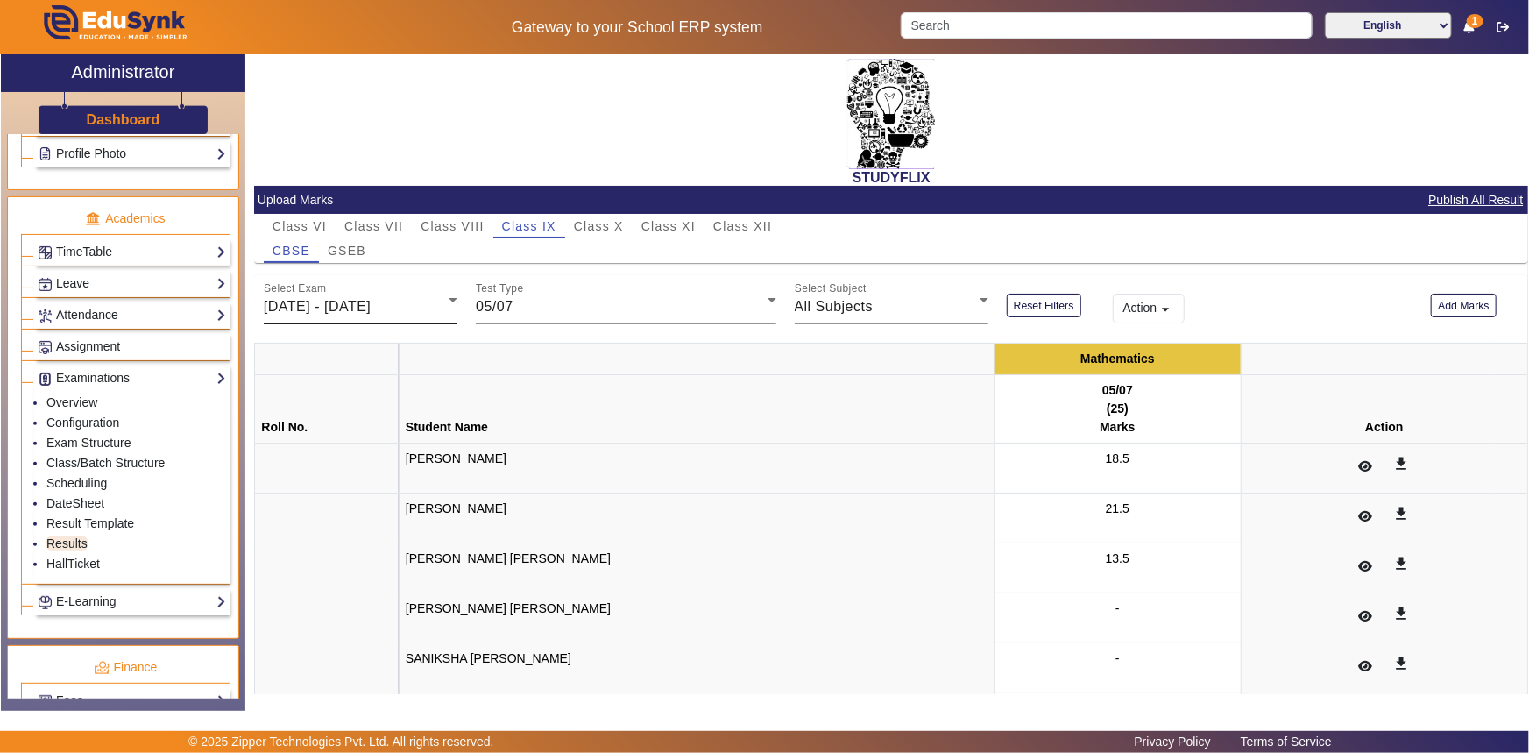
click at [352, 300] on span "[DATE] - [DATE]" at bounding box center [317, 306] width 107 height 15
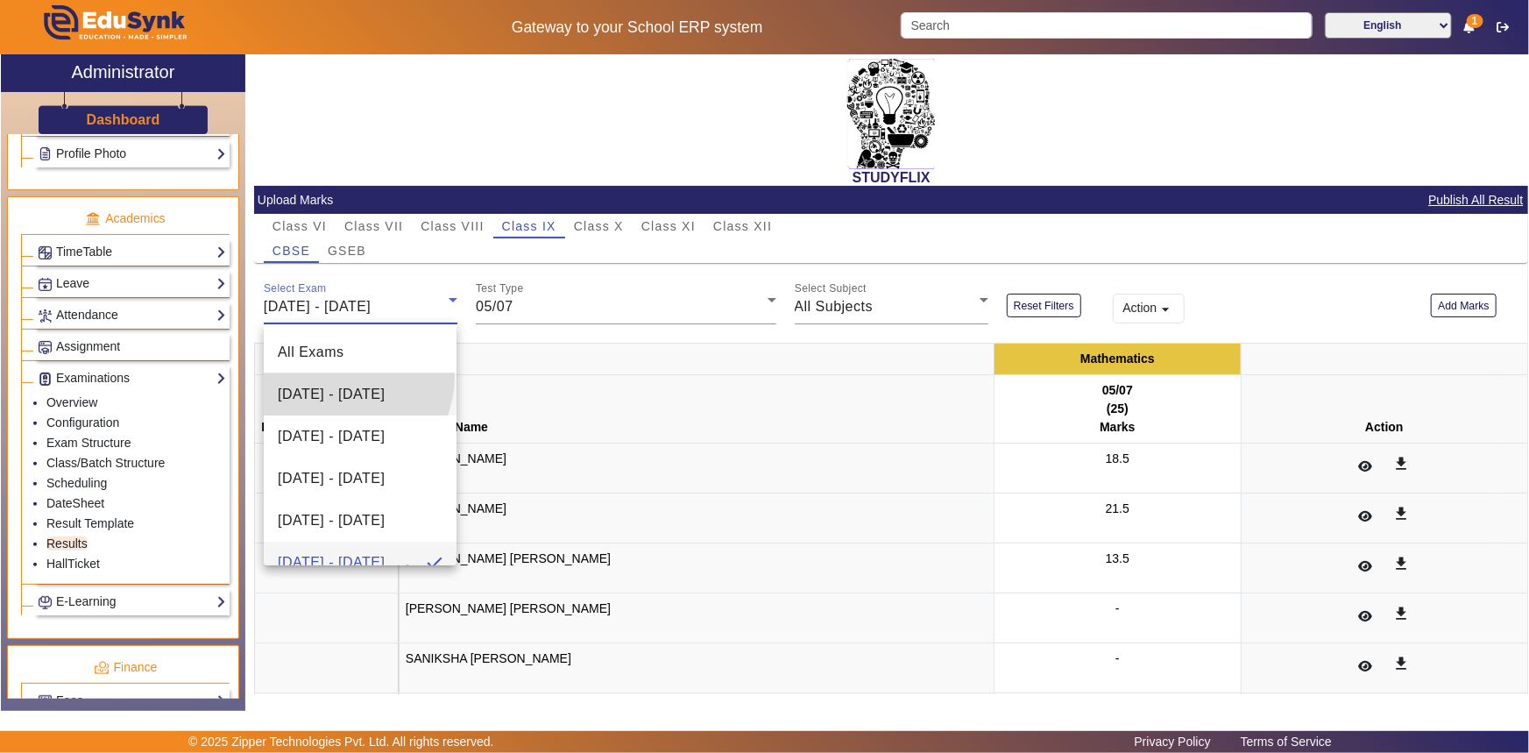
click at [339, 384] on span "[DATE] - [DATE]" at bounding box center [331, 394] width 107 height 21
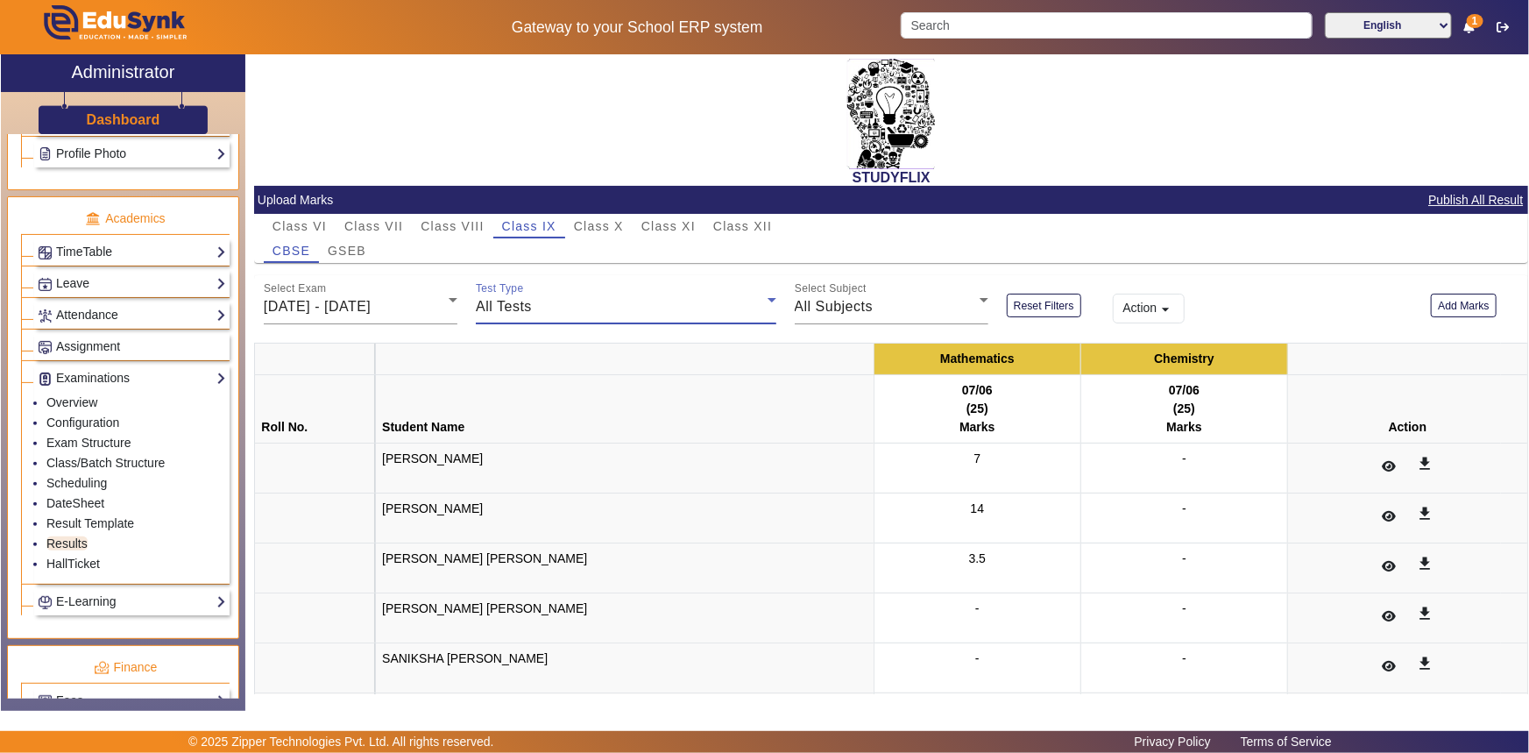
click at [520, 300] on span "All Tests" at bounding box center [504, 306] width 56 height 15
click at [500, 393] on span "07/06" at bounding box center [508, 394] width 38 height 21
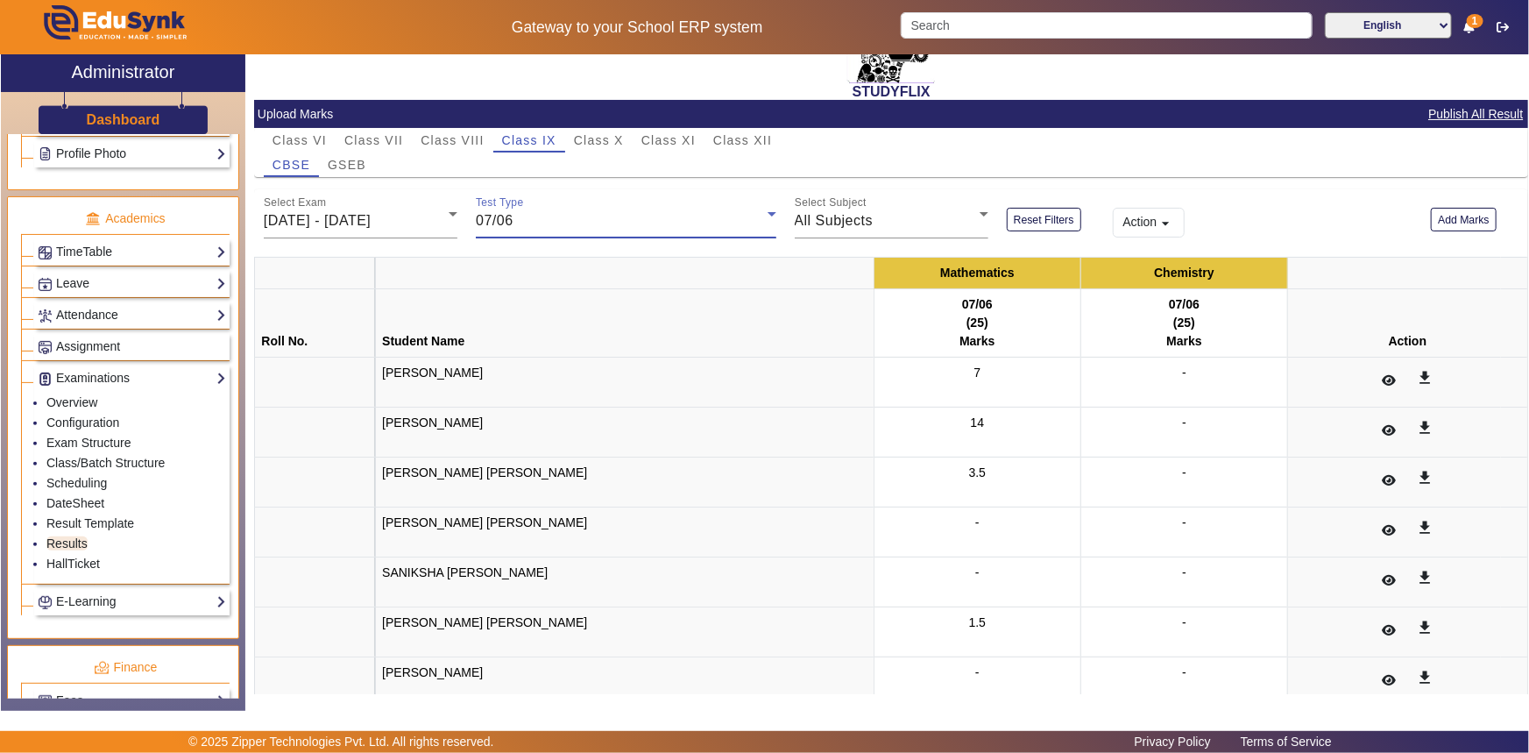
scroll to position [79, 0]
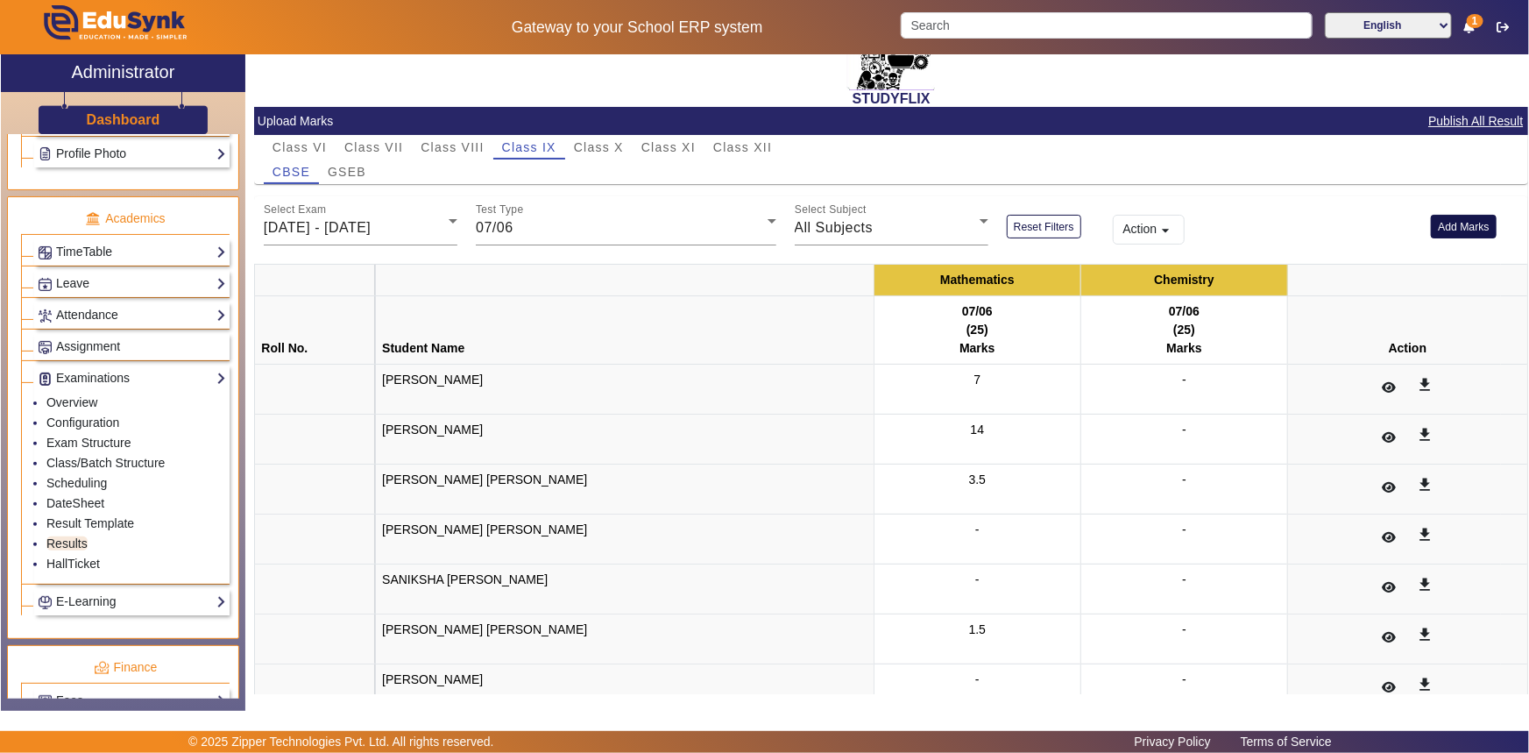
click at [1447, 226] on button "Add Marks" at bounding box center [1464, 227] width 66 height 24
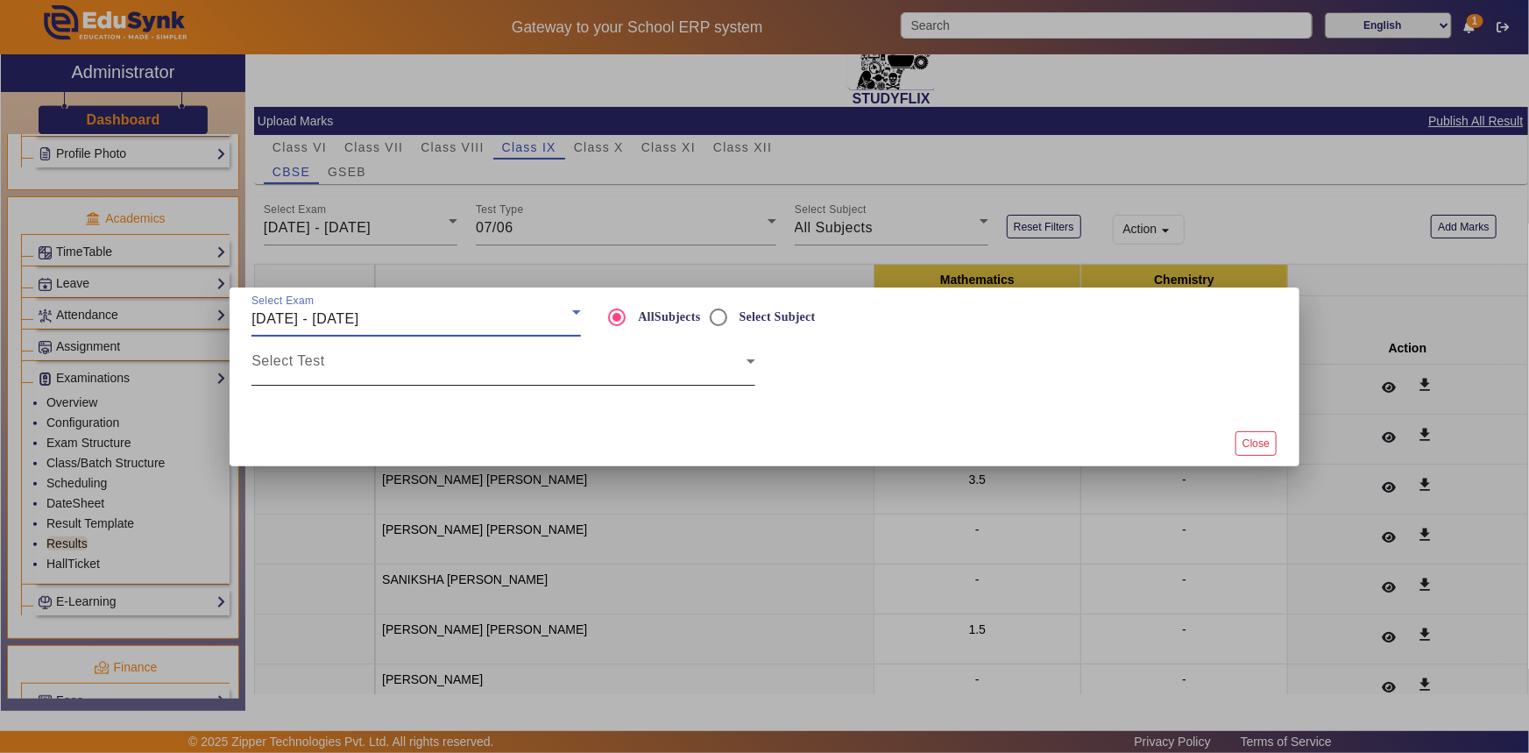
click at [361, 356] on div "Select Test" at bounding box center [504, 361] width 504 height 49
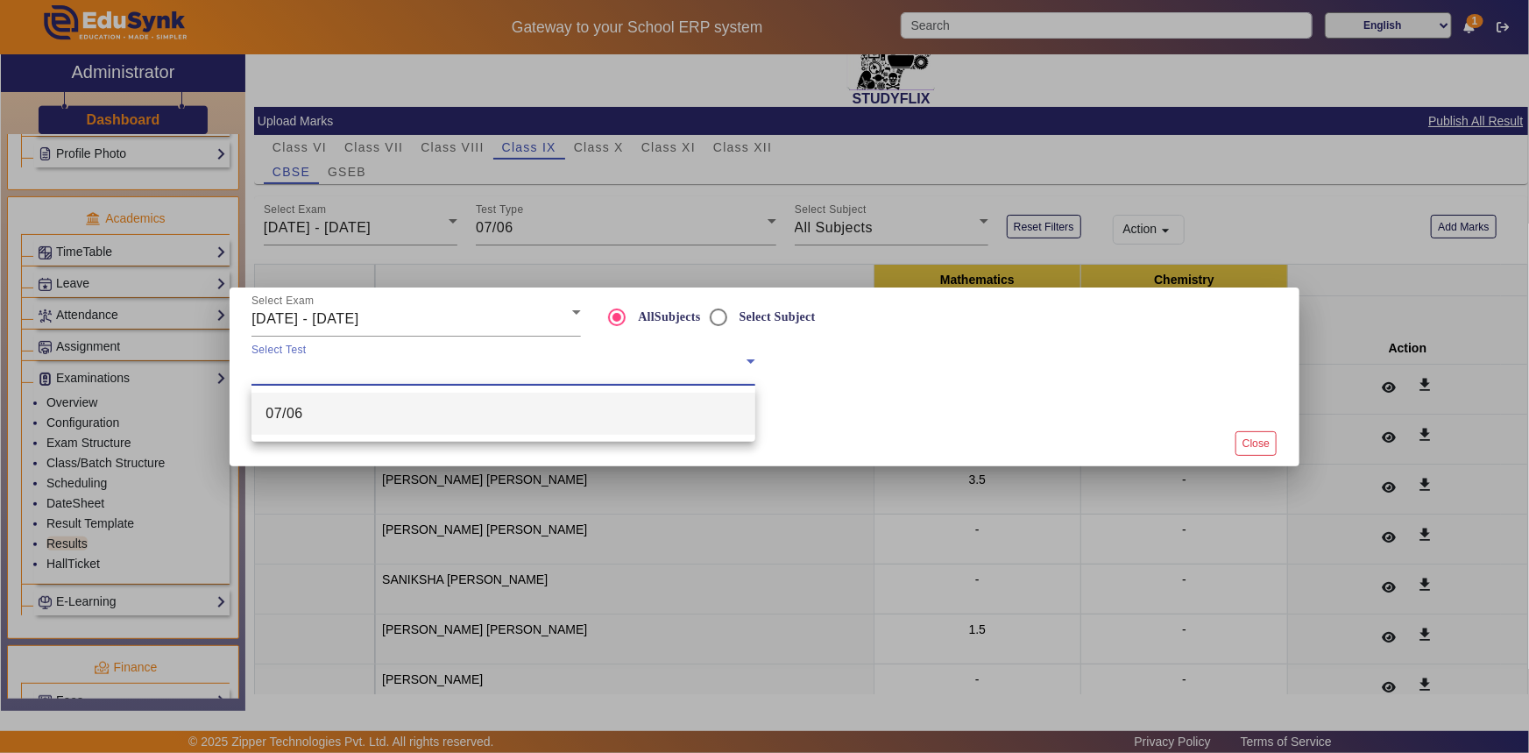
click at [326, 423] on mat-option "07/06" at bounding box center [504, 414] width 504 height 42
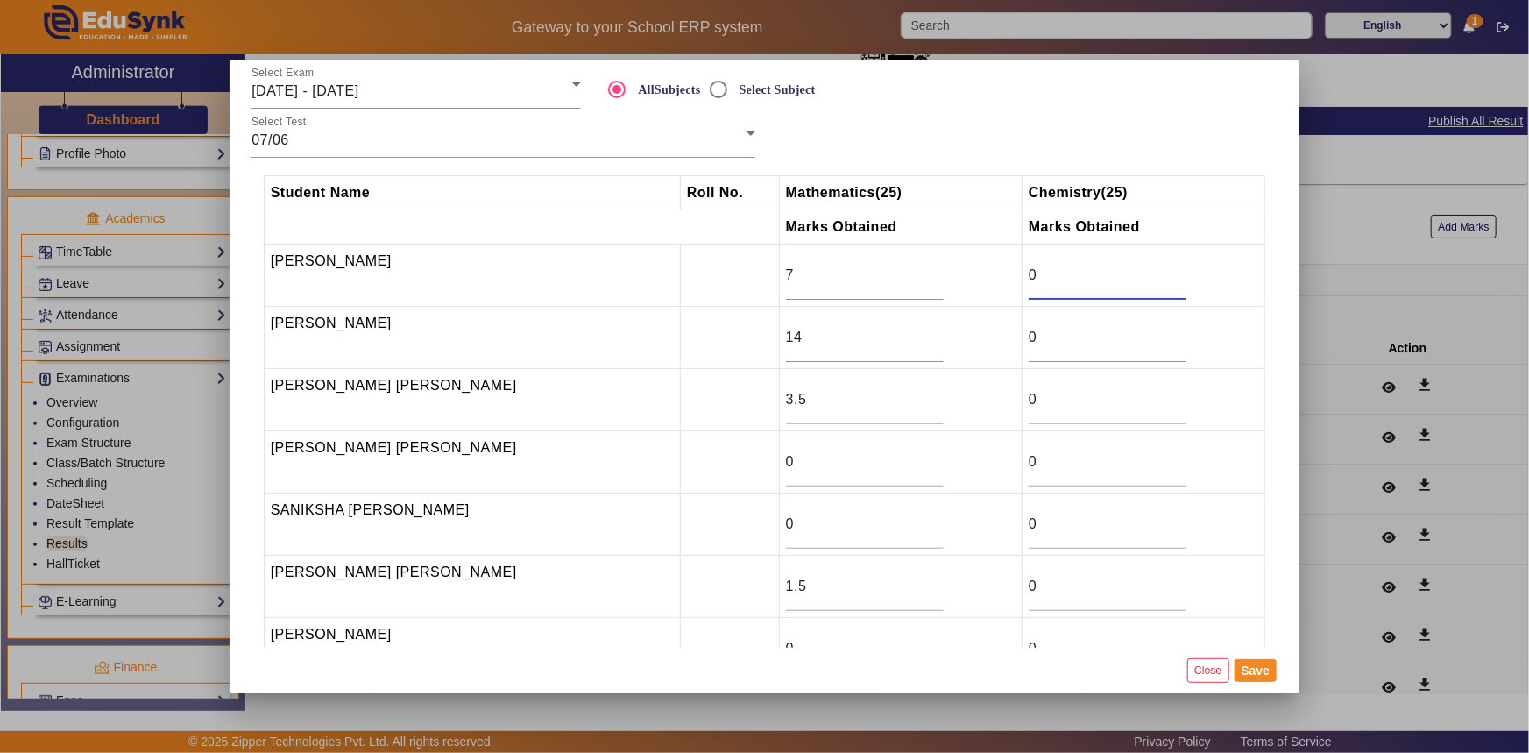
click at [1031, 272] on input "0" at bounding box center [1108, 275] width 158 height 21
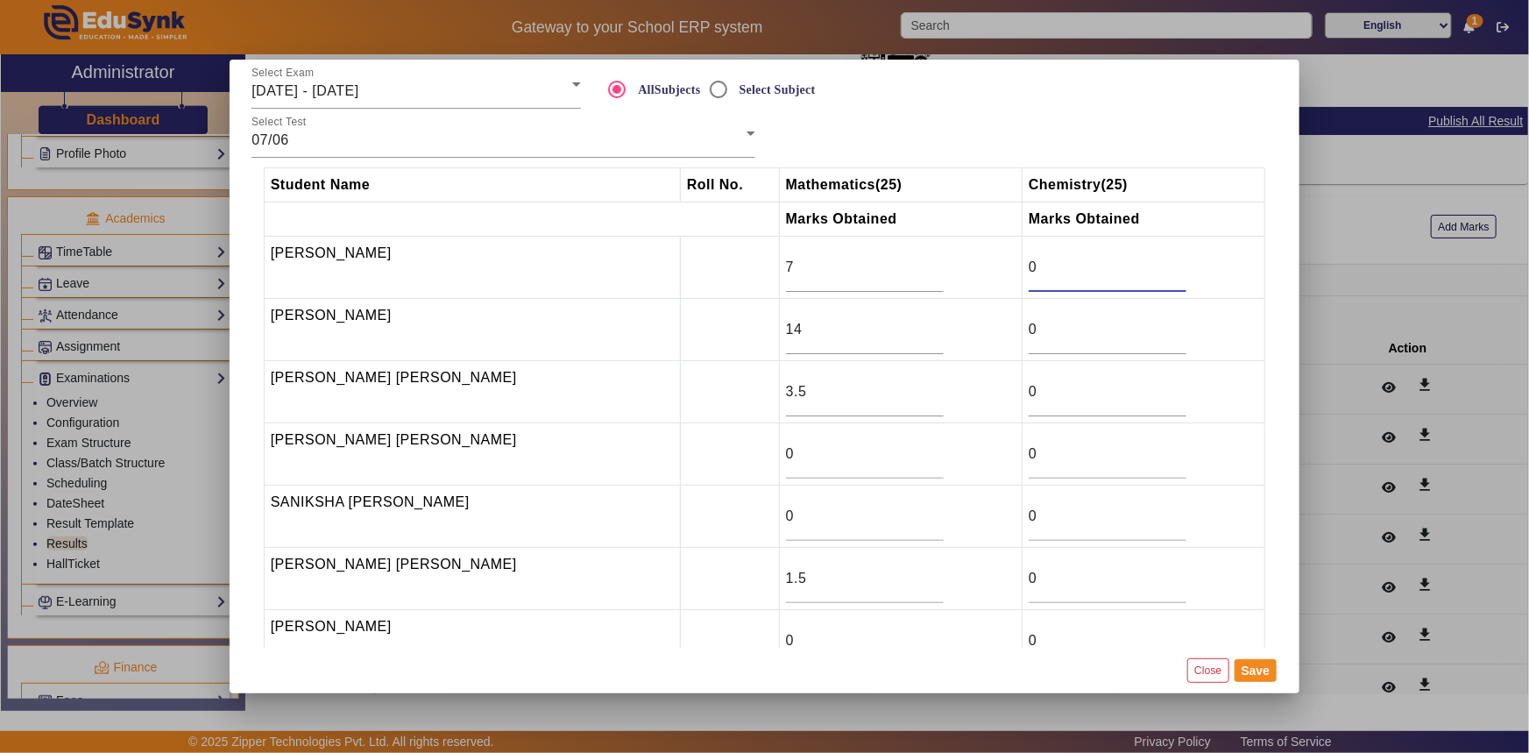
scroll to position [0, 0]
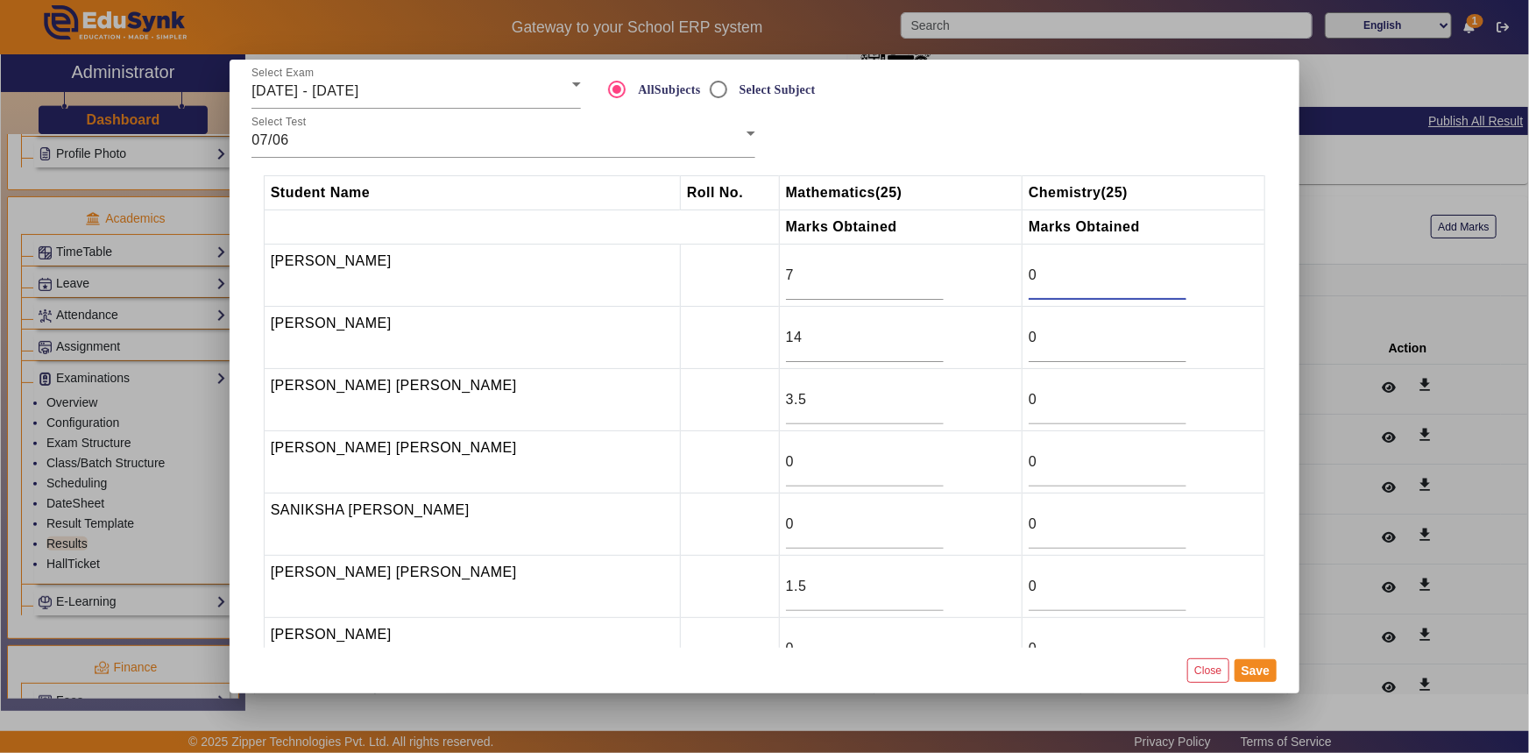
click at [505, 472] on td "[PERSON_NAME] [PERSON_NAME]" at bounding box center [472, 462] width 416 height 62
click at [635, 528] on td "SANIKSHA [PERSON_NAME]" at bounding box center [472, 524] width 416 height 62
drag, startPoint x: 1029, startPoint y: 285, endPoint x: 999, endPoint y: 283, distance: 29.8
click at [999, 283] on tr "[PERSON_NAME] 7 0" at bounding box center [765, 276] width 1002 height 62
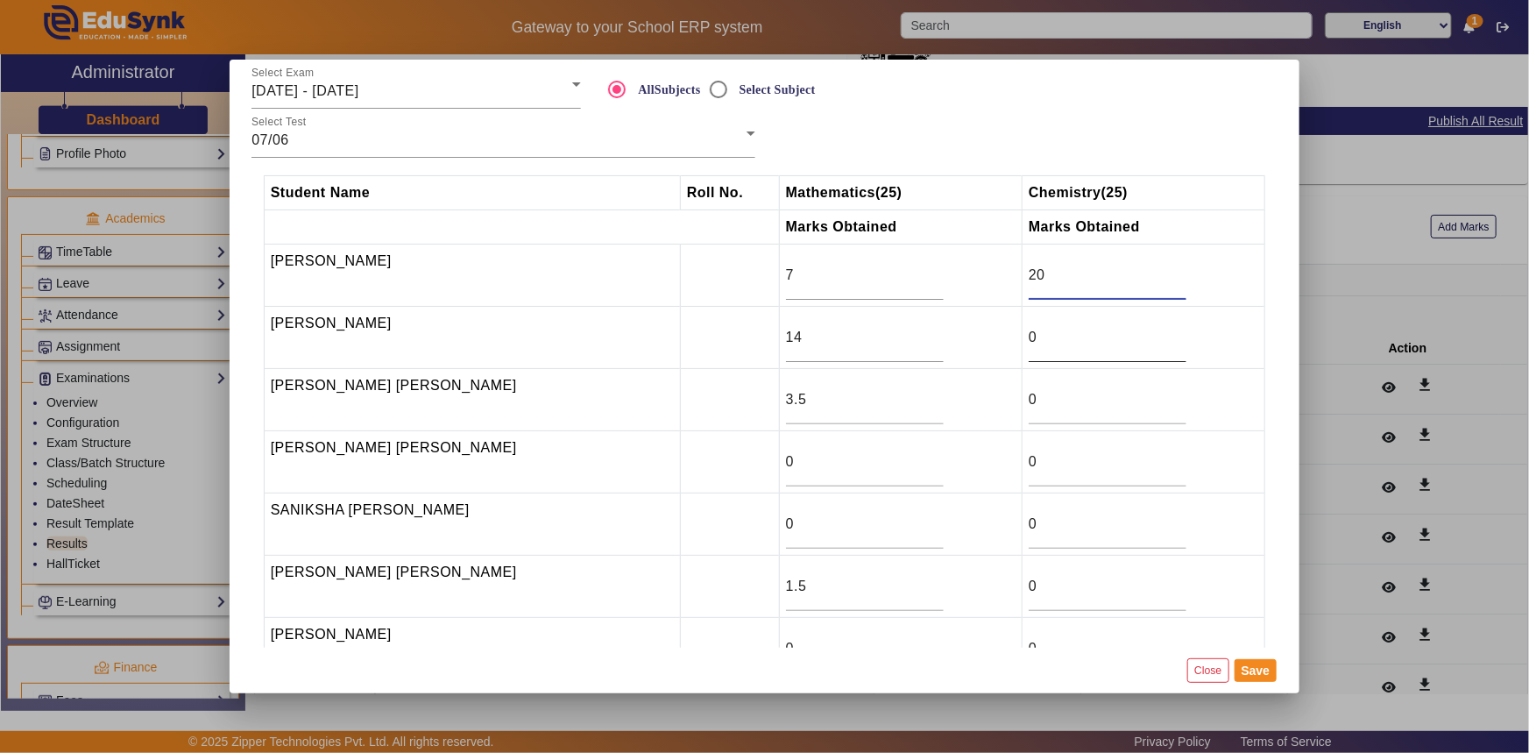
type input "20"
drag, startPoint x: 1034, startPoint y: 343, endPoint x: 1005, endPoint y: 344, distance: 28.9
click at [1023, 344] on td "0" at bounding box center [1144, 338] width 243 height 62
type input "22"
click at [1032, 407] on input "0" at bounding box center [1108, 399] width 158 height 21
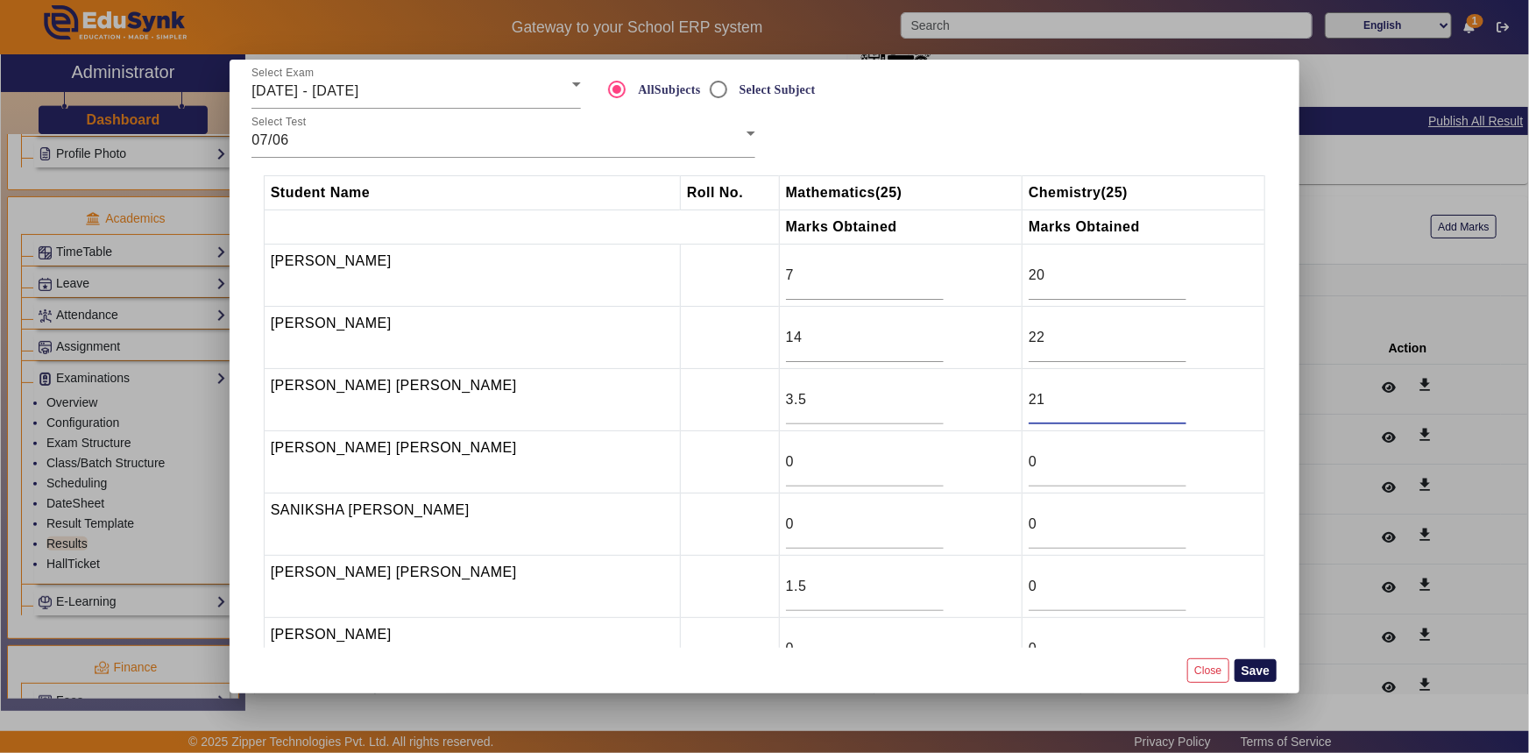
type input "21"
click at [1251, 675] on button "Save" at bounding box center [1256, 670] width 43 height 23
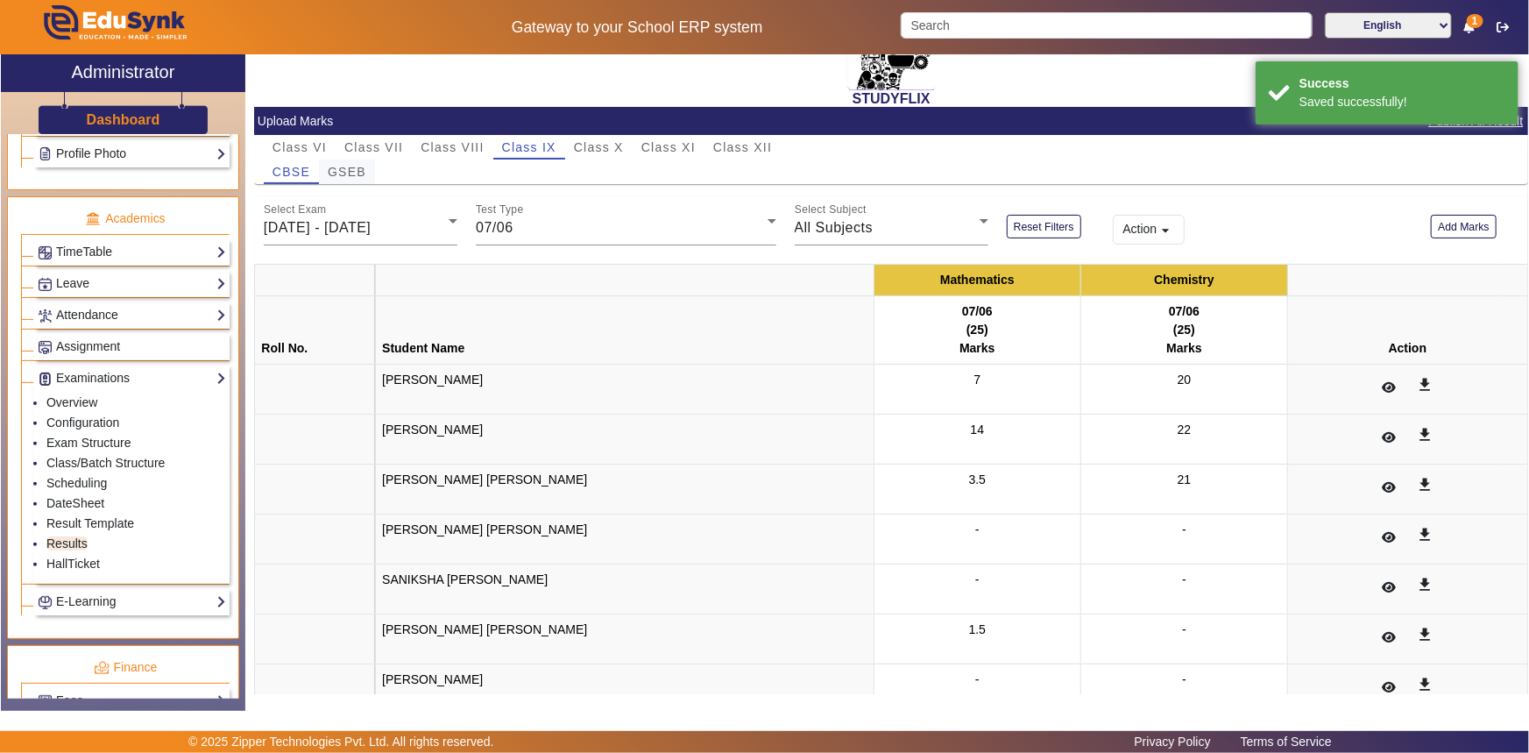
click at [350, 166] on span "GSEB" at bounding box center [347, 172] width 39 height 12
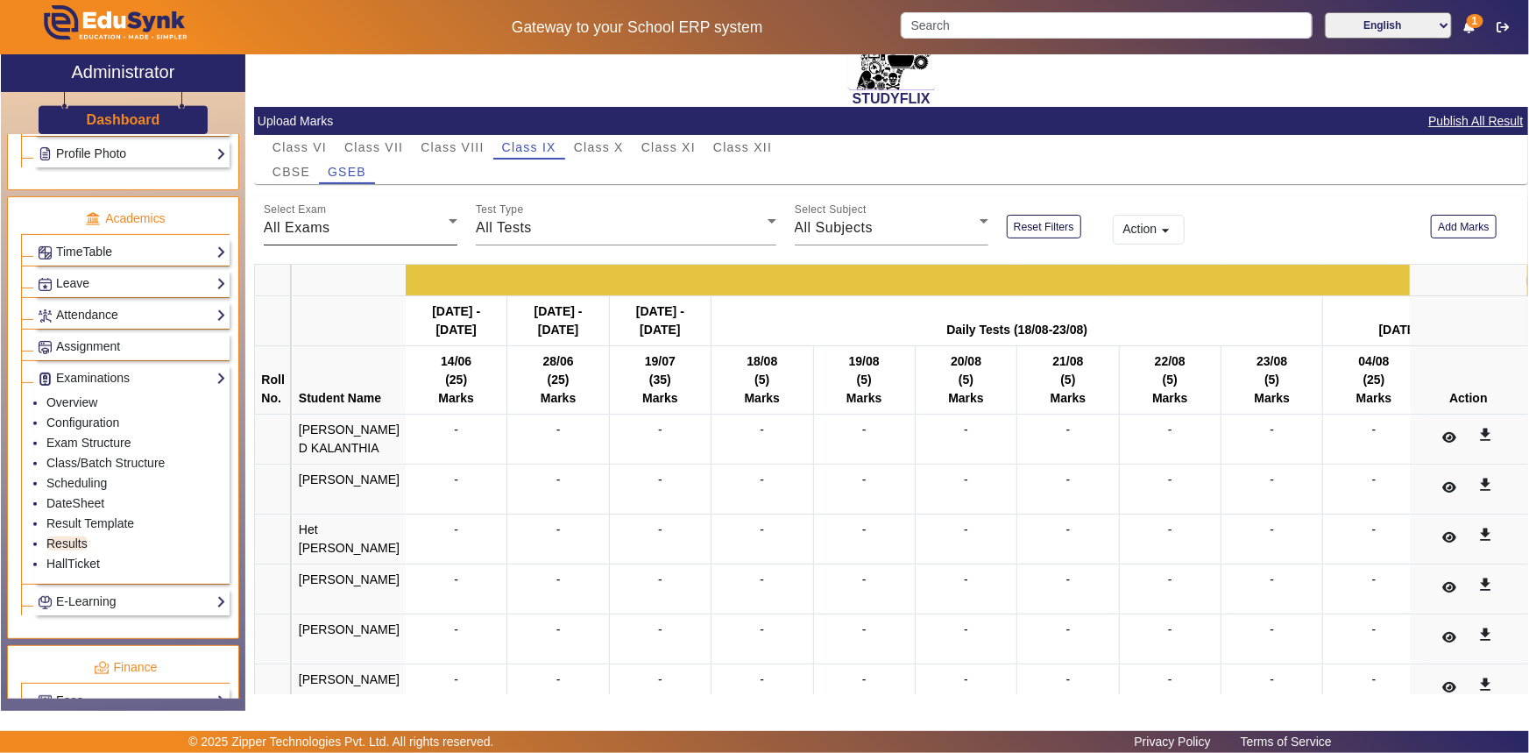
click at [351, 232] on div "All Exams" at bounding box center [356, 227] width 185 height 21
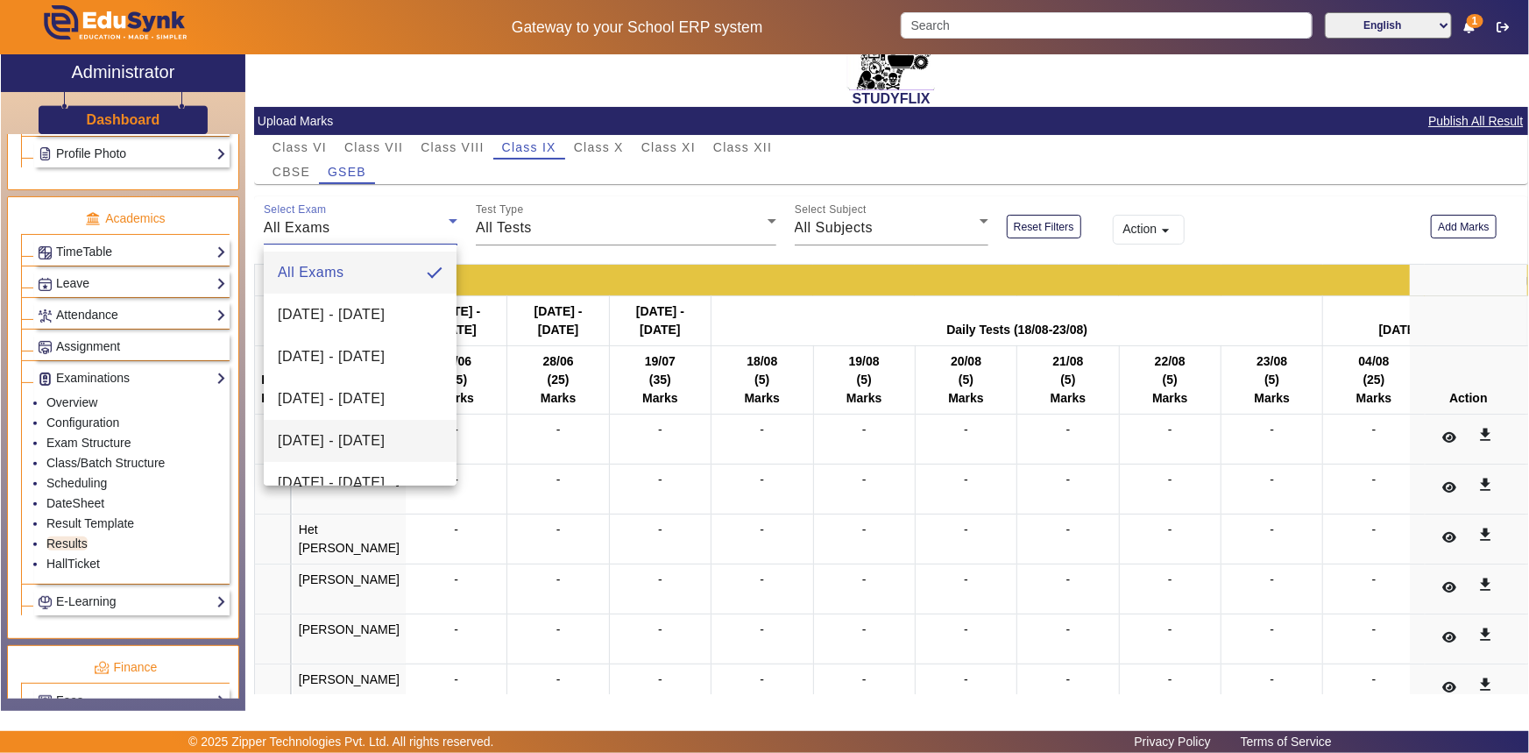
scroll to position [79, 0]
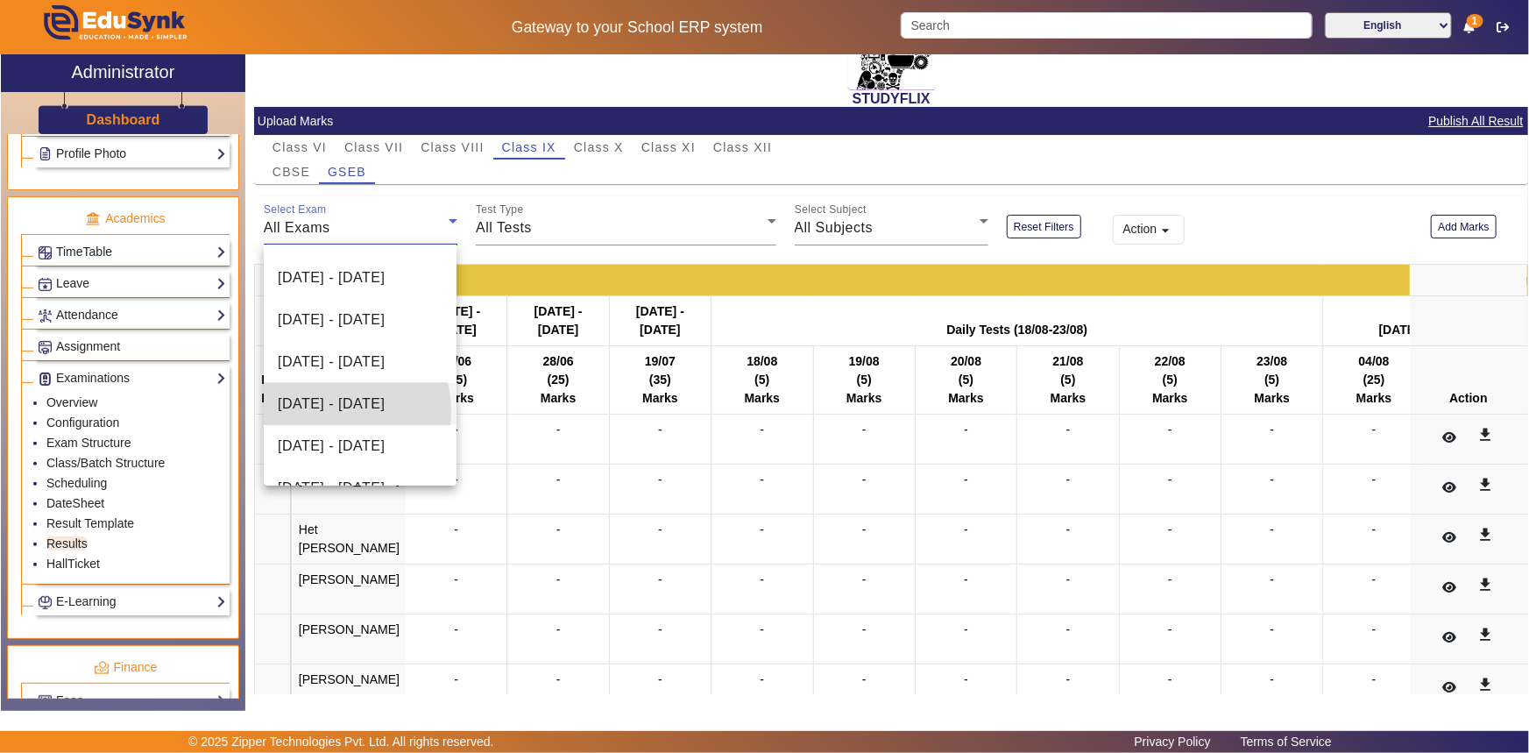
click at [324, 411] on span "[DATE] - [DATE]" at bounding box center [331, 403] width 107 height 21
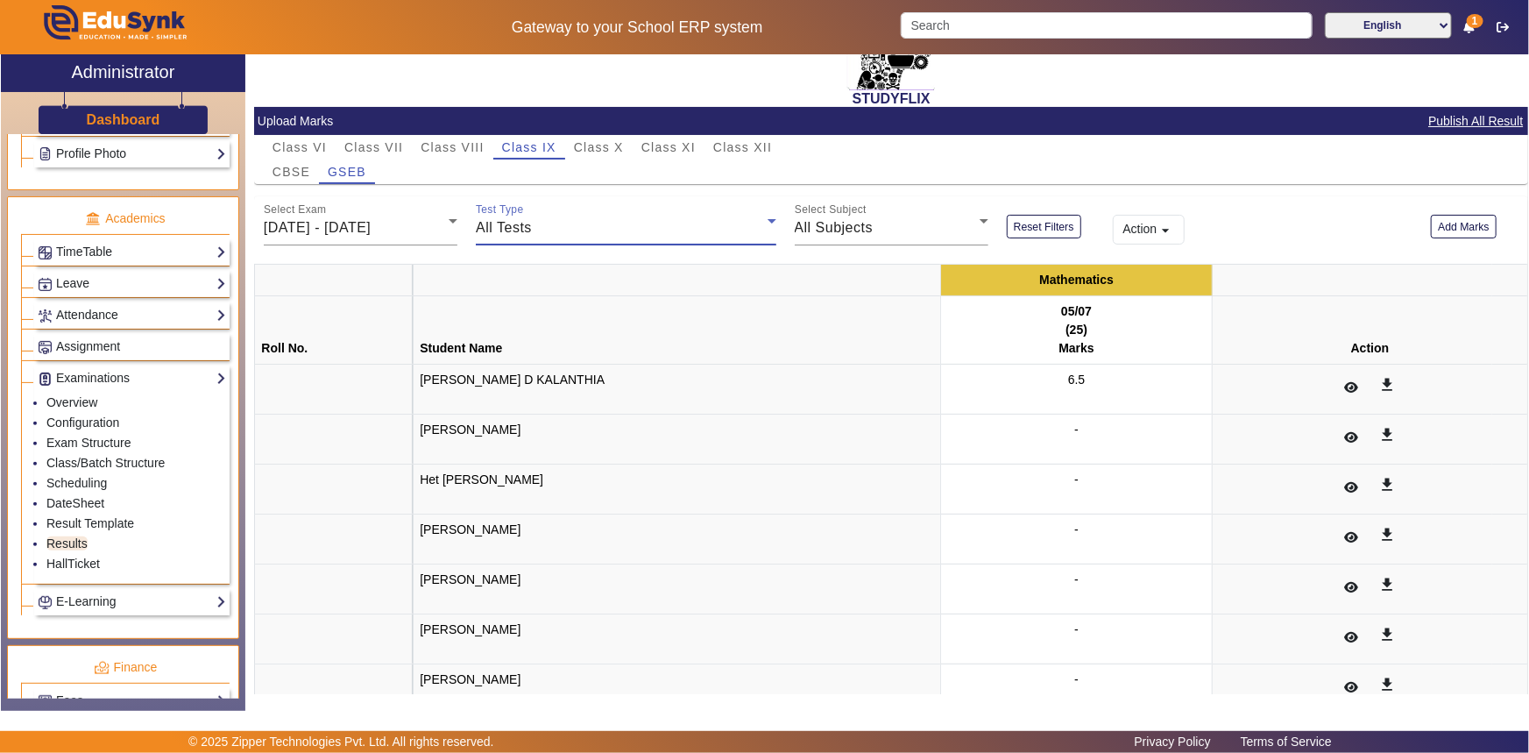
click at [576, 233] on div "All Tests" at bounding box center [621, 227] width 291 height 21
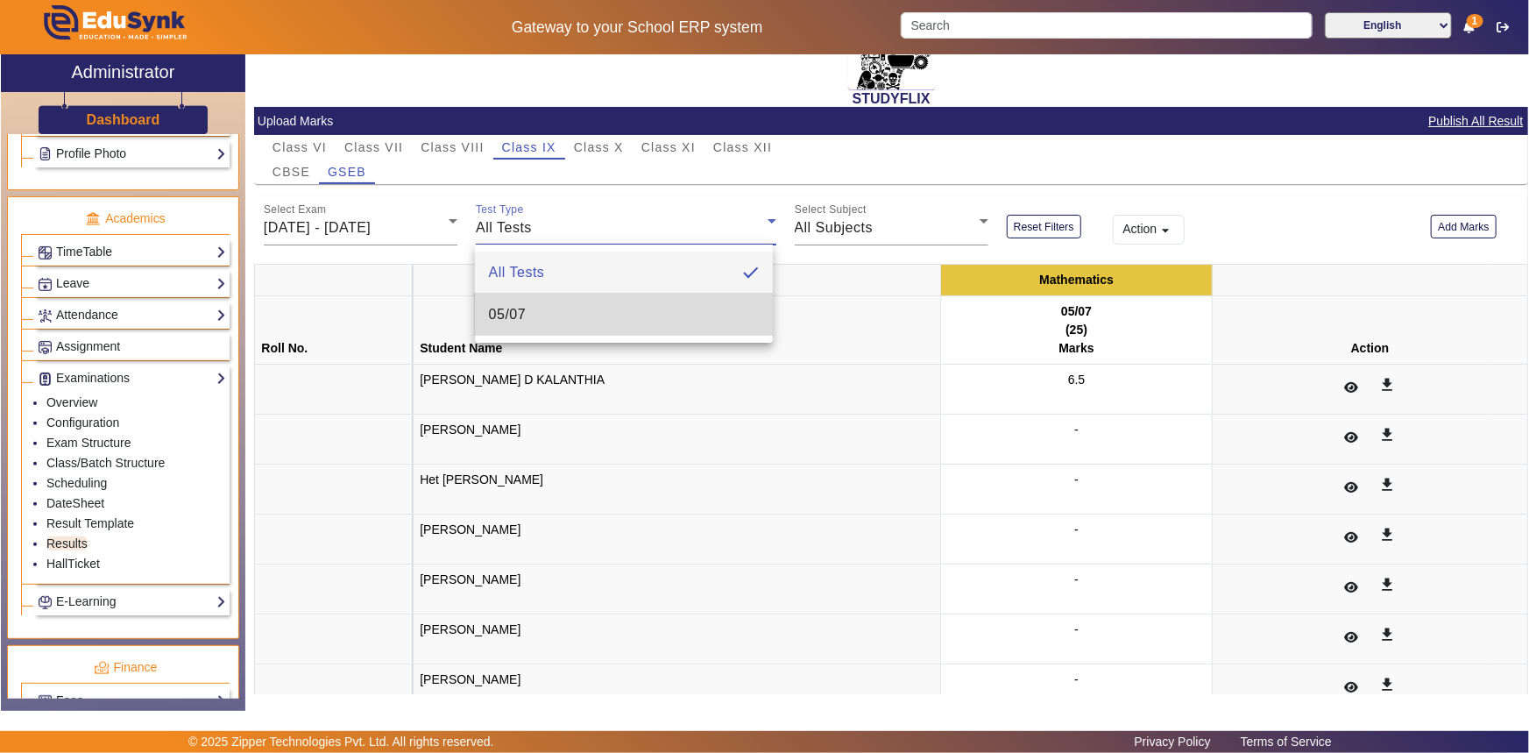
click at [542, 309] on mat-option "05/07" at bounding box center [624, 315] width 298 height 42
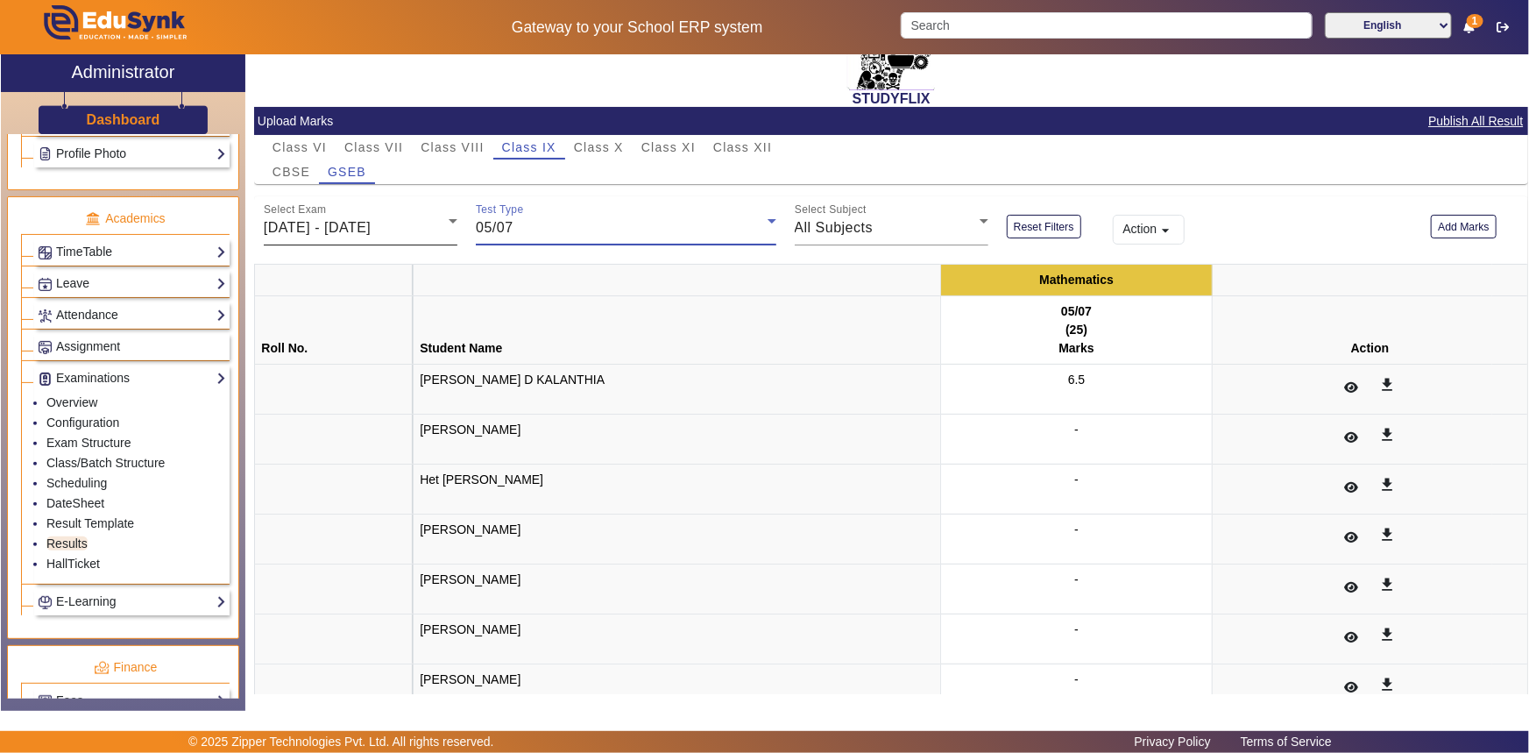
click at [371, 223] on span "[DATE] - [DATE]" at bounding box center [317, 227] width 107 height 15
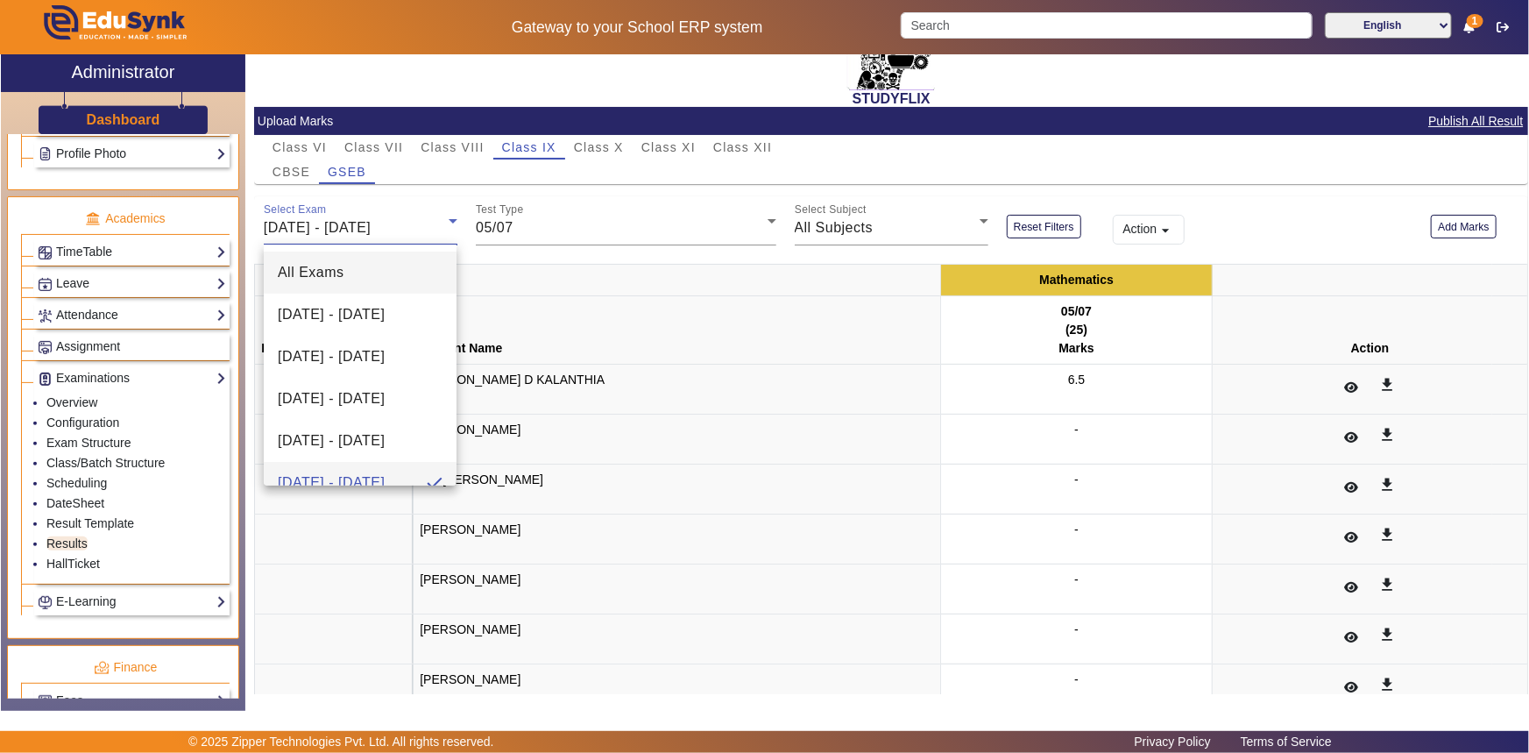
scroll to position [18, 0]
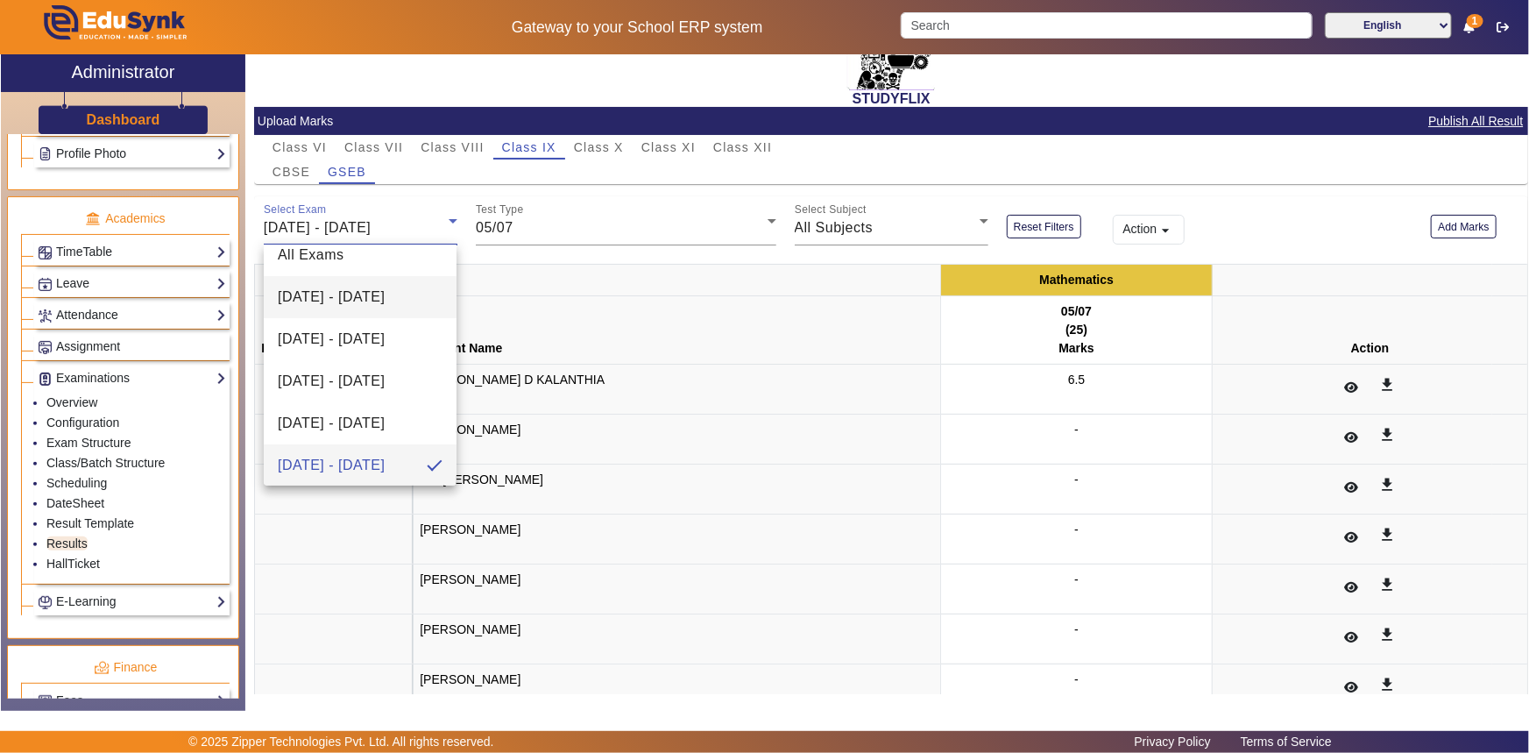
click at [342, 304] on span "[DATE] - [DATE]" at bounding box center [331, 297] width 107 height 21
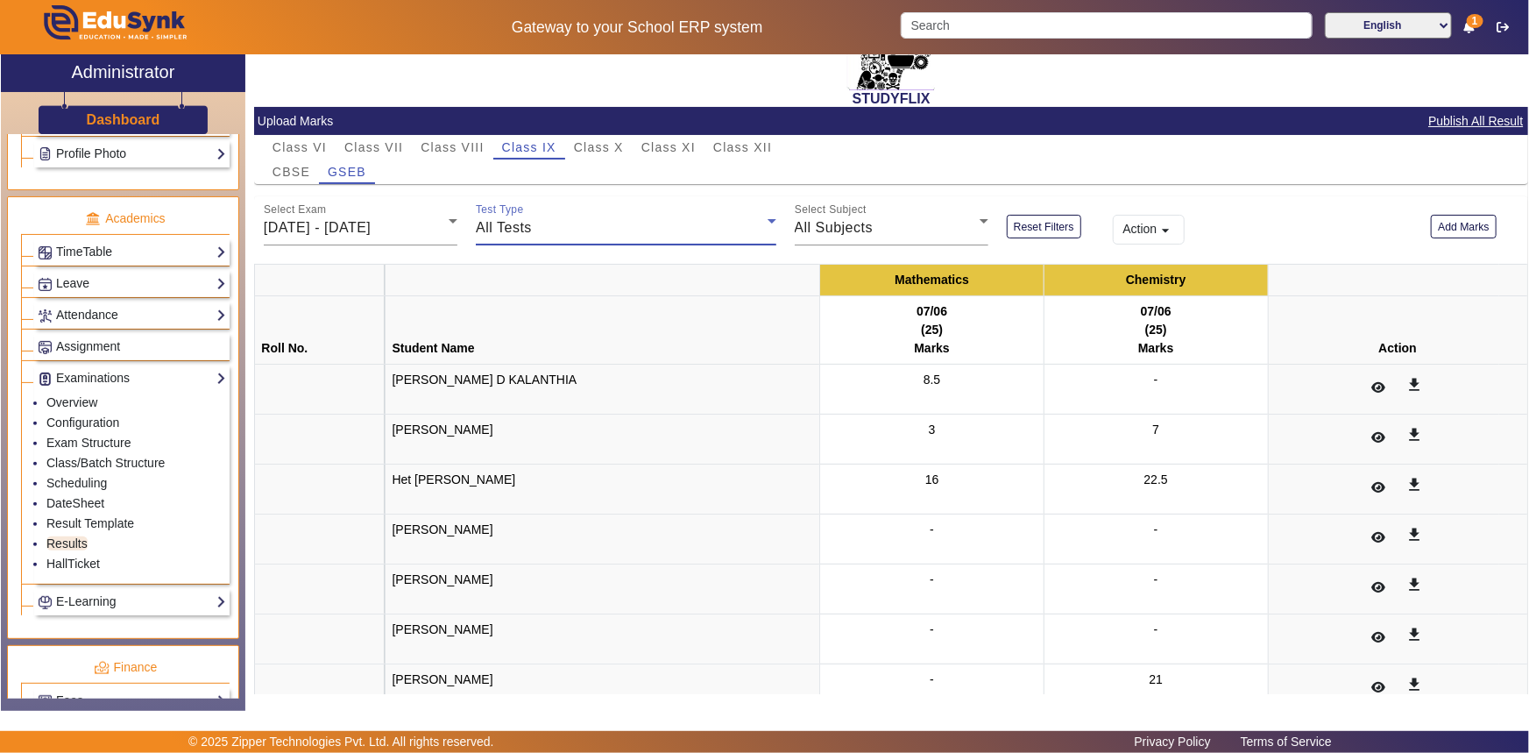
click at [527, 237] on div "All Tests" at bounding box center [621, 227] width 291 height 21
click at [519, 307] on span "07/06" at bounding box center [508, 314] width 38 height 21
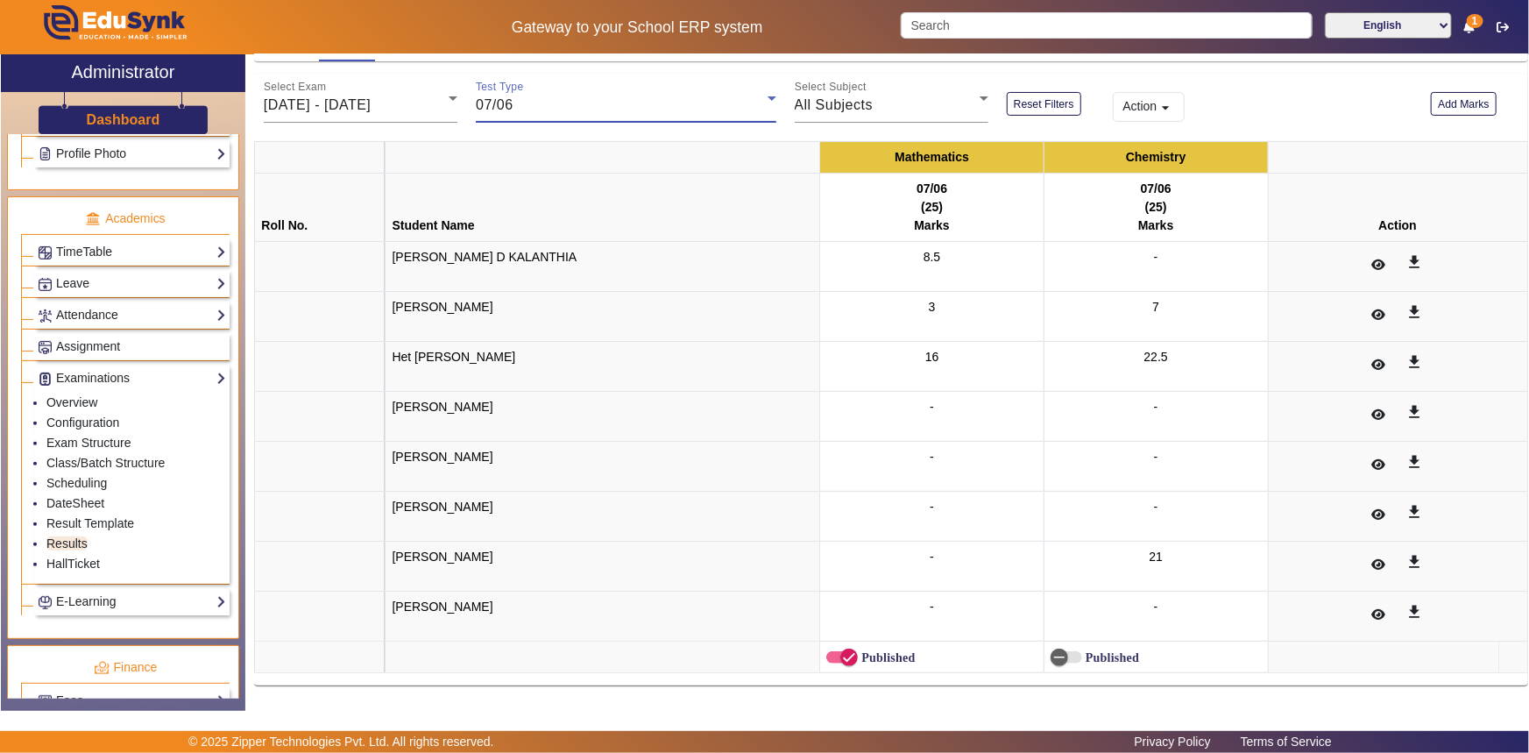
scroll to position [203, 0]
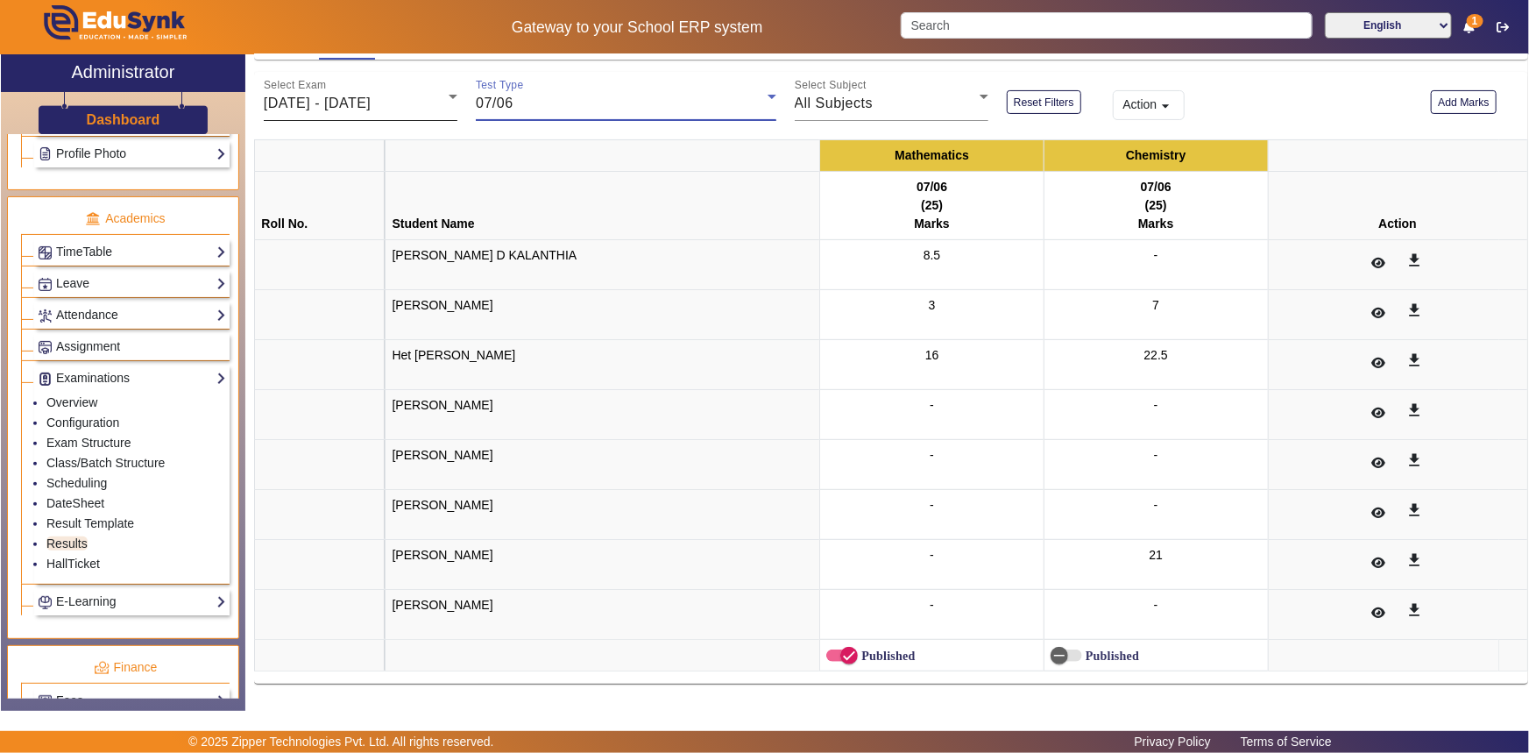
click at [414, 114] on div "Select Exam [DATE] - [DATE]" at bounding box center [361, 96] width 194 height 49
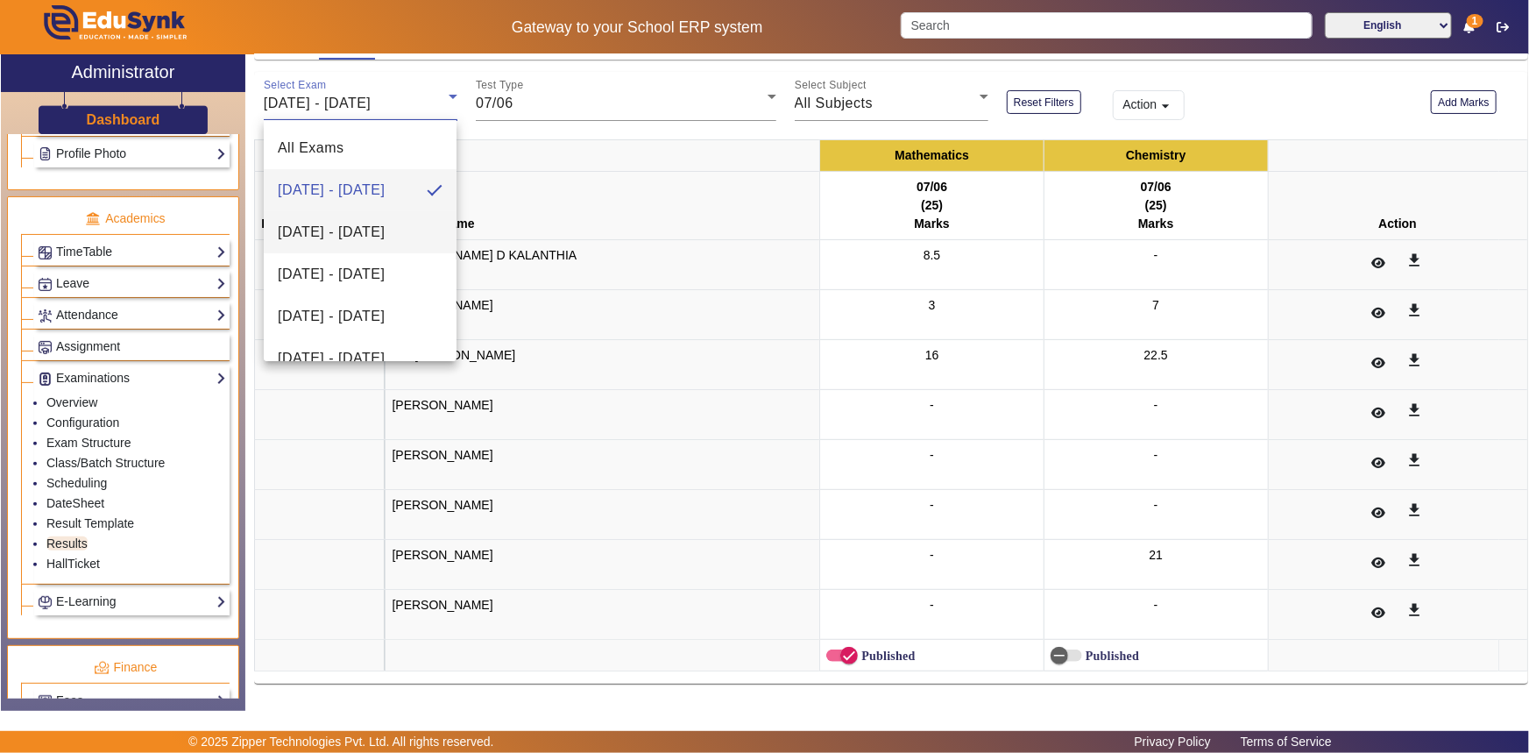
click at [362, 243] on span "[DATE] - [DATE]" at bounding box center [331, 232] width 107 height 21
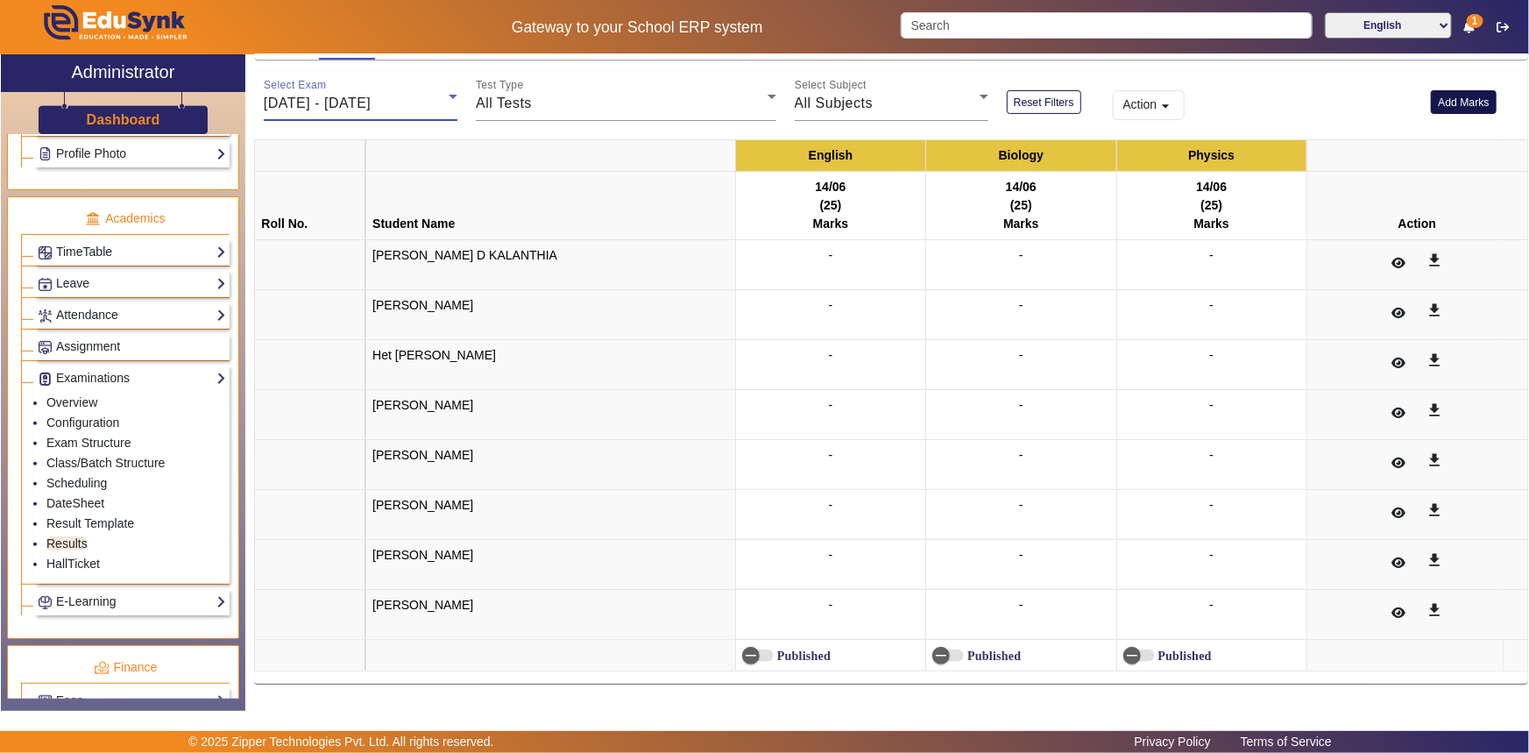
click at [1454, 96] on button "Add Marks" at bounding box center [1464, 102] width 66 height 24
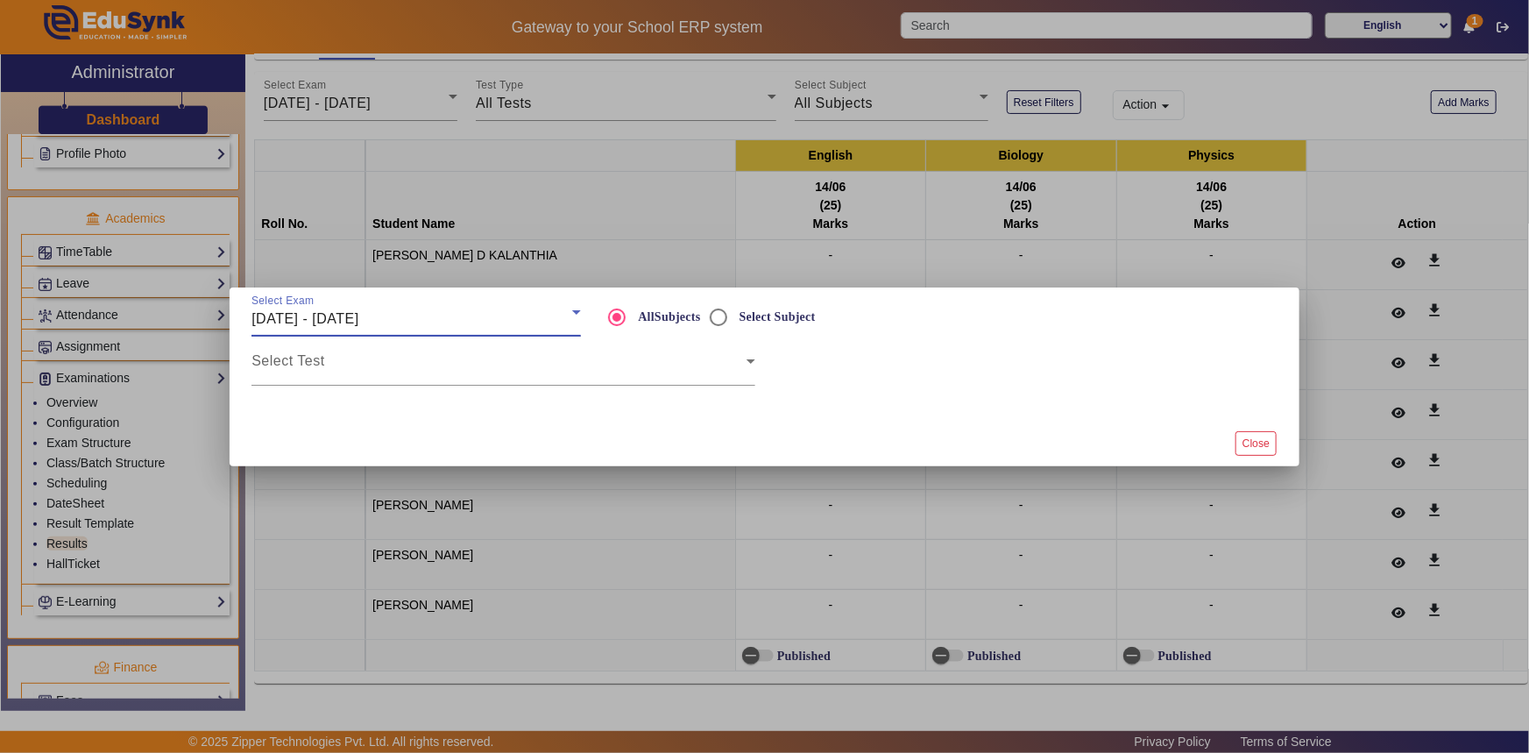
click at [439, 323] on div "[DATE] - [DATE]" at bounding box center [412, 318] width 321 height 21
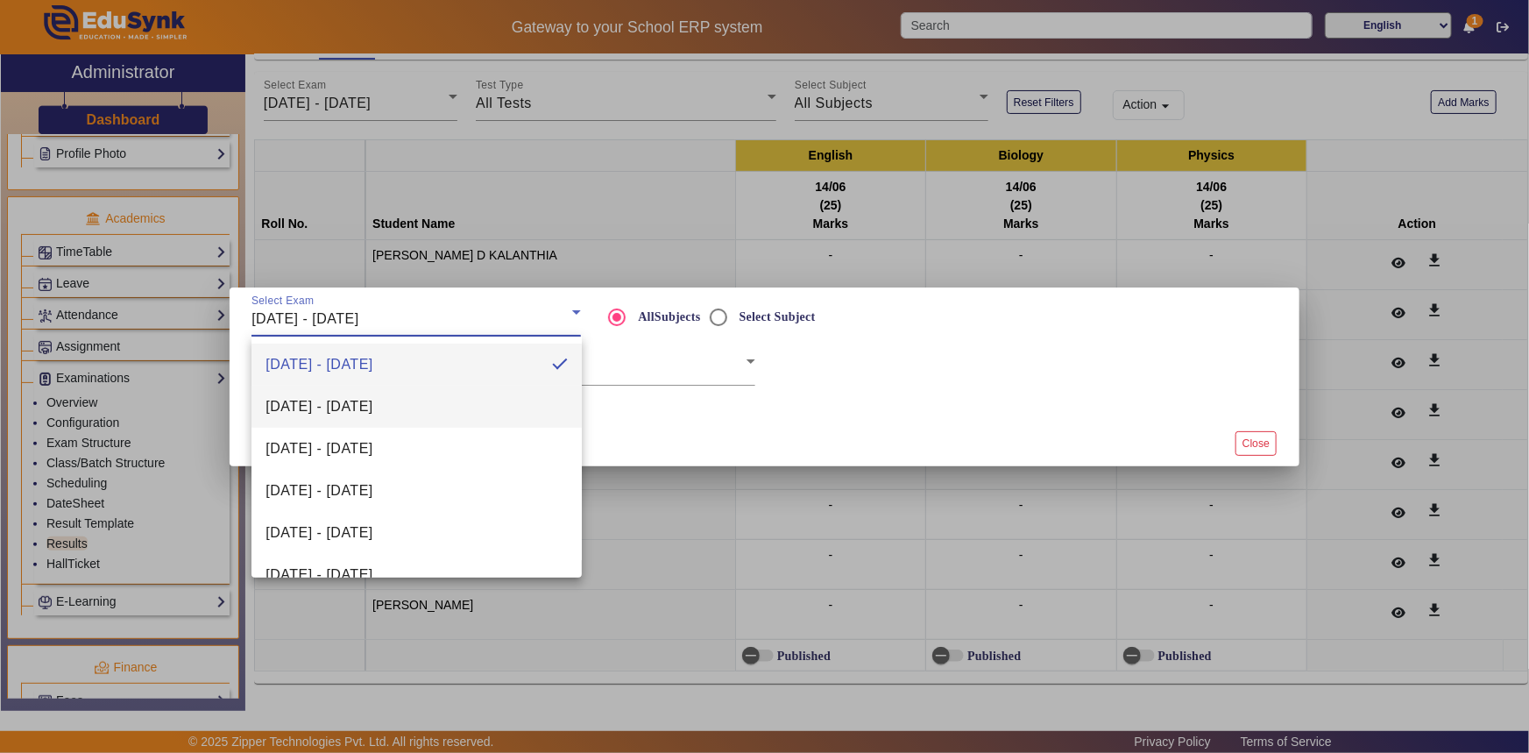
click at [372, 411] on span "[DATE] - [DATE]" at bounding box center [319, 406] width 107 height 21
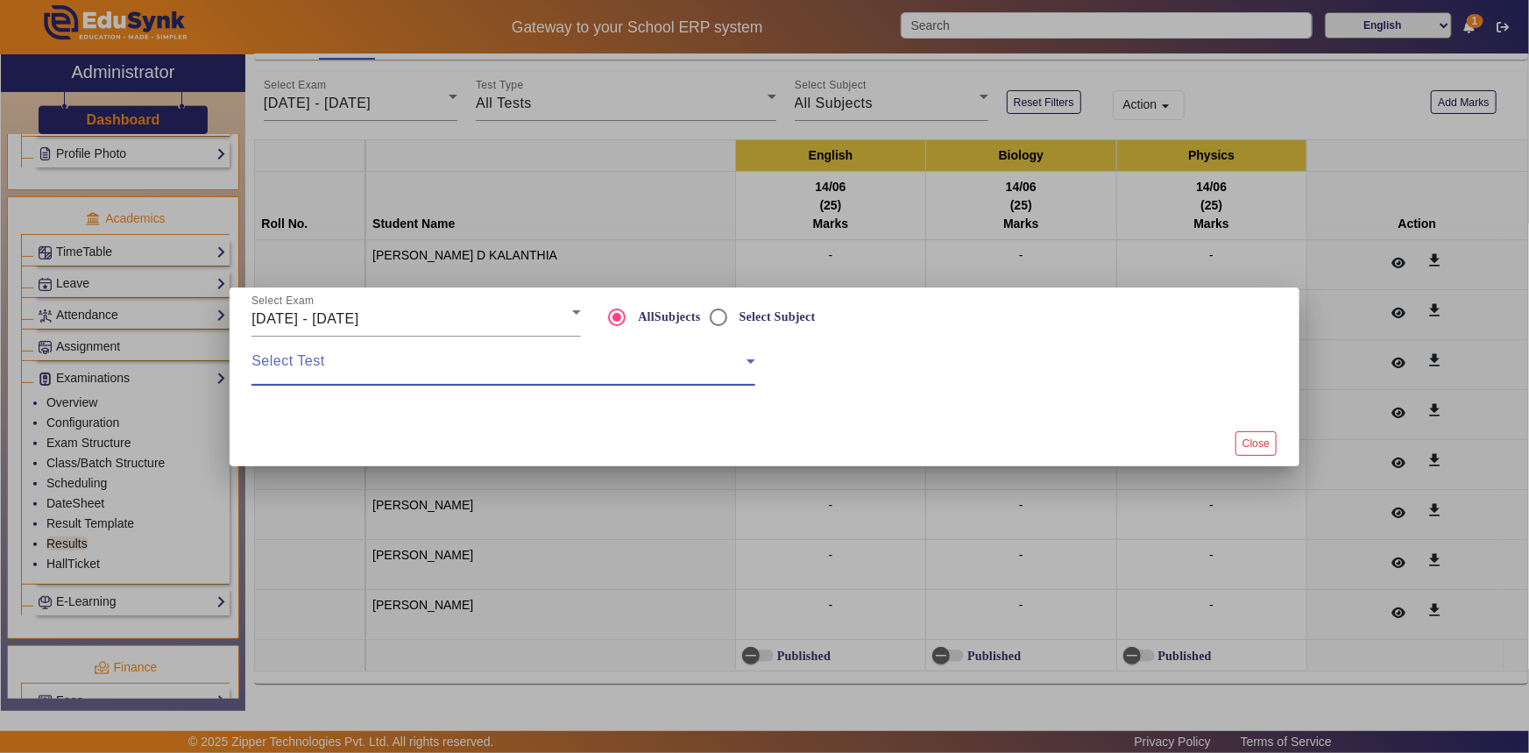
click at [367, 373] on span at bounding box center [499, 368] width 495 height 21
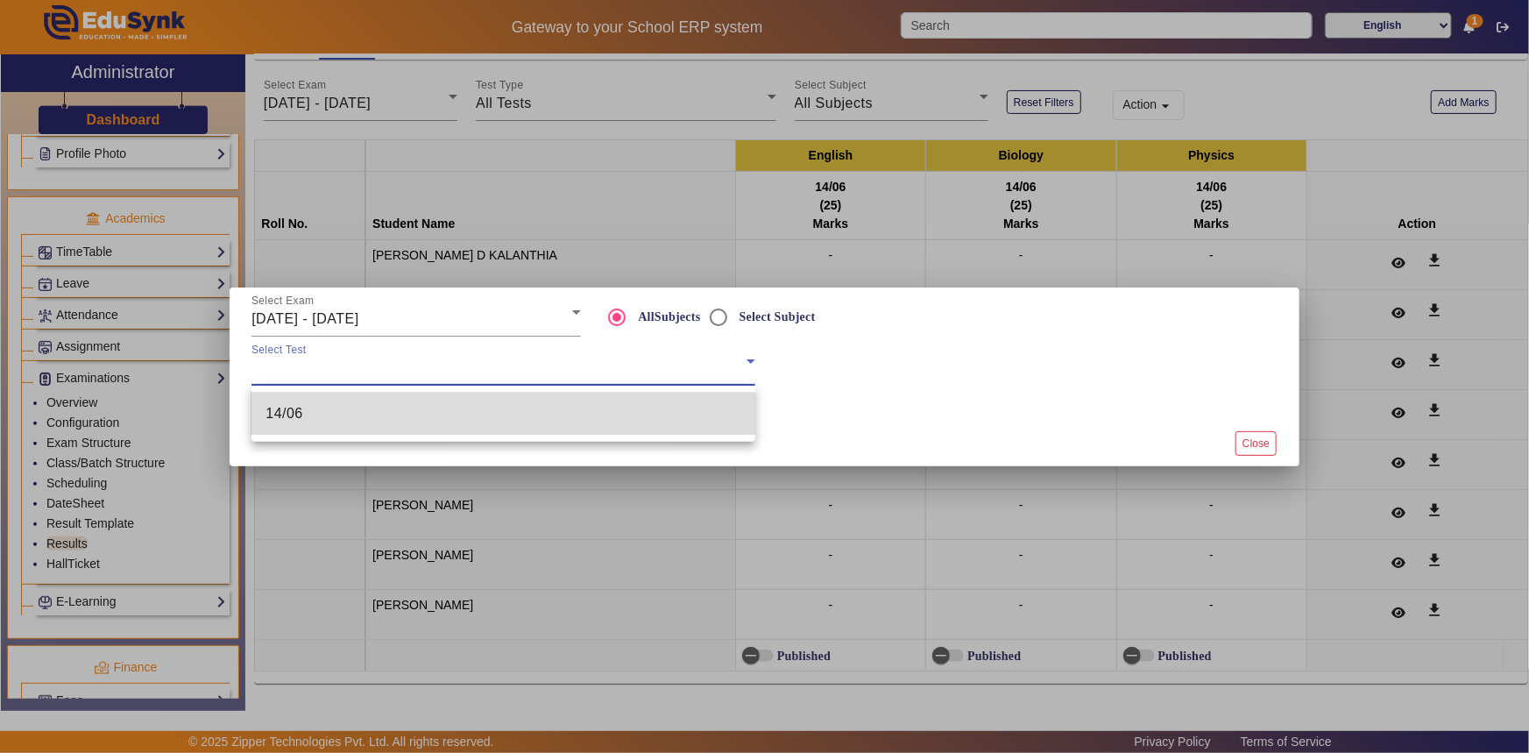
click at [350, 418] on mat-option "14/06" at bounding box center [504, 414] width 504 height 42
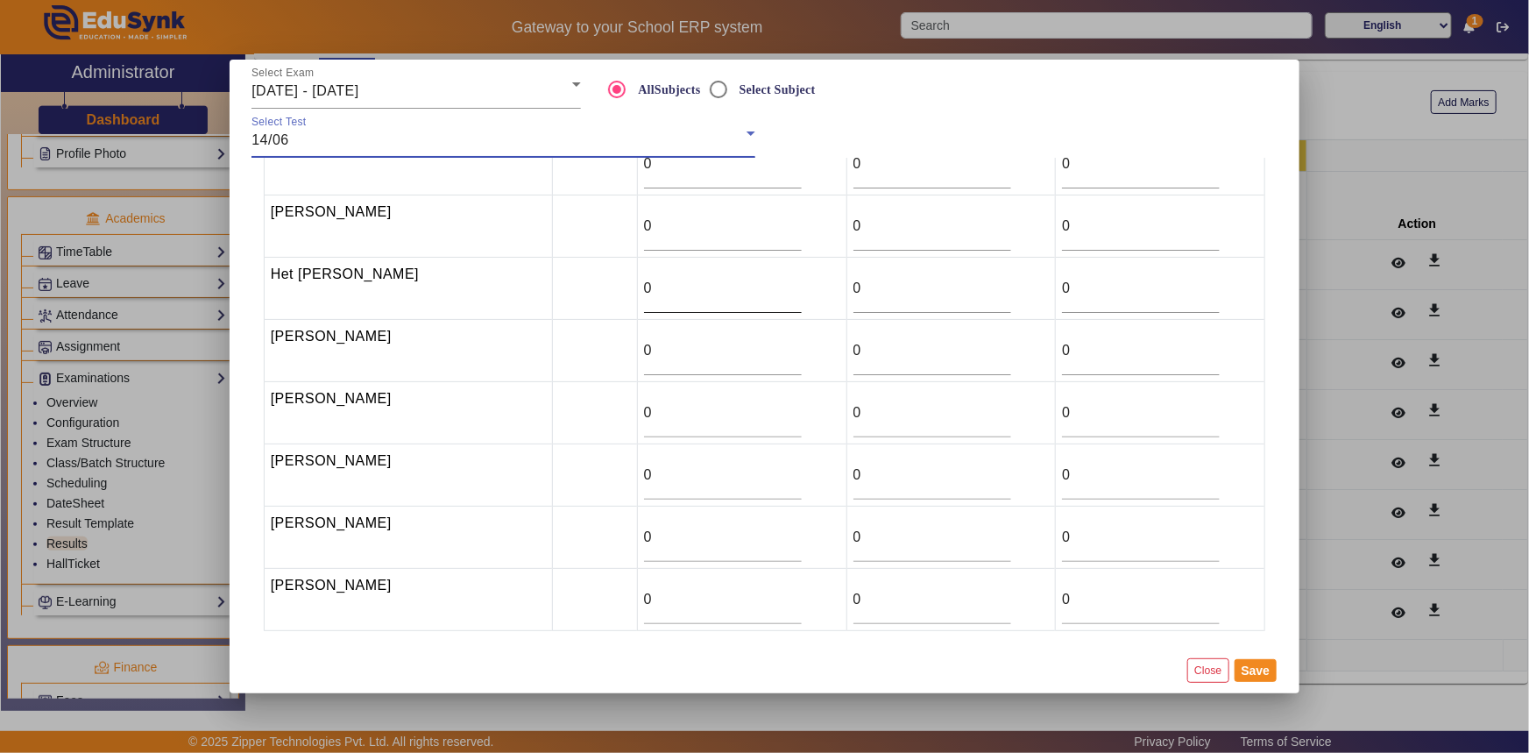
scroll to position [0, 0]
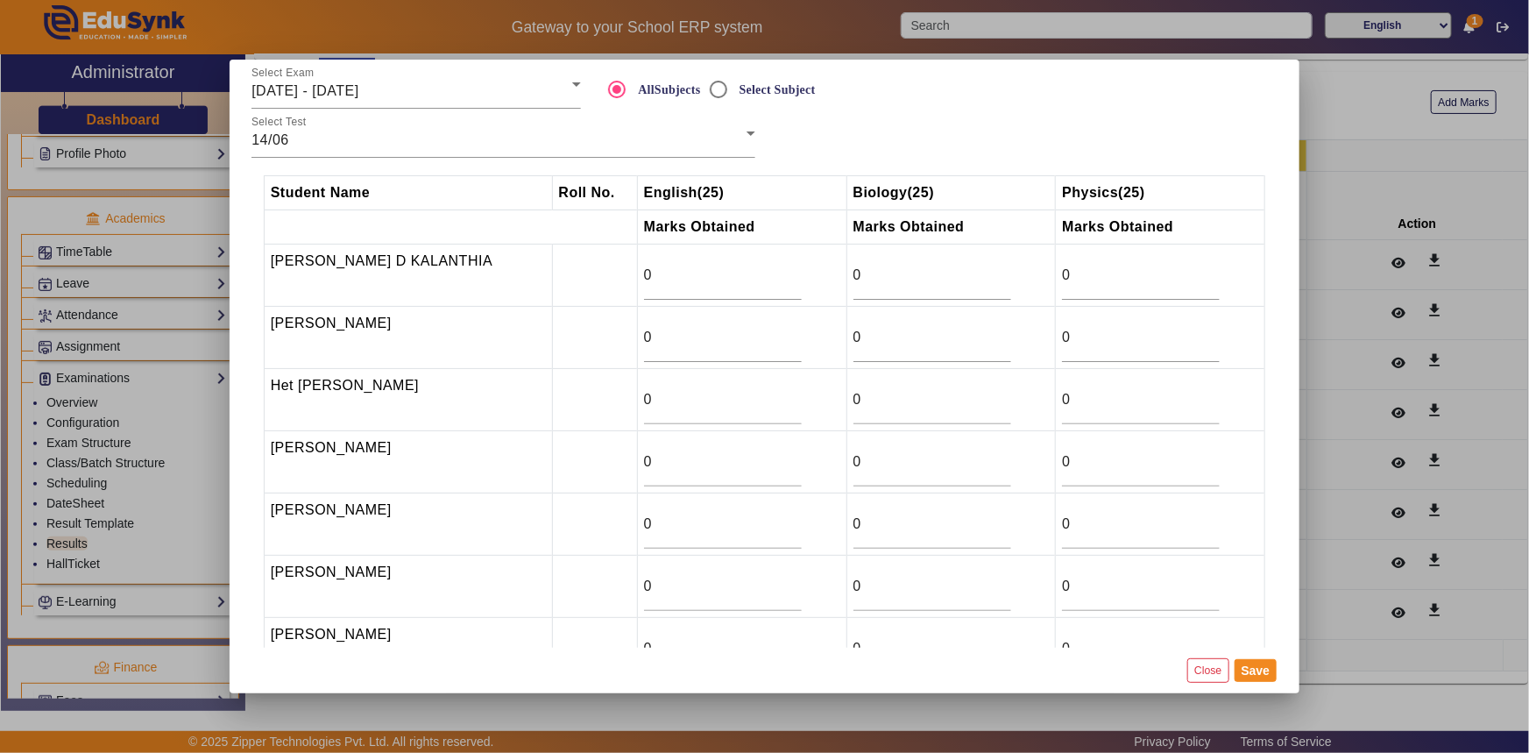
click at [670, 365] on td "0" at bounding box center [741, 338] width 209 height 62
click at [677, 351] on div "0" at bounding box center [723, 337] width 158 height 49
click at [741, 330] on input "20" at bounding box center [723, 337] width 158 height 21
click at [741, 330] on input "21" at bounding box center [723, 337] width 158 height 21
type input "22"
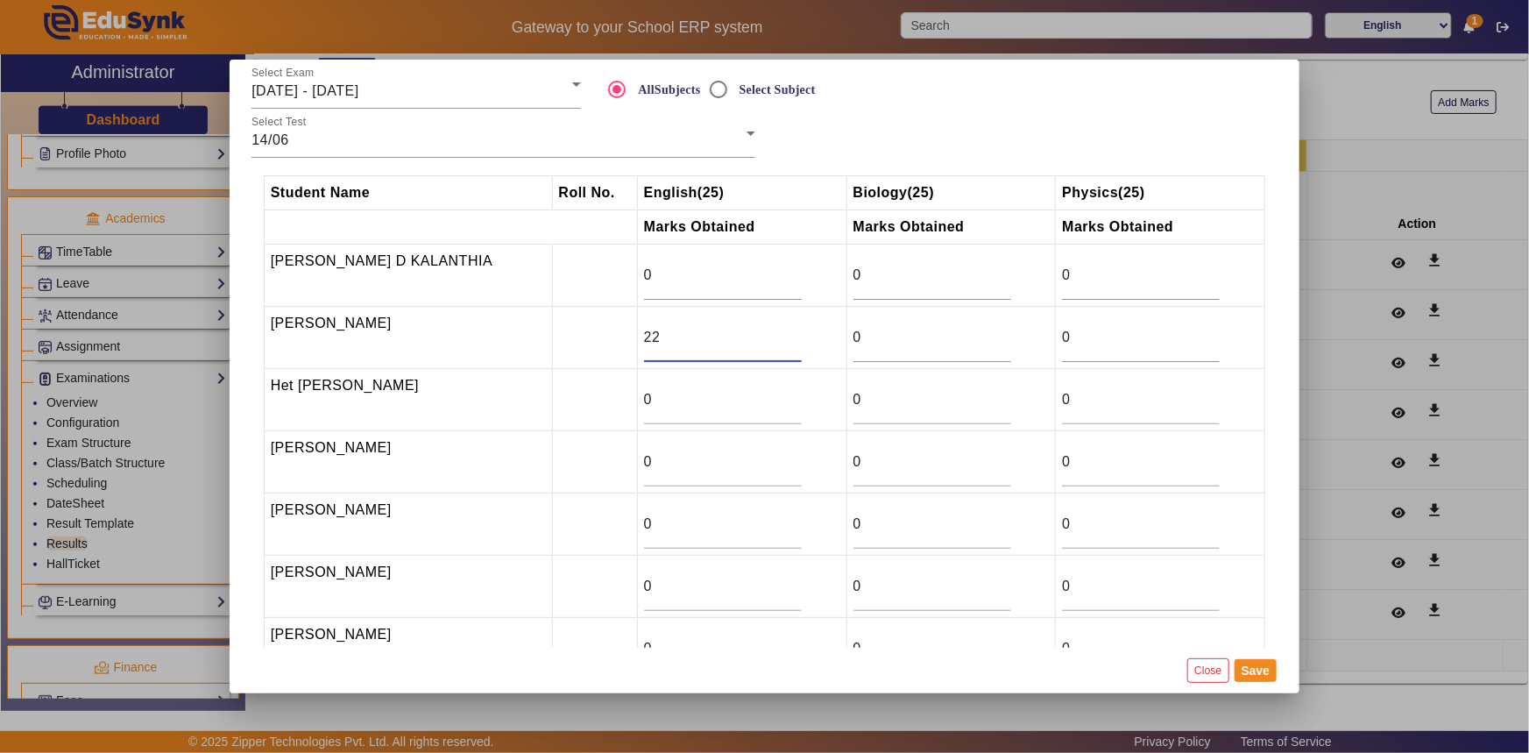
click at [741, 330] on input "22" at bounding box center [723, 337] width 158 height 21
click at [644, 456] on input "0" at bounding box center [723, 461] width 158 height 21
drag, startPoint x: 640, startPoint y: 456, endPoint x: 574, endPoint y: 458, distance: 65.8
click at [575, 458] on tr "[PERSON_NAME] 1 0 0" at bounding box center [765, 462] width 1002 height 62
type input "17.5"
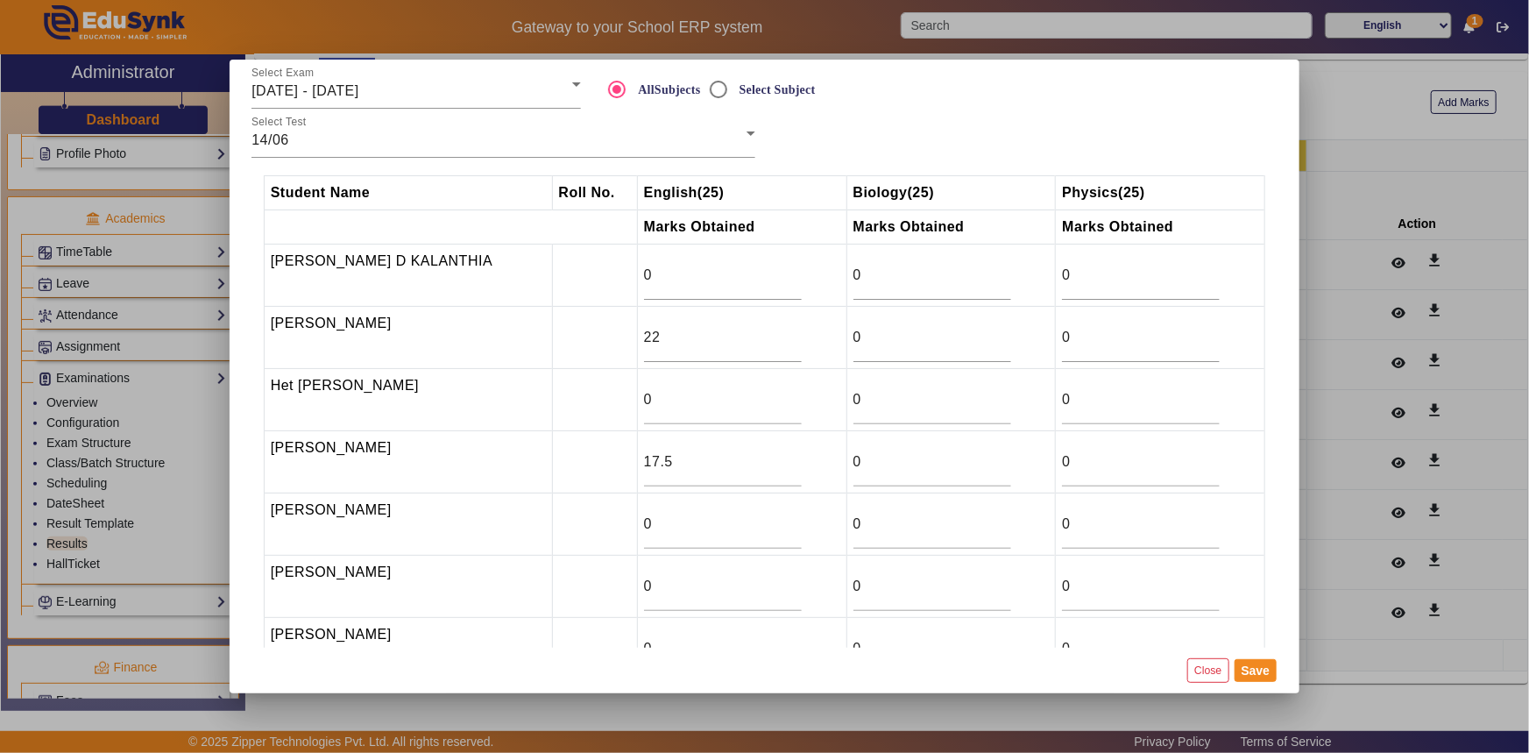
click at [644, 640] on input "0" at bounding box center [723, 648] width 158 height 21
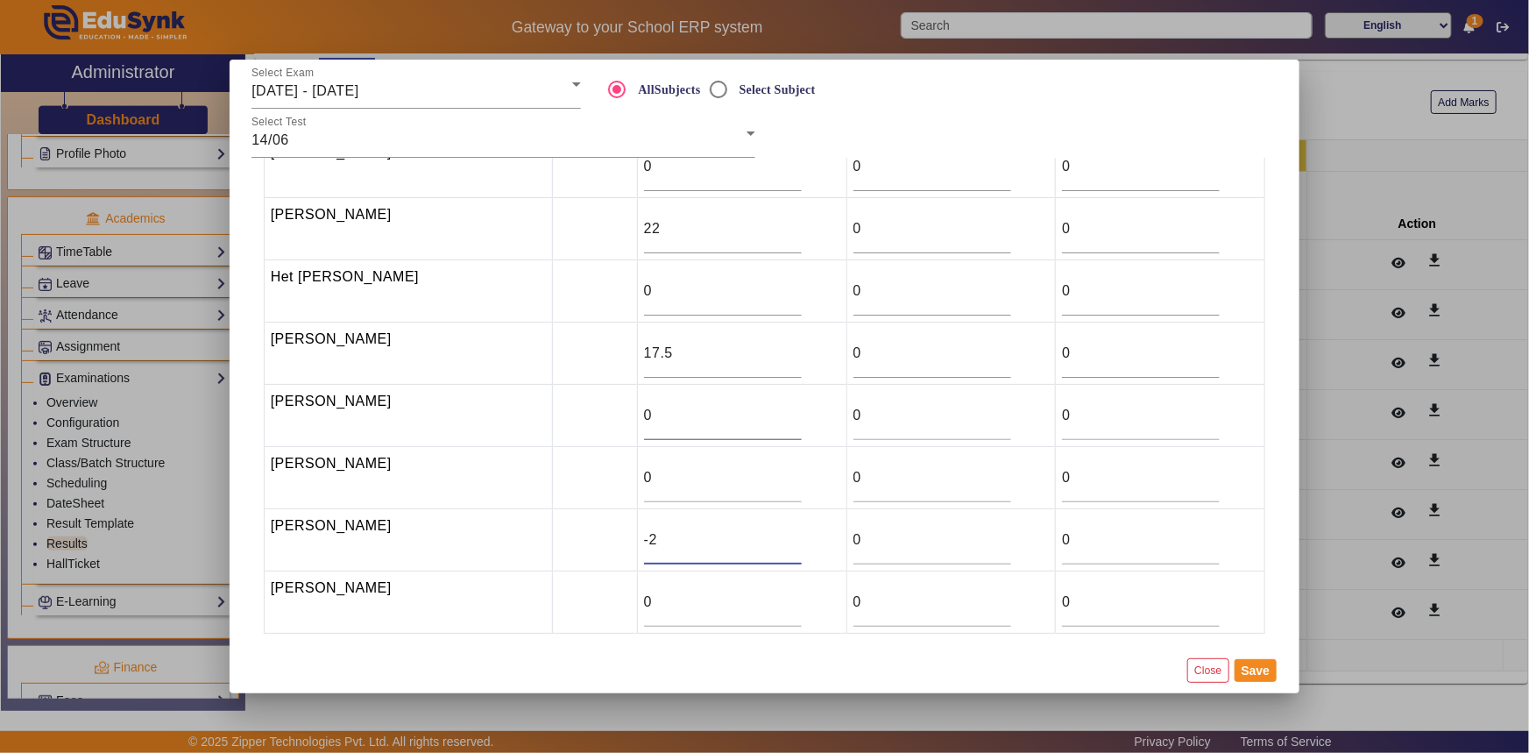
scroll to position [111, 0]
click at [644, 528] on input "-2" at bounding box center [723, 537] width 158 height 21
type input "20"
click at [644, 288] on input "0" at bounding box center [723, 288] width 158 height 21
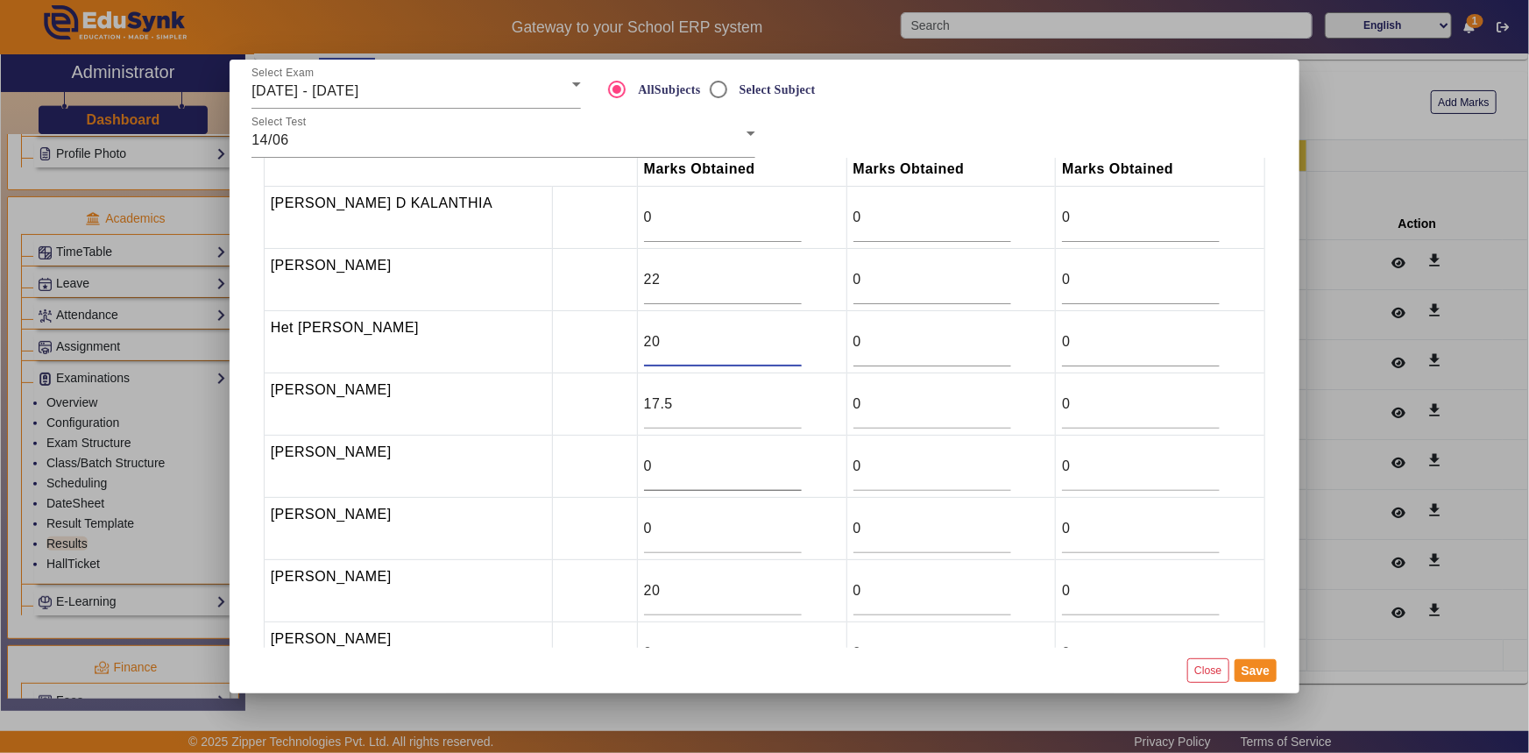
scroll to position [32, 0]
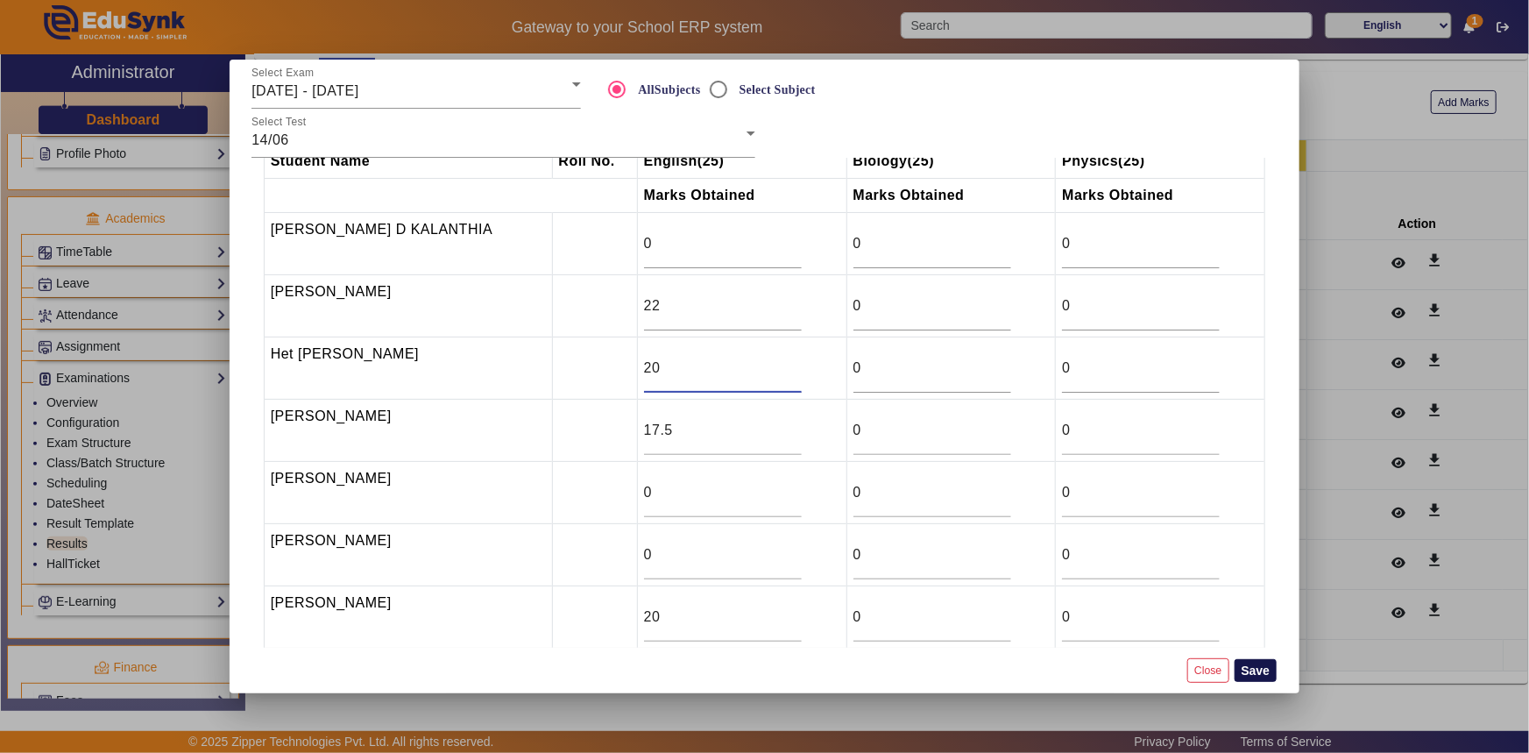
type input "20"
click at [1256, 677] on button "Save" at bounding box center [1256, 670] width 43 height 23
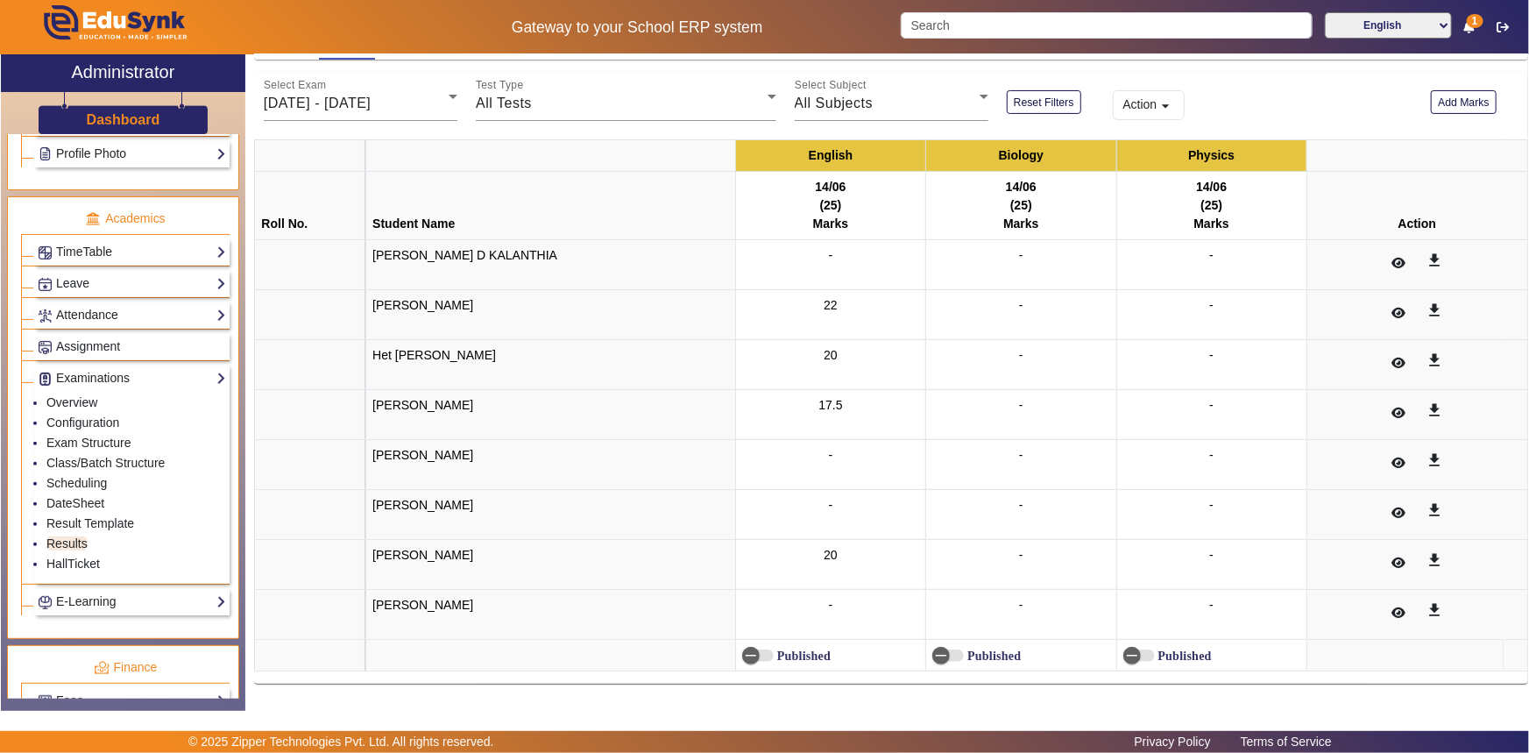
click at [1254, 676] on div "English Biology Physics Roll No. Student Name 14/06 (25) Marks 14/06 (25) Marks…" at bounding box center [891, 402] width 1274 height 563
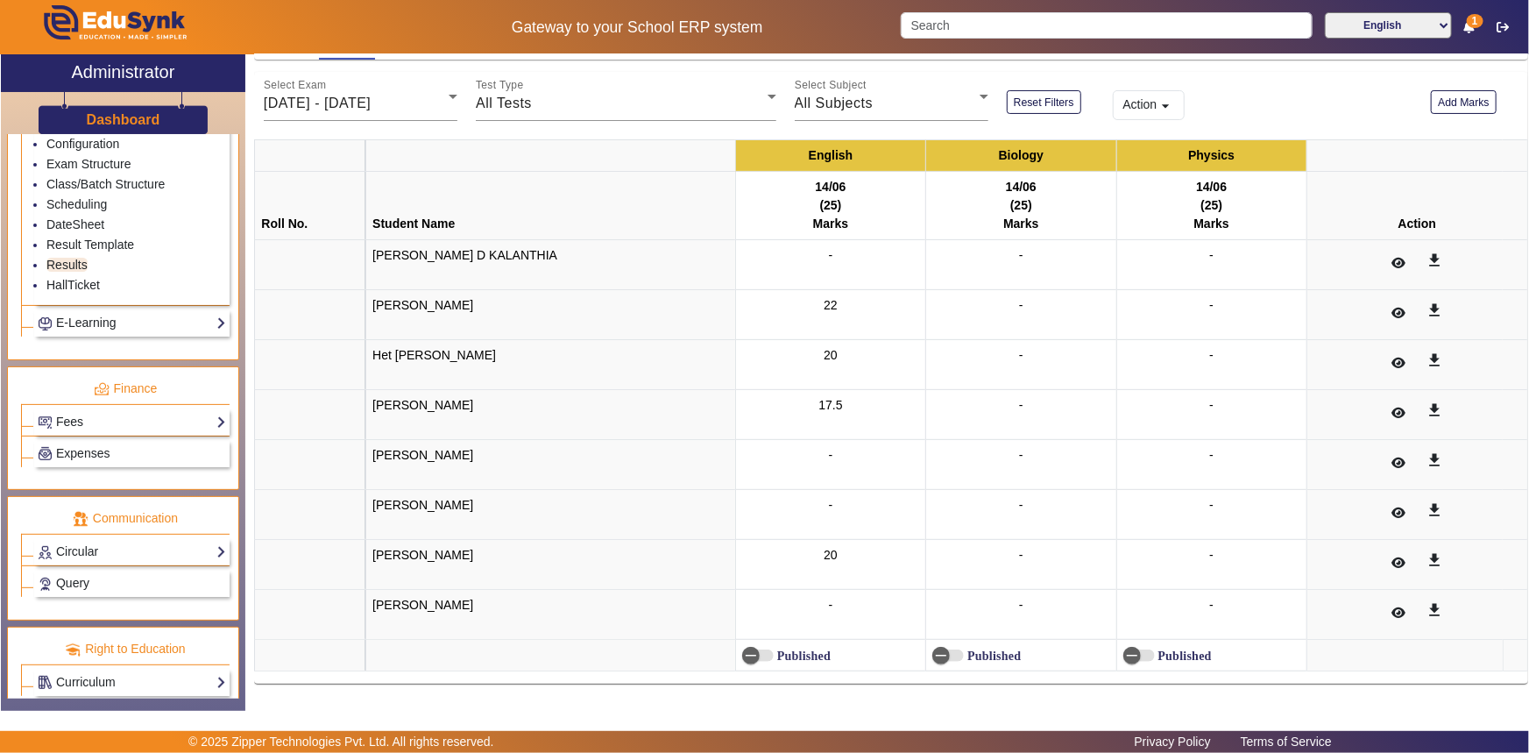
scroll to position [904, 0]
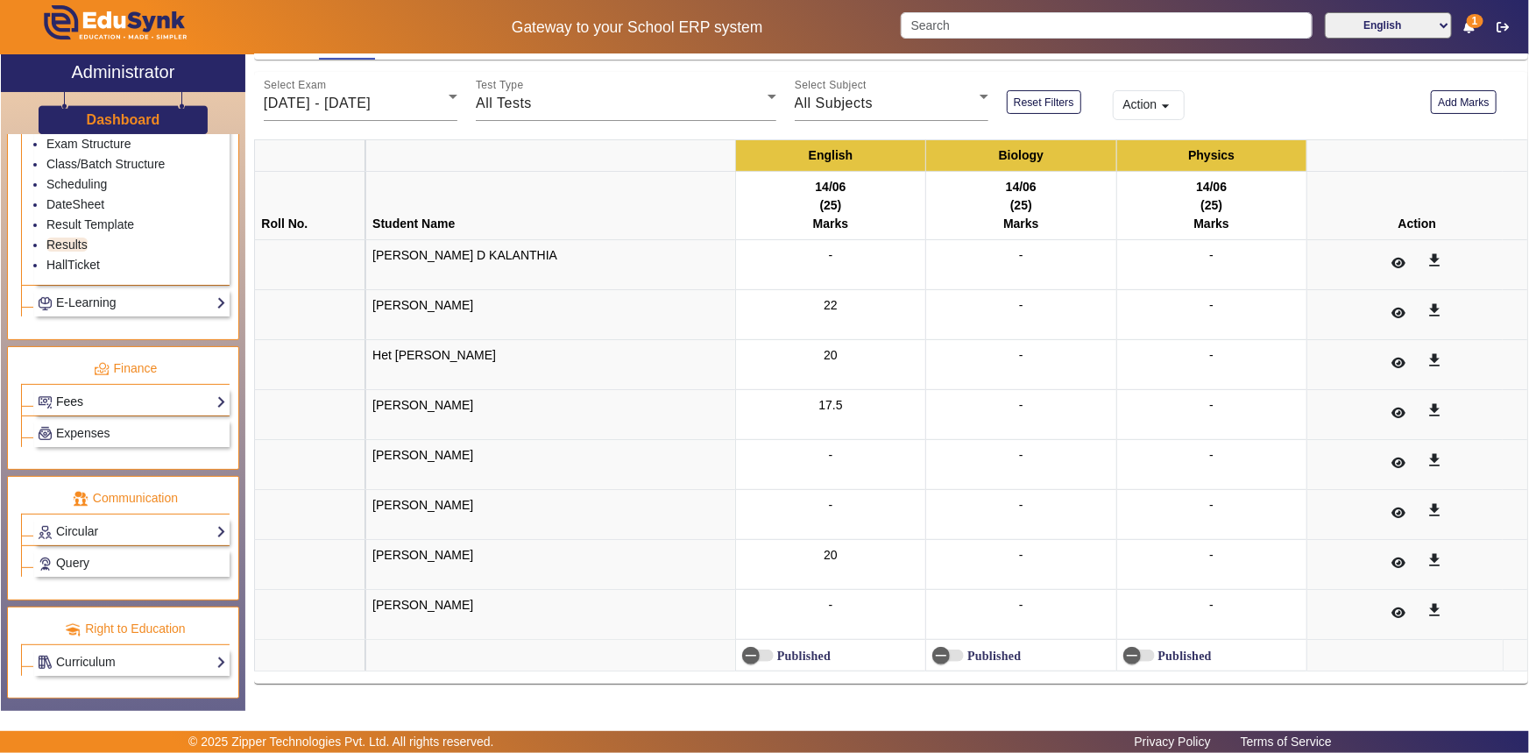
click at [86, 394] on link "Fees" at bounding box center [132, 402] width 188 height 20
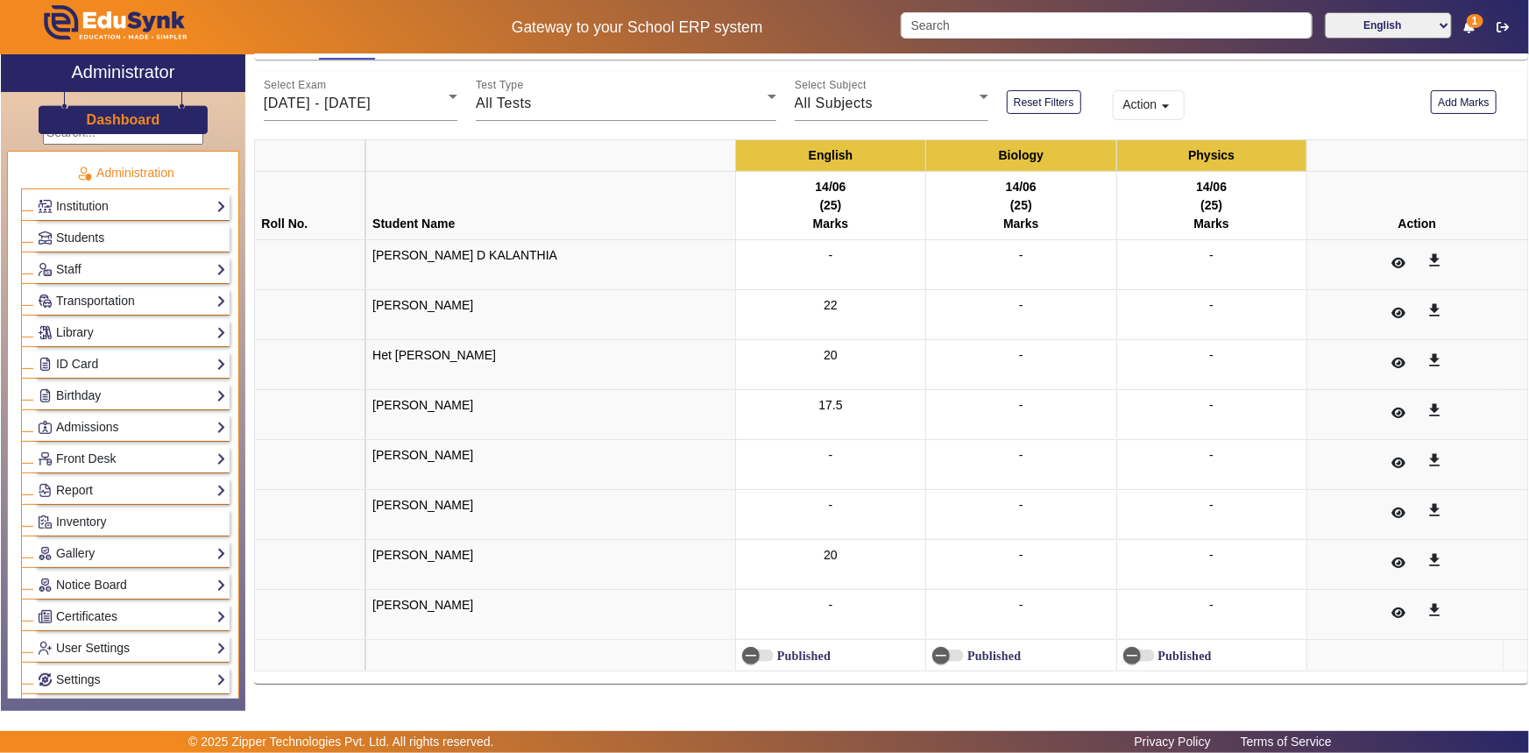
scroll to position [0, 0]
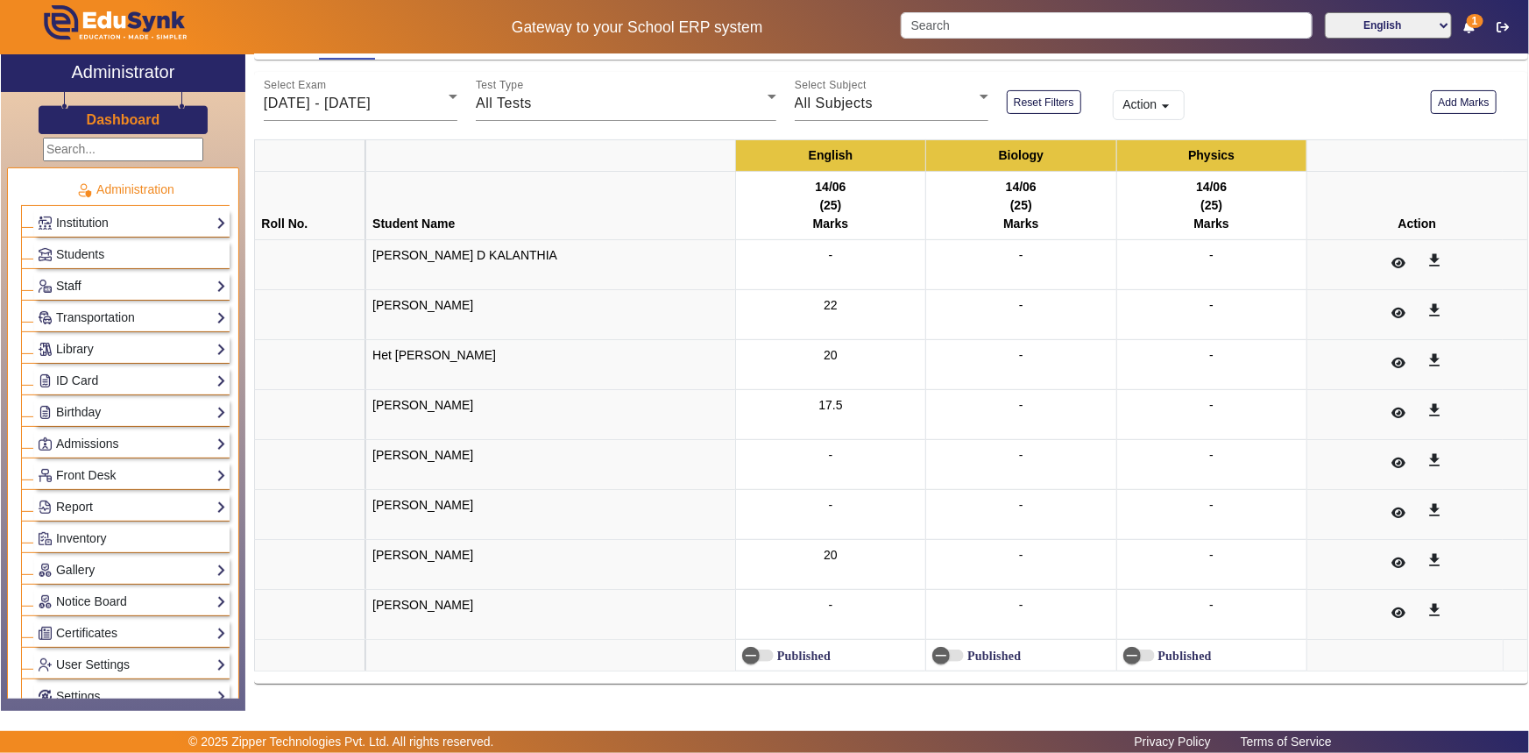
click at [100, 283] on link "Staff" at bounding box center [132, 286] width 188 height 20
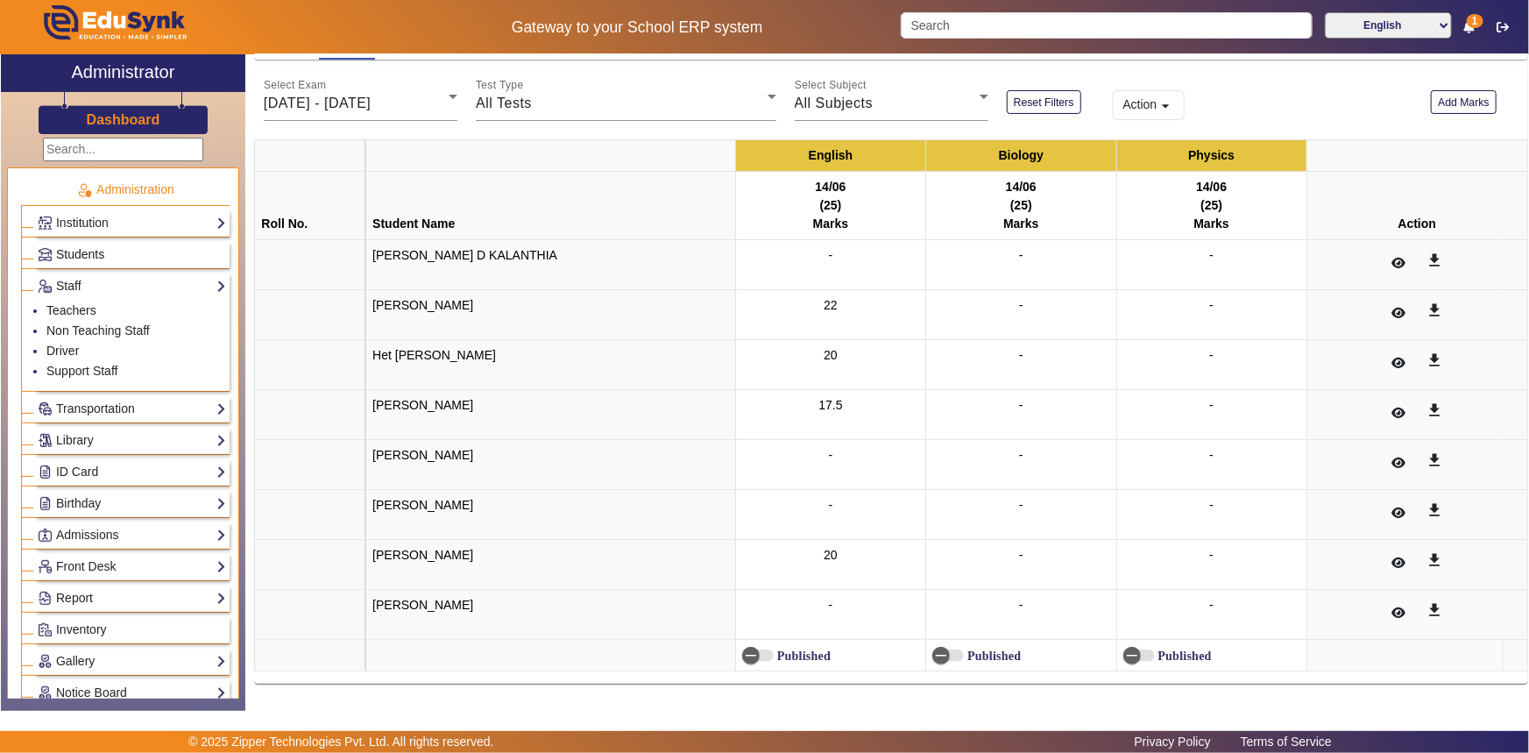
click at [80, 252] on span "Students" at bounding box center [80, 254] width 48 height 14
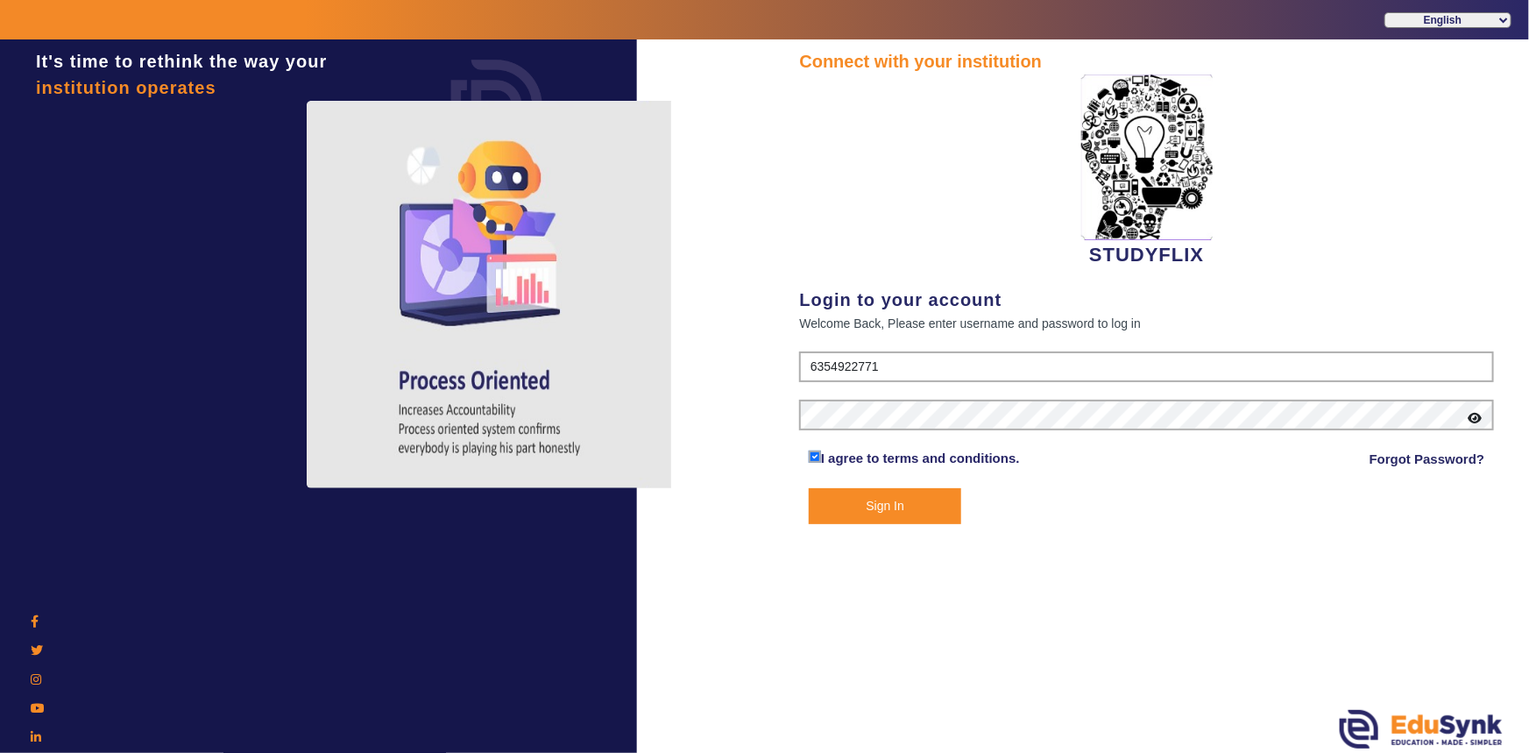
click at [851, 506] on button "Sign In" at bounding box center [885, 506] width 153 height 36
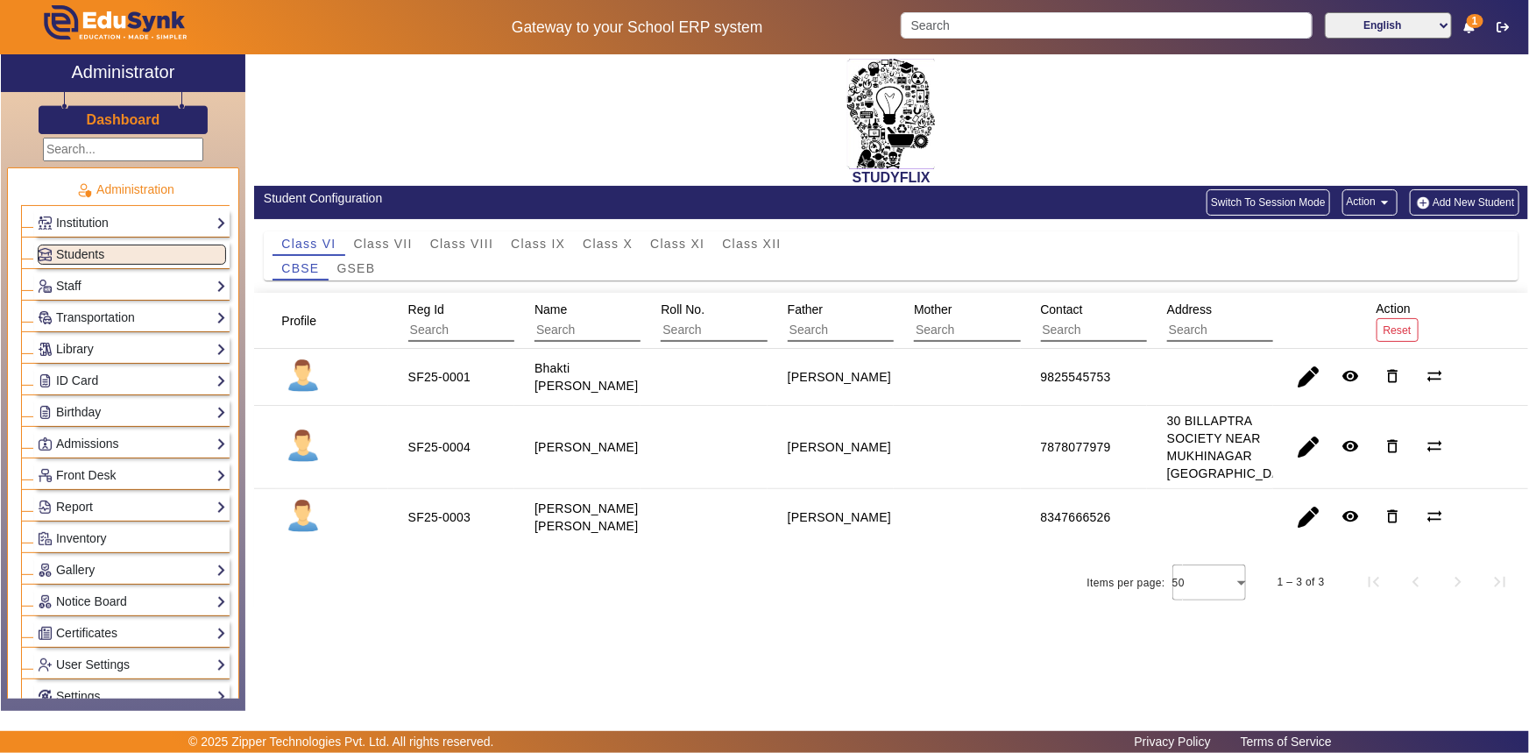
click at [1369, 201] on button "Action arrow_drop_down" at bounding box center [1370, 202] width 55 height 26
click at [1321, 139] on div at bounding box center [764, 376] width 1529 height 753
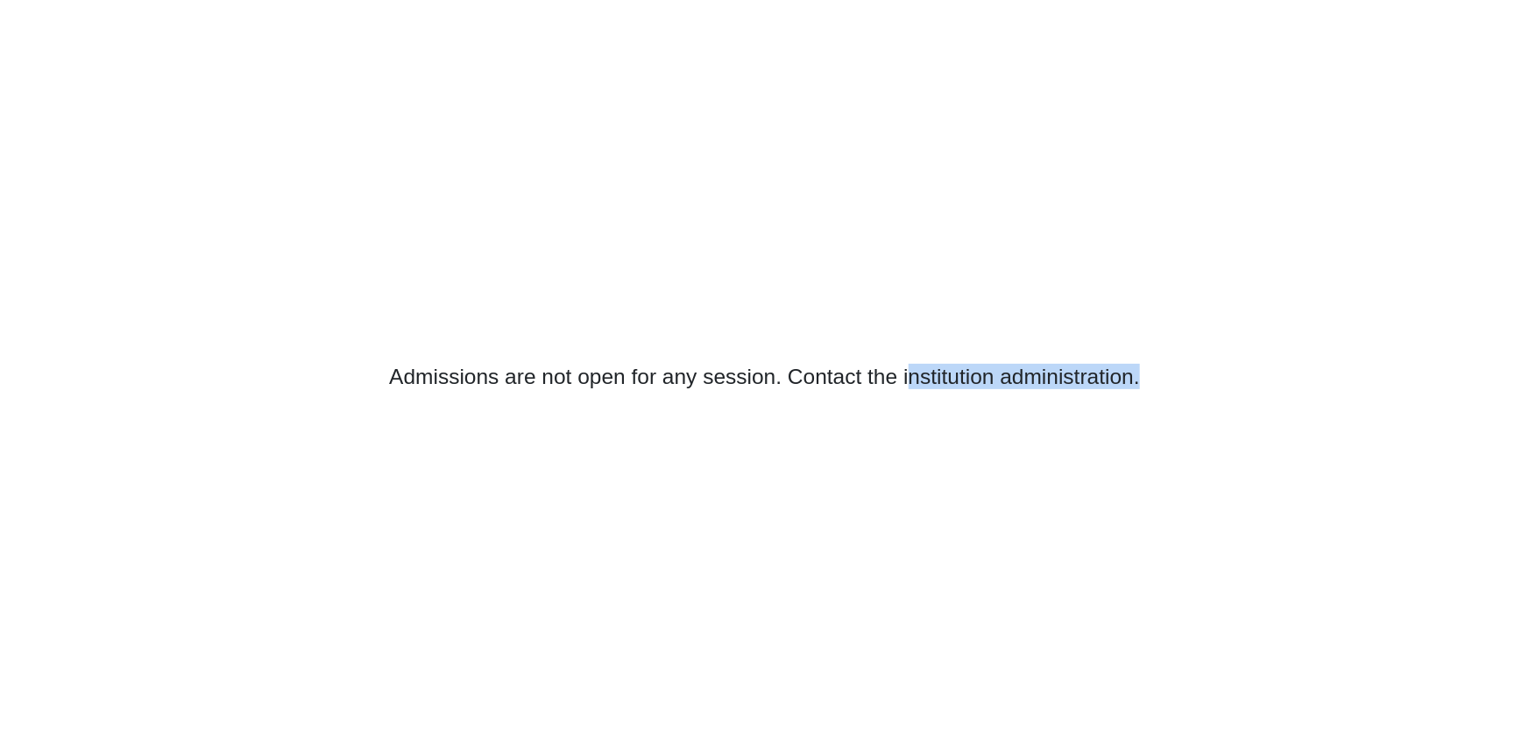
drag, startPoint x: 906, startPoint y: 377, endPoint x: 1160, endPoint y: 381, distance: 254.2
click at [1160, 381] on div "Admissions are not open for any session. Contact the institution administration." at bounding box center [764, 376] width 1529 height 753
